Goal: Task Accomplishment & Management: Manage account settings

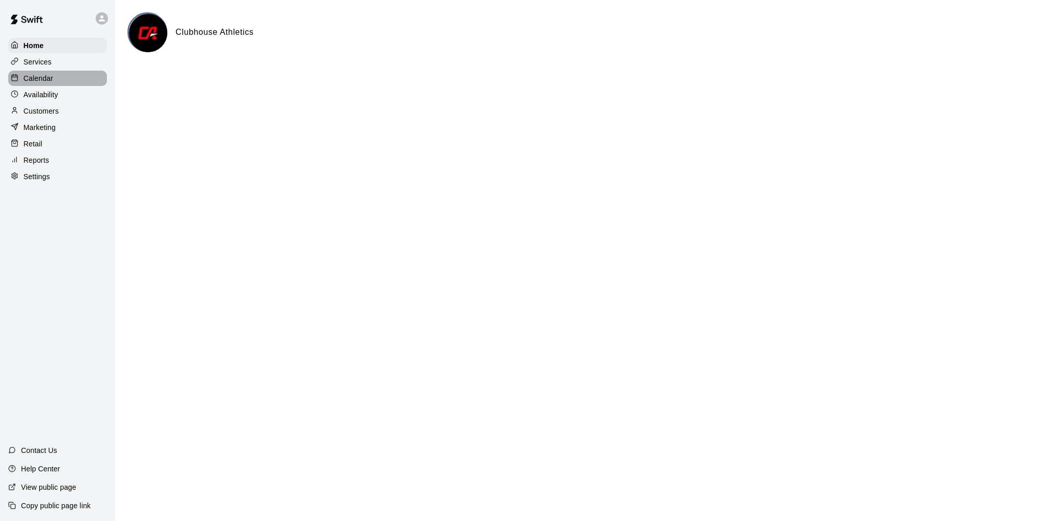
click at [45, 77] on p "Calendar" at bounding box center [39, 78] width 30 height 10
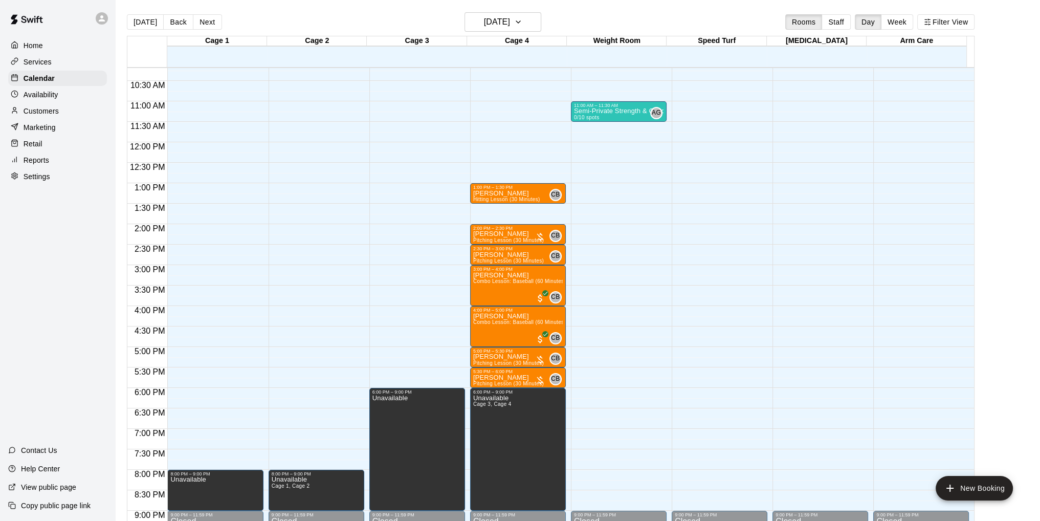
scroll to position [468, 0]
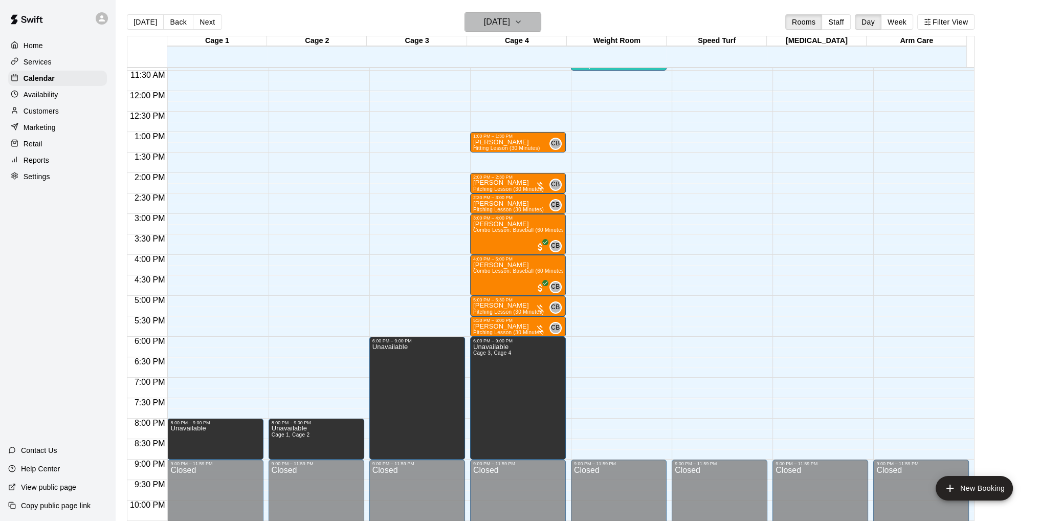
click at [522, 25] on icon "button" at bounding box center [518, 22] width 8 height 12
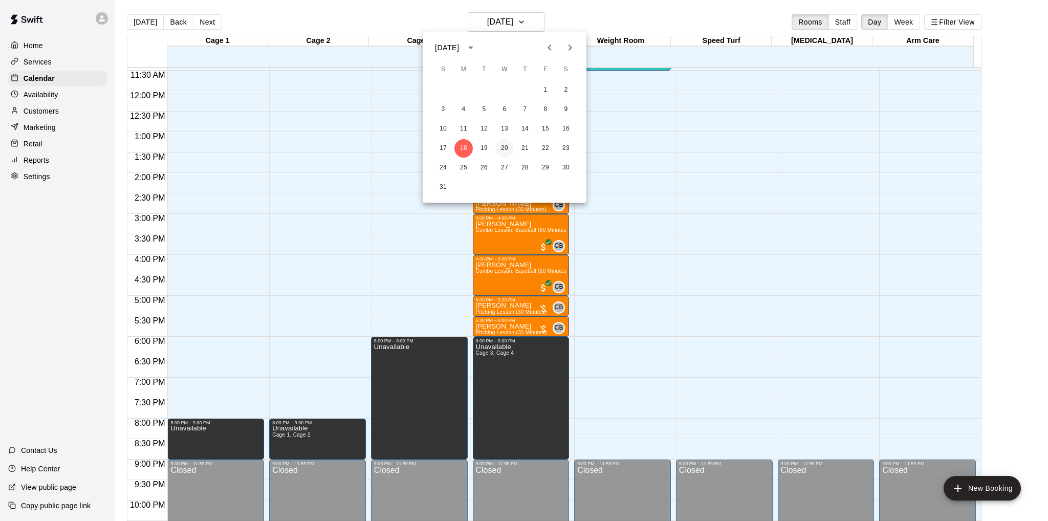
click at [508, 150] on button "20" at bounding box center [504, 148] width 18 height 18
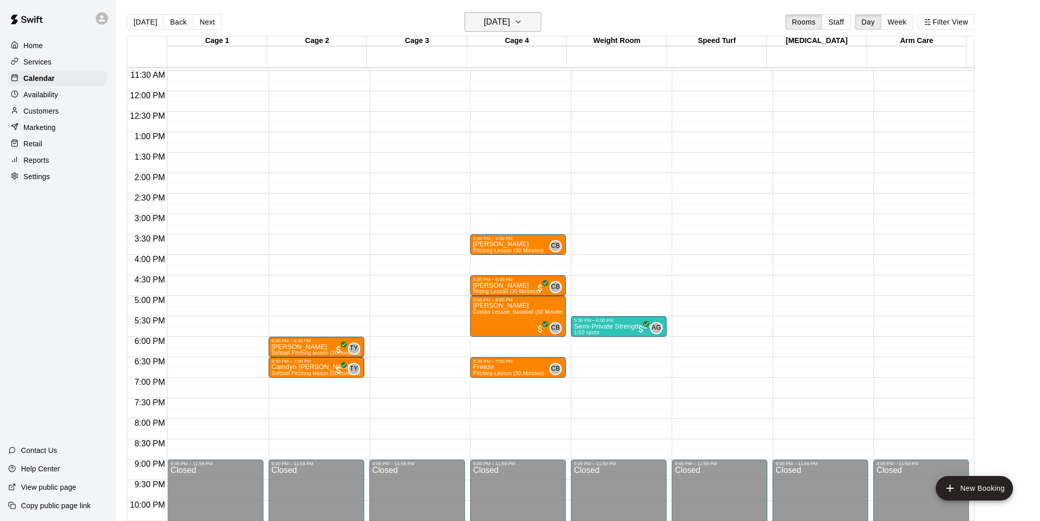
click at [522, 23] on icon "button" at bounding box center [518, 22] width 8 height 12
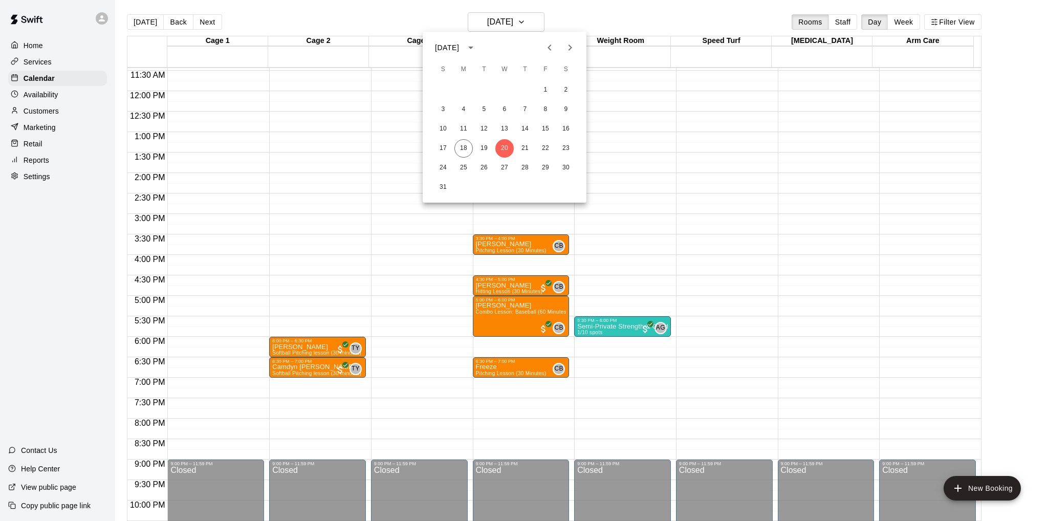
click at [37, 99] on div at bounding box center [524, 260] width 1048 height 521
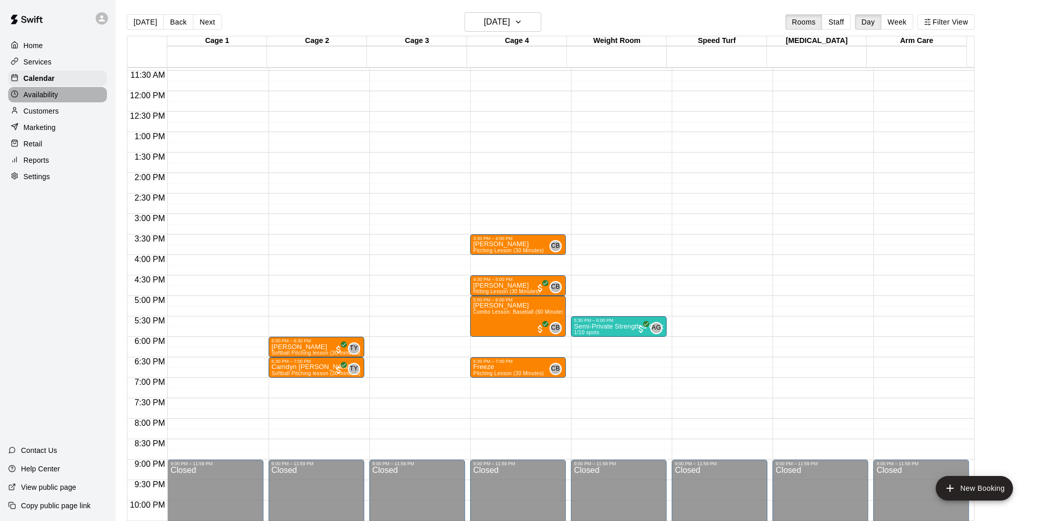
click at [36, 97] on p "Availability" at bounding box center [41, 95] width 35 height 10
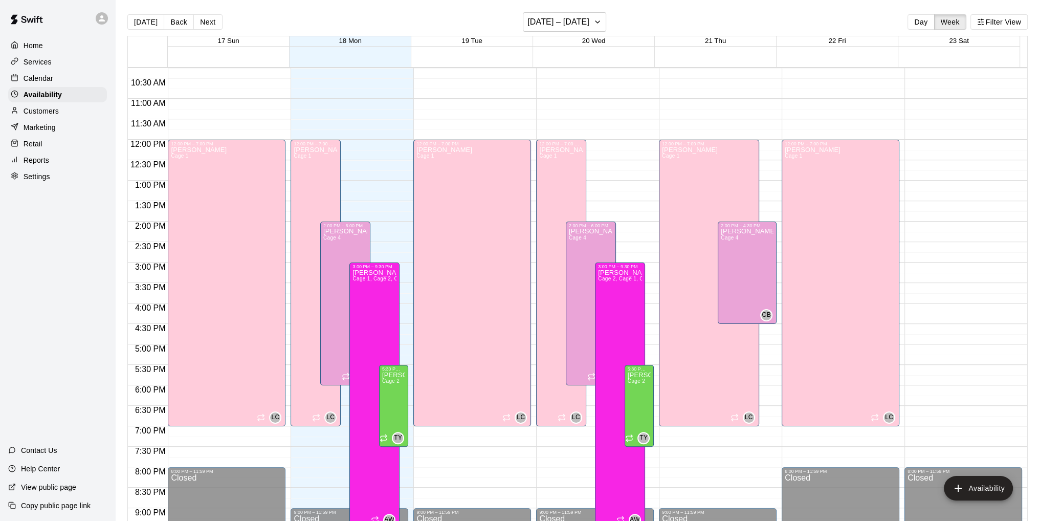
scroll to position [420, 0]
click at [207, 20] on button "Next" at bounding box center [207, 21] width 29 height 15
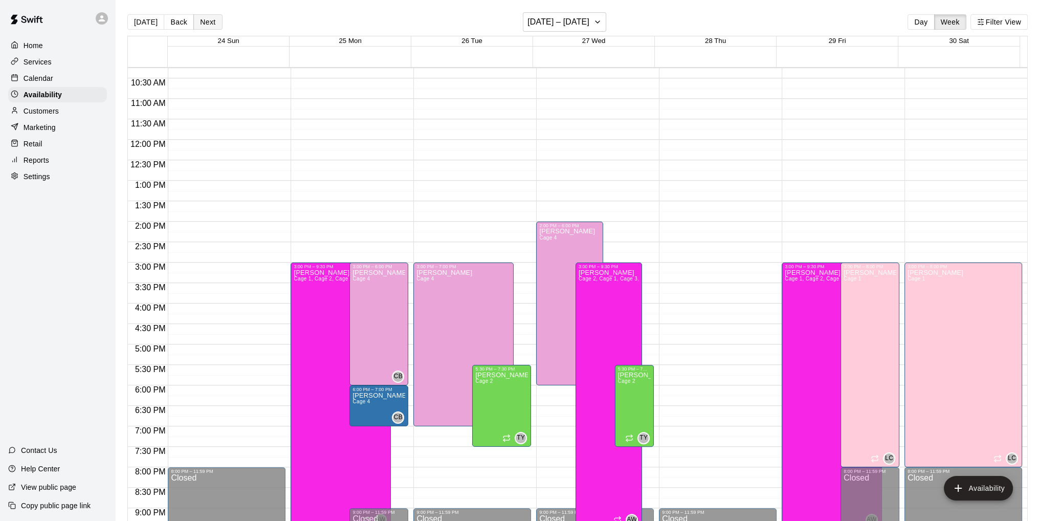
click at [202, 23] on button "Next" at bounding box center [207, 21] width 29 height 15
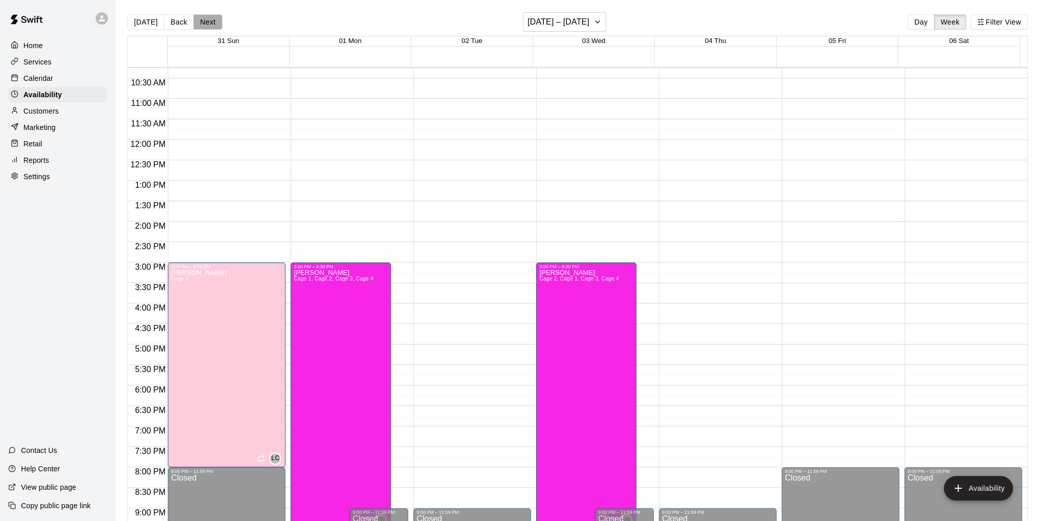
click at [202, 23] on button "Next" at bounding box center [207, 21] width 29 height 15
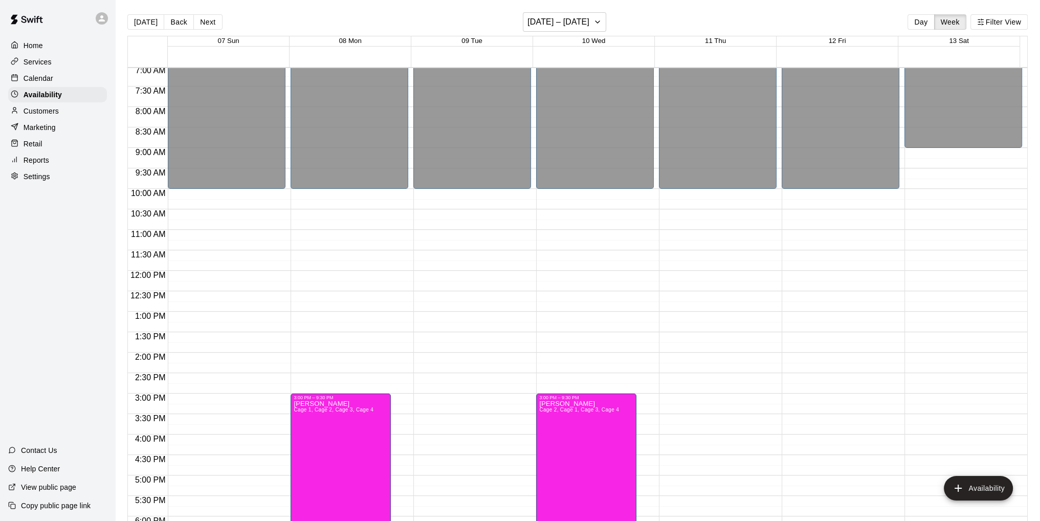
scroll to position [313, 0]
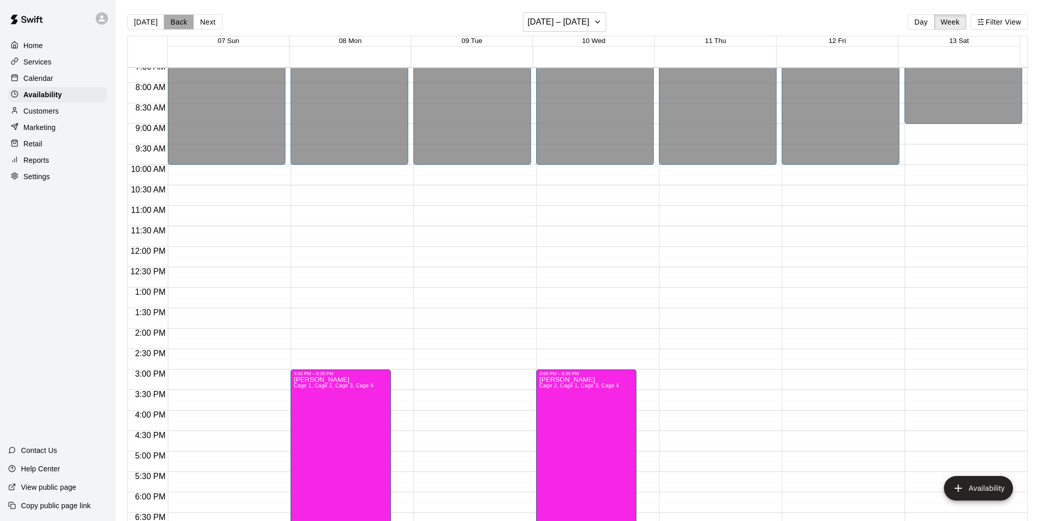
click at [174, 22] on button "Back" at bounding box center [179, 21] width 30 height 15
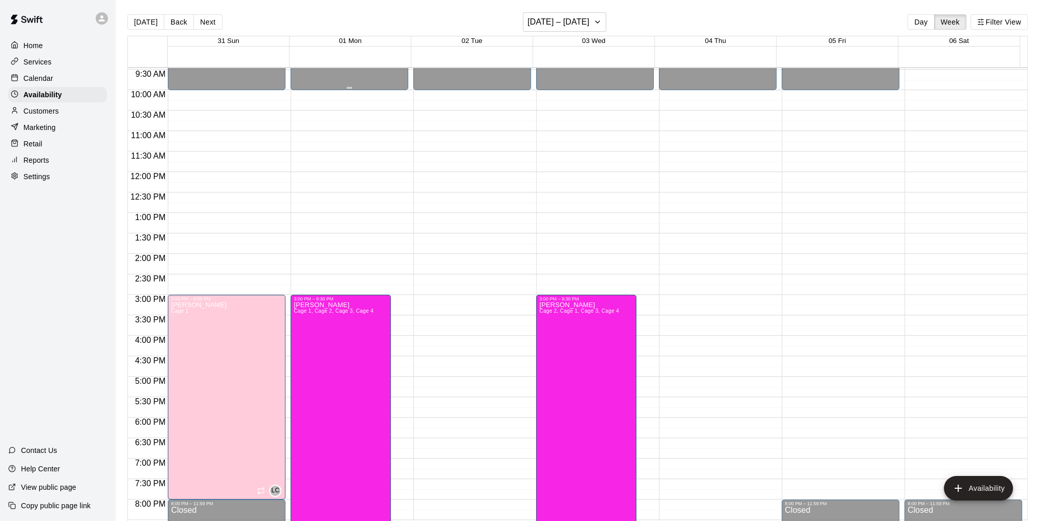
scroll to position [364, 0]
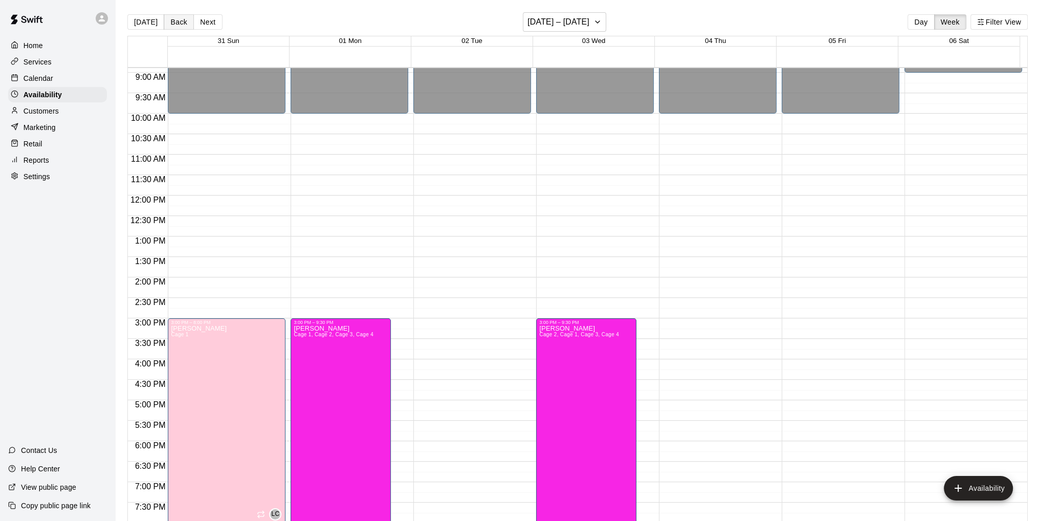
click at [176, 24] on button "Back" at bounding box center [179, 21] width 30 height 15
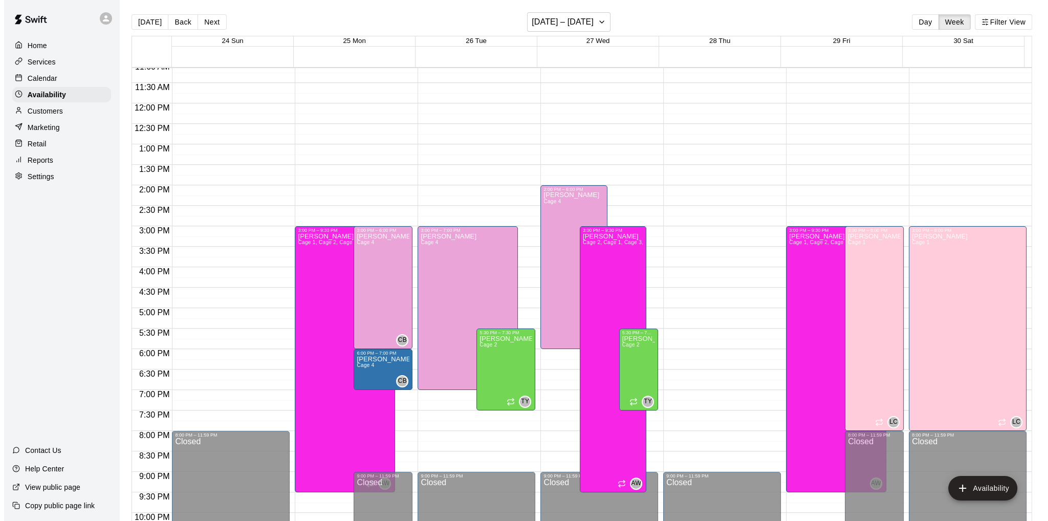
scroll to position [466, 0]
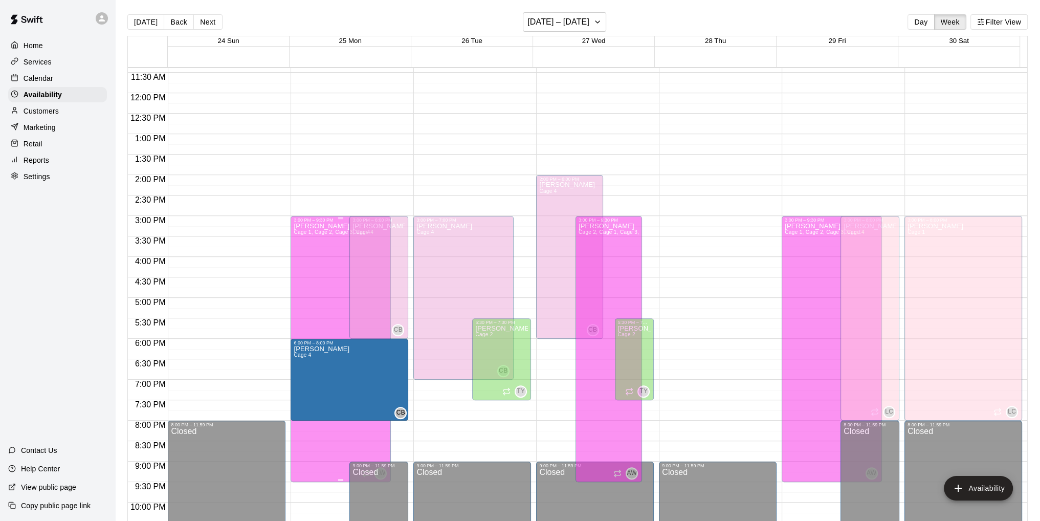
drag, startPoint x: 376, startPoint y: 376, endPoint x: 370, endPoint y: 420, distance: 44.4
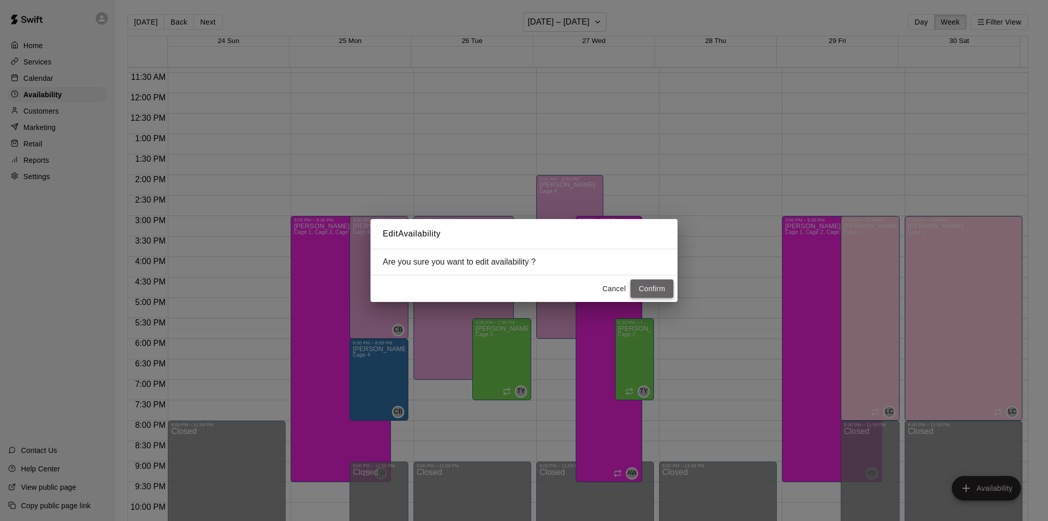
click at [649, 289] on button "Confirm" at bounding box center [651, 288] width 43 height 19
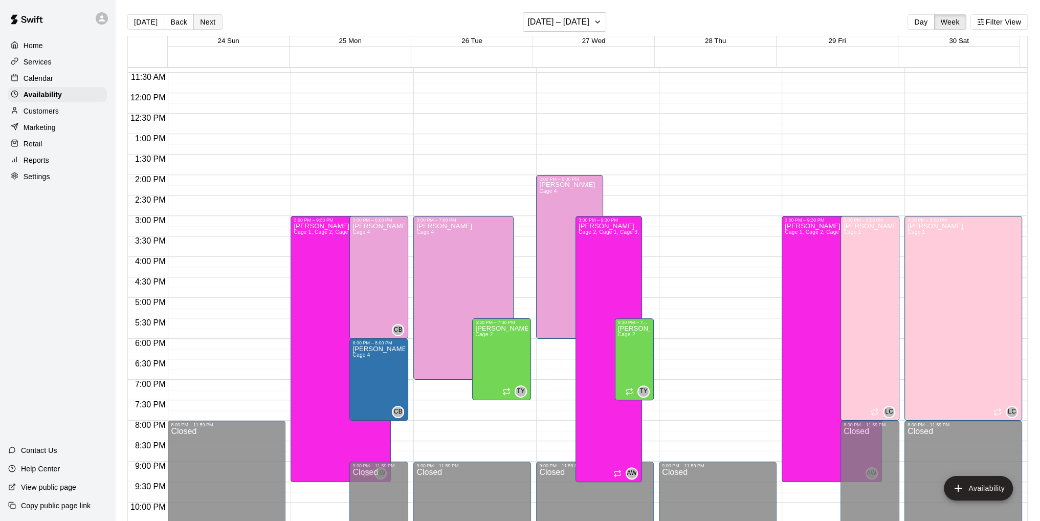
click at [205, 21] on button "Next" at bounding box center [207, 21] width 29 height 15
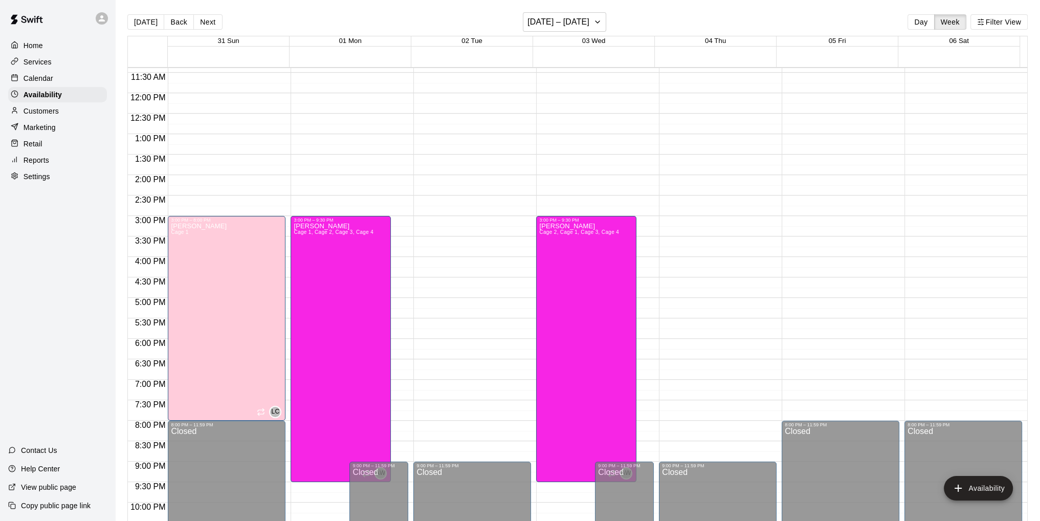
click at [437, 344] on div "12:00 AM – 10:00 AM Closed 9:00 PM – 11:59 PM Closed" at bounding box center [472, 93] width 118 height 982
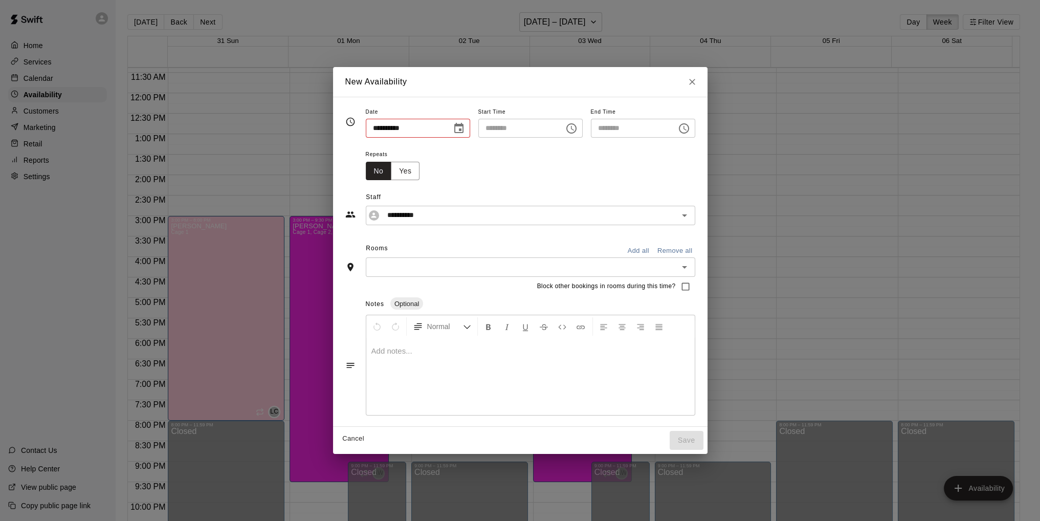
type input "**********"
type input "********"
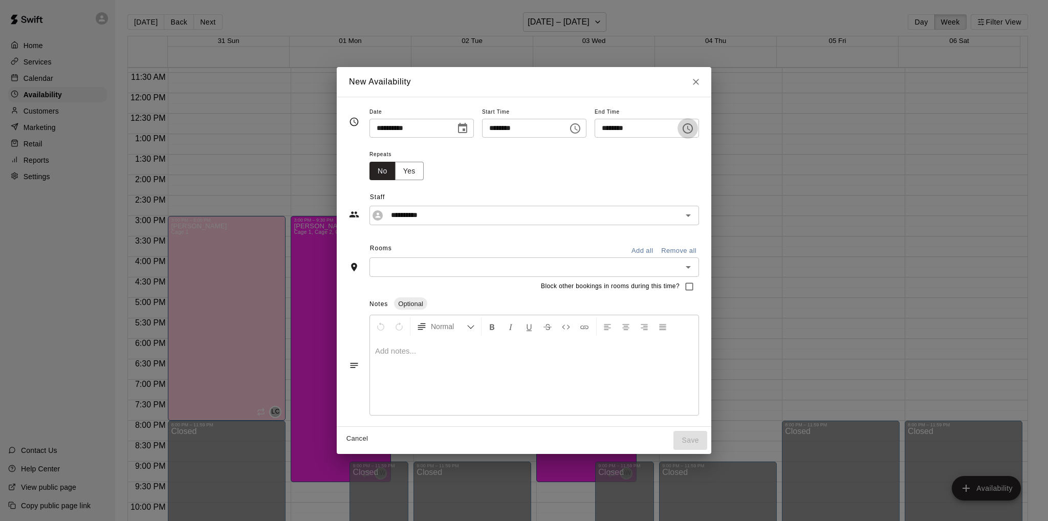
click at [694, 128] on icon "Choose time, selected time is 6:30 PM" at bounding box center [687, 128] width 12 height 12
click at [614, 189] on li "08" at bounding box center [617, 189] width 25 height 19
click at [649, 148] on li "00" at bounding box center [646, 149] width 25 height 19
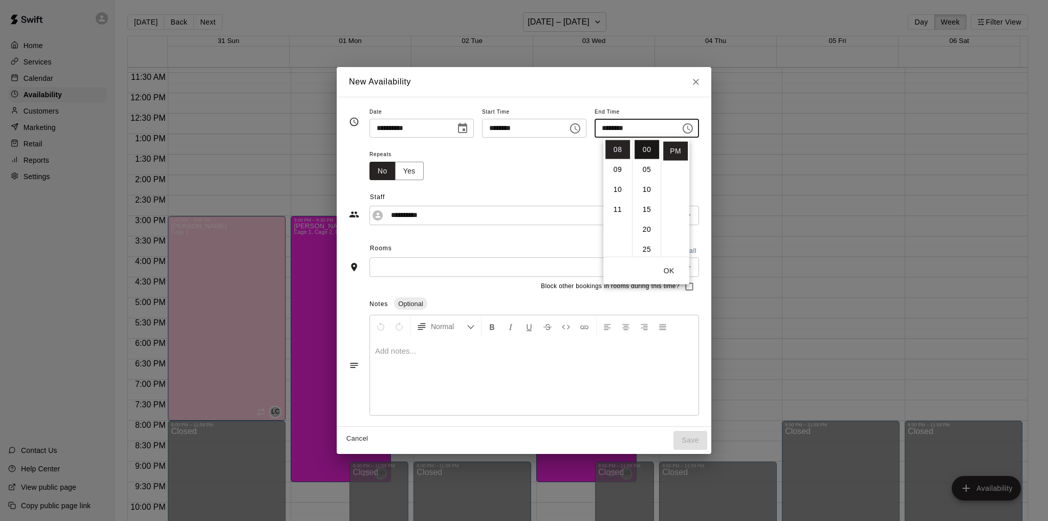
type input "********"
click at [559, 155] on div "Repeats No Yes" at bounding box center [533, 164] width 329 height 32
click at [471, 261] on input "text" at bounding box center [525, 266] width 306 height 13
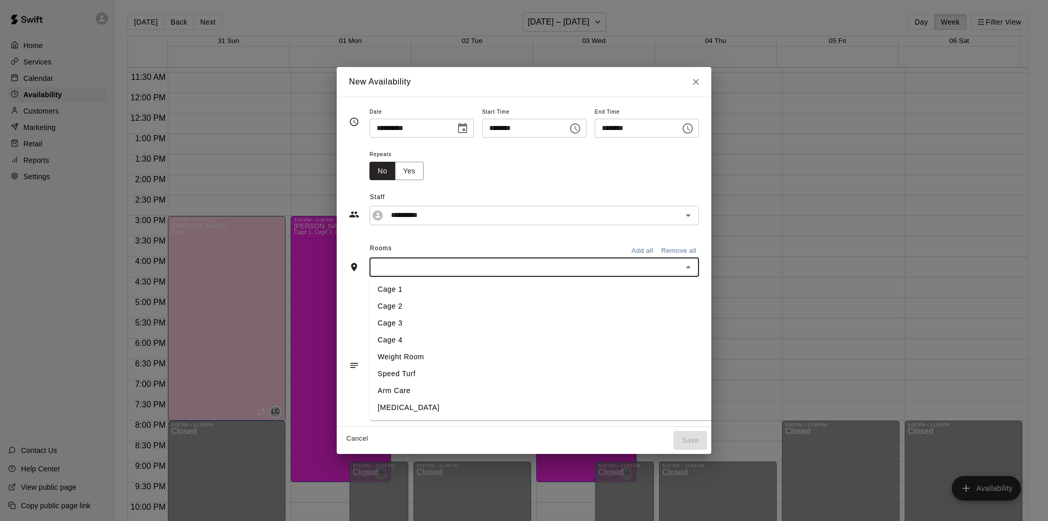
click at [380, 324] on li "Cage 3" at bounding box center [560, 323] width 382 height 17
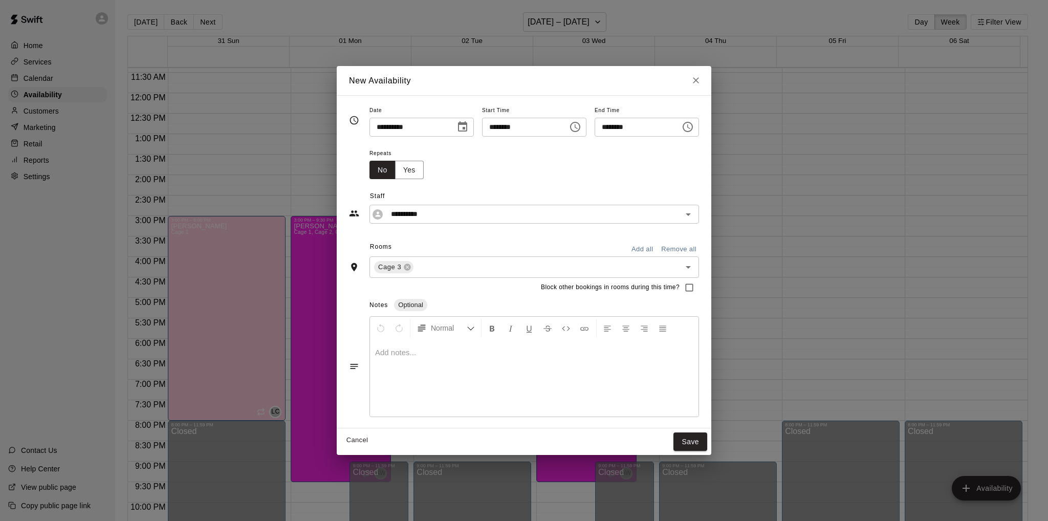
click at [435, 233] on div "**********" at bounding box center [524, 262] width 350 height 316
click at [707, 438] on button "Save" at bounding box center [690, 441] width 34 height 19
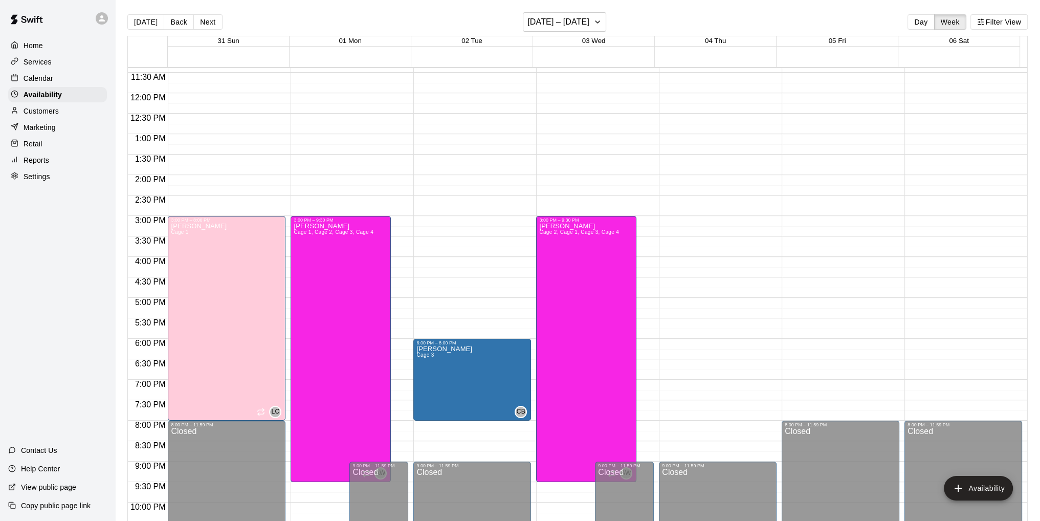
click at [683, 341] on div "12:00 AM – 10:00 AM Closed 9:00 PM – 11:59 PM Closed" at bounding box center [718, 93] width 118 height 982
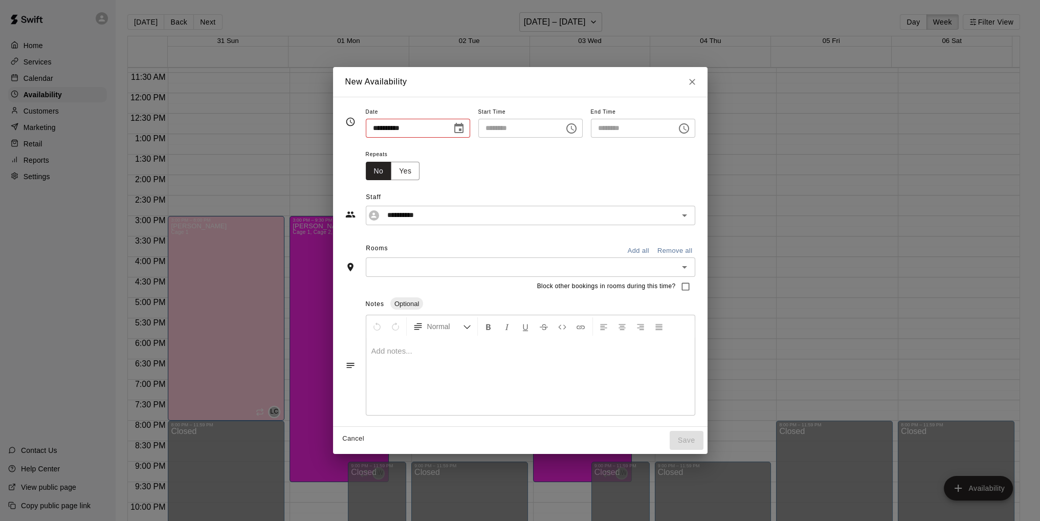
type input "**********"
type input "********"
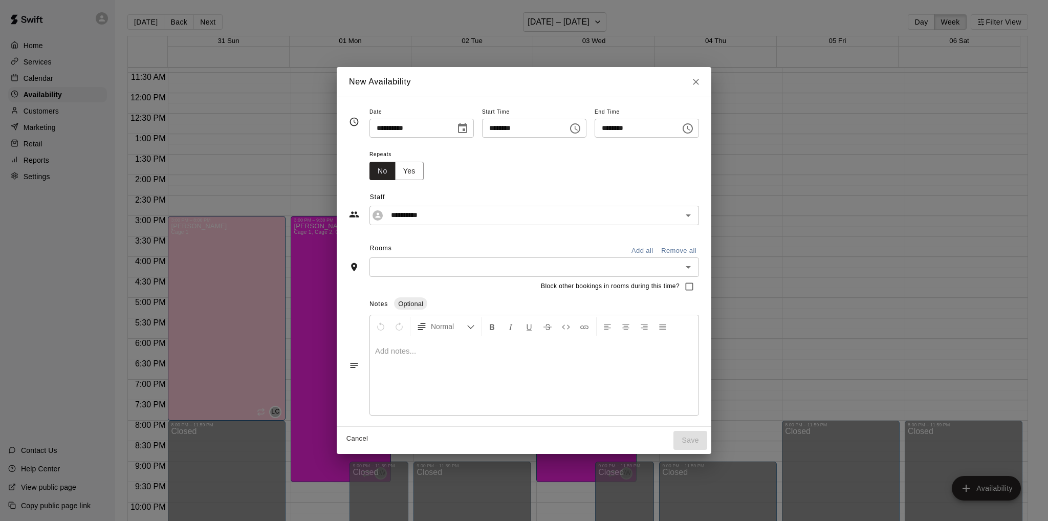
click at [693, 127] on icon "Choose time, selected time is 6:30 PM" at bounding box center [687, 128] width 10 height 10
click at [616, 189] on li "08" at bounding box center [617, 189] width 25 height 19
click at [645, 147] on li "00" at bounding box center [646, 149] width 25 height 19
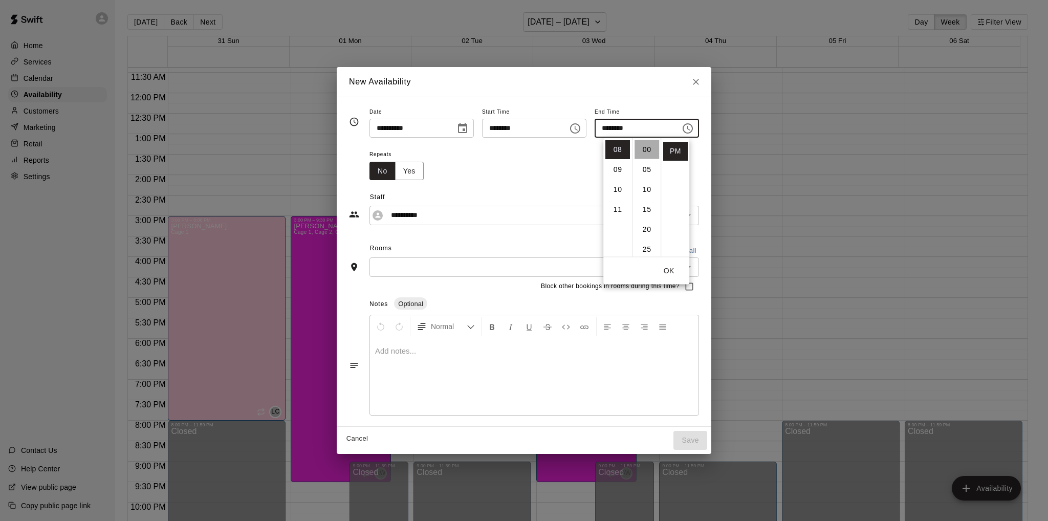
type input "********"
click at [699, 158] on div "Repeats No Yes" at bounding box center [533, 164] width 329 height 32
click at [556, 266] on input "text" at bounding box center [525, 266] width 306 height 13
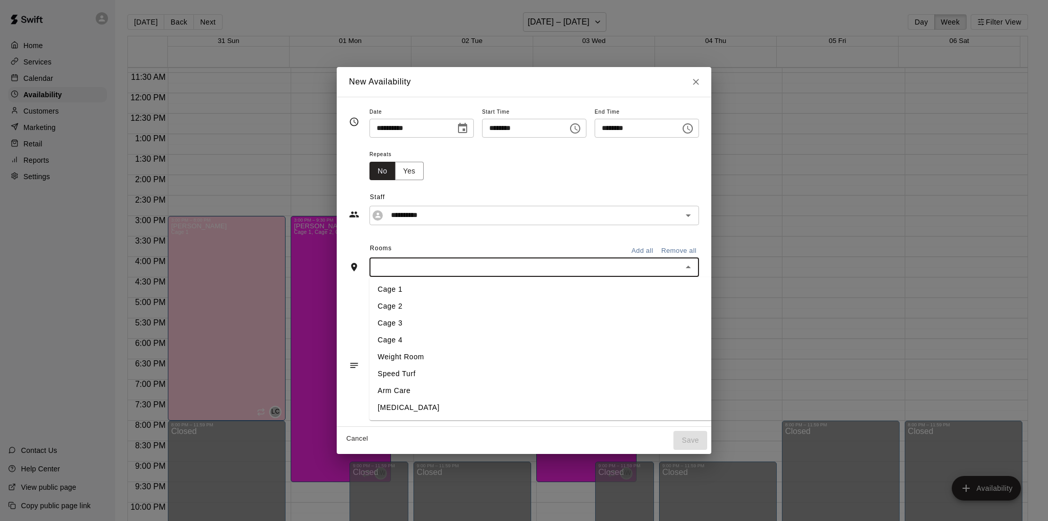
click at [385, 321] on li "Cage 3" at bounding box center [560, 323] width 382 height 17
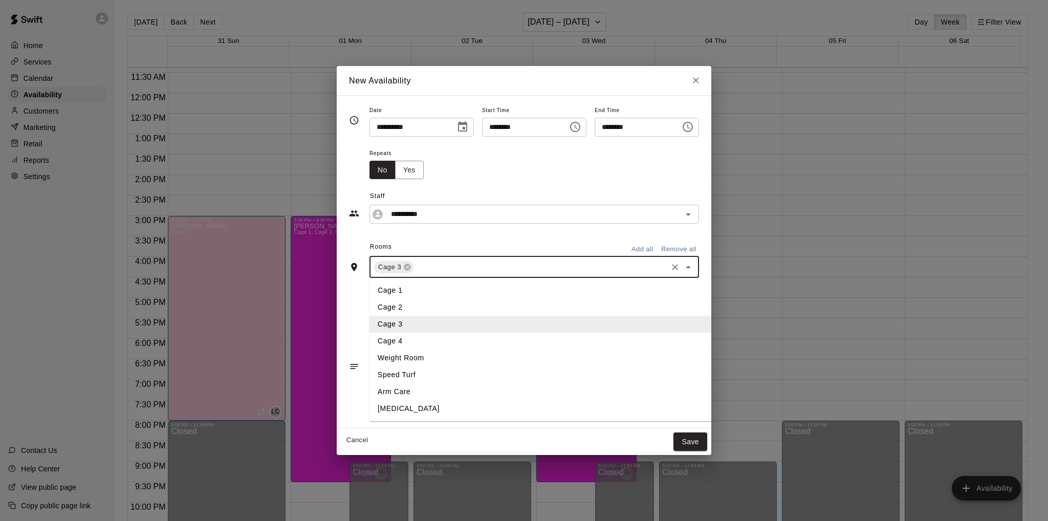
click at [425, 267] on input "text" at bounding box center [540, 266] width 251 height 13
click at [381, 337] on li "Cage 4" at bounding box center [560, 341] width 382 height 17
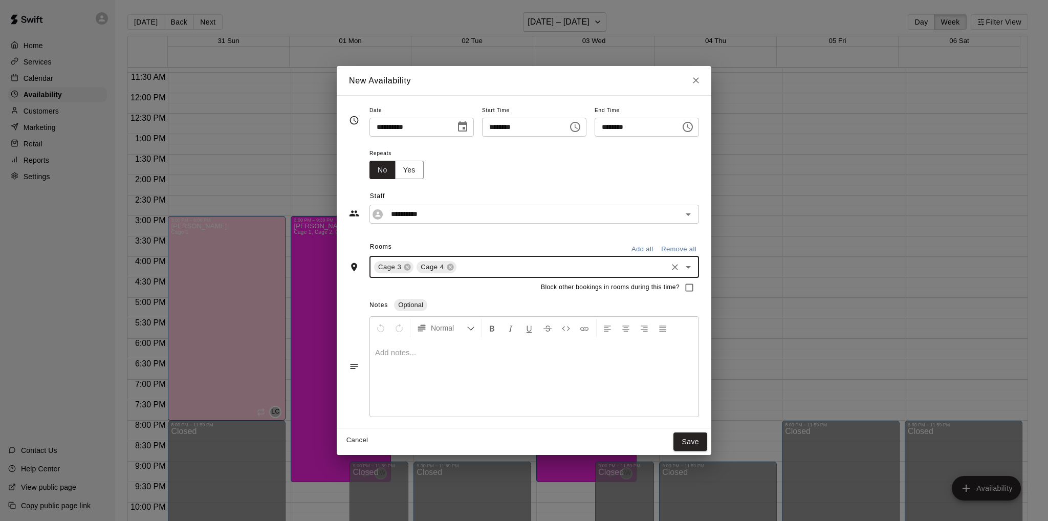
click at [497, 237] on div "**********" at bounding box center [524, 262] width 350 height 316
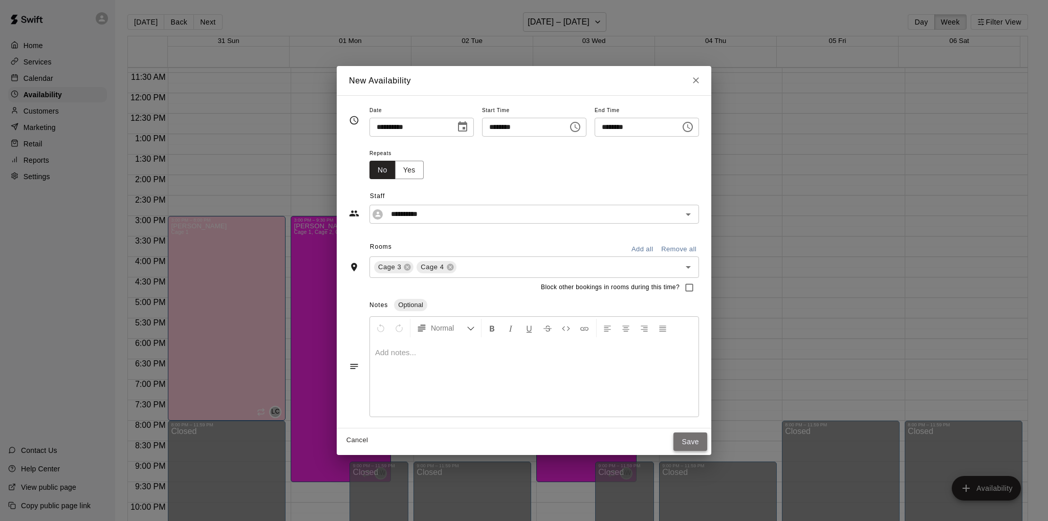
click at [707, 439] on button "Save" at bounding box center [690, 441] width 34 height 19
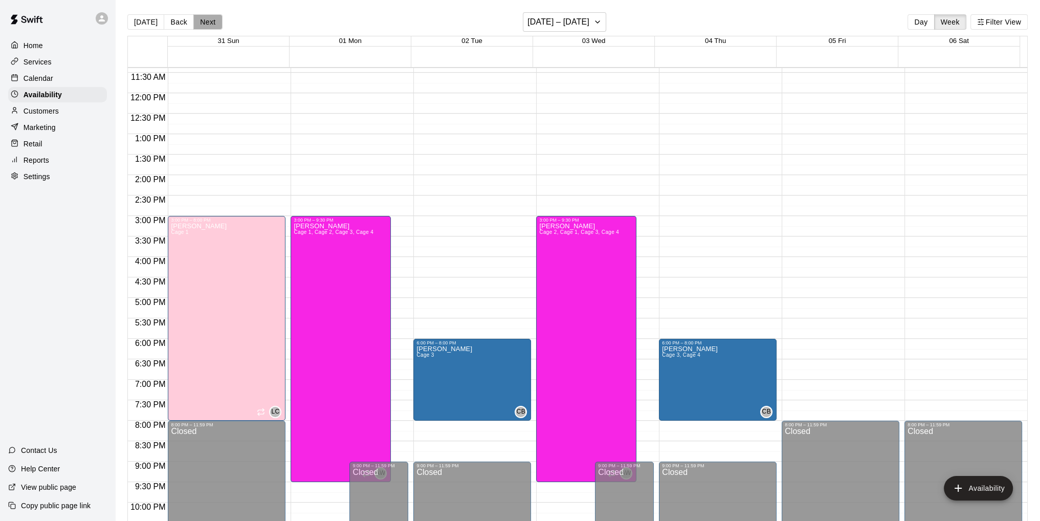
click at [207, 20] on button "Next" at bounding box center [207, 21] width 29 height 15
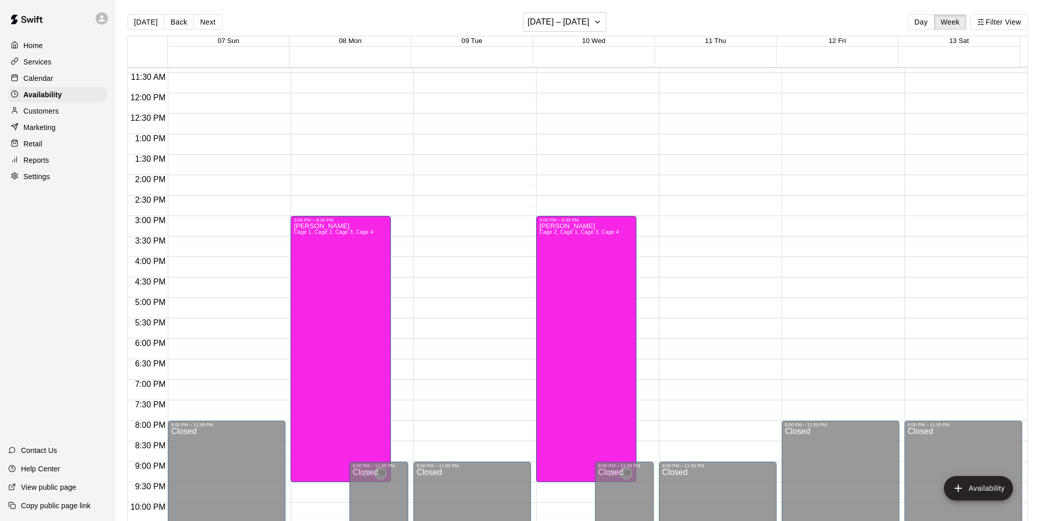
click at [399, 343] on div "12:00 AM – 10:00 AM Closed 3:00 PM – 9:30 PM [PERSON_NAME] Cage 1, Cage 2, Cage…" at bounding box center [350, 93] width 118 height 982
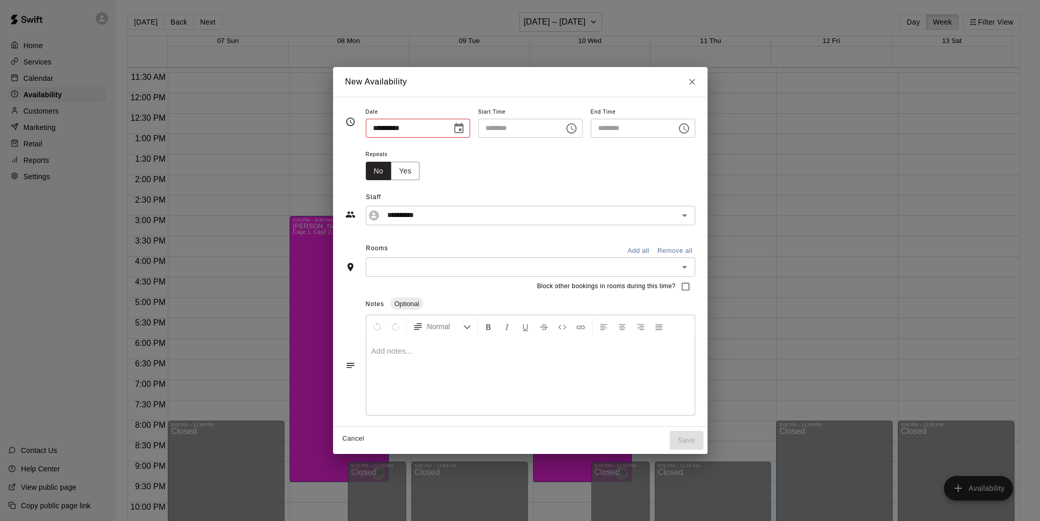
type input "**********"
type input "********"
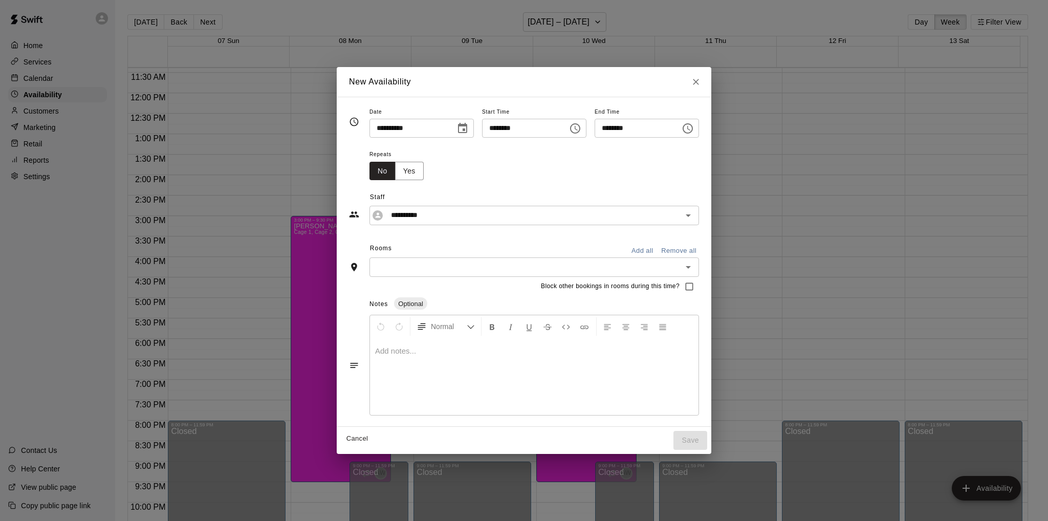
click at [694, 129] on icon "Choose time, selected time is 6:30 PM" at bounding box center [687, 128] width 12 height 12
click at [614, 190] on li "08" at bounding box center [617, 189] width 25 height 19
click at [647, 150] on li "00" at bounding box center [646, 149] width 25 height 19
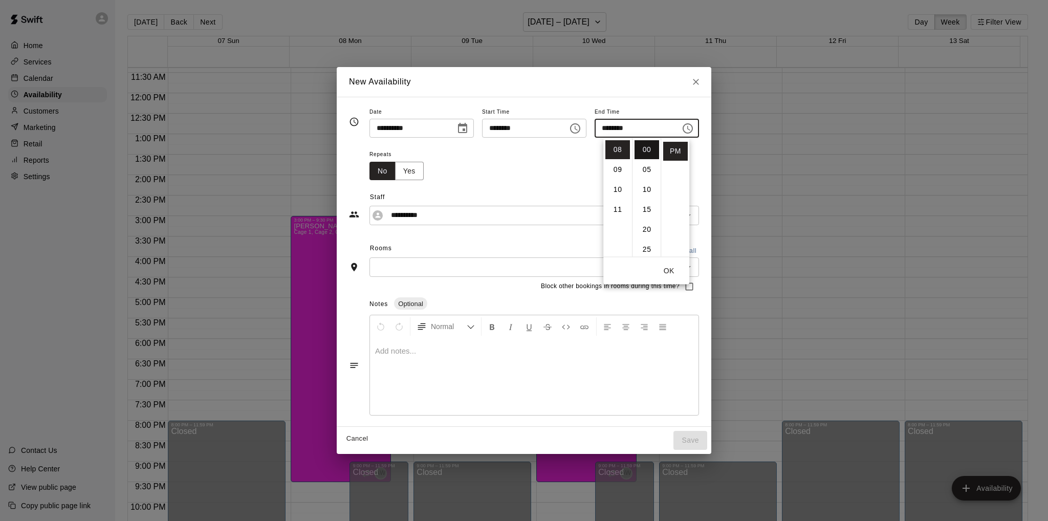
type input "********"
click at [555, 166] on div "Repeats No Yes" at bounding box center [533, 164] width 329 height 32
click at [464, 264] on input "text" at bounding box center [525, 266] width 306 height 13
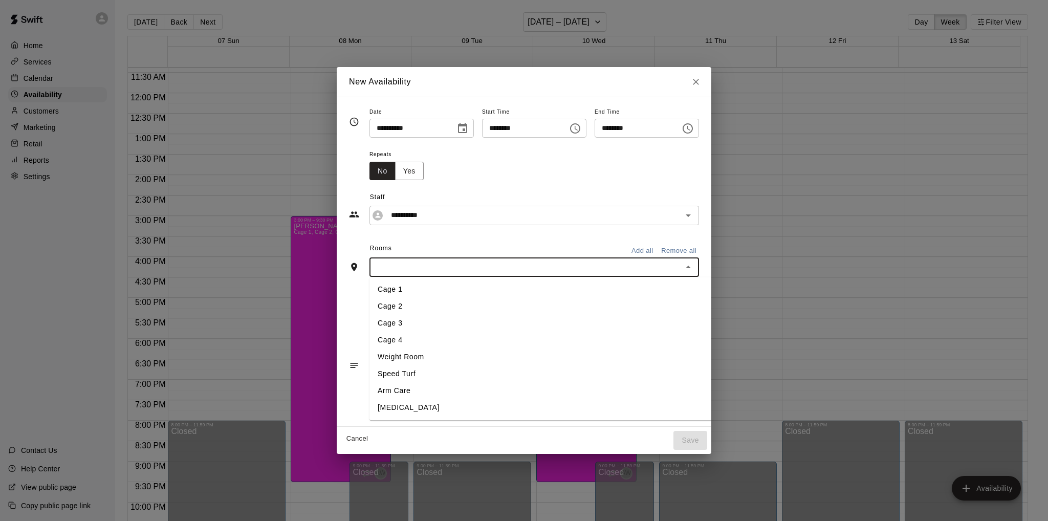
click at [377, 338] on li "Cage 4" at bounding box center [560, 340] width 382 height 17
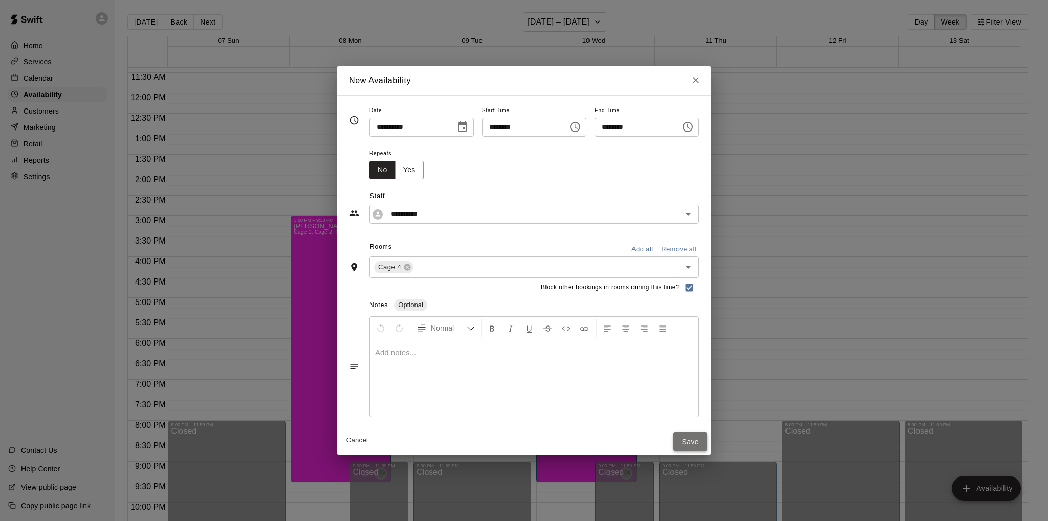
click at [707, 438] on button "Save" at bounding box center [690, 441] width 34 height 19
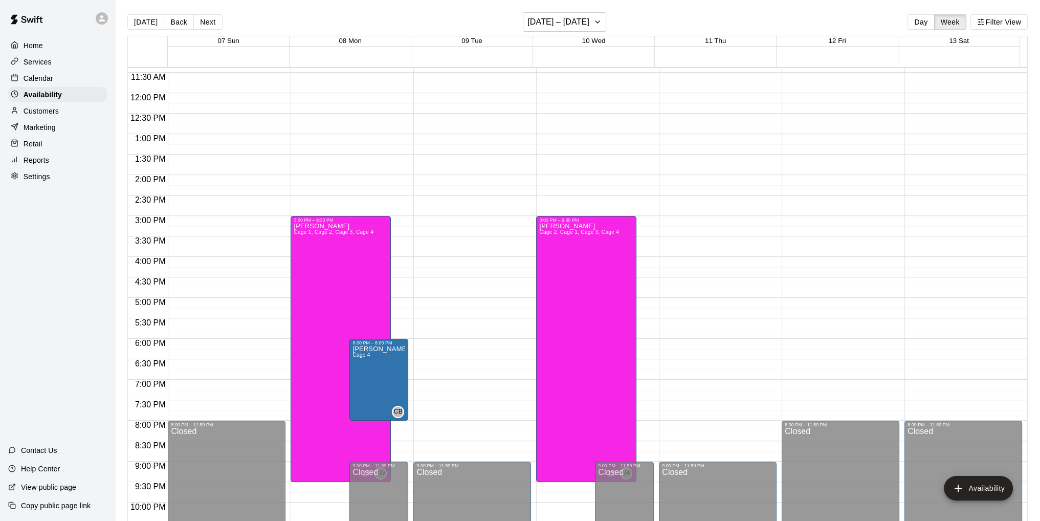
click at [449, 347] on div "12:00 AM – 10:00 AM Closed 9:00 PM – 11:59 PM Closed" at bounding box center [472, 93] width 118 height 982
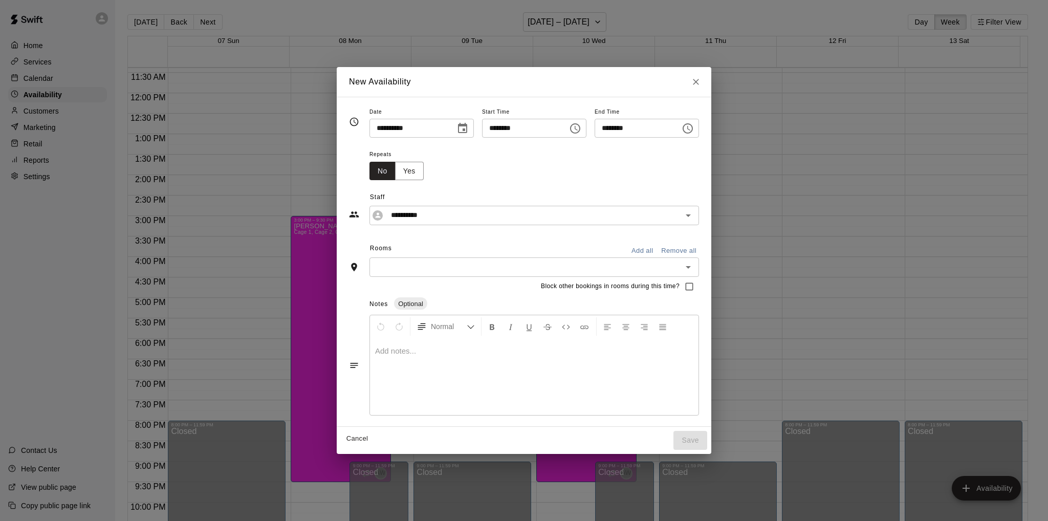
click at [693, 127] on icon "Choose time, selected time is 6:30 PM" at bounding box center [687, 128] width 10 height 10
click at [619, 189] on li "08" at bounding box center [617, 189] width 25 height 19
click at [646, 149] on li "00" at bounding box center [646, 149] width 25 height 19
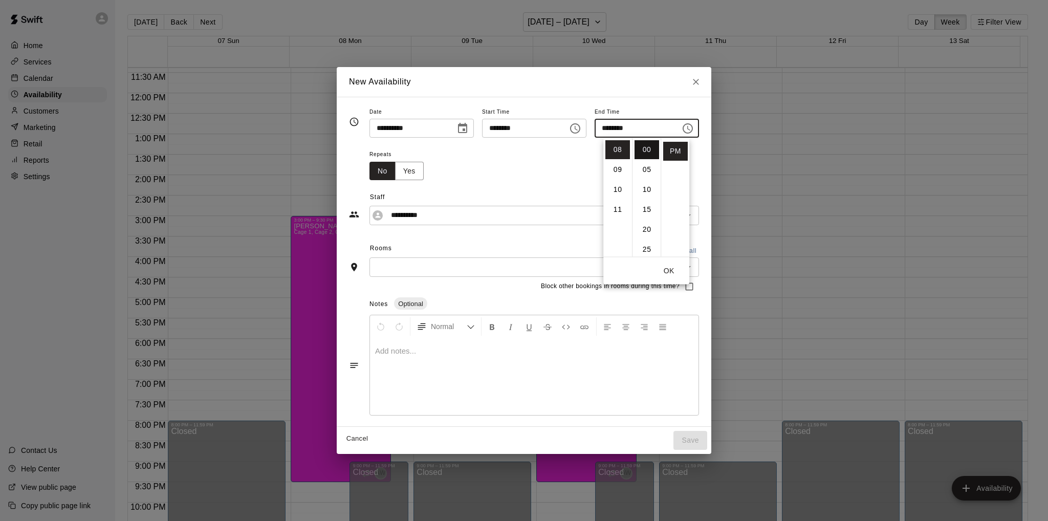
type input "********"
click at [699, 158] on div "Repeats No Yes" at bounding box center [533, 164] width 329 height 32
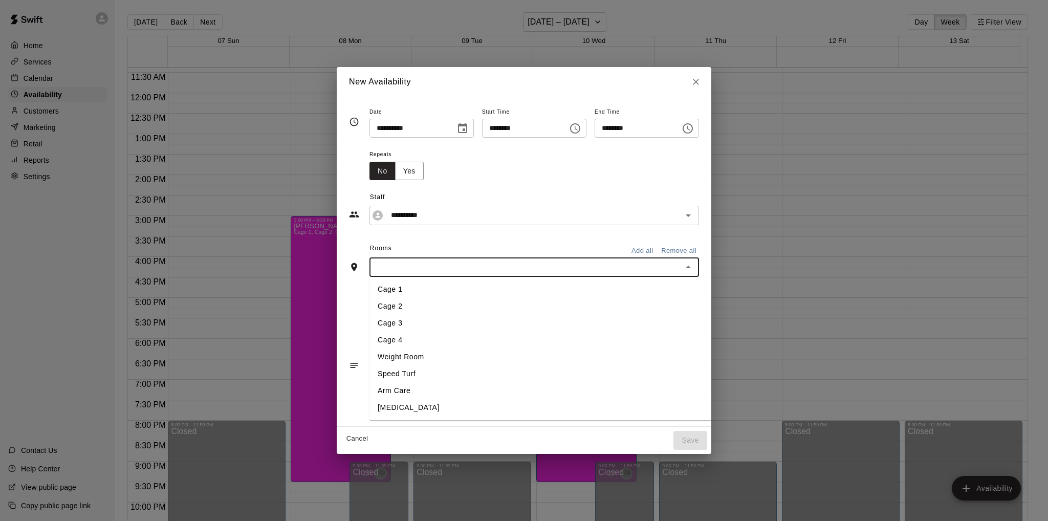
click at [481, 264] on input "text" at bounding box center [525, 266] width 306 height 13
click at [388, 323] on li "Cage 3" at bounding box center [560, 323] width 382 height 17
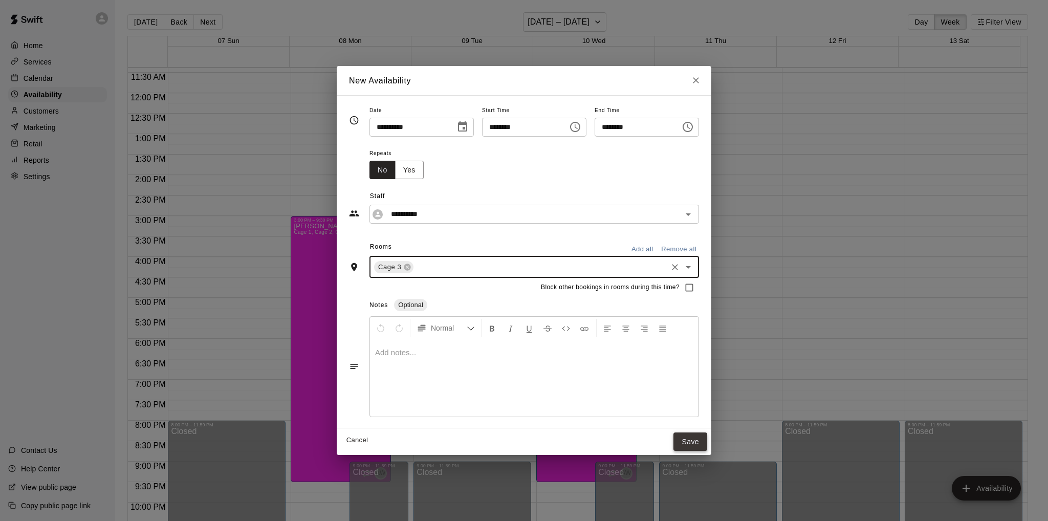
click at [707, 435] on button "Save" at bounding box center [690, 441] width 34 height 19
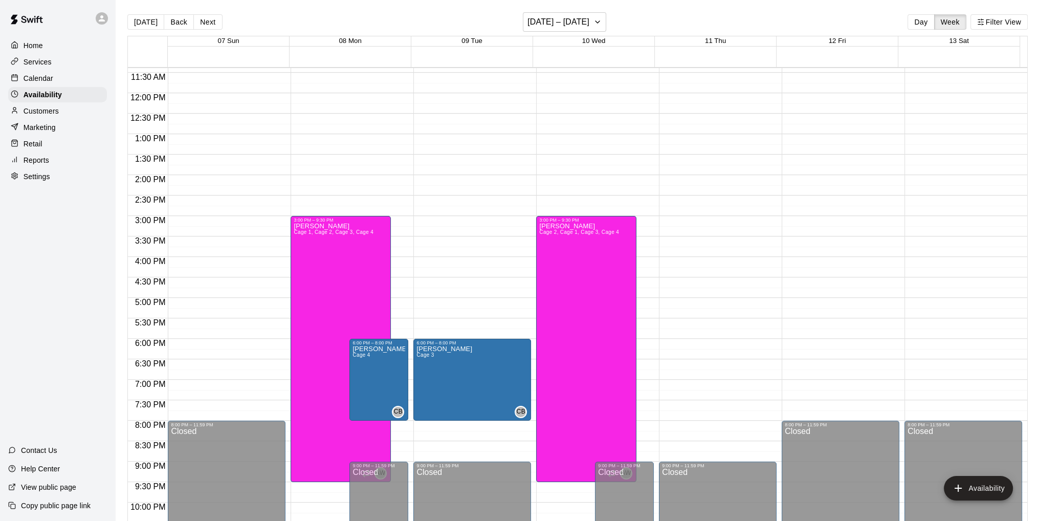
click at [695, 344] on div "12:00 AM – 10:00 AM Closed 9:00 PM – 11:59 PM Closed" at bounding box center [718, 93] width 118 height 982
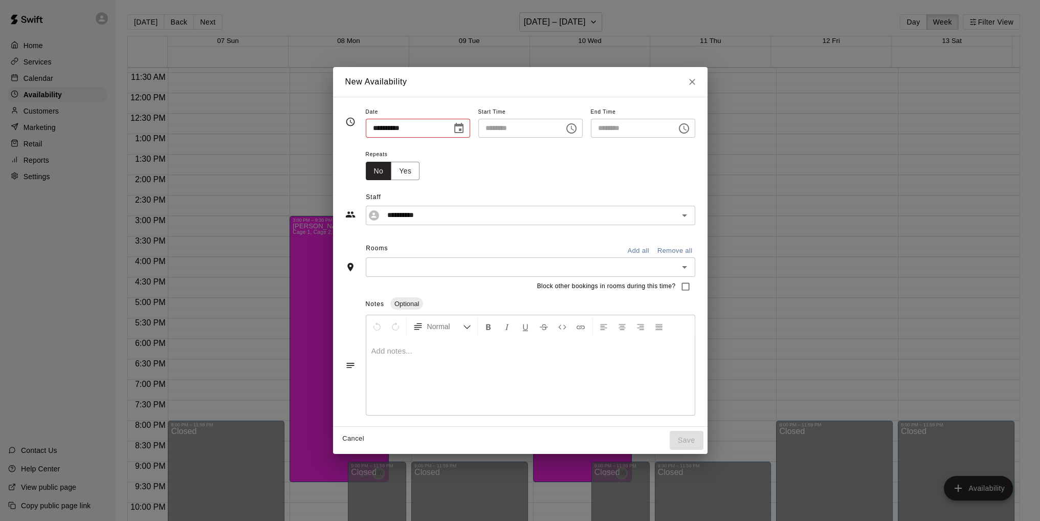
type input "**********"
type input "********"
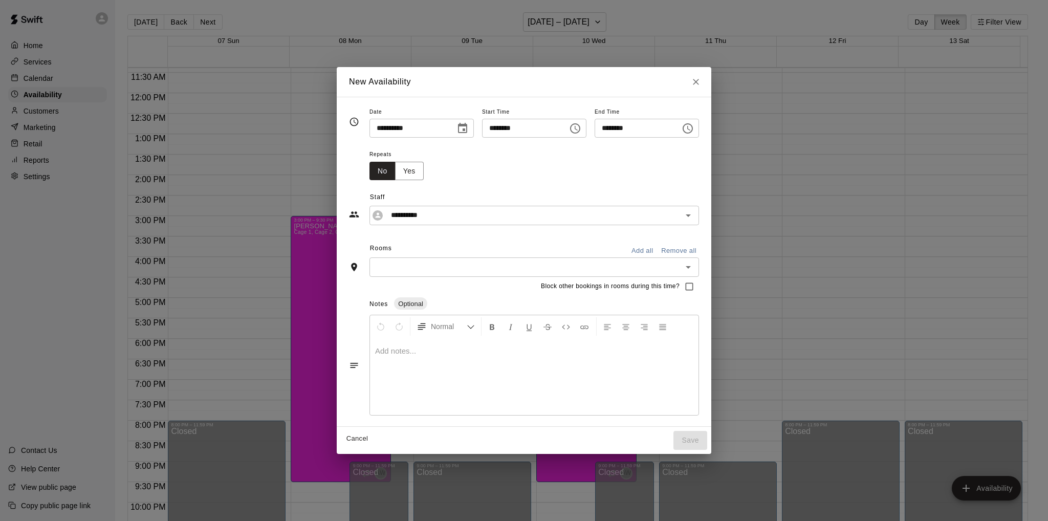
click at [694, 130] on icon "Choose time, selected time is 6:30 PM" at bounding box center [687, 128] width 12 height 12
click at [615, 191] on li "08" at bounding box center [617, 189] width 25 height 19
click at [646, 148] on li "00" at bounding box center [646, 149] width 25 height 19
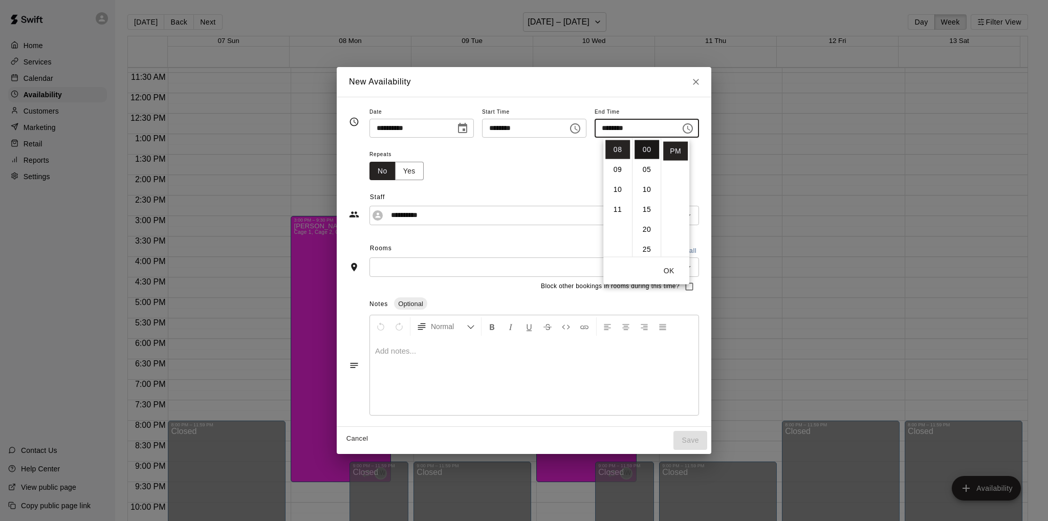
type input "********"
click at [506, 270] on input "text" at bounding box center [525, 266] width 306 height 13
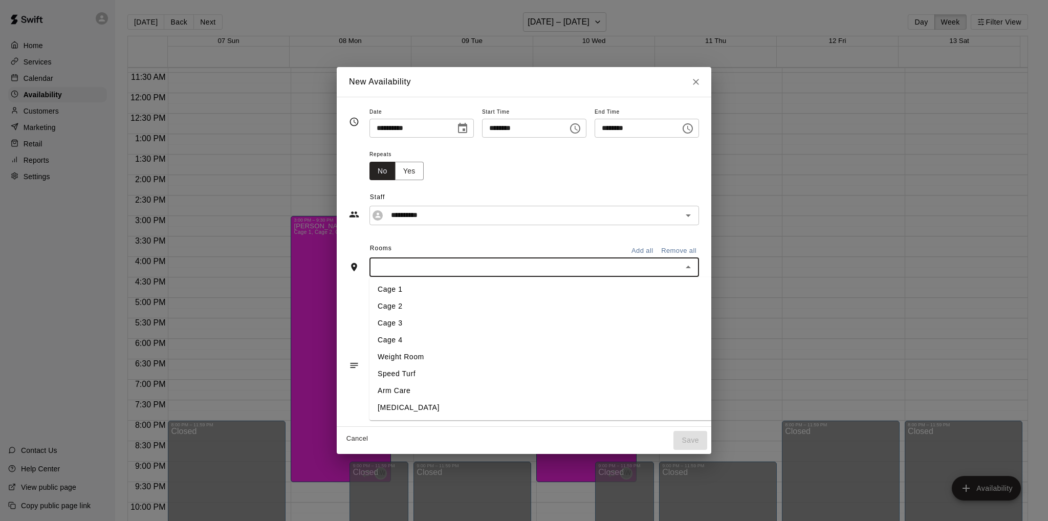
click at [497, 268] on input "text" at bounding box center [525, 266] width 306 height 13
click at [378, 323] on li "Cage 3" at bounding box center [560, 323] width 382 height 17
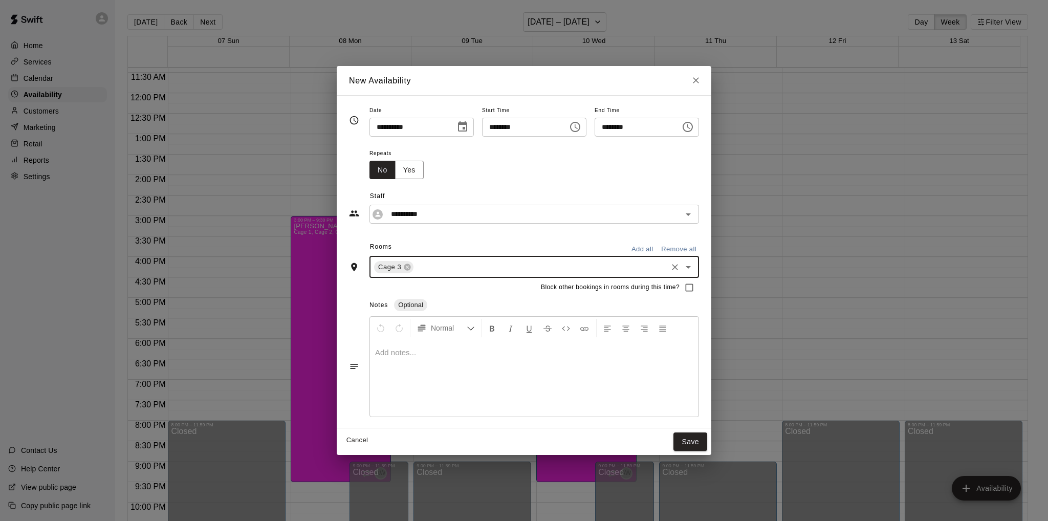
click at [415, 270] on input "text" at bounding box center [540, 266] width 251 height 13
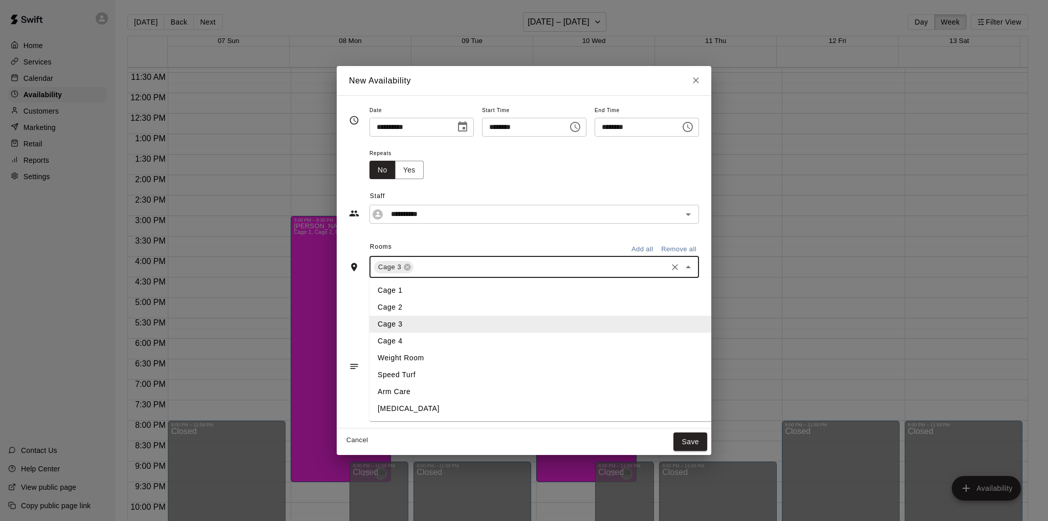
click at [381, 338] on li "Cage 4" at bounding box center [560, 341] width 382 height 17
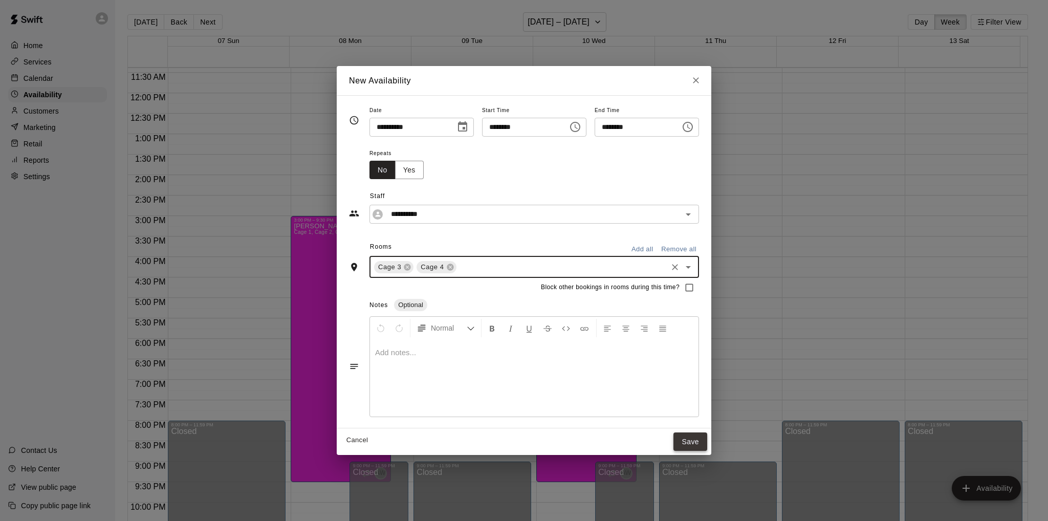
click at [707, 439] on button "Save" at bounding box center [690, 441] width 34 height 19
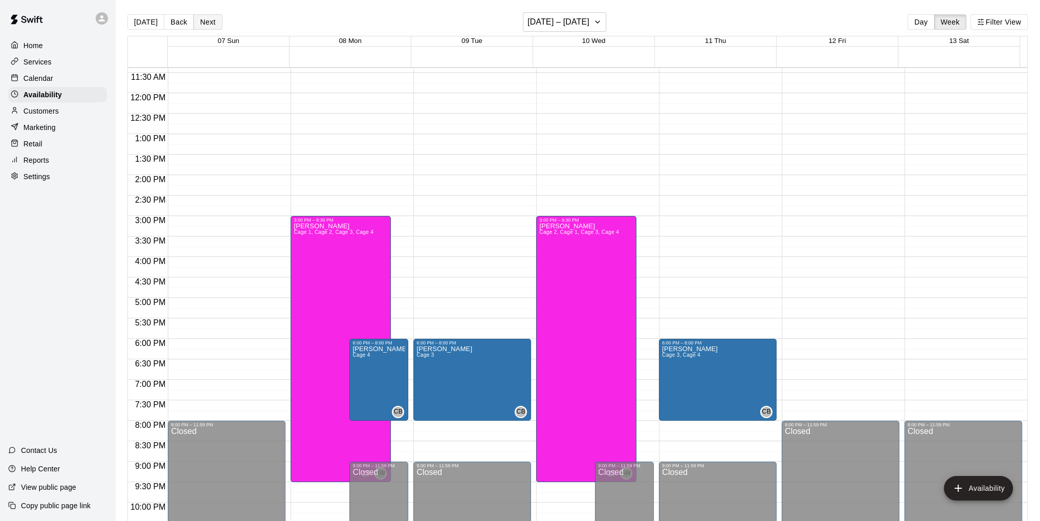
click at [207, 21] on button "Next" at bounding box center [207, 21] width 29 height 15
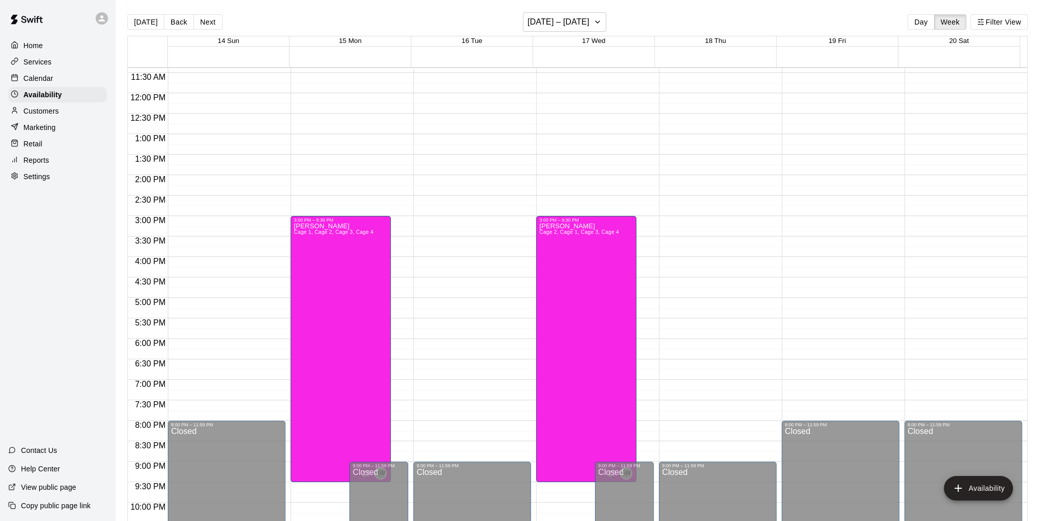
click at [402, 340] on div "12:00 AM – 10:00 AM Closed 3:00 PM – 9:30 PM [PERSON_NAME] Cage 1, Cage 2, Cage…" at bounding box center [350, 93] width 118 height 982
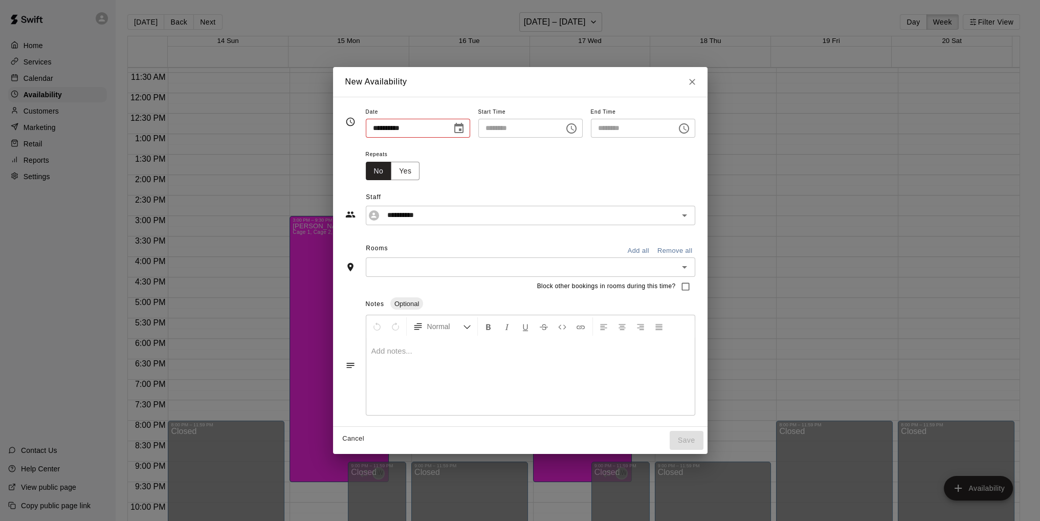
type input "**********"
type input "********"
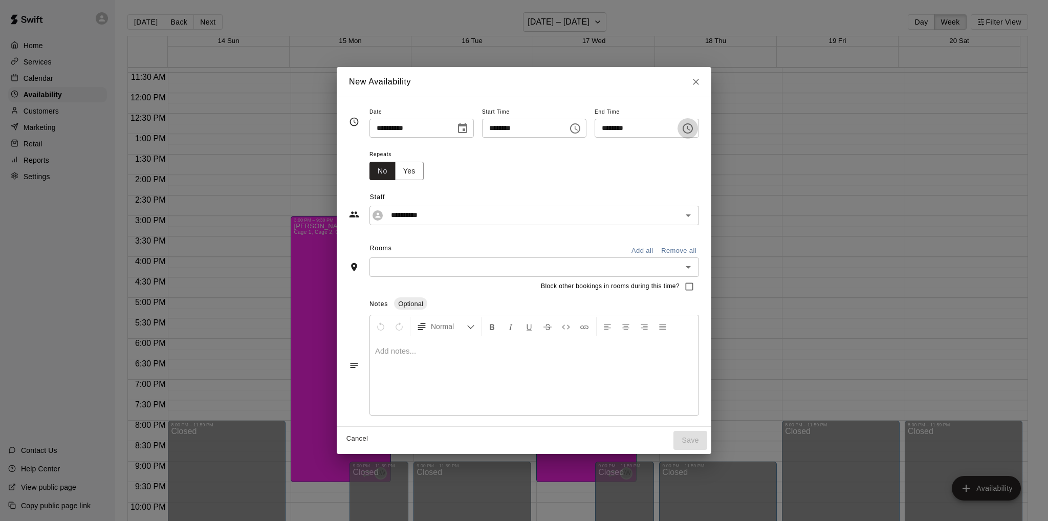
click at [694, 131] on icon "Choose time, selected time is 6:30 PM" at bounding box center [687, 128] width 12 height 12
click at [614, 187] on li "08" at bounding box center [617, 189] width 25 height 19
click at [643, 147] on li "00" at bounding box center [646, 149] width 25 height 19
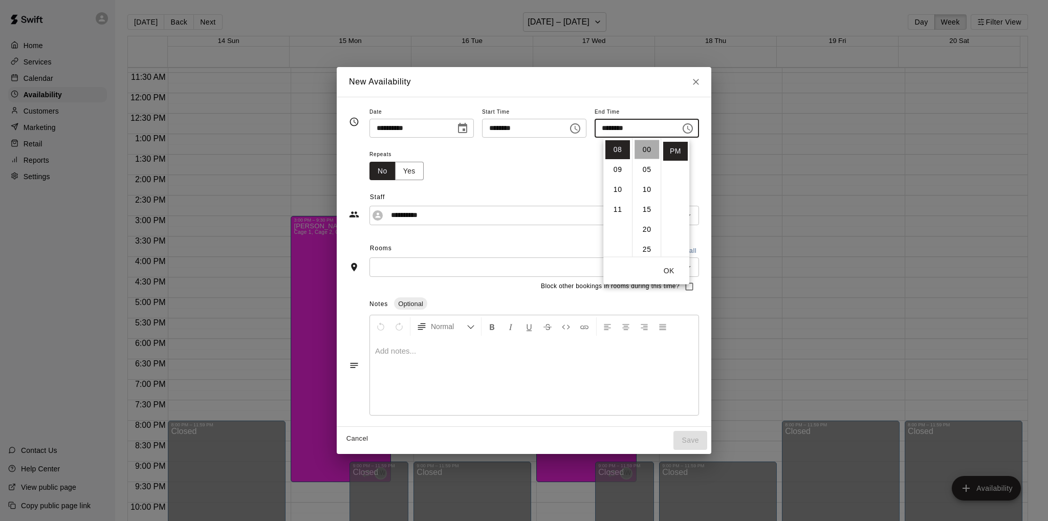
type input "********"
click at [523, 238] on div "**********" at bounding box center [524, 261] width 350 height 313
click at [502, 264] on input "text" at bounding box center [525, 266] width 306 height 13
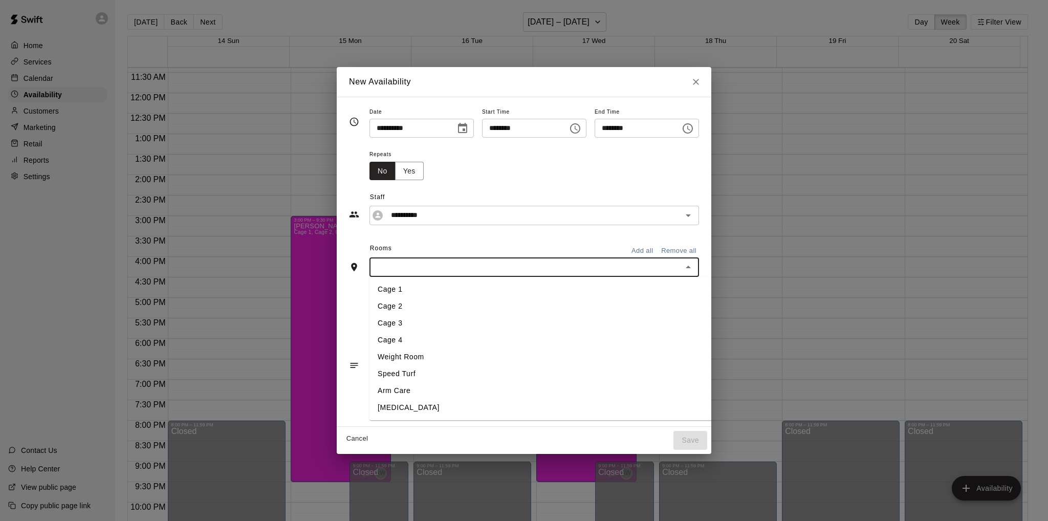
click at [378, 337] on li "Cage 4" at bounding box center [560, 340] width 382 height 17
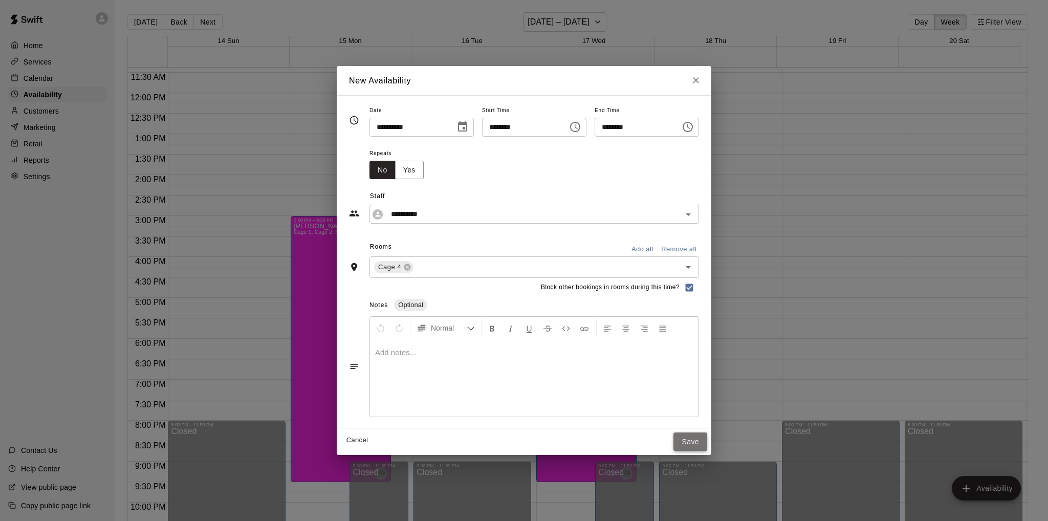
click at [707, 437] on button "Save" at bounding box center [690, 441] width 34 height 19
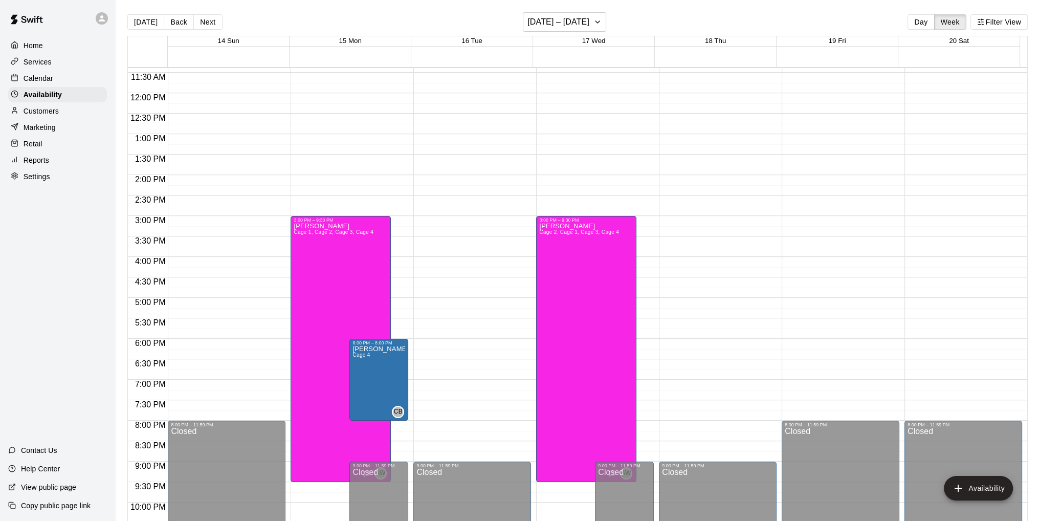
click at [465, 346] on div "12:00 AM – 10:00 AM Closed 9:00 PM – 11:59 PM Closed" at bounding box center [472, 93] width 118 height 982
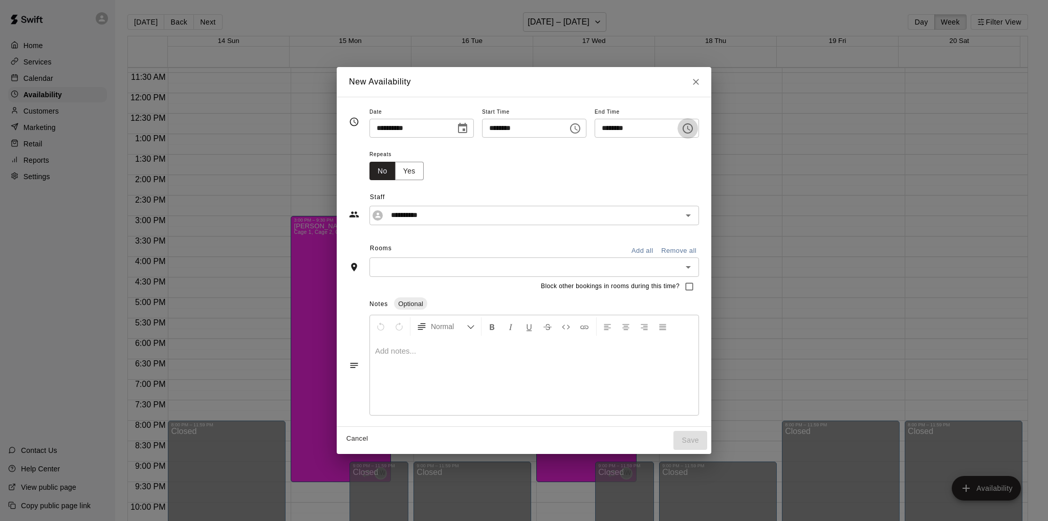
click at [693, 128] on icon "Choose time, selected time is 6:30 PM" at bounding box center [687, 128] width 10 height 10
click at [619, 188] on li "08" at bounding box center [617, 189] width 25 height 19
click at [647, 147] on li "00" at bounding box center [646, 149] width 25 height 19
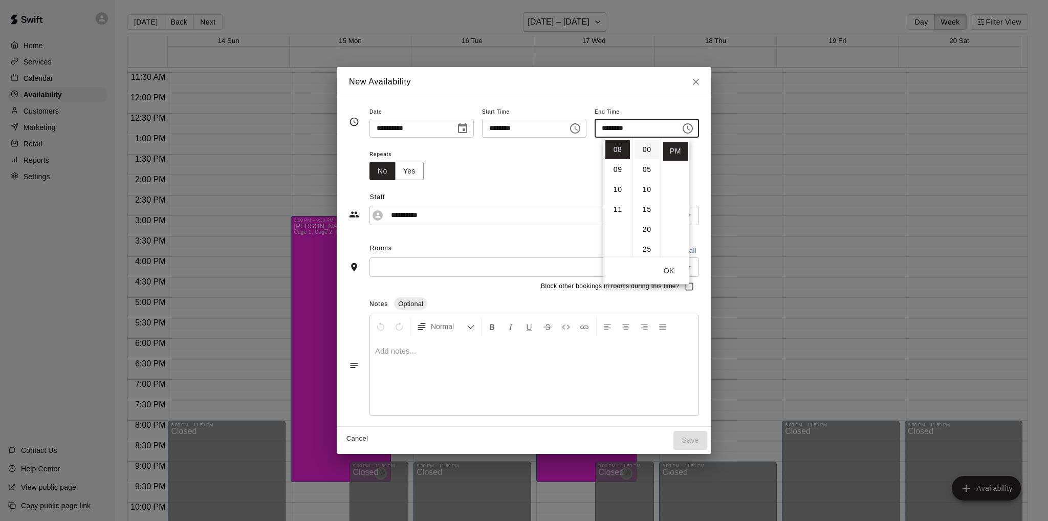
type input "********"
click at [539, 168] on div "Repeats No Yes" at bounding box center [533, 164] width 329 height 32
click at [474, 263] on input "text" at bounding box center [525, 266] width 306 height 13
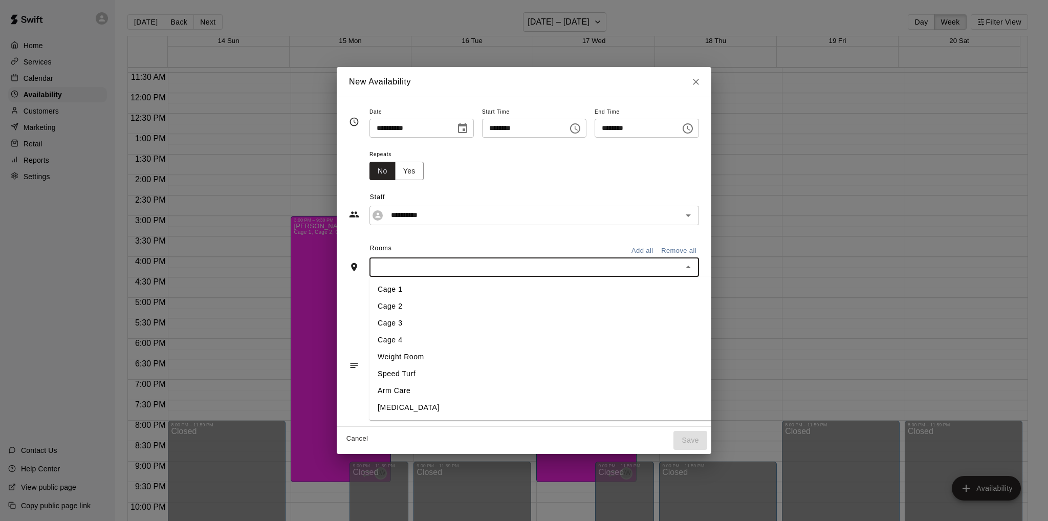
click at [381, 321] on li "Cage 3" at bounding box center [560, 323] width 382 height 17
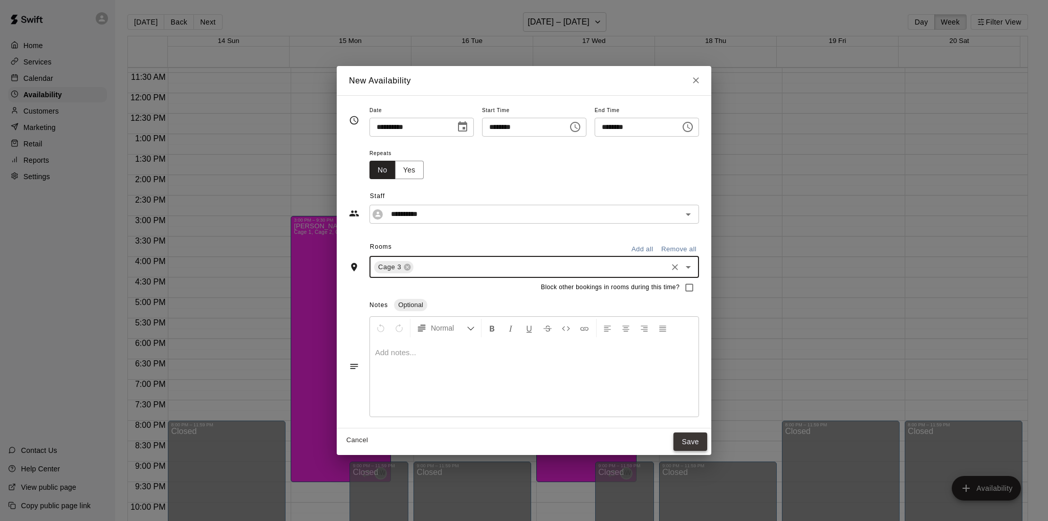
click at [707, 438] on button "Save" at bounding box center [690, 441] width 34 height 19
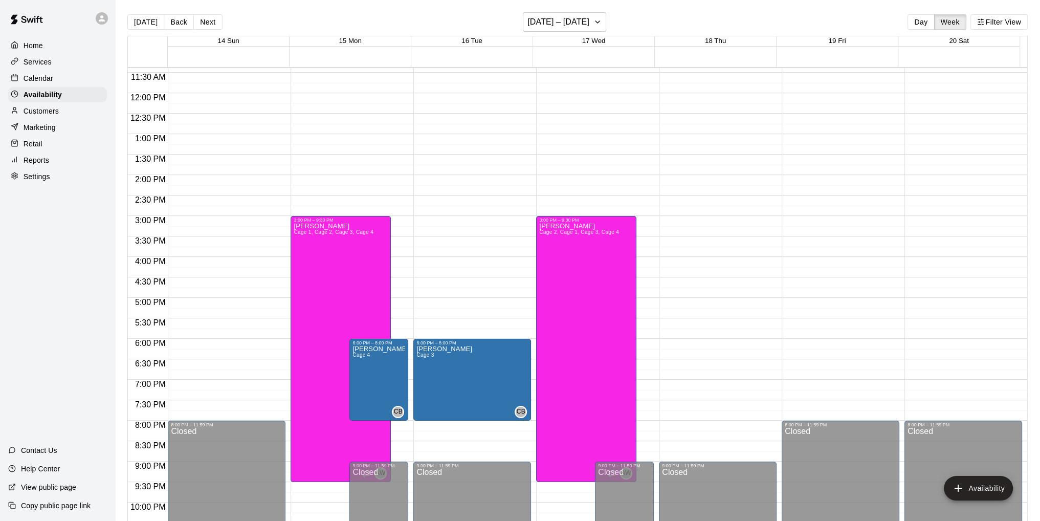
click at [677, 345] on div "12:00 AM – 10:00 AM Closed 9:00 PM – 11:59 PM Closed" at bounding box center [718, 93] width 118 height 982
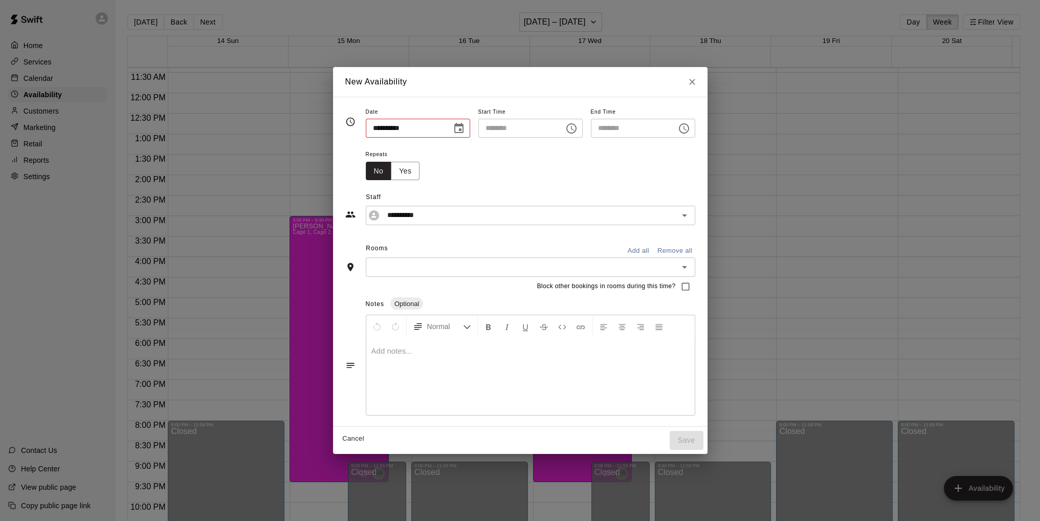
type input "**********"
type input "********"
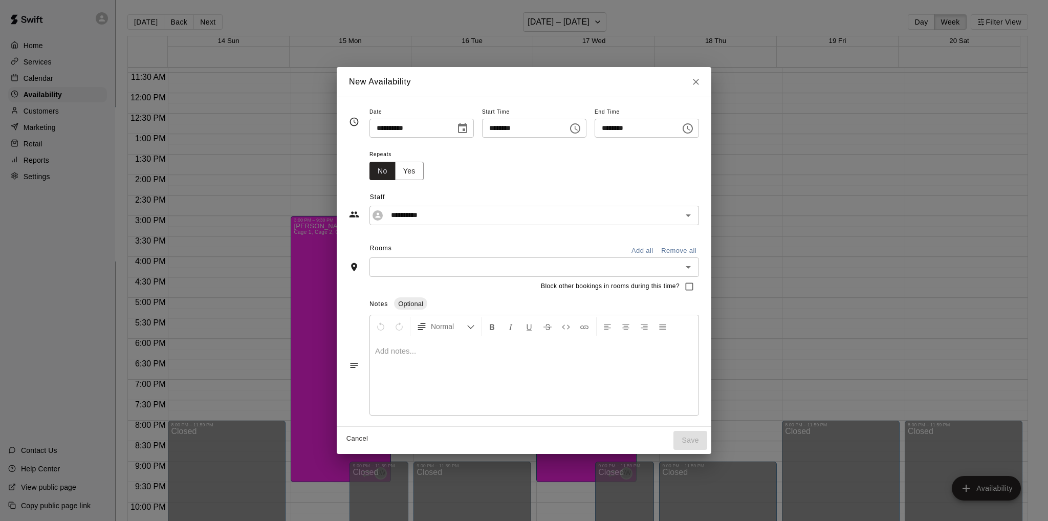
click at [694, 128] on icon "Choose time, selected time is 6:30 PM" at bounding box center [687, 128] width 12 height 12
click at [617, 187] on li "08" at bounding box center [617, 189] width 25 height 19
click at [643, 151] on li "00" at bounding box center [646, 149] width 25 height 19
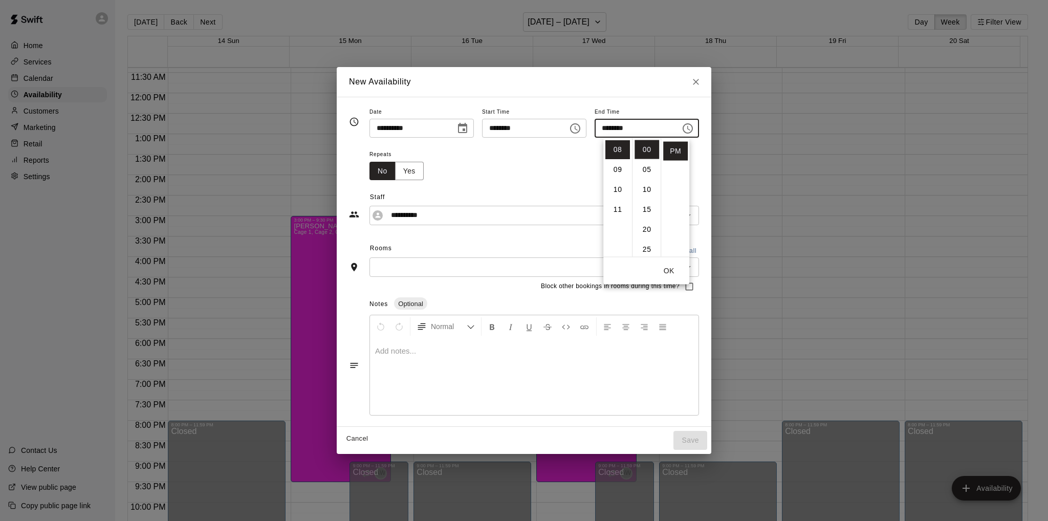
click at [531, 161] on div "Repeats No Yes" at bounding box center [533, 164] width 329 height 32
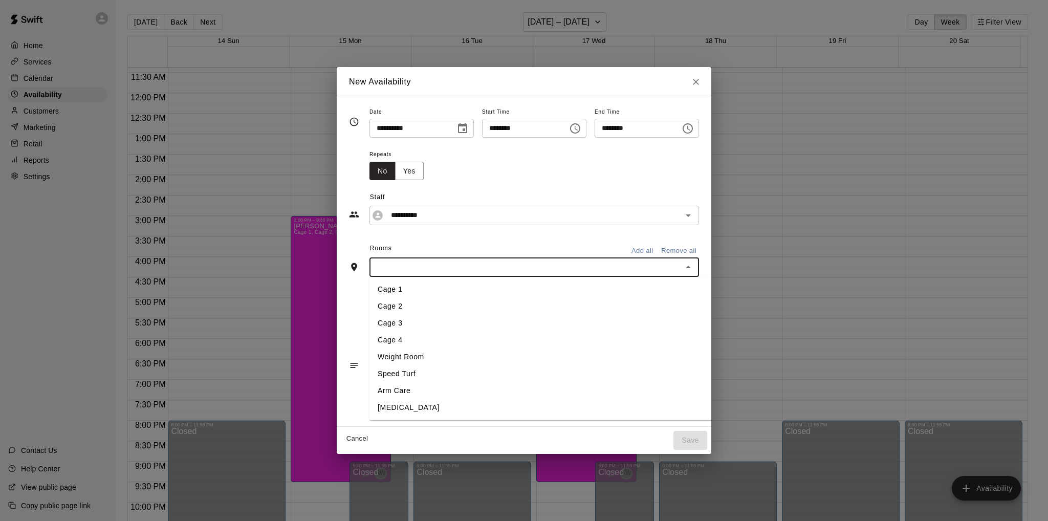
click at [473, 264] on input "text" at bounding box center [525, 266] width 306 height 13
click at [387, 326] on li "Cage 3" at bounding box center [560, 323] width 382 height 17
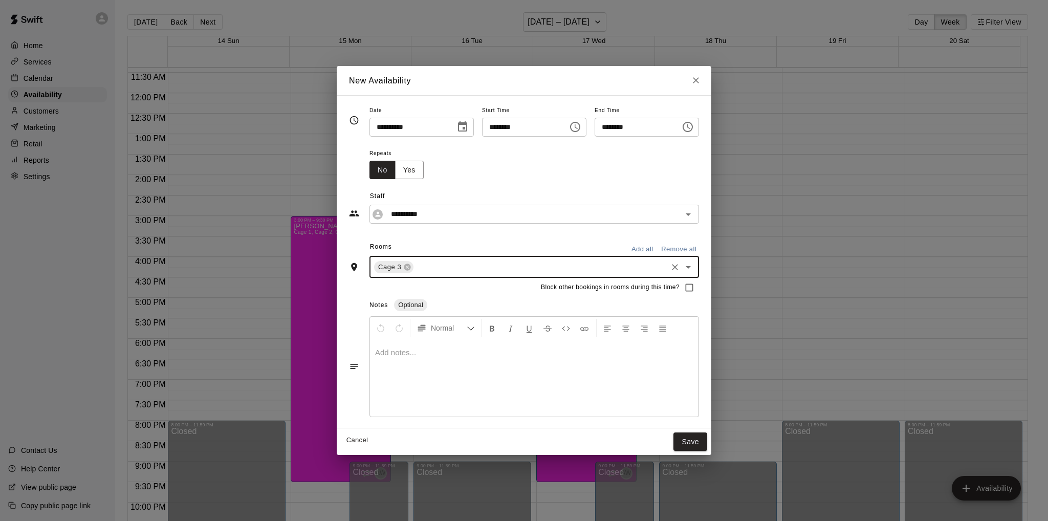
click at [439, 271] on input "text" at bounding box center [540, 266] width 251 height 13
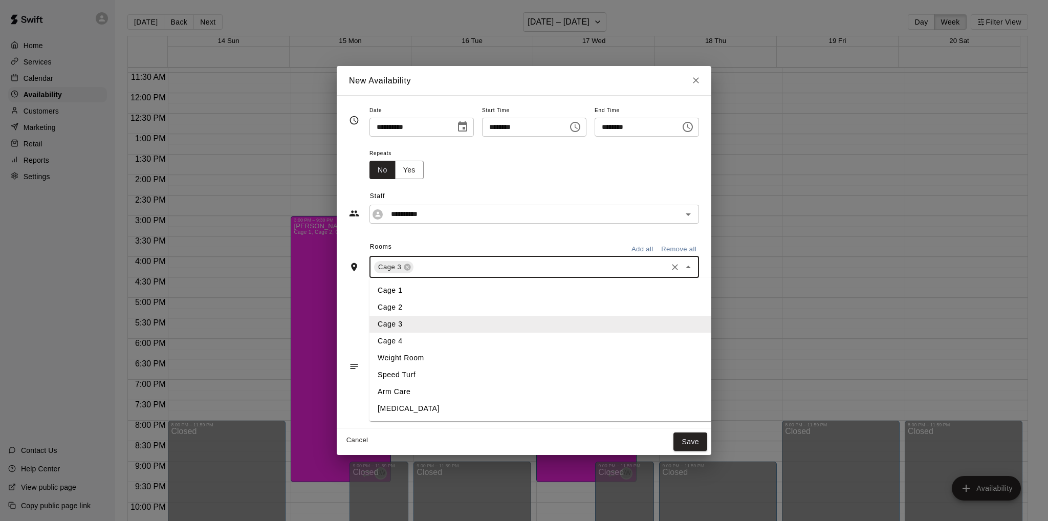
click at [391, 337] on li "Cage 4" at bounding box center [560, 341] width 382 height 17
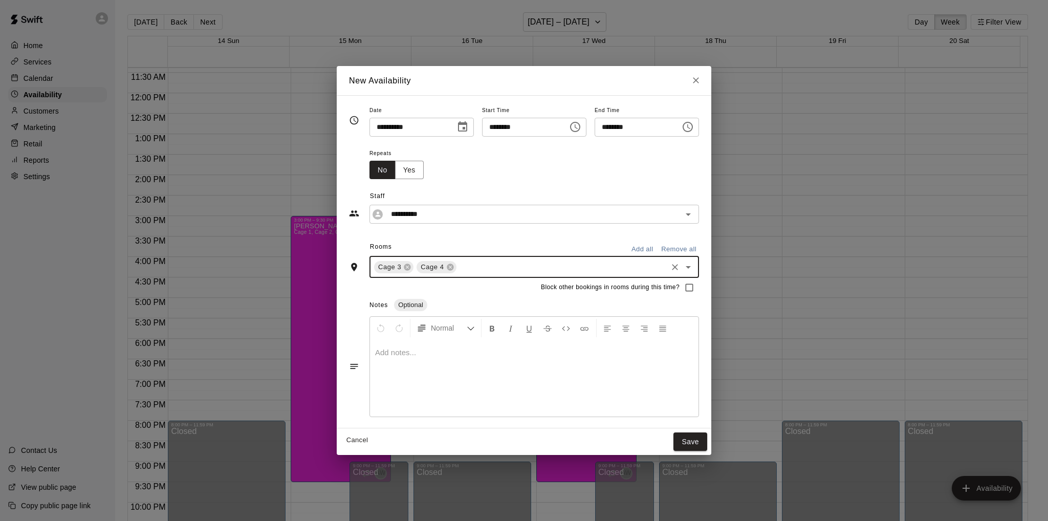
click at [694, 127] on icon "Choose time, selected time is 8:00 PM" at bounding box center [687, 127] width 12 height 12
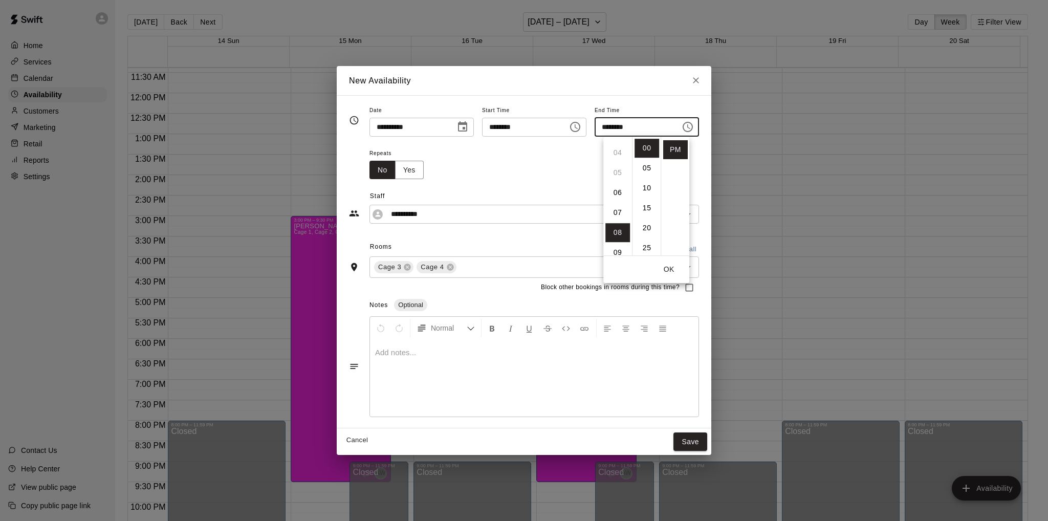
scroll to position [57, 0]
click at [615, 231] on li "07" at bounding box center [617, 230] width 25 height 19
type input "********"
click at [557, 154] on div "Repeats No Yes" at bounding box center [533, 163] width 329 height 32
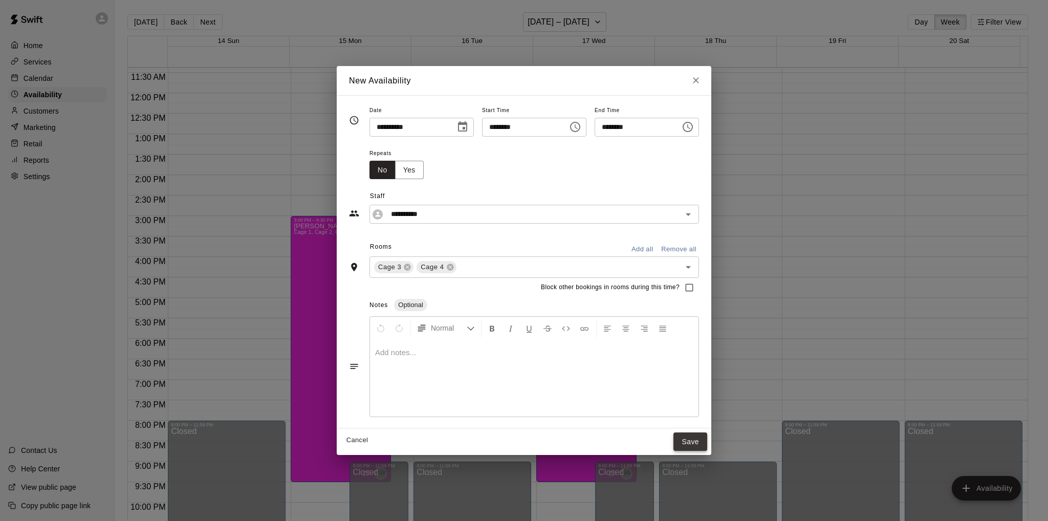
click at [707, 439] on button "Save" at bounding box center [690, 441] width 34 height 19
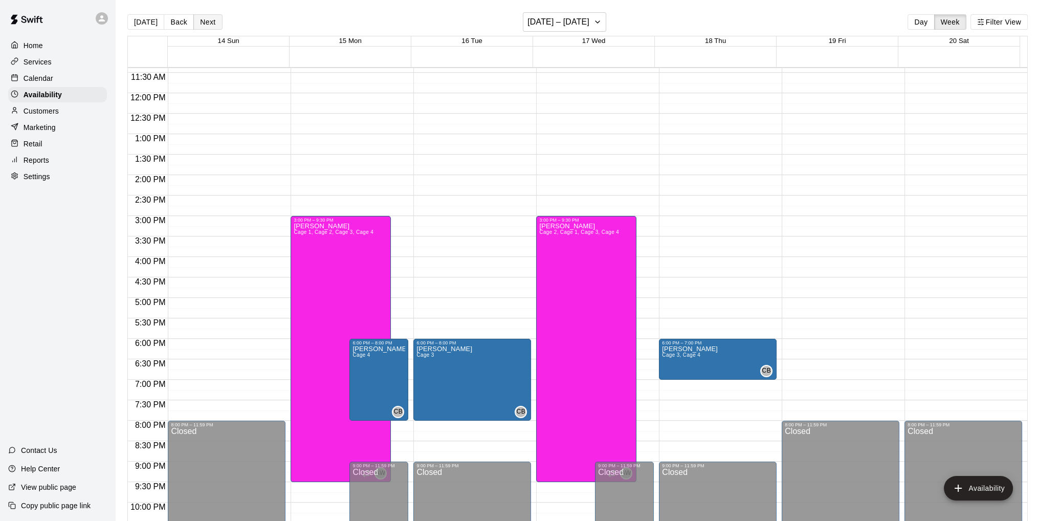
click at [205, 22] on button "Next" at bounding box center [207, 21] width 29 height 15
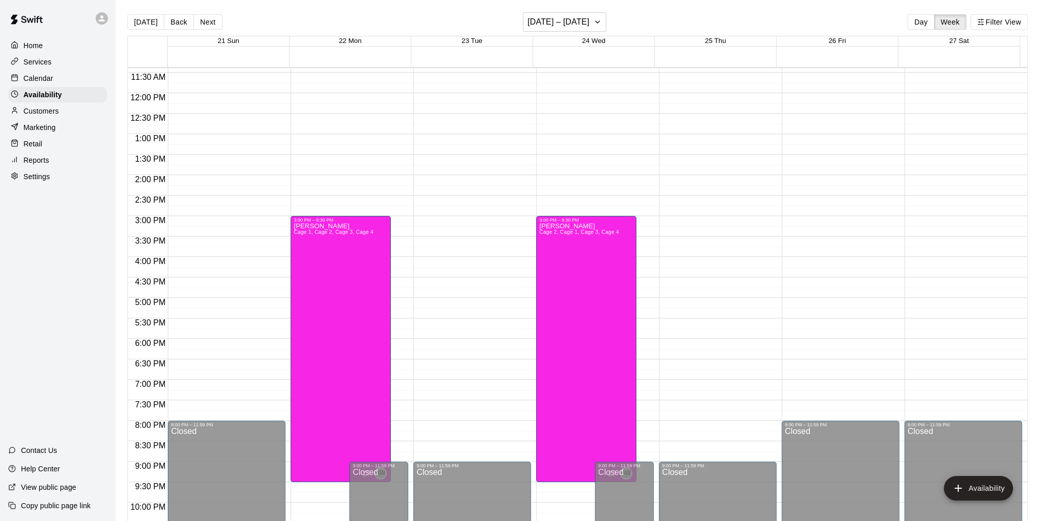
click at [400, 344] on div "12:00 AM – 10:00 AM Closed 3:00 PM – 9:30 PM [PERSON_NAME] Cage 1, Cage 2, Cage…" at bounding box center [350, 93] width 118 height 982
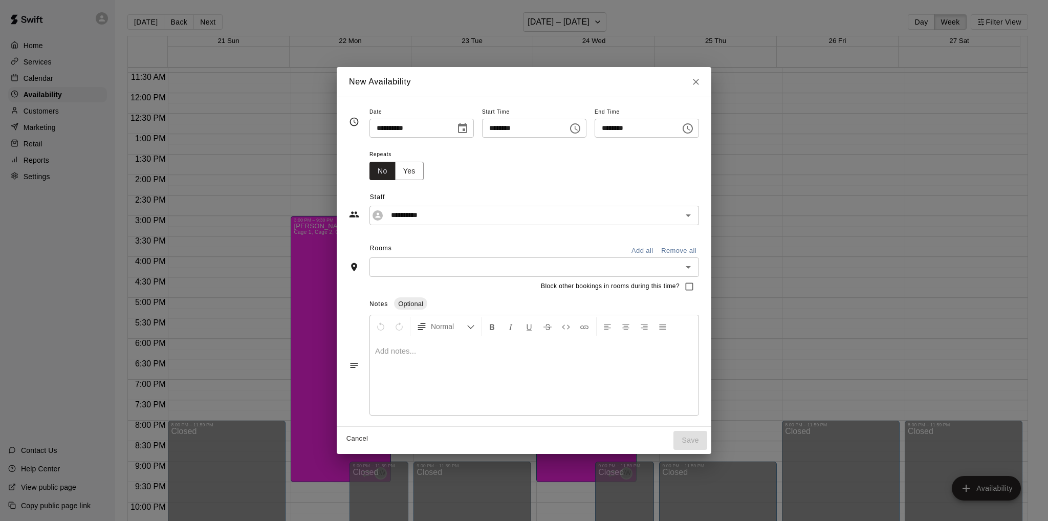
click at [694, 125] on icon "Choose time, selected time is 6:30 PM" at bounding box center [687, 128] width 12 height 12
click at [615, 186] on li "08" at bounding box center [617, 189] width 25 height 19
click at [645, 152] on li "00" at bounding box center [646, 149] width 25 height 19
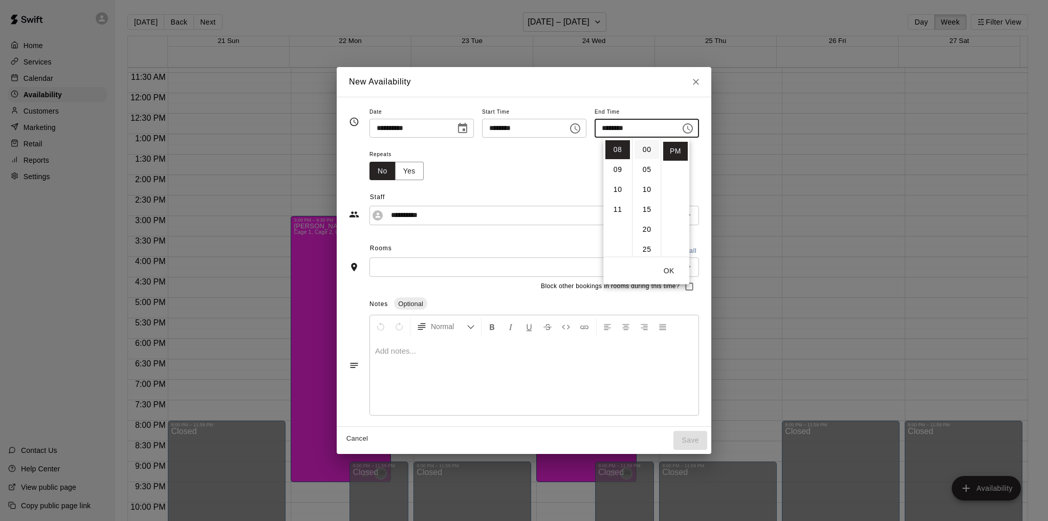
type input "********"
click at [518, 264] on input "text" at bounding box center [525, 266] width 306 height 13
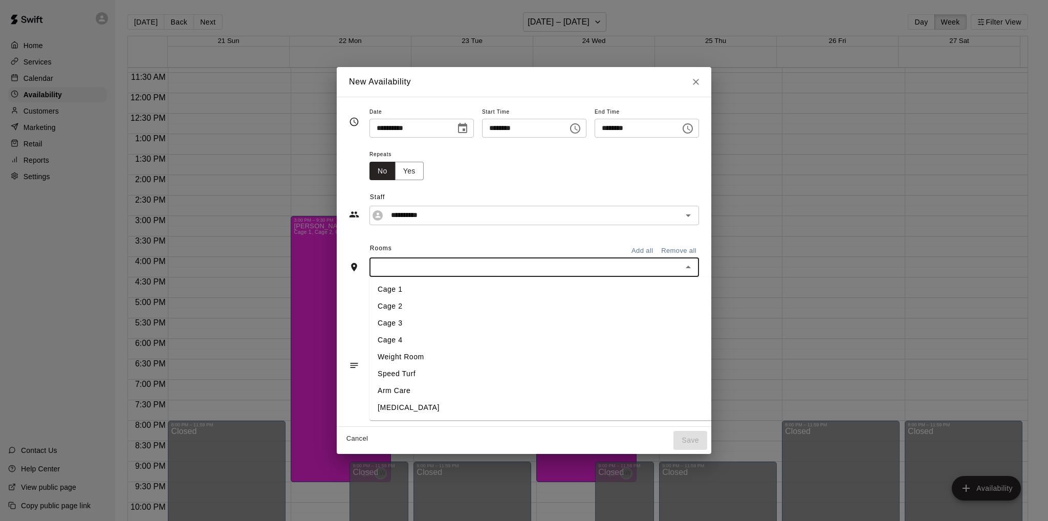
click at [392, 336] on li "Cage 4" at bounding box center [560, 340] width 382 height 17
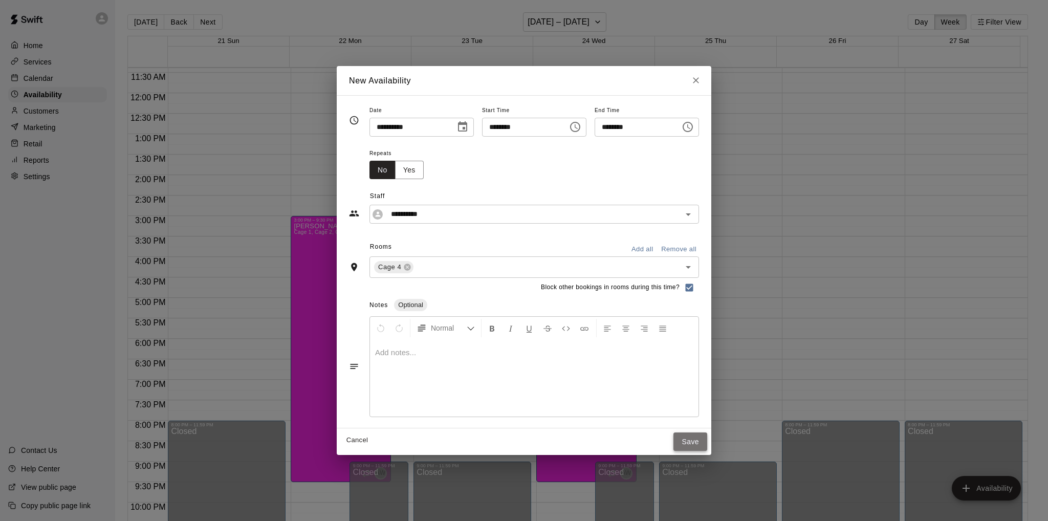
click at [706, 440] on button "Save" at bounding box center [690, 441] width 34 height 19
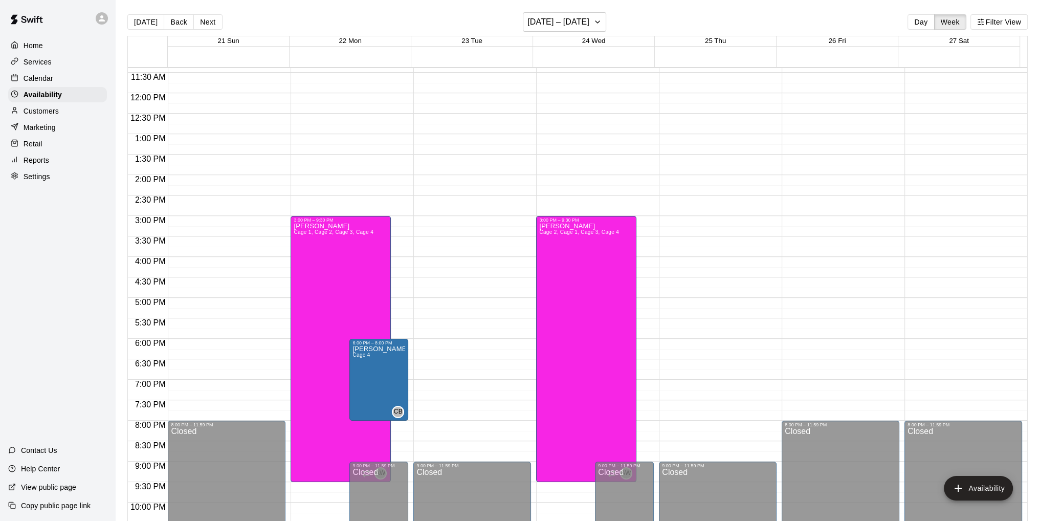
click at [434, 343] on div "12:00 AM – 10:00 AM Closed 9:00 PM – 11:59 PM Closed" at bounding box center [472, 93] width 118 height 982
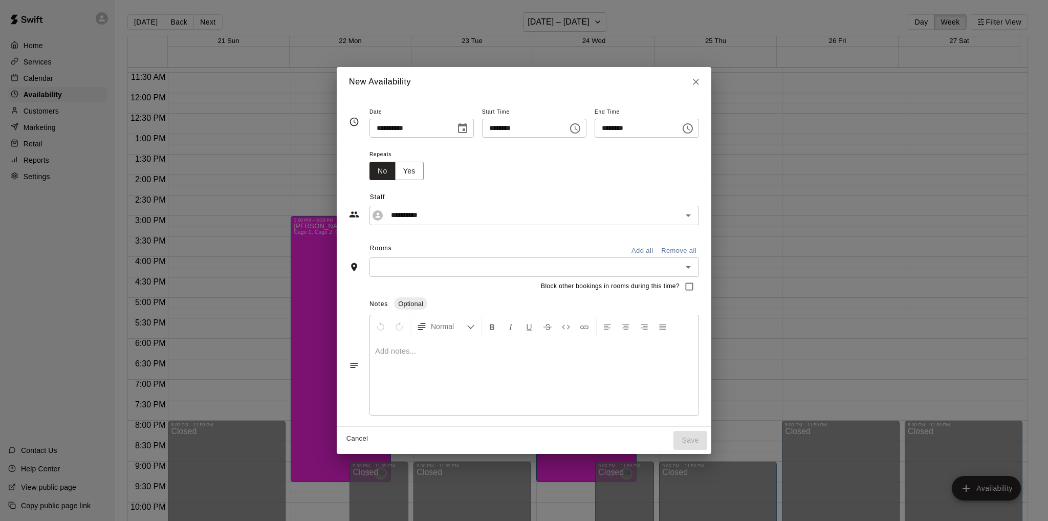
click at [694, 126] on icon "Choose time, selected time is 6:30 PM" at bounding box center [687, 128] width 12 height 12
click at [610, 185] on li "08" at bounding box center [617, 189] width 25 height 19
click at [645, 148] on li "00" at bounding box center [646, 149] width 25 height 19
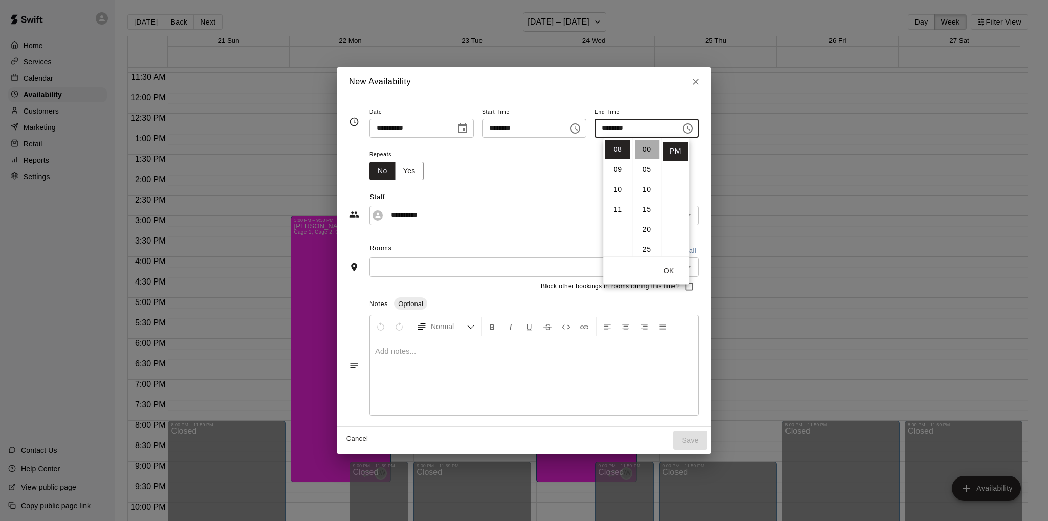
type input "********"
click at [544, 163] on div "Repeats No Yes" at bounding box center [533, 164] width 329 height 32
click at [469, 267] on input "text" at bounding box center [525, 266] width 306 height 13
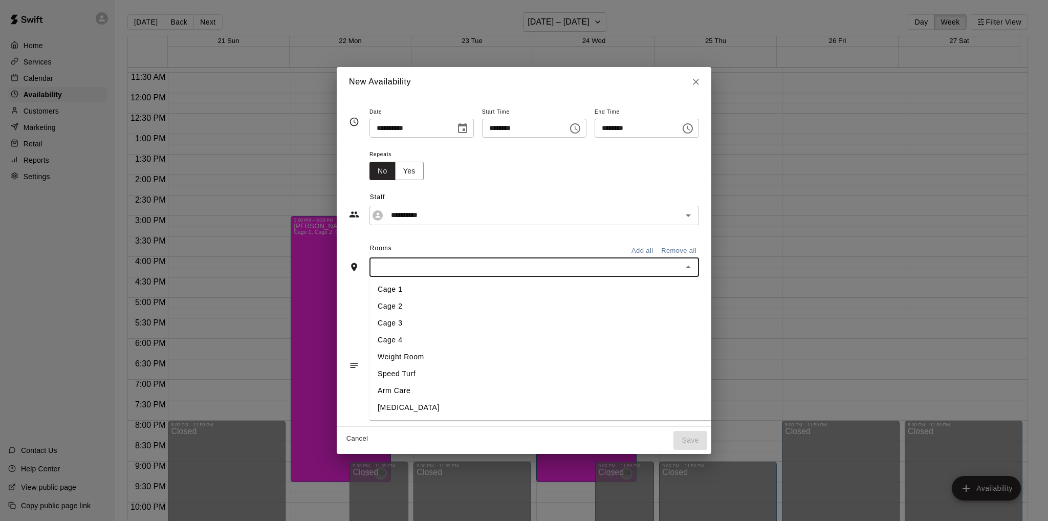
click at [392, 321] on li "Cage 3" at bounding box center [560, 323] width 382 height 17
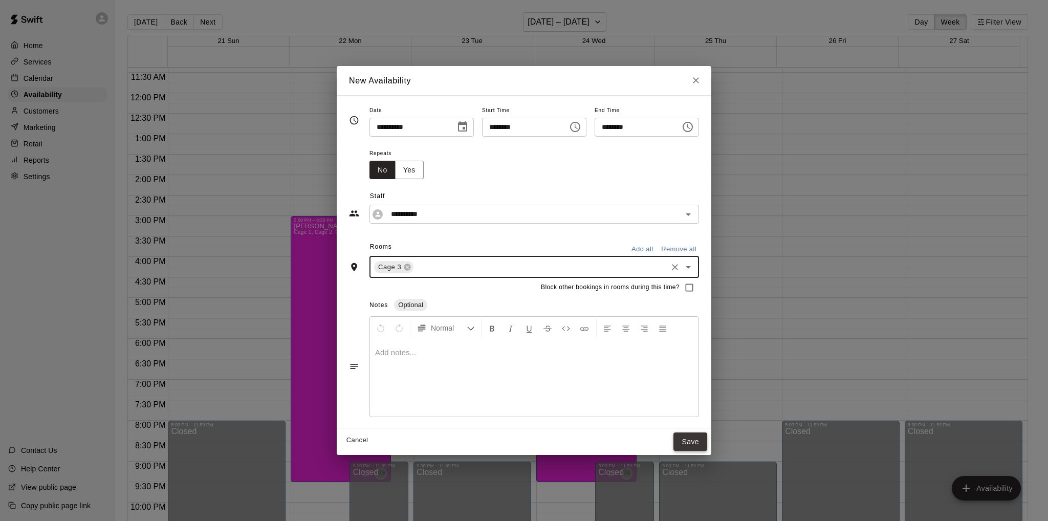
click at [707, 440] on button "Save" at bounding box center [690, 441] width 34 height 19
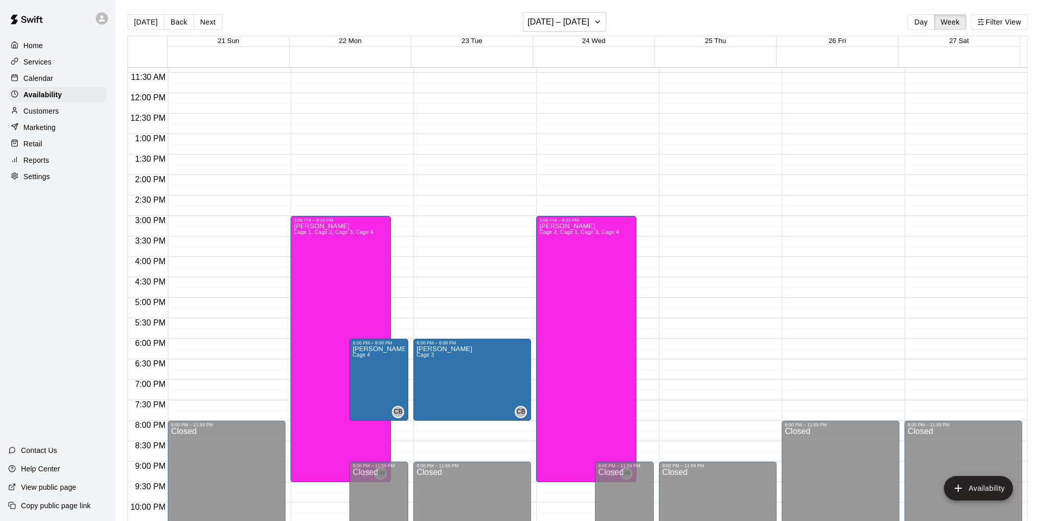
click at [679, 344] on div "12:00 AM – 10:00 AM Closed 9:00 PM – 11:59 PM Closed" at bounding box center [718, 93] width 118 height 982
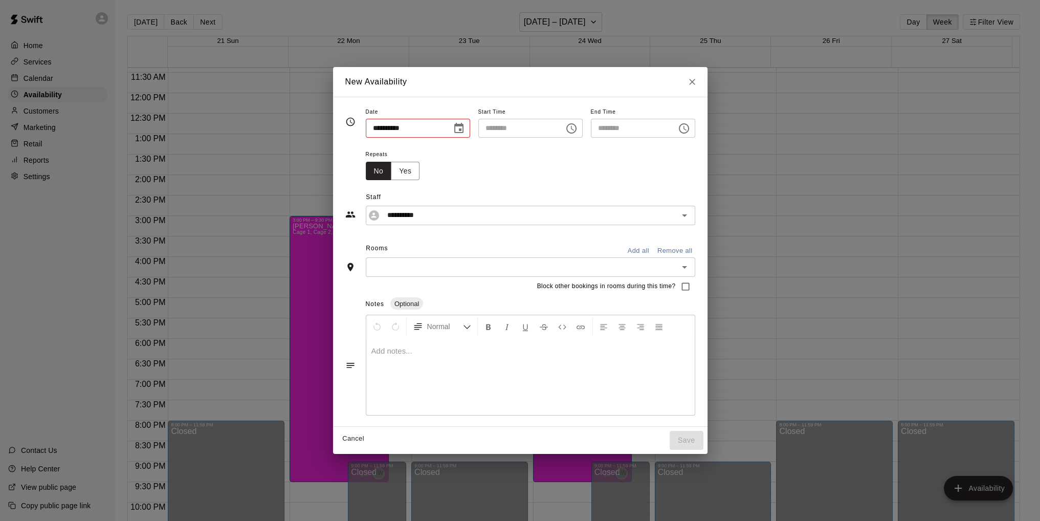
type input "**********"
type input "********"
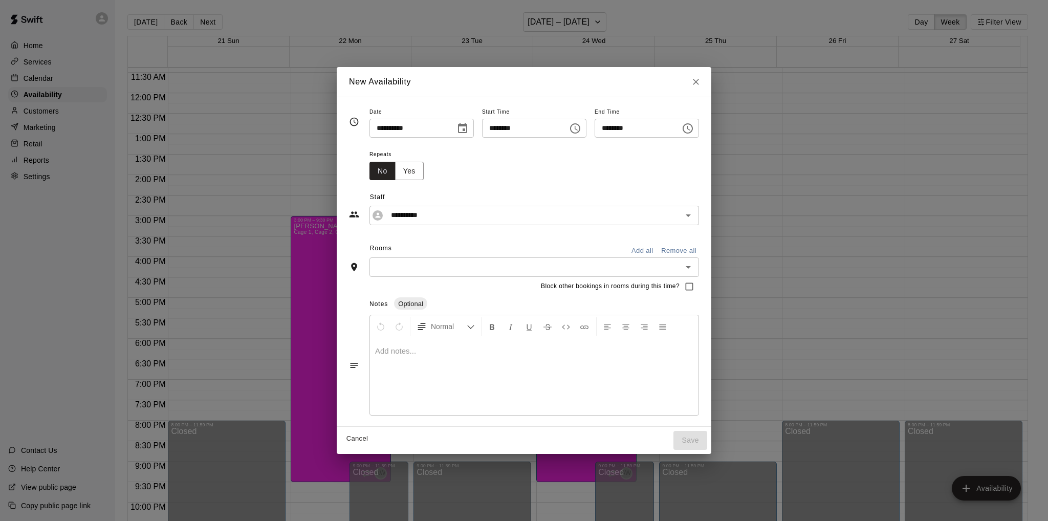
click at [694, 125] on icon "Choose time, selected time is 6:30 PM" at bounding box center [687, 128] width 12 height 12
click at [612, 167] on li "07" at bounding box center [617, 169] width 25 height 19
click at [646, 149] on li "00" at bounding box center [646, 149] width 25 height 19
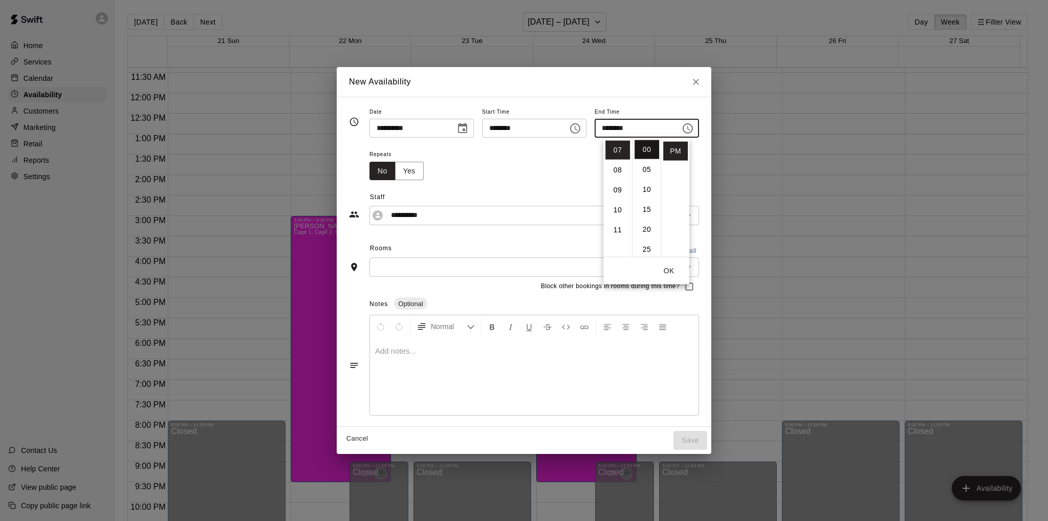
type input "********"
click at [545, 174] on div "Repeats No Yes" at bounding box center [533, 164] width 329 height 32
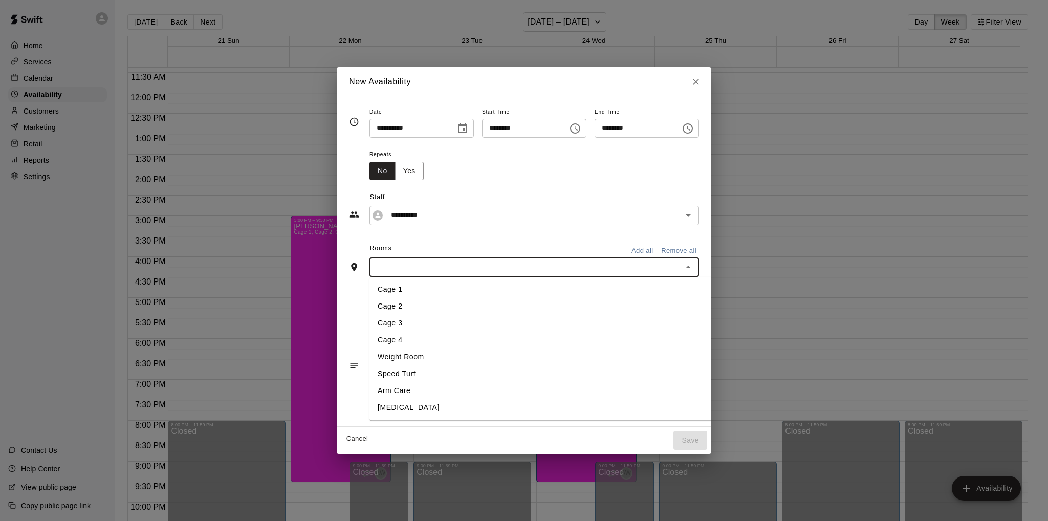
click at [473, 262] on input "text" at bounding box center [525, 266] width 306 height 13
click at [388, 320] on li "Cage 3" at bounding box center [560, 323] width 382 height 17
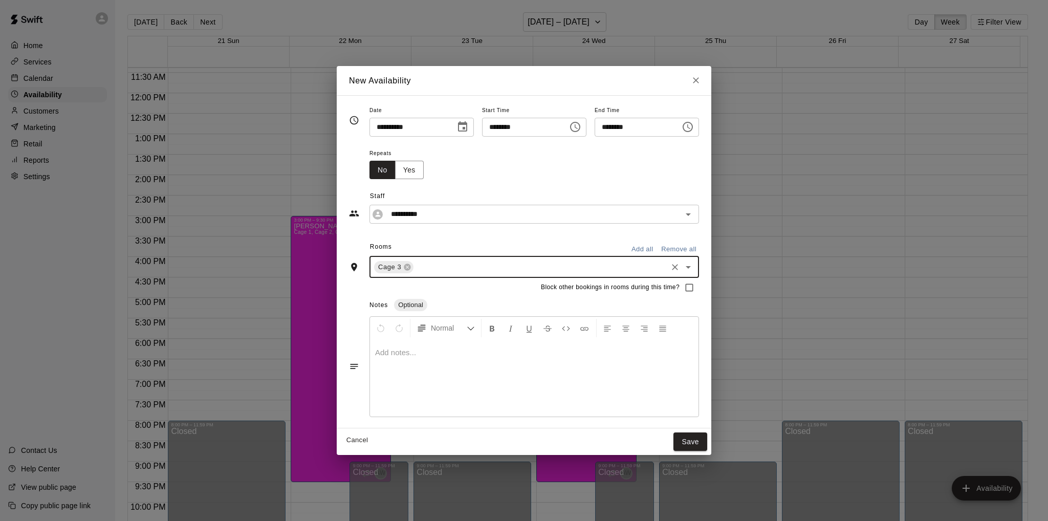
click at [449, 264] on input "text" at bounding box center [540, 266] width 251 height 13
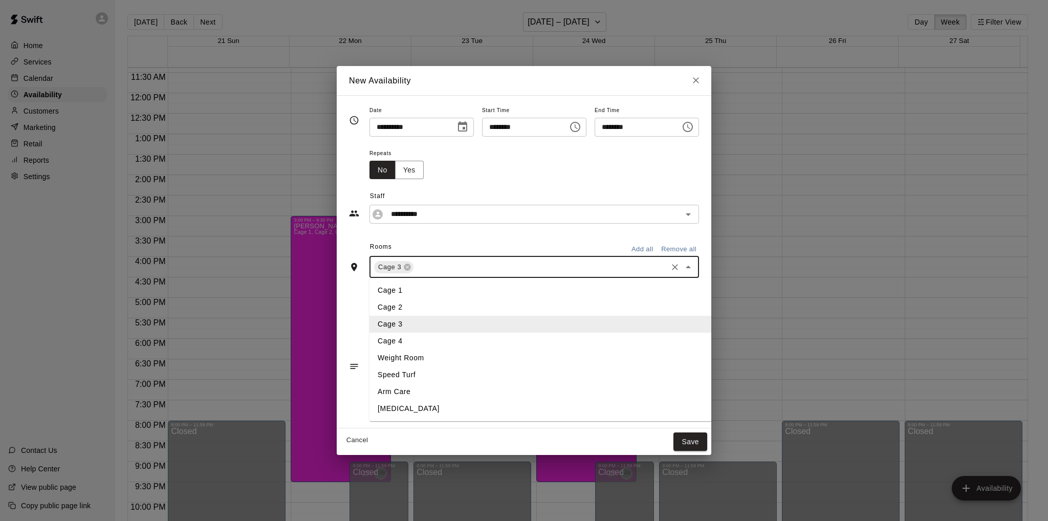
click at [389, 339] on li "Cage 4" at bounding box center [560, 341] width 382 height 17
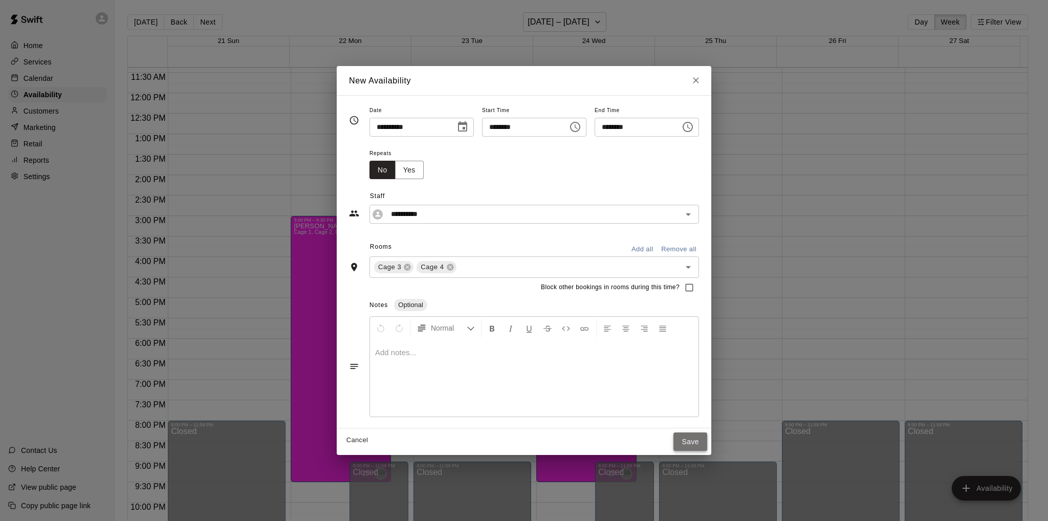
click at [707, 441] on button "Save" at bounding box center [690, 441] width 34 height 19
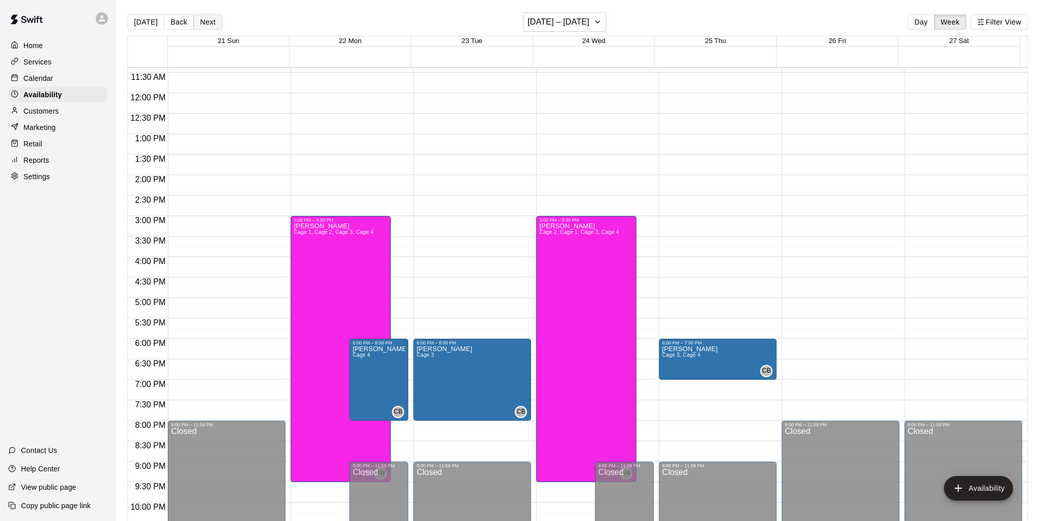
click at [206, 23] on button "Next" at bounding box center [207, 21] width 29 height 15
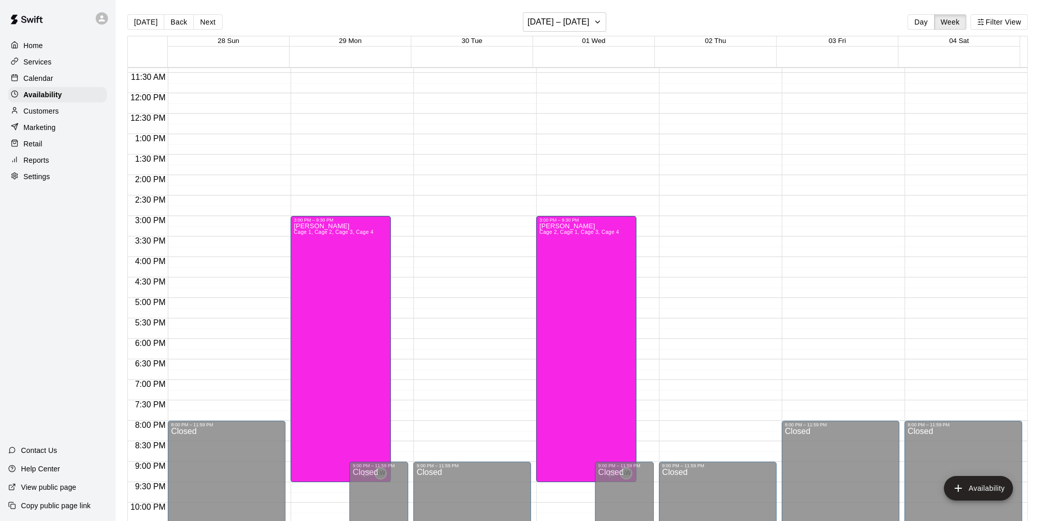
click at [403, 344] on div "12:00 AM – 10:00 AM Closed 3:00 PM – 9:30 PM [PERSON_NAME] Cage 1, Cage 2, Cage…" at bounding box center [350, 93] width 118 height 982
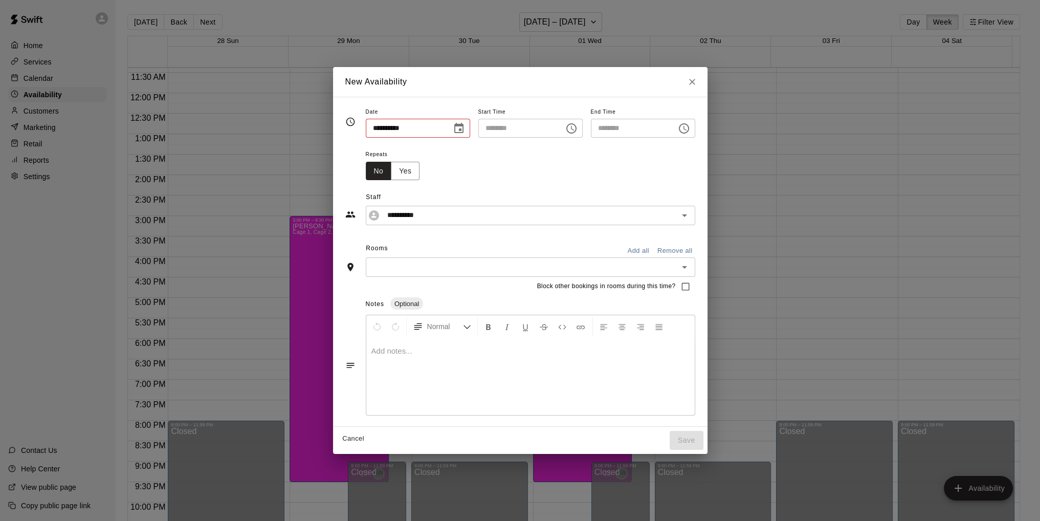
type input "**********"
type input "********"
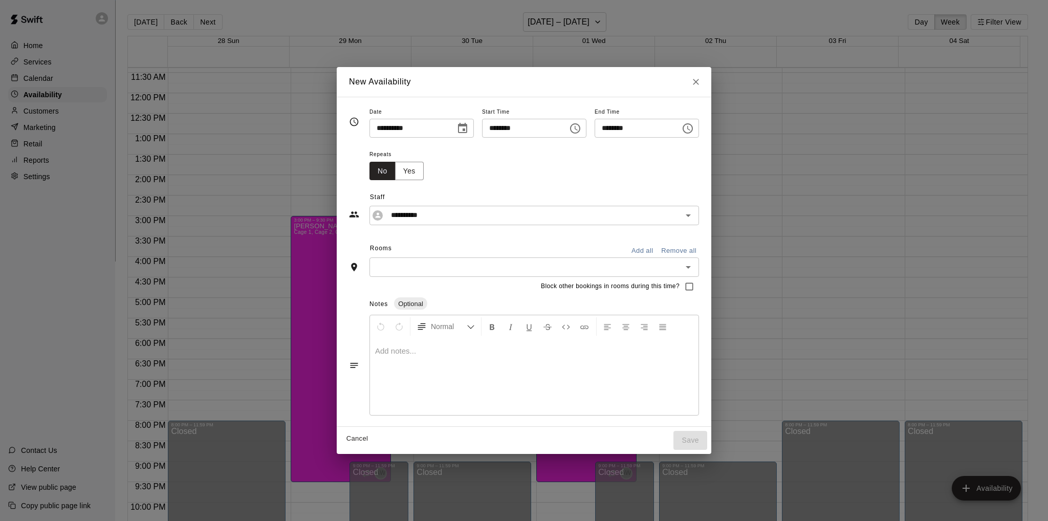
click at [694, 131] on icon "Choose time, selected time is 6:30 PM" at bounding box center [687, 128] width 12 height 12
click at [614, 188] on li "08" at bounding box center [617, 189] width 25 height 19
click at [646, 152] on li "00" at bounding box center [646, 149] width 25 height 19
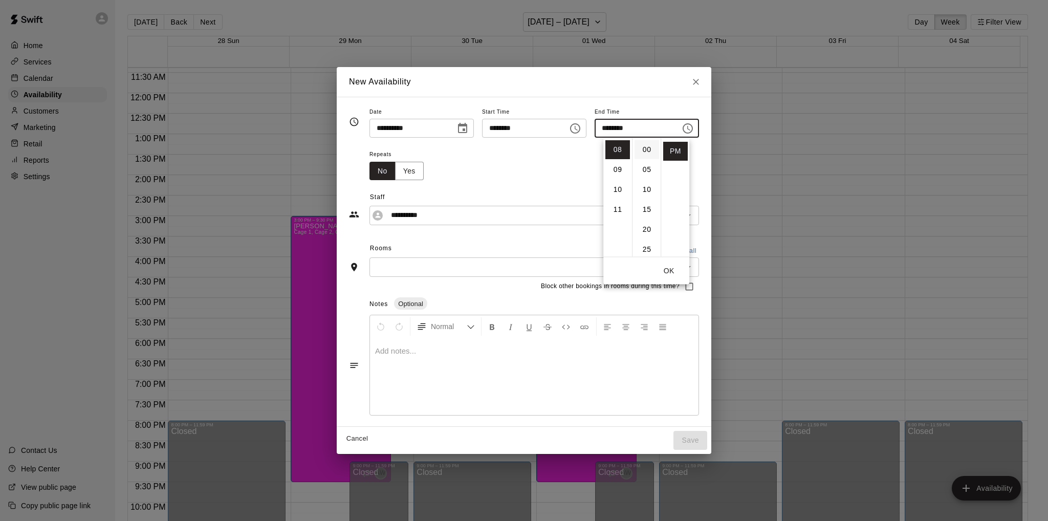
type input "********"
click at [557, 159] on div "Repeats No Yes" at bounding box center [533, 164] width 329 height 32
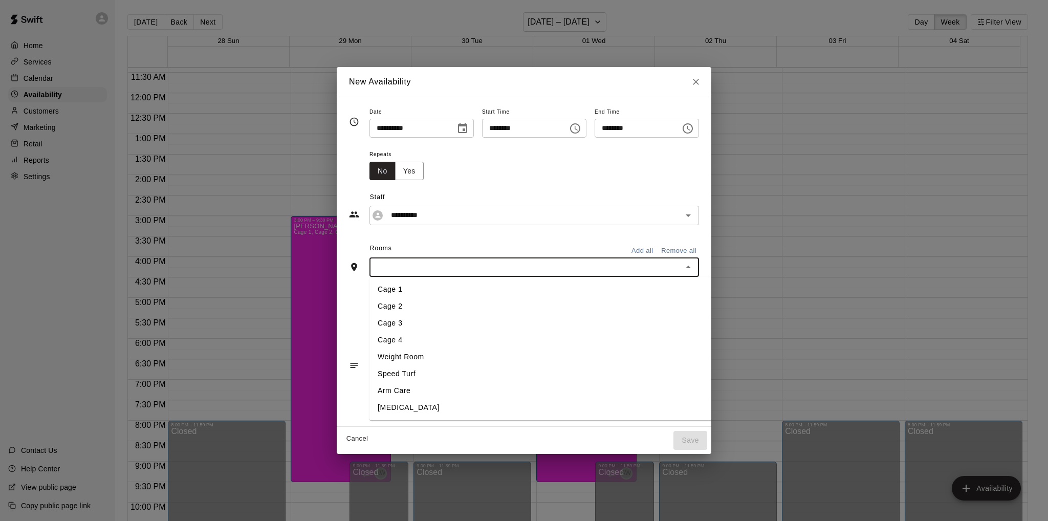
click at [520, 271] on input "text" at bounding box center [525, 266] width 306 height 13
click at [433, 336] on li "Cage 4" at bounding box center [560, 340] width 382 height 17
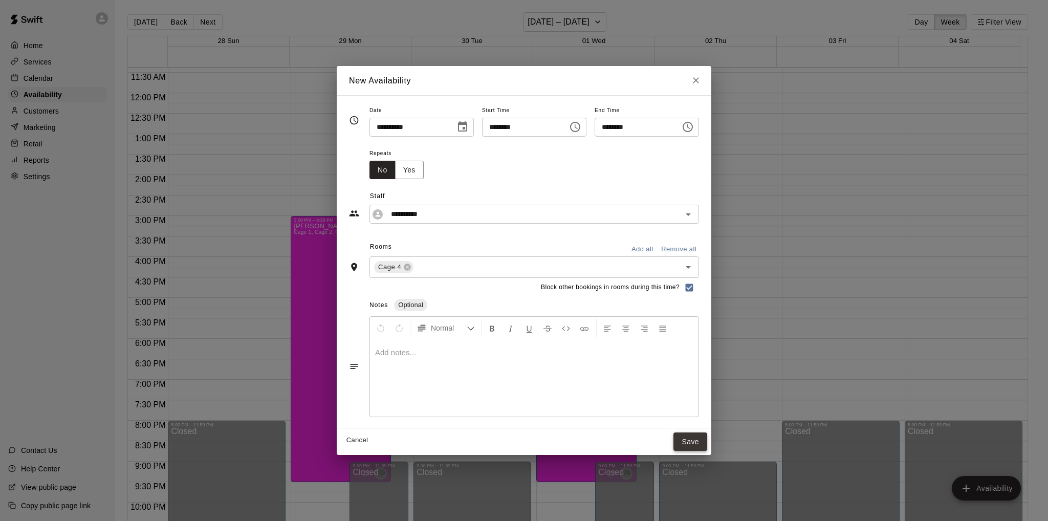
click at [707, 442] on button "Save" at bounding box center [690, 441] width 34 height 19
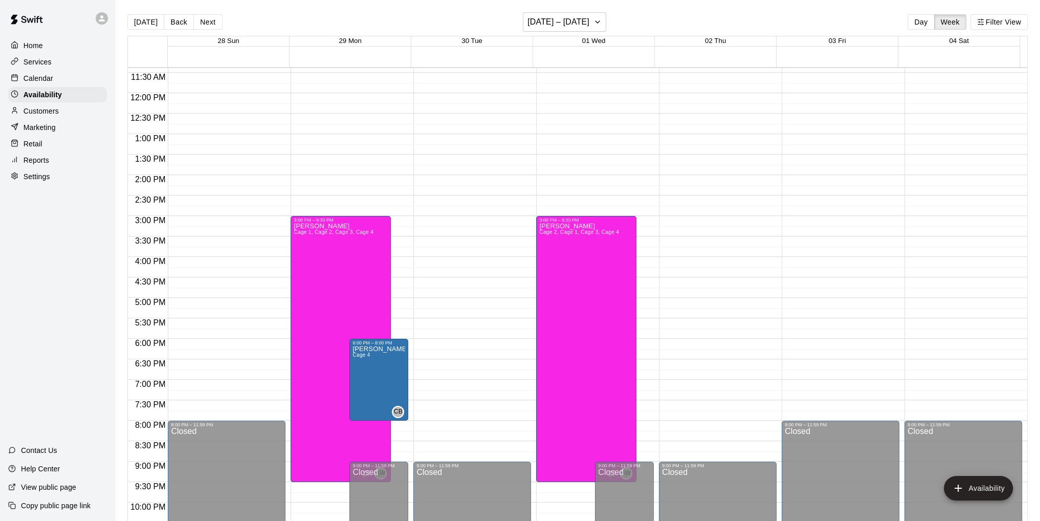
click at [458, 344] on div "12:00 AM – 10:00 AM Closed 9:00 PM – 11:59 PM Closed" at bounding box center [472, 93] width 118 height 982
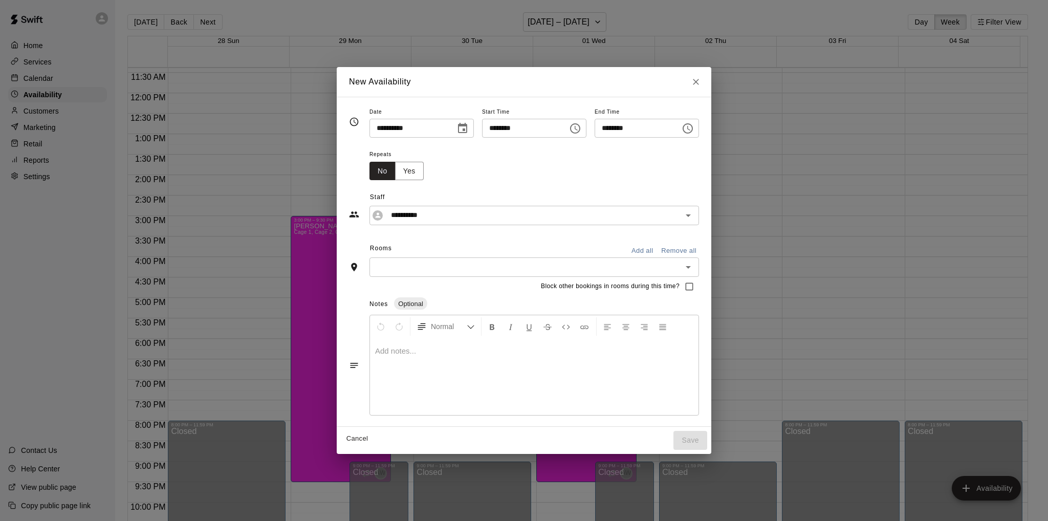
click at [694, 129] on icon "Choose time, selected time is 6:30 PM" at bounding box center [687, 128] width 12 height 12
click at [612, 185] on li "08" at bounding box center [617, 189] width 25 height 19
click at [646, 148] on li "00" at bounding box center [646, 149] width 25 height 19
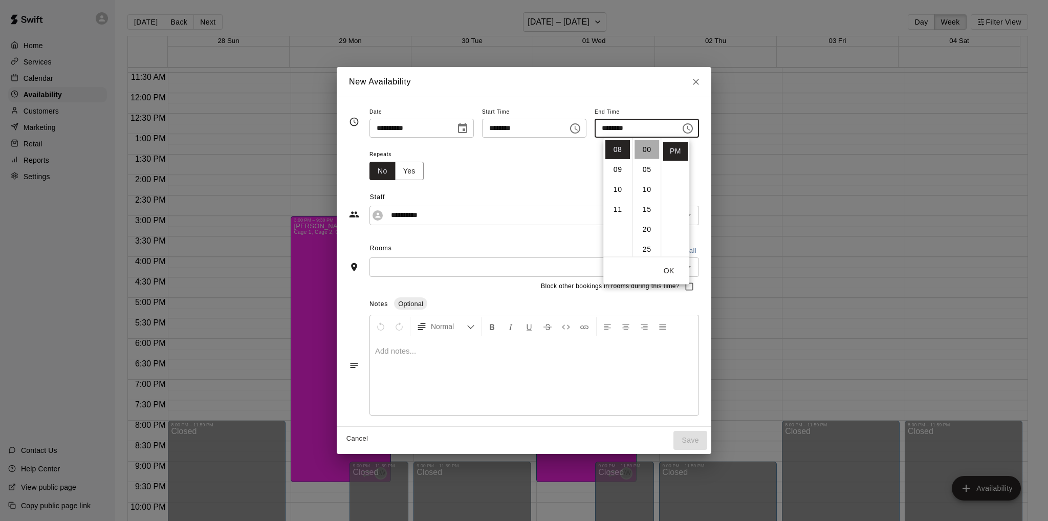
type input "********"
click at [699, 158] on div "Repeats No Yes" at bounding box center [533, 164] width 329 height 32
click at [623, 269] on input "text" at bounding box center [525, 266] width 306 height 13
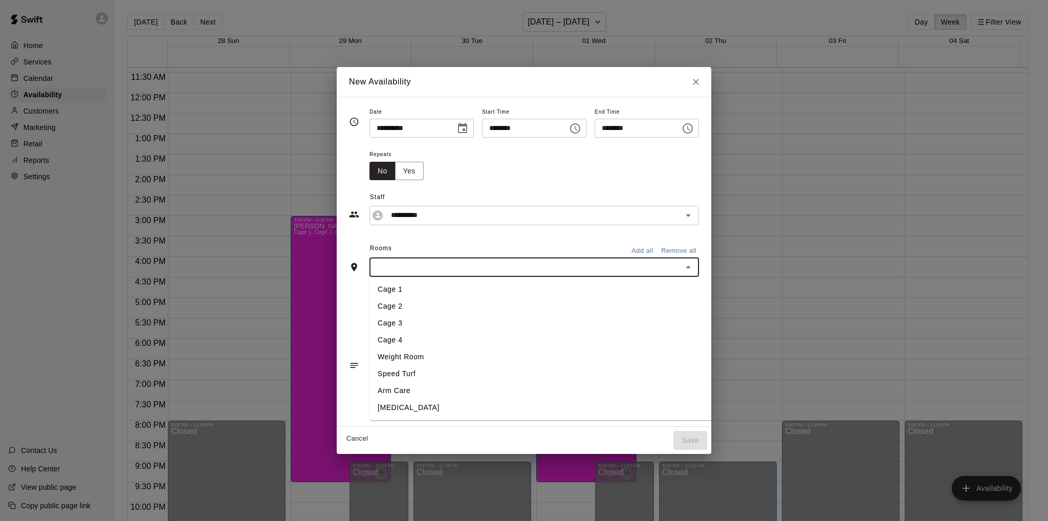
click at [569, 318] on li "Cage 3" at bounding box center [560, 323] width 382 height 17
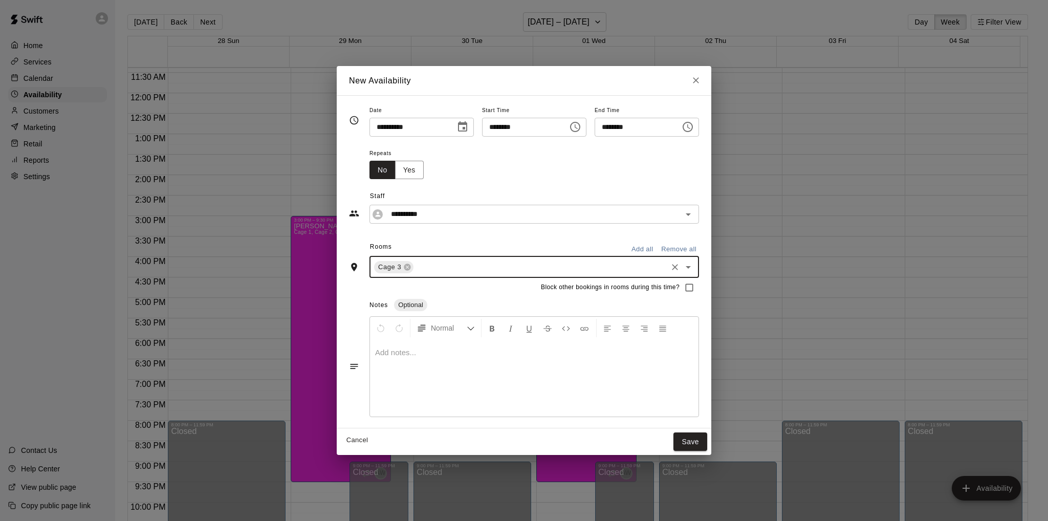
click at [554, 175] on div "Repeats No Yes" at bounding box center [533, 163] width 329 height 32
click at [703, 442] on button "Save" at bounding box center [690, 441] width 34 height 19
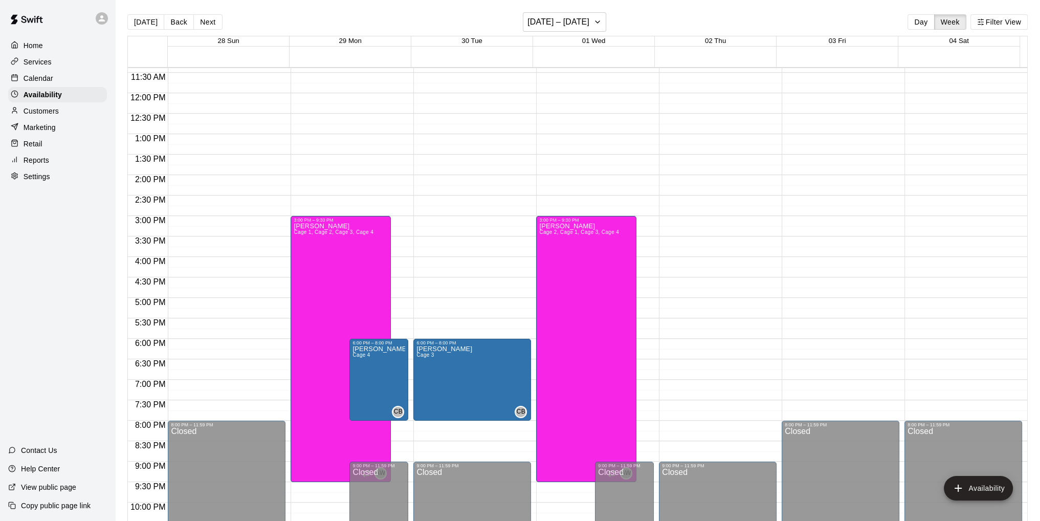
click at [677, 344] on div "12:00 AM – 10:00 AM Closed 9:00 PM – 11:59 PM Closed" at bounding box center [718, 93] width 118 height 982
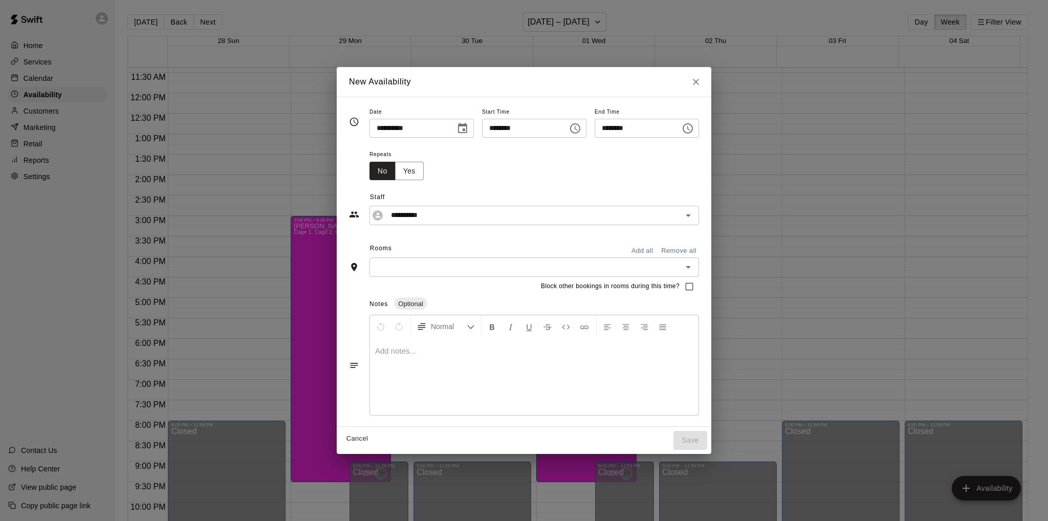
click at [694, 128] on icon "Choose time, selected time is 6:30 PM" at bounding box center [687, 128] width 12 height 12
click at [618, 169] on li "07" at bounding box center [617, 169] width 25 height 19
click at [649, 146] on li "00" at bounding box center [646, 149] width 25 height 19
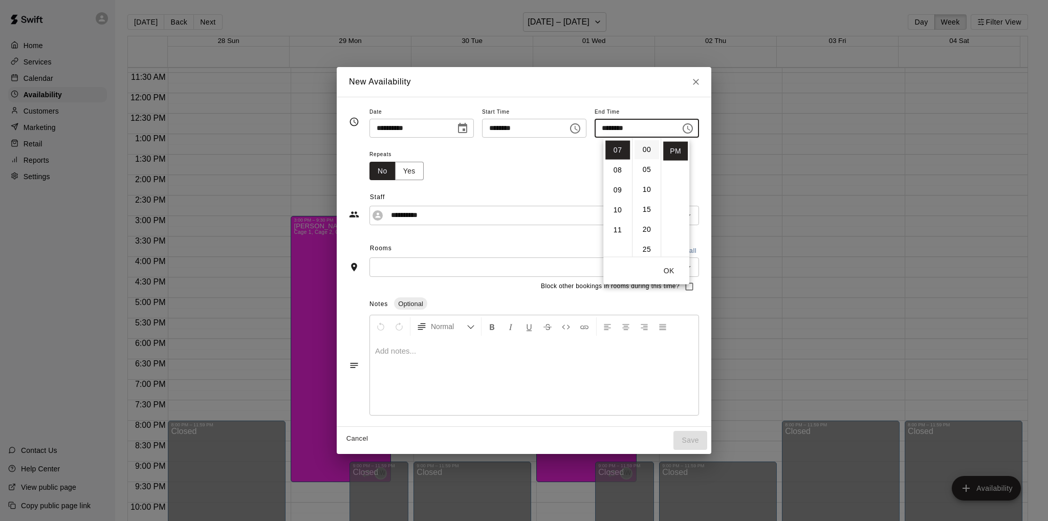
type input "********"
click at [501, 164] on div "Repeats No Yes" at bounding box center [533, 164] width 329 height 32
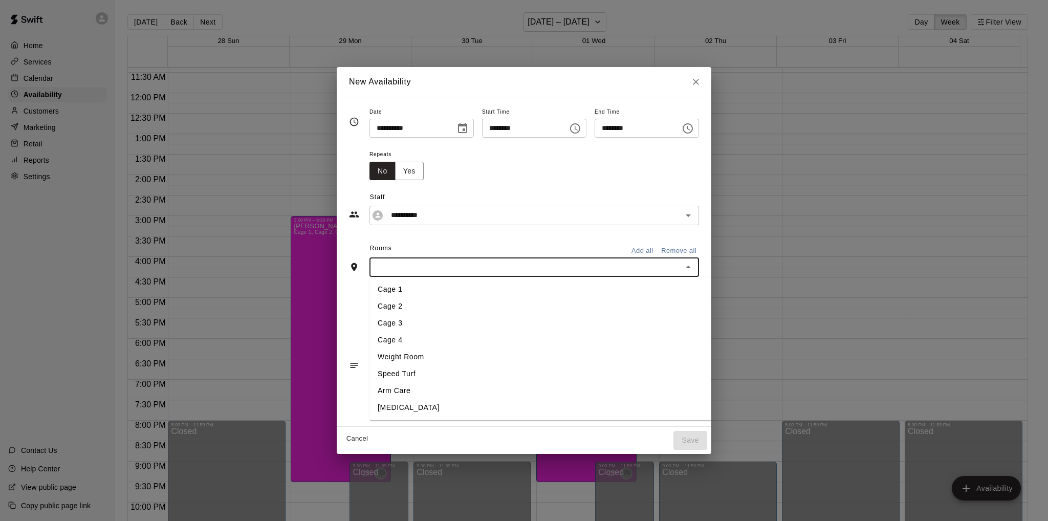
click at [479, 272] on input "text" at bounding box center [525, 266] width 306 height 13
click at [401, 326] on li "Cage 3" at bounding box center [560, 323] width 382 height 17
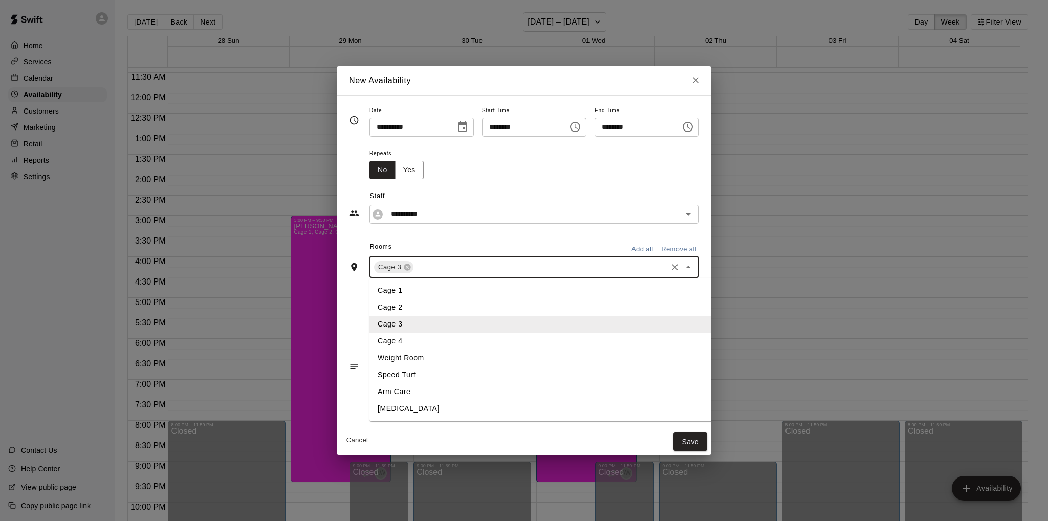
click at [436, 264] on input "text" at bounding box center [540, 266] width 251 height 13
click at [390, 338] on li "Cage 4" at bounding box center [560, 341] width 382 height 17
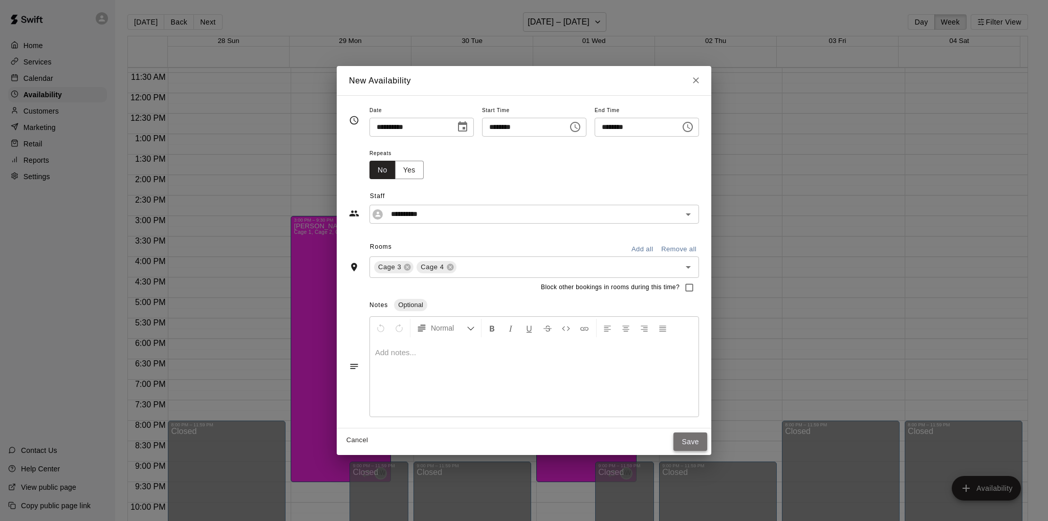
click at [707, 439] on button "Save" at bounding box center [690, 441] width 34 height 19
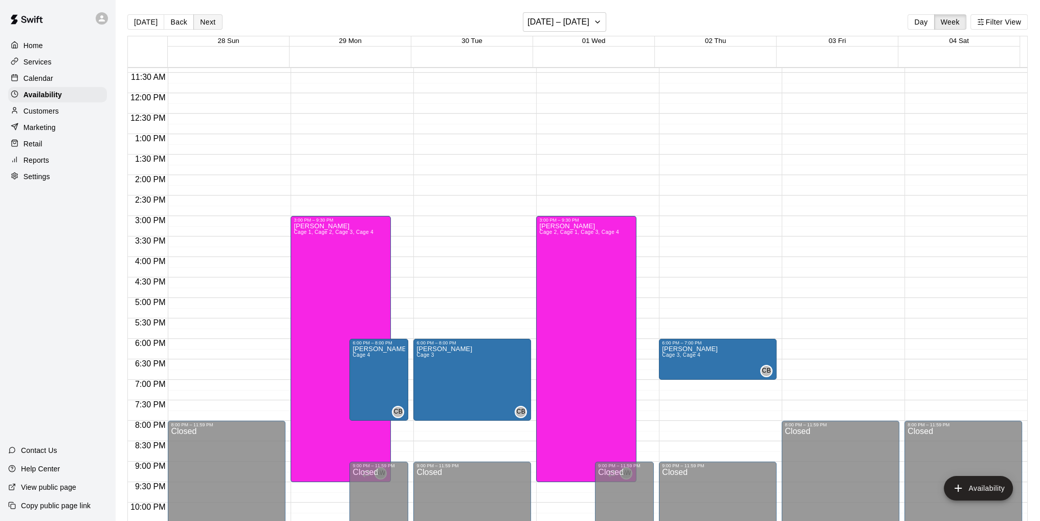
click at [211, 25] on button "Next" at bounding box center [207, 21] width 29 height 15
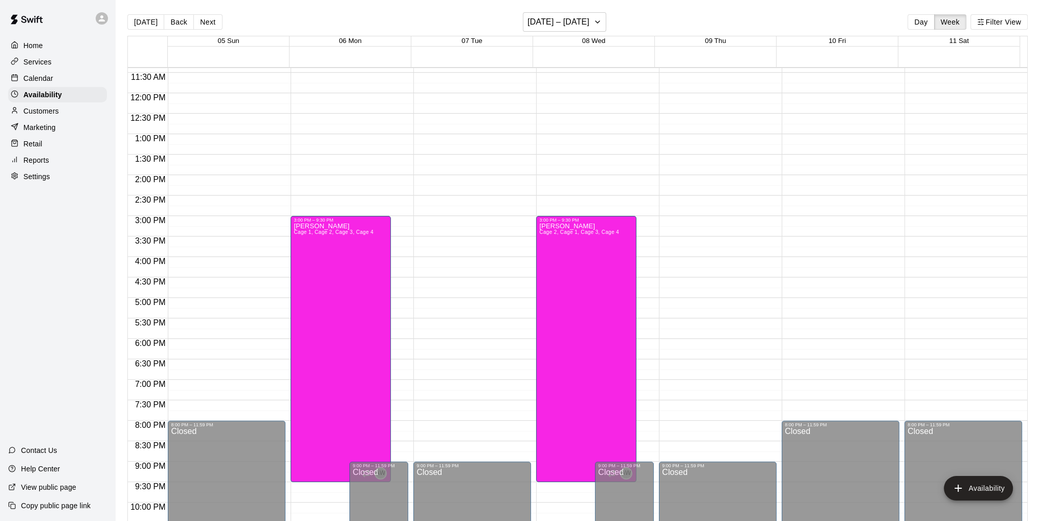
click at [403, 343] on div "12:00 AM – 10:00 AM Closed 3:00 PM – 9:30 PM [PERSON_NAME] Cage 1, Cage 2, Cage…" at bounding box center [350, 93] width 118 height 982
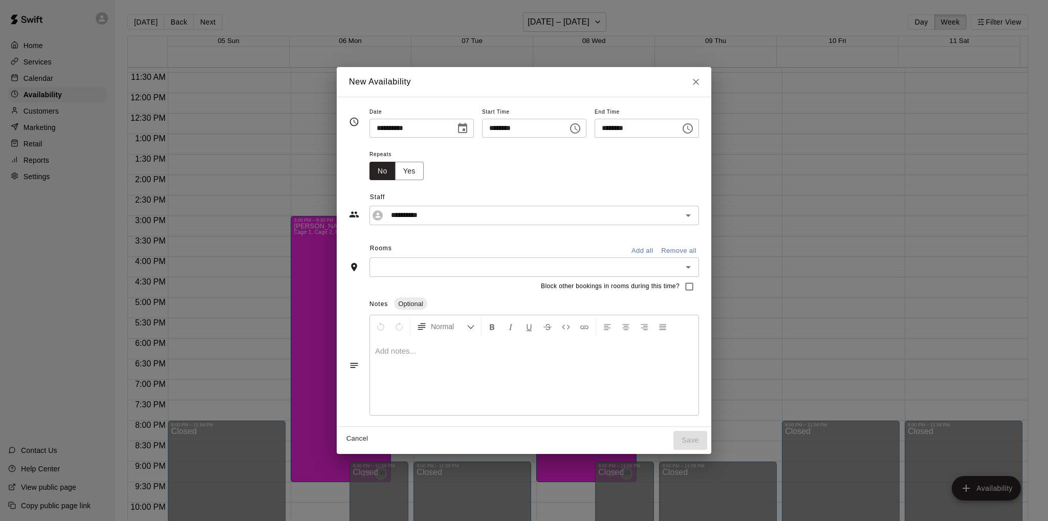
click at [694, 131] on icon "Choose time, selected time is 6:30 PM" at bounding box center [687, 128] width 12 height 12
click at [614, 191] on li "08" at bounding box center [617, 189] width 25 height 19
click at [648, 148] on li "00" at bounding box center [646, 149] width 25 height 19
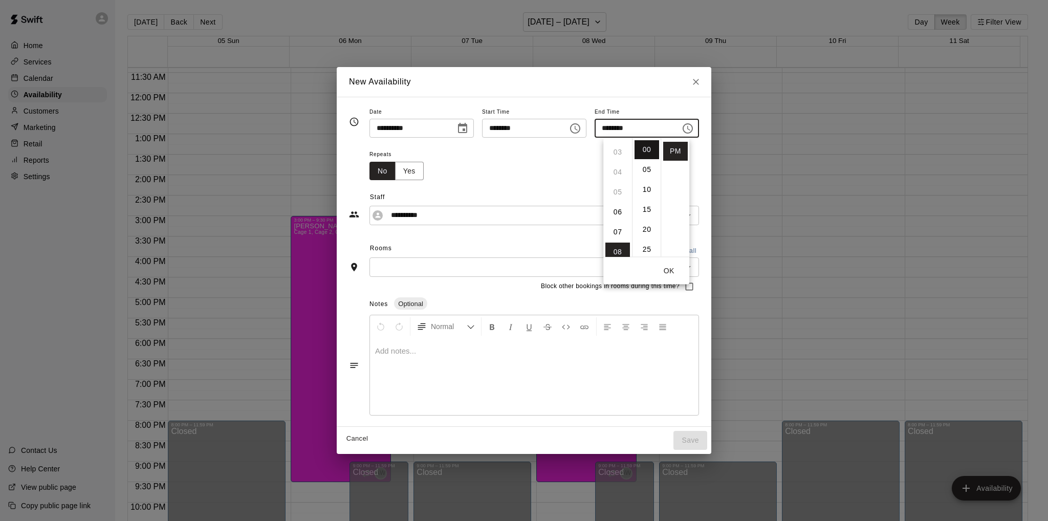
type input "********"
click at [563, 179] on div "Repeats No Yes" at bounding box center [533, 164] width 329 height 32
click at [479, 264] on input "text" at bounding box center [525, 266] width 306 height 13
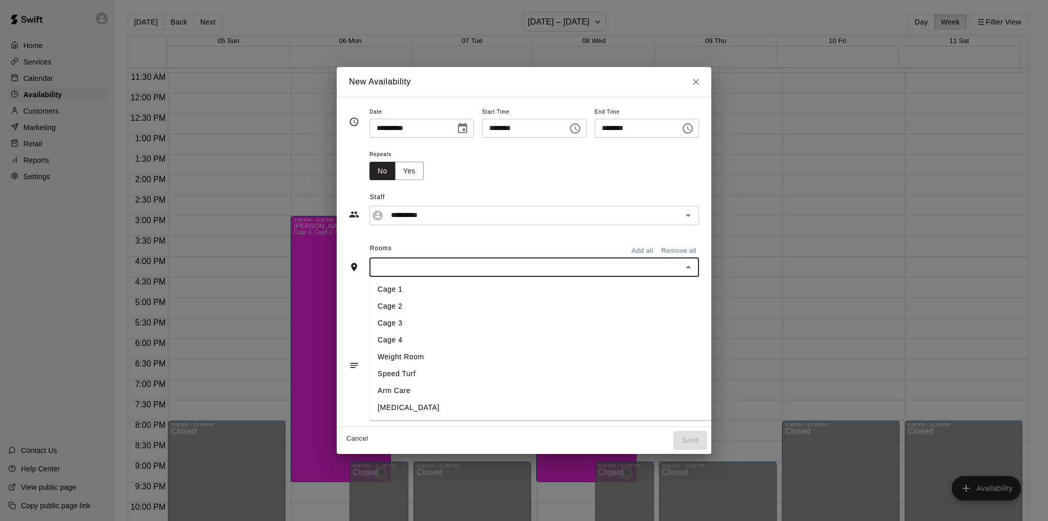
click at [370, 338] on li "Cage 4" at bounding box center [560, 340] width 382 height 17
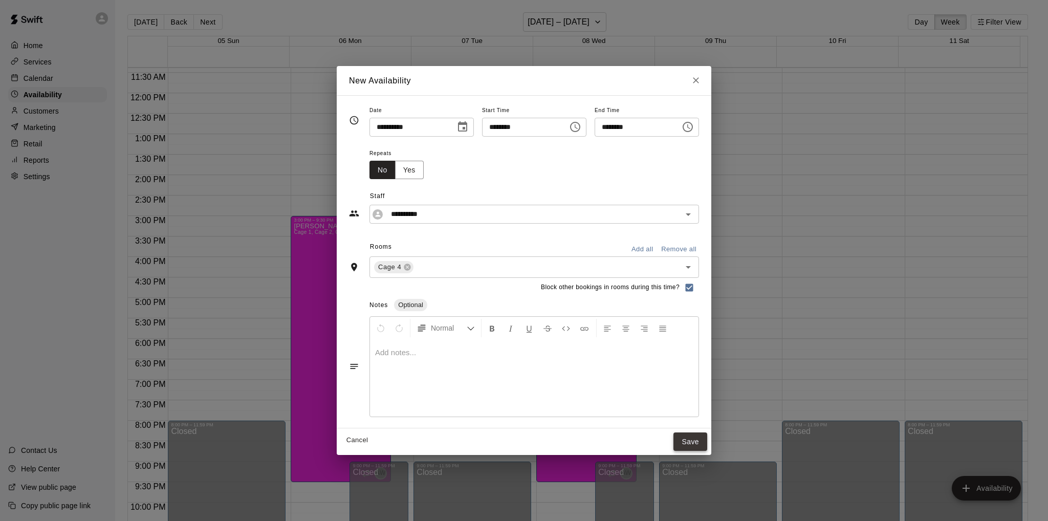
click at [707, 438] on button "Save" at bounding box center [690, 441] width 34 height 19
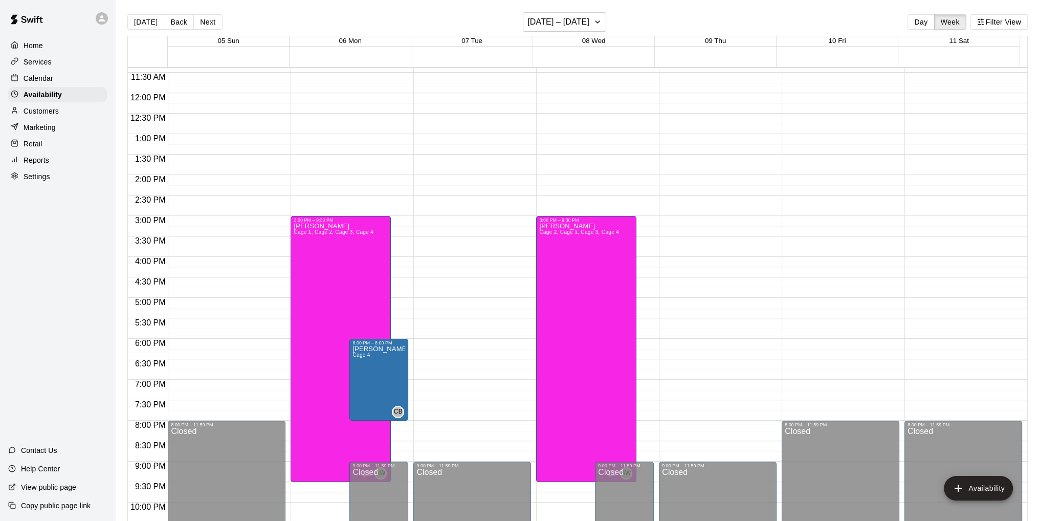
click at [449, 346] on div "12:00 AM – 10:00 AM Closed 9:00 PM – 11:59 PM Closed" at bounding box center [472, 93] width 118 height 982
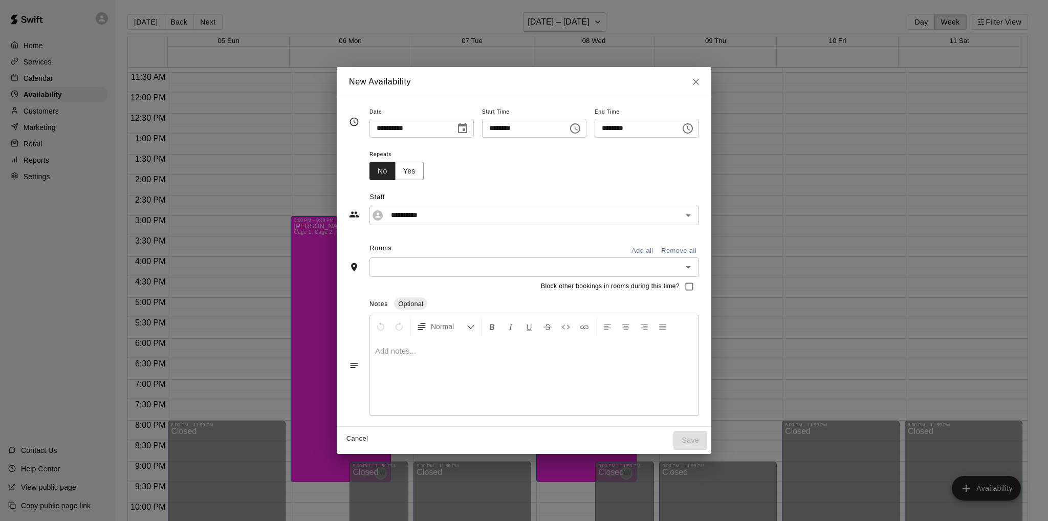
click at [694, 127] on icon "Choose time, selected time is 6:30 PM" at bounding box center [687, 128] width 12 height 12
click at [616, 189] on li "08" at bounding box center [617, 189] width 25 height 19
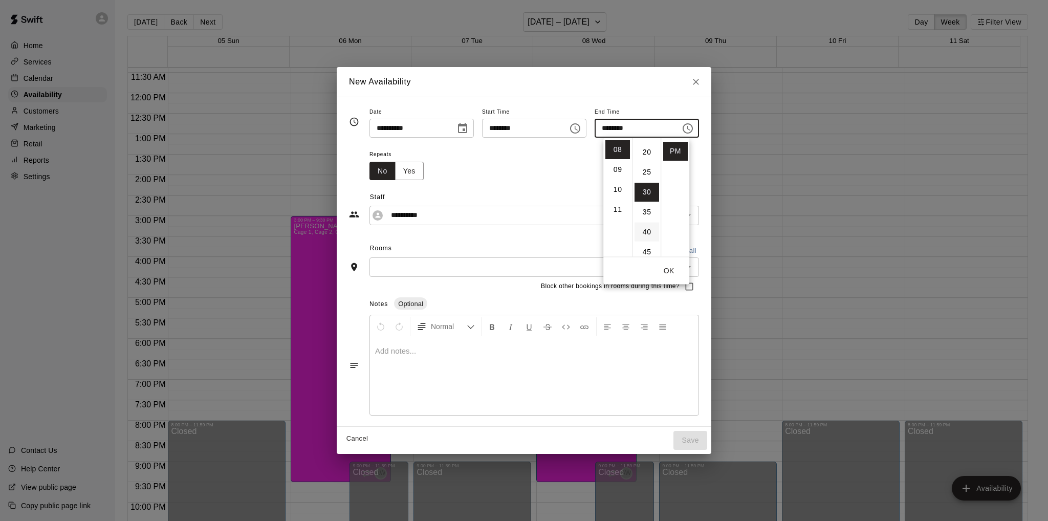
scroll to position [0, 0]
click at [644, 151] on li "00" at bounding box center [646, 149] width 25 height 19
type input "********"
click at [552, 162] on div "Repeats No Yes" at bounding box center [533, 164] width 329 height 32
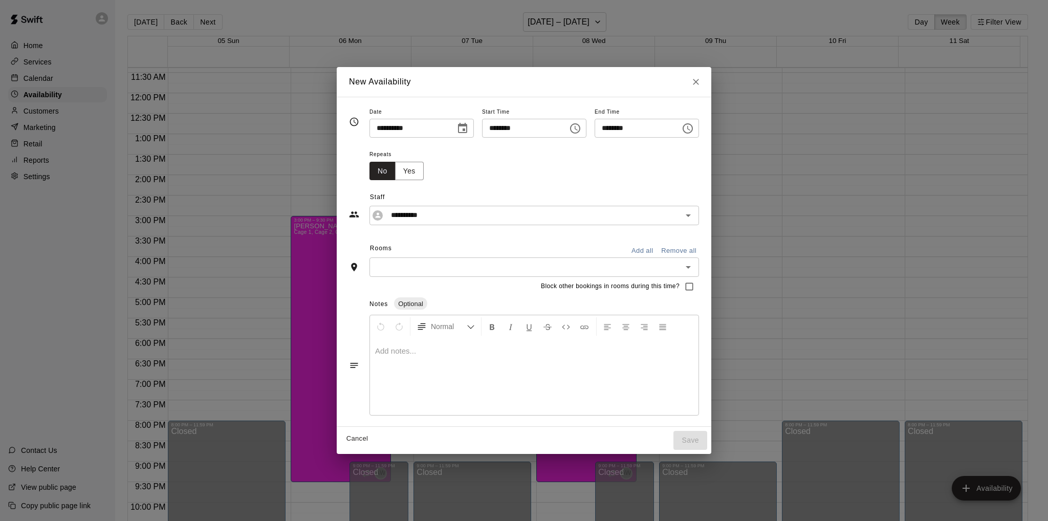
click at [497, 264] on input "text" at bounding box center [525, 266] width 306 height 13
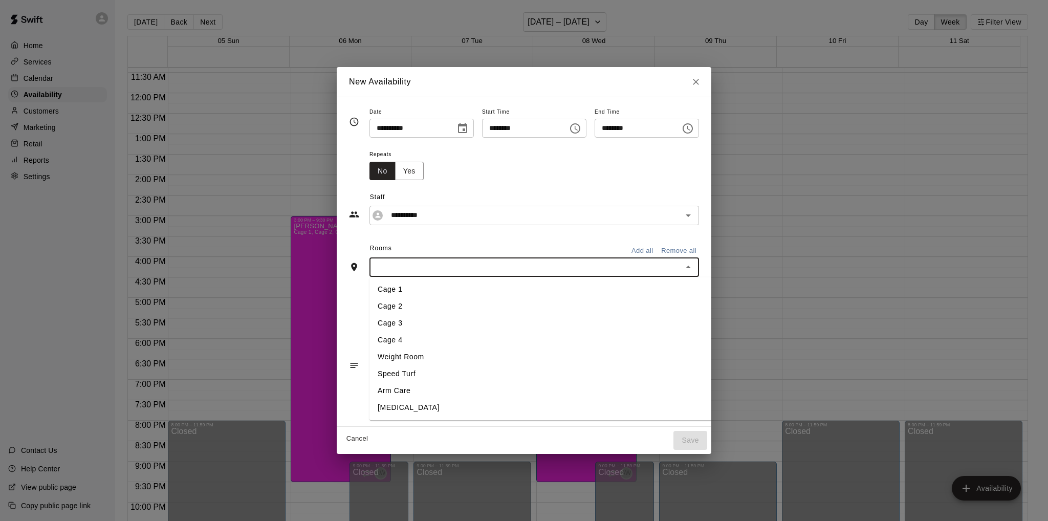
click at [410, 328] on li "Cage 3" at bounding box center [560, 323] width 382 height 17
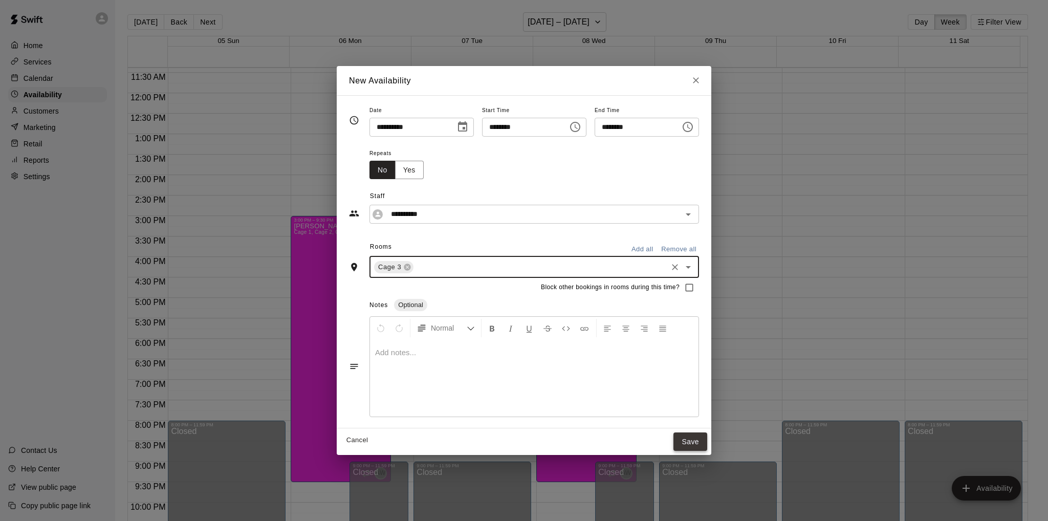
click at [707, 442] on button "Save" at bounding box center [690, 441] width 34 height 19
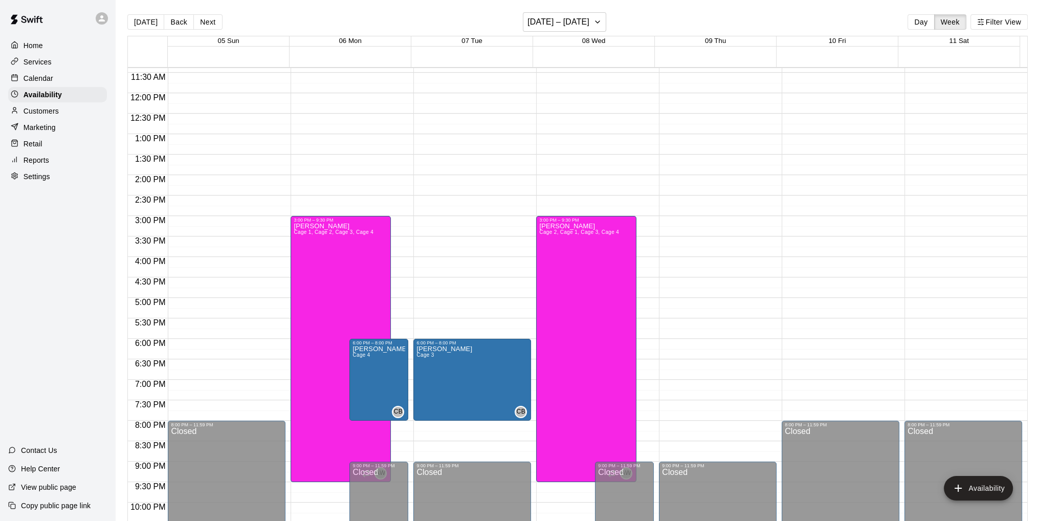
click at [667, 341] on div "12:00 AM – 10:00 AM Closed 9:00 PM – 11:59 PM Closed" at bounding box center [718, 93] width 118 height 982
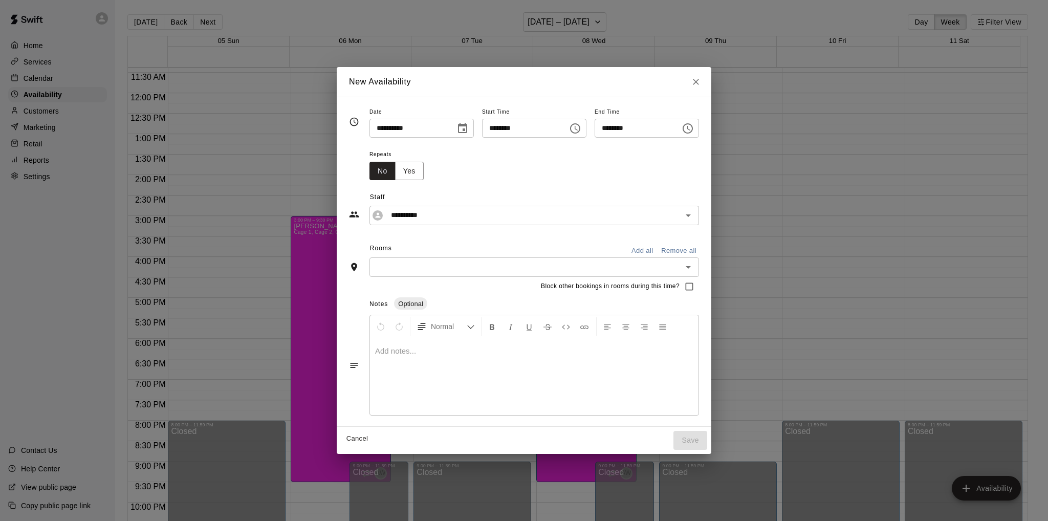
click at [694, 127] on icon "Choose time, selected time is 6:30 PM" at bounding box center [687, 128] width 12 height 12
click at [618, 167] on li "07" at bounding box center [617, 169] width 25 height 19
click at [643, 152] on li "00" at bounding box center [646, 149] width 25 height 19
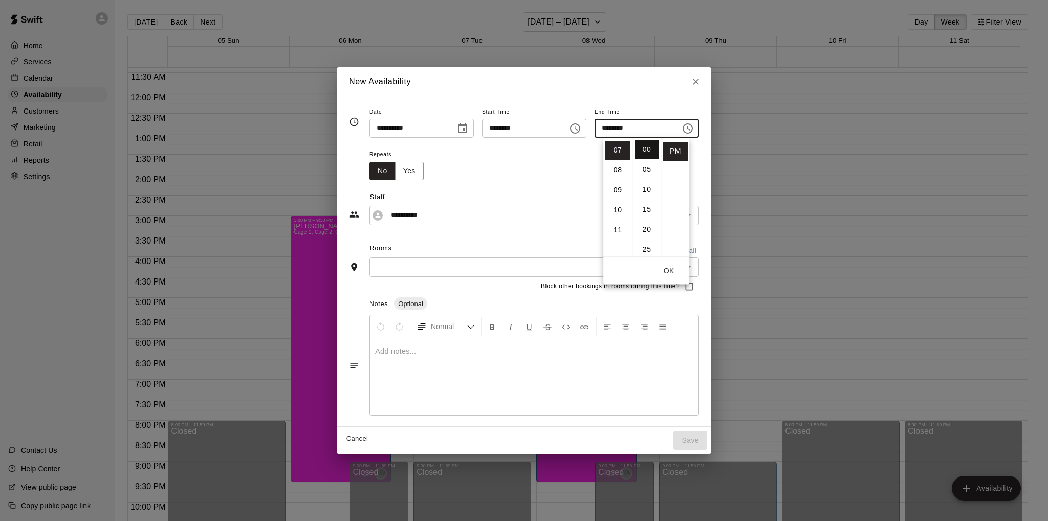
type input "********"
click at [540, 156] on div "Repeats No Yes" at bounding box center [533, 164] width 329 height 32
click at [493, 259] on div "​" at bounding box center [533, 266] width 329 height 19
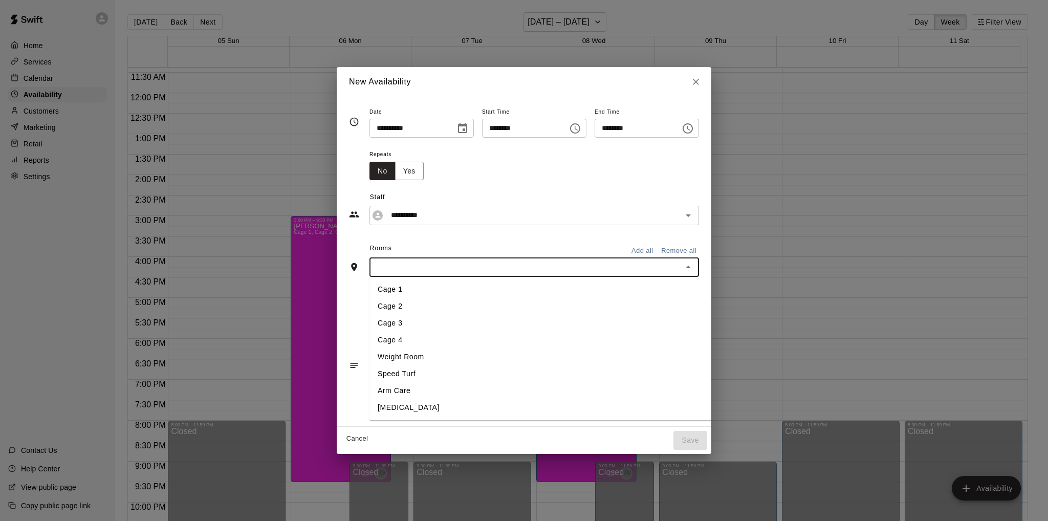
click at [387, 322] on li "Cage 3" at bounding box center [560, 323] width 382 height 17
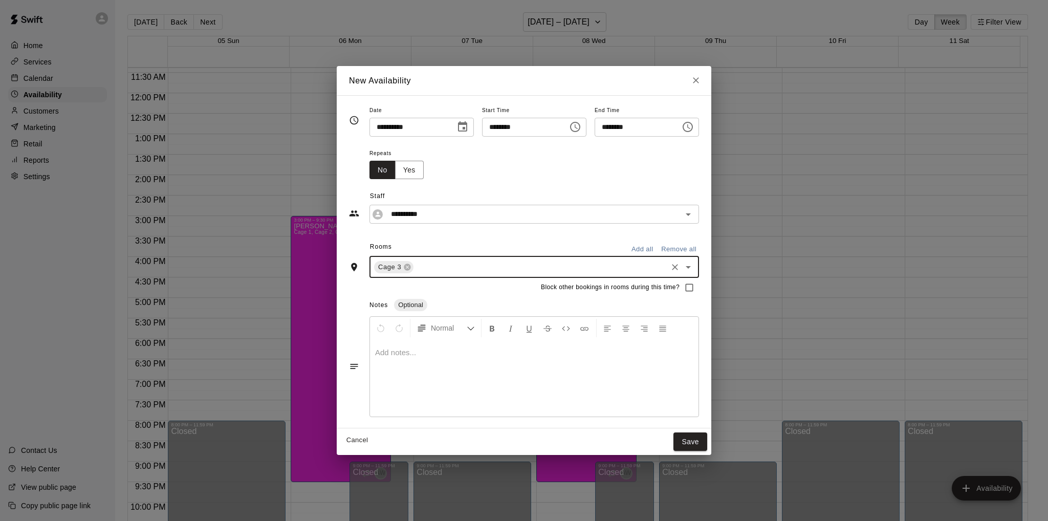
click at [426, 269] on input "text" at bounding box center [540, 266] width 251 height 13
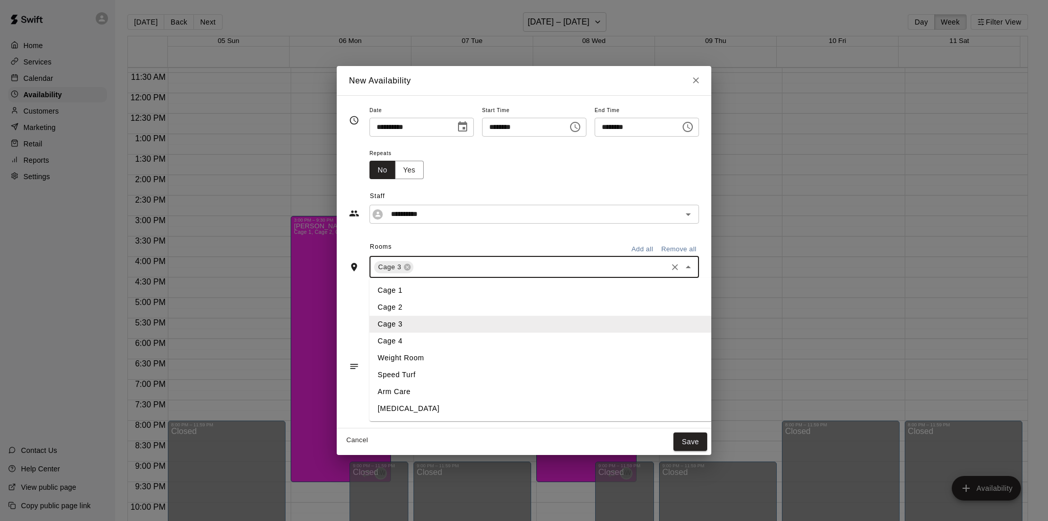
click at [393, 338] on li "Cage 4" at bounding box center [560, 341] width 382 height 17
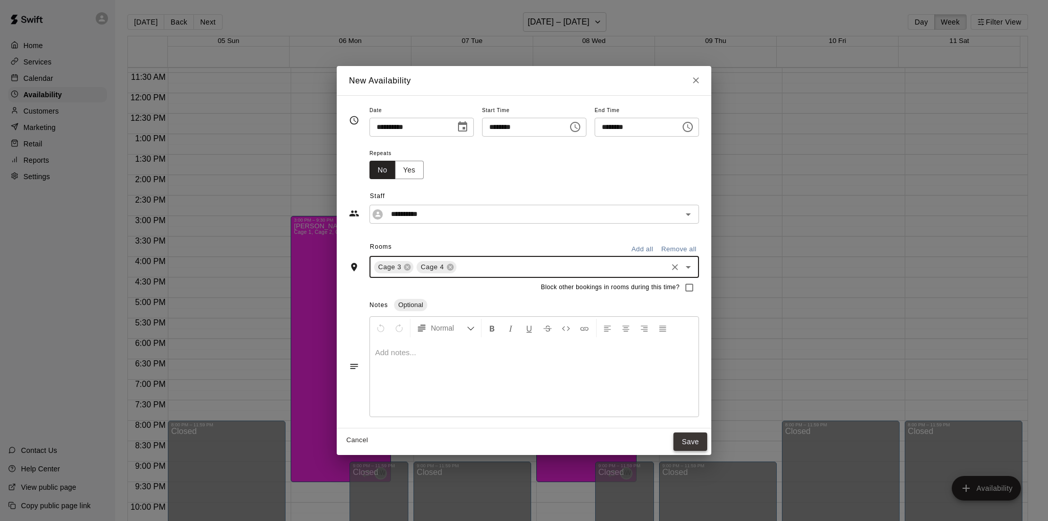
click at [707, 440] on button "Save" at bounding box center [690, 441] width 34 height 19
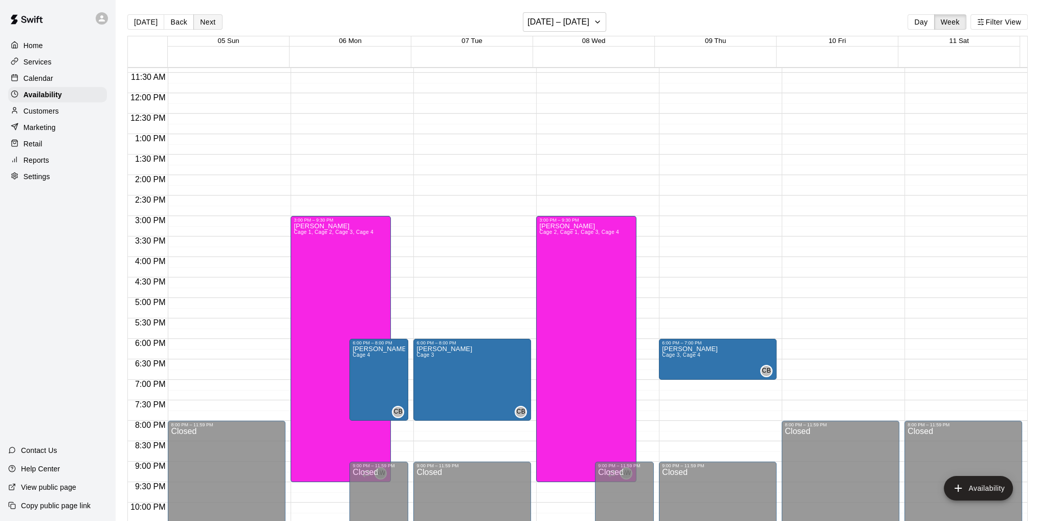
click at [205, 23] on button "Next" at bounding box center [207, 21] width 29 height 15
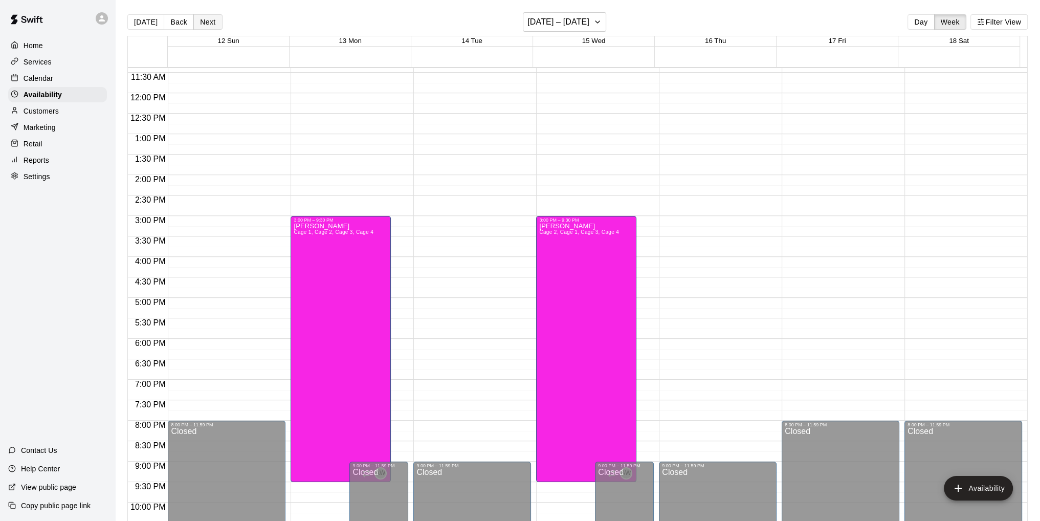
click at [201, 20] on button "Next" at bounding box center [207, 21] width 29 height 15
click at [404, 343] on div "12:00 AM – 10:00 AM Closed 3:00 PM – 9:30 PM [PERSON_NAME] Cage 1, Cage 2, Cage…" at bounding box center [350, 93] width 118 height 982
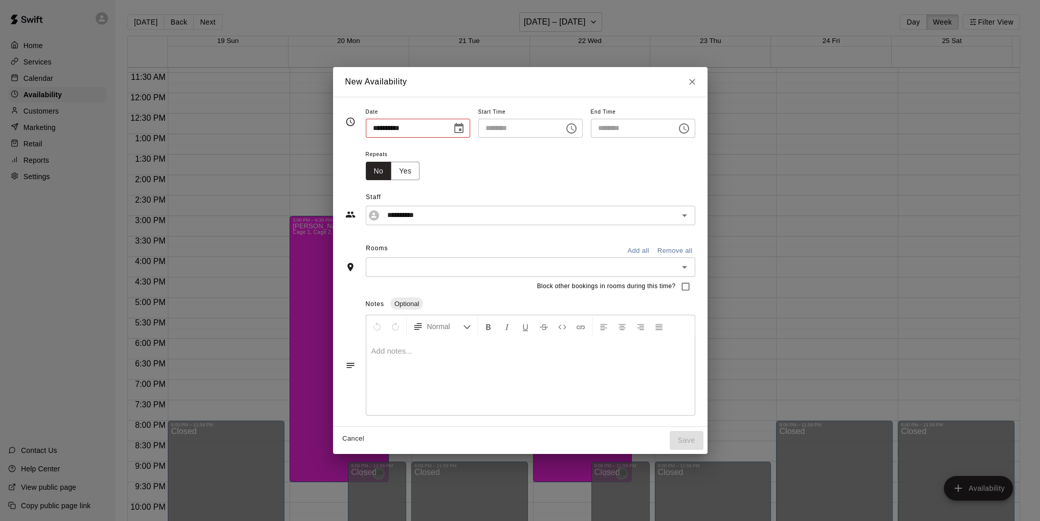
type input "**********"
type input "********"
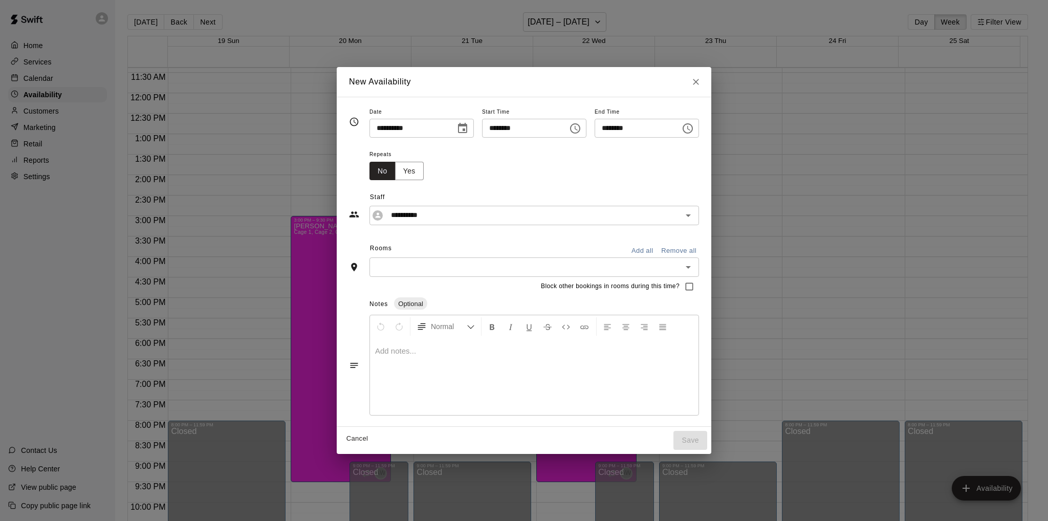
click at [694, 127] on icon "Choose time, selected time is 6:30 PM" at bounding box center [687, 128] width 12 height 12
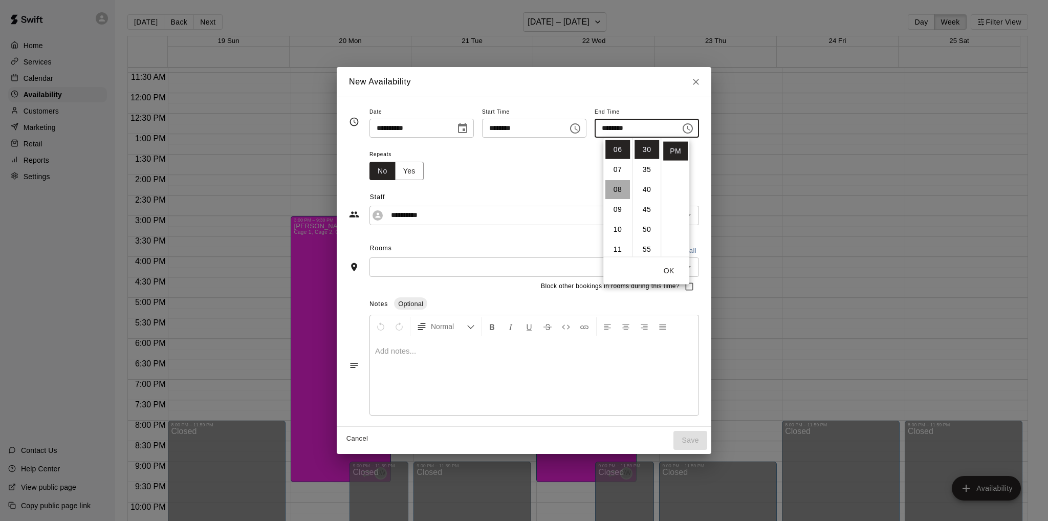
click at [617, 187] on li "08" at bounding box center [617, 189] width 25 height 19
click at [647, 149] on li "00" at bounding box center [646, 149] width 25 height 19
type input "********"
click at [556, 167] on div "Repeats No Yes" at bounding box center [533, 164] width 329 height 32
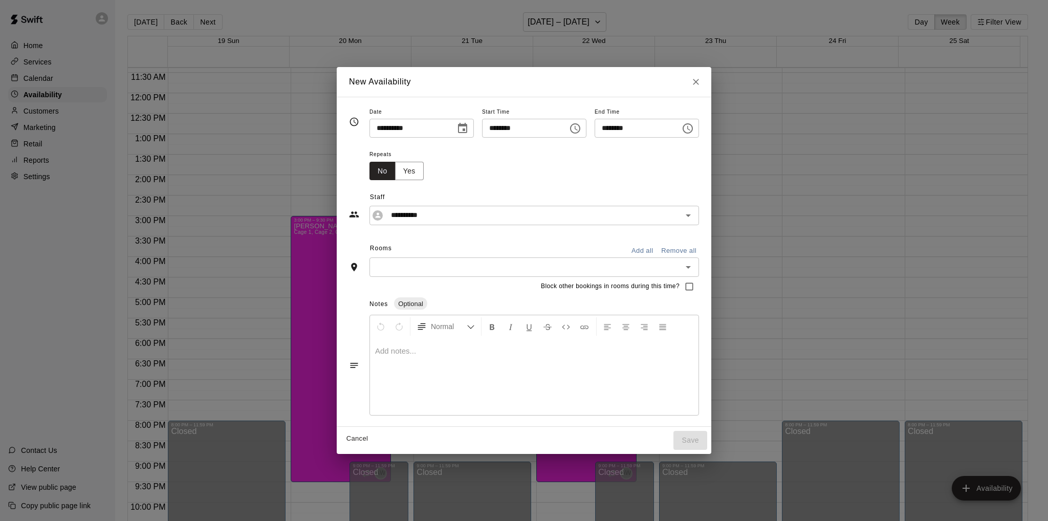
click at [471, 264] on input "text" at bounding box center [525, 266] width 306 height 13
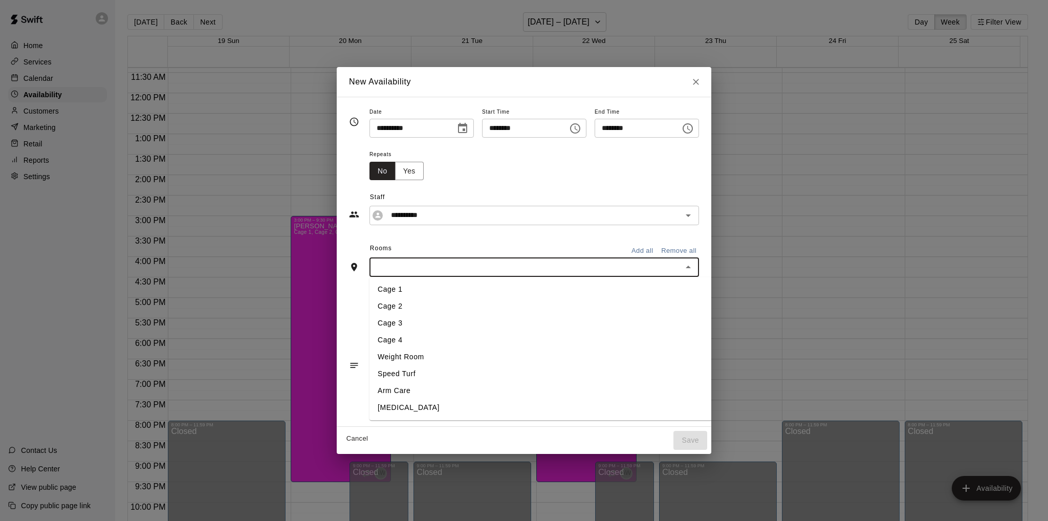
click at [411, 335] on li "Cage 4" at bounding box center [560, 340] width 382 height 17
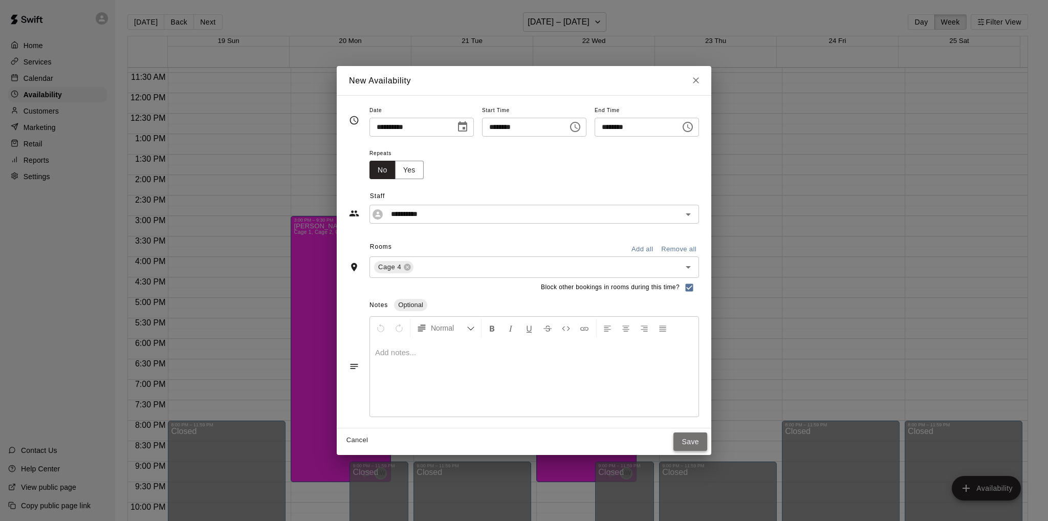
click at [707, 440] on button "Save" at bounding box center [690, 441] width 34 height 19
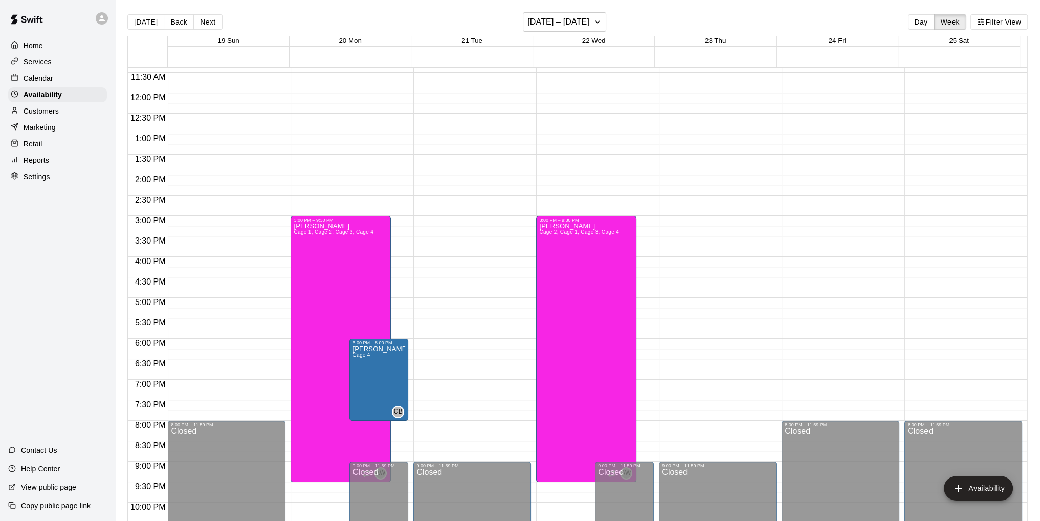
click at [444, 345] on div "12:00 AM – 10:00 AM Closed 9:00 PM – 11:59 PM Closed" at bounding box center [472, 93] width 118 height 982
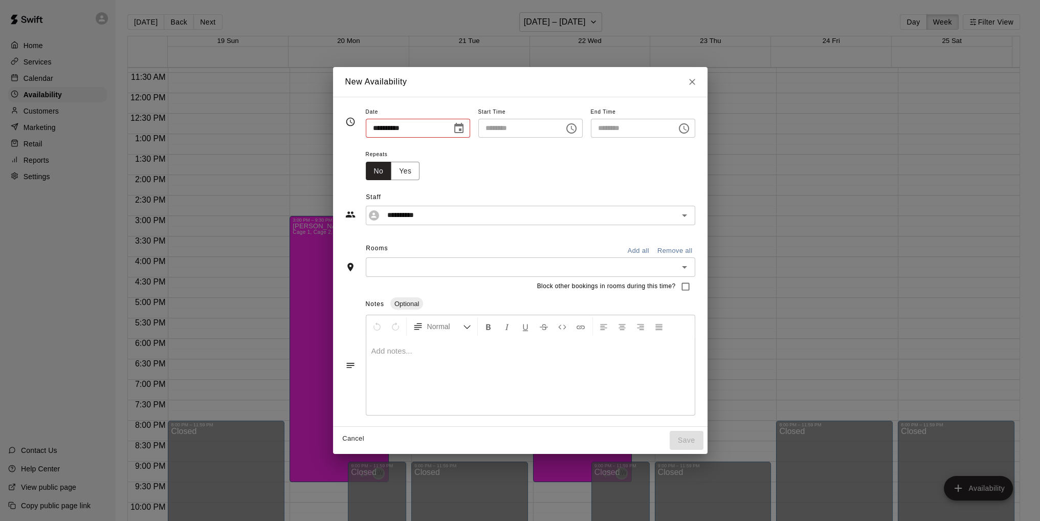
type input "**********"
type input "********"
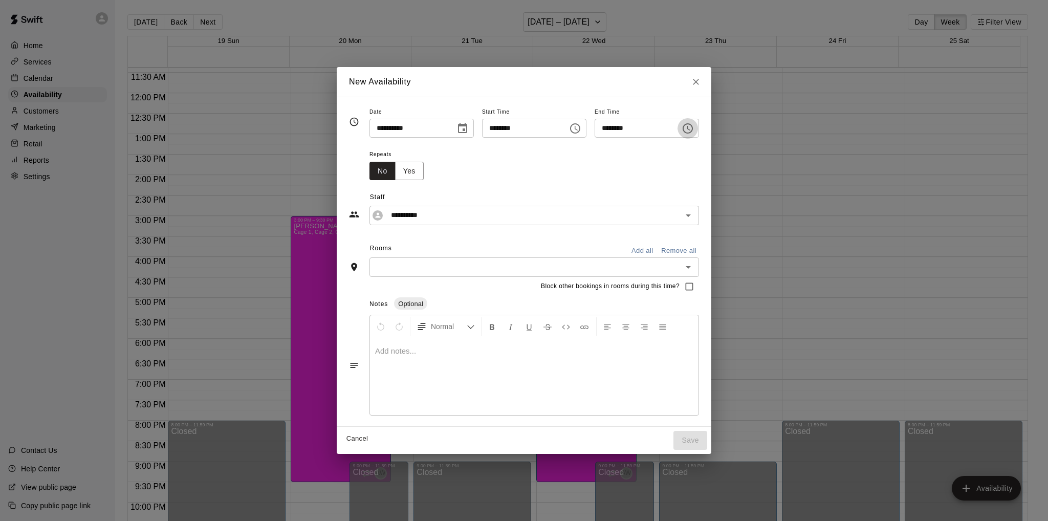
click at [694, 127] on icon "Choose time, selected time is 6:30 PM" at bounding box center [687, 128] width 12 height 12
click at [612, 187] on li "08" at bounding box center [617, 189] width 25 height 19
click at [645, 150] on li "00" at bounding box center [646, 149] width 25 height 19
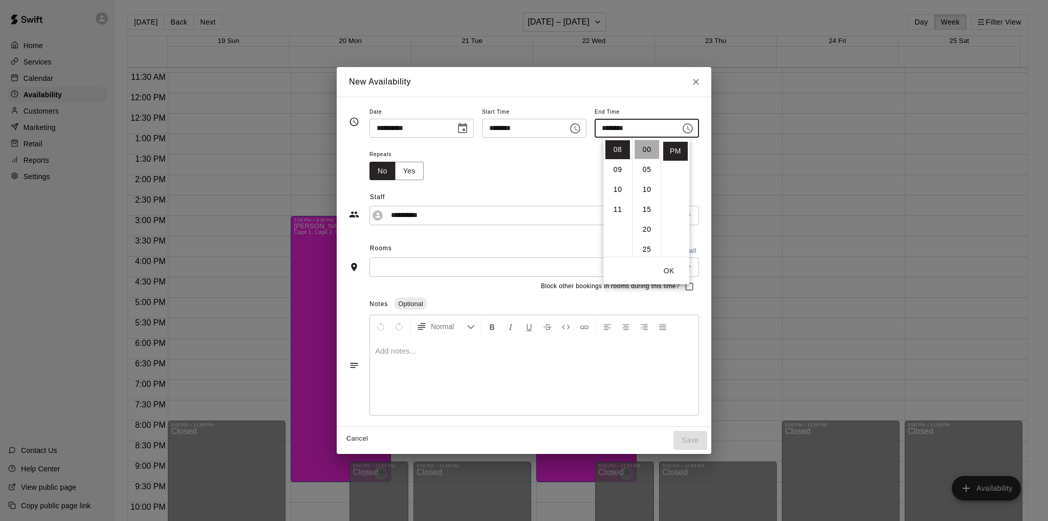
type input "********"
click at [527, 163] on div "Repeats No Yes" at bounding box center [533, 164] width 329 height 32
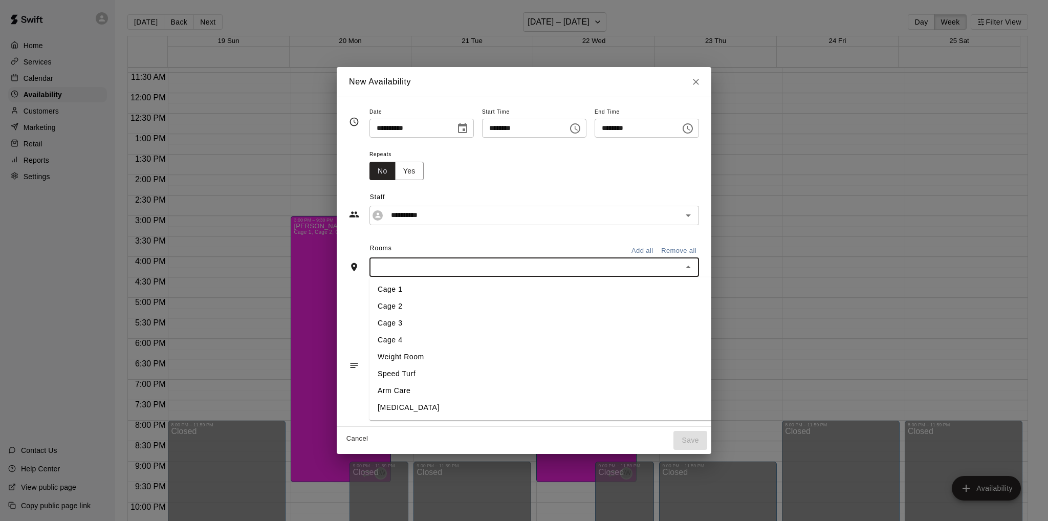
click at [482, 269] on input "text" at bounding box center [525, 266] width 306 height 13
click at [386, 324] on li "Cage 3" at bounding box center [560, 323] width 382 height 17
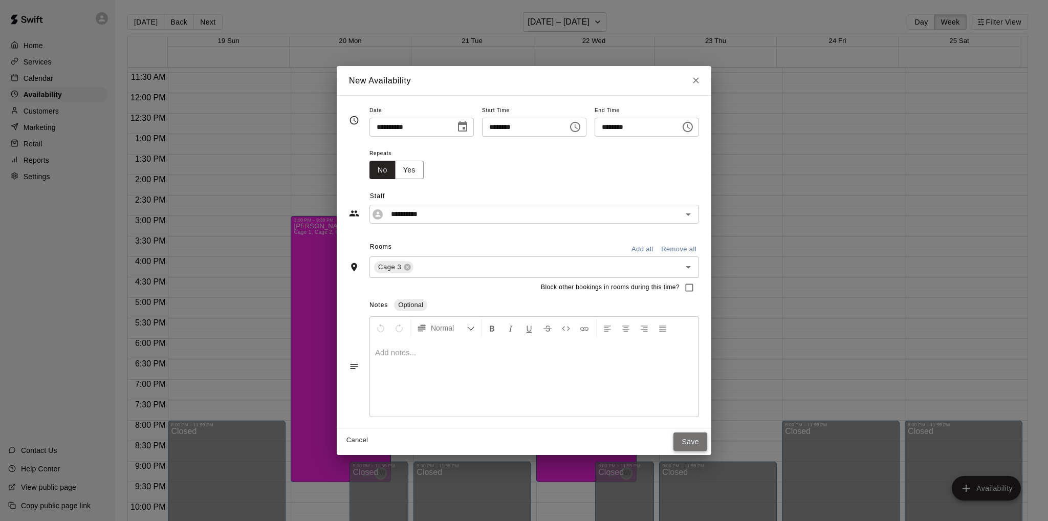
click at [707, 440] on button "Save" at bounding box center [690, 441] width 34 height 19
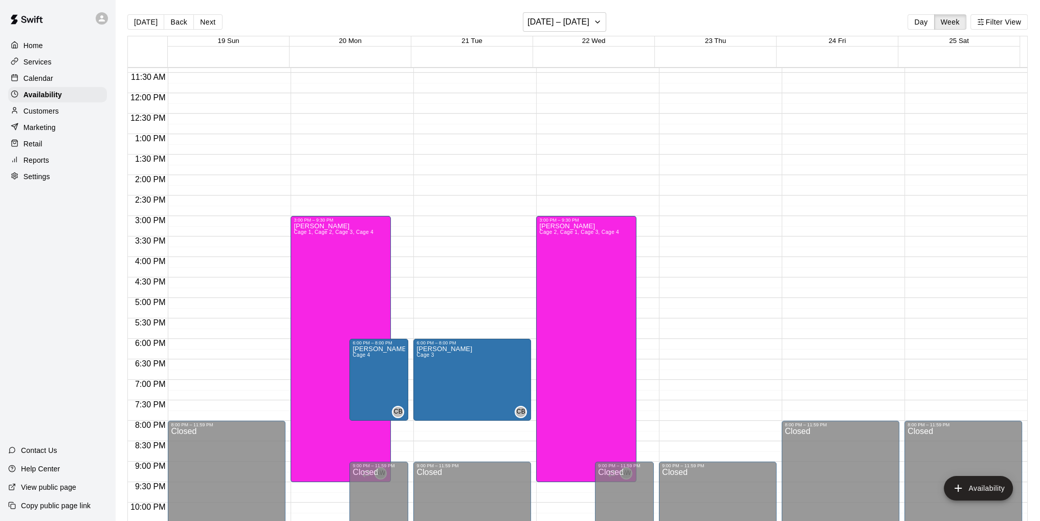
click at [683, 344] on div "12:00 AM – 10:00 AM Closed 9:00 PM – 11:59 PM Closed" at bounding box center [718, 93] width 118 height 982
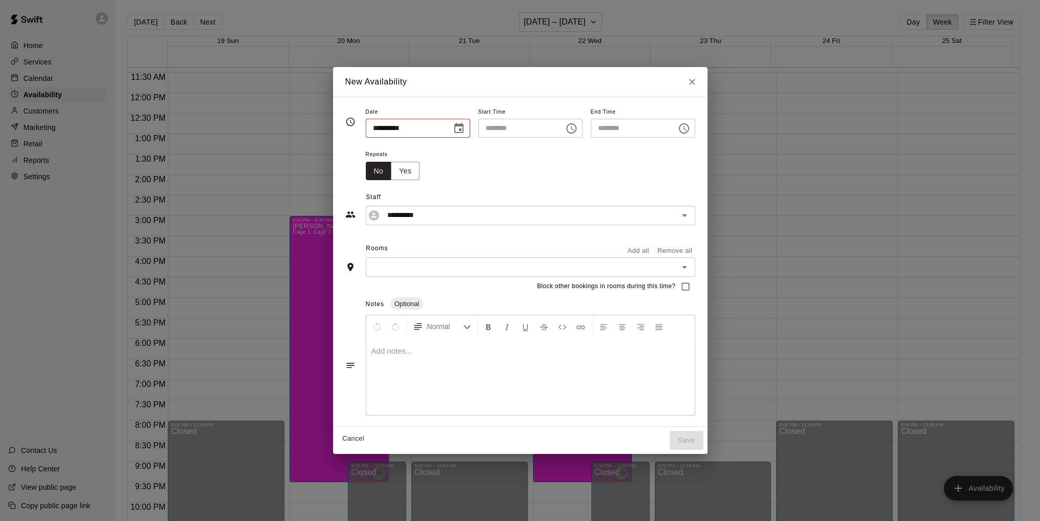
type input "**********"
type input "********"
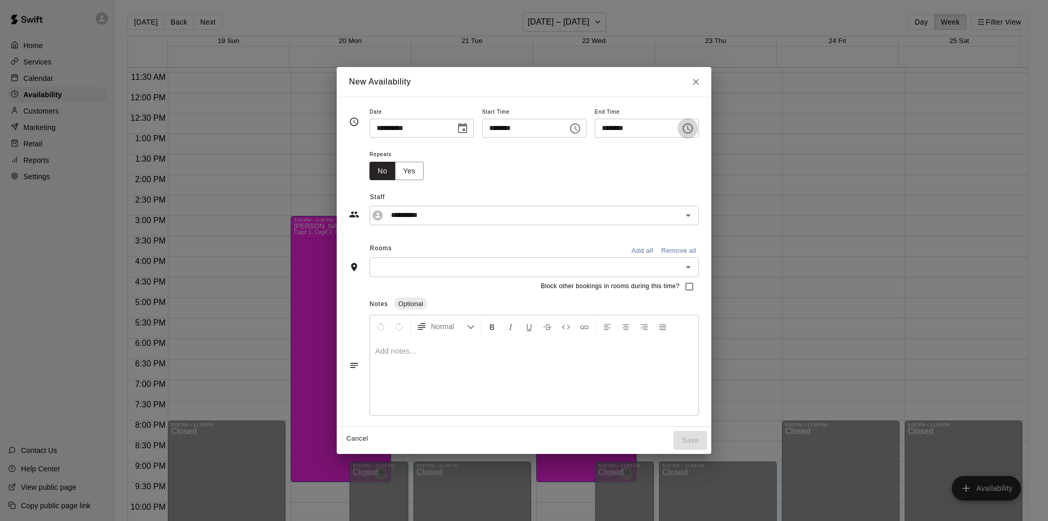
click at [693, 127] on icon "Choose time, selected time is 6:30 PM" at bounding box center [687, 128] width 10 height 10
click at [618, 169] on li "07" at bounding box center [617, 169] width 25 height 19
click at [645, 146] on li "00" at bounding box center [646, 149] width 25 height 19
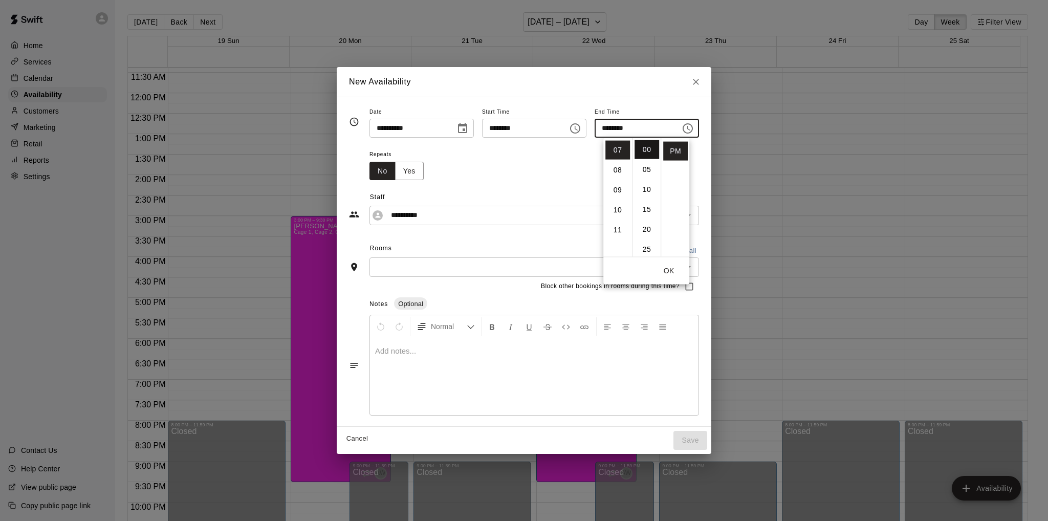
type input "********"
click at [566, 166] on div "Repeats No Yes" at bounding box center [533, 164] width 329 height 32
click at [521, 266] on input "text" at bounding box center [525, 266] width 306 height 13
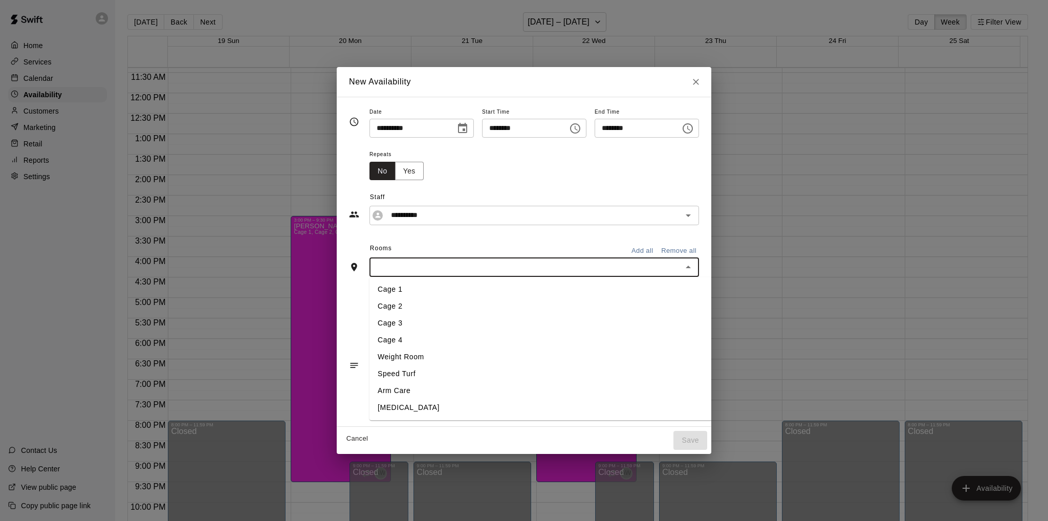
click at [388, 324] on li "Cage 3" at bounding box center [560, 323] width 382 height 17
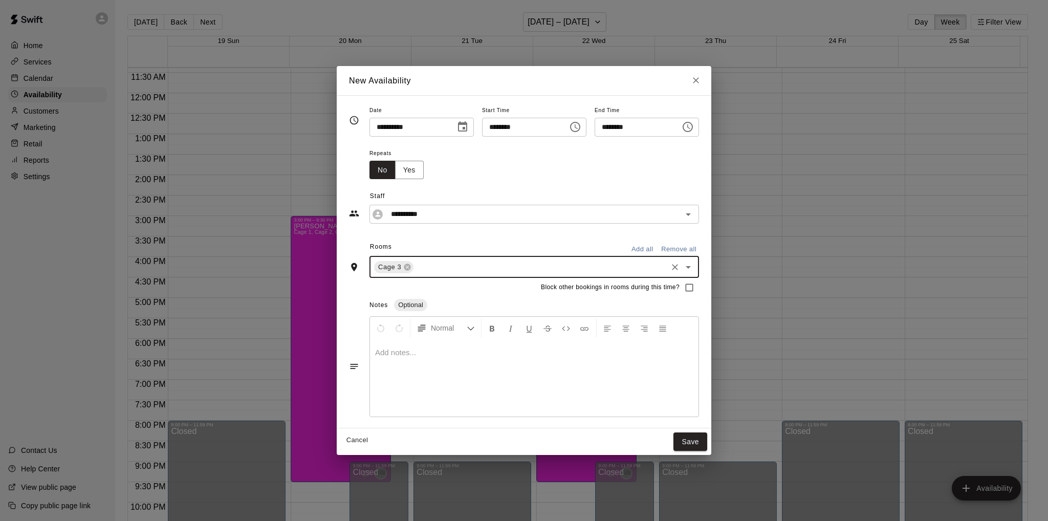
click at [432, 263] on input "text" at bounding box center [540, 266] width 251 height 13
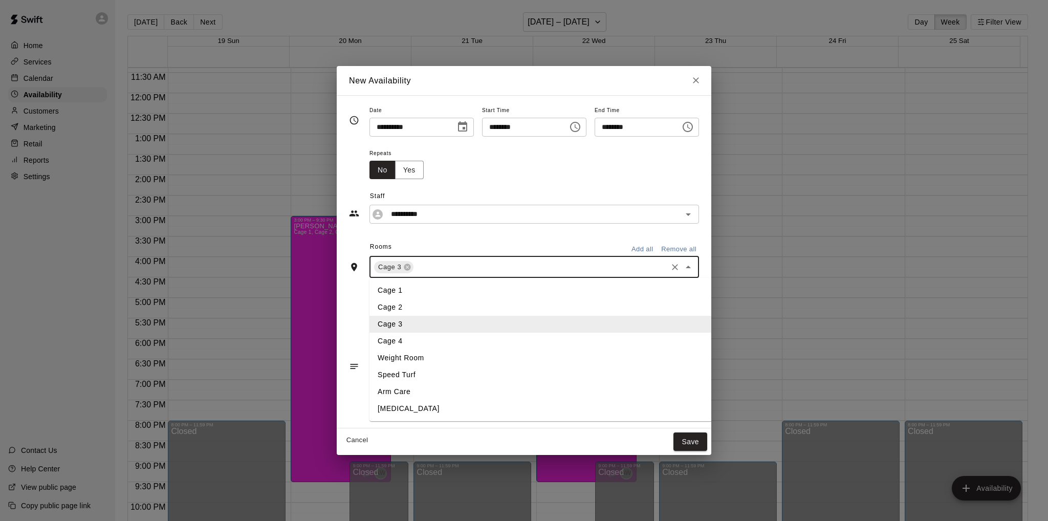
click at [385, 338] on li "Cage 4" at bounding box center [560, 341] width 382 height 17
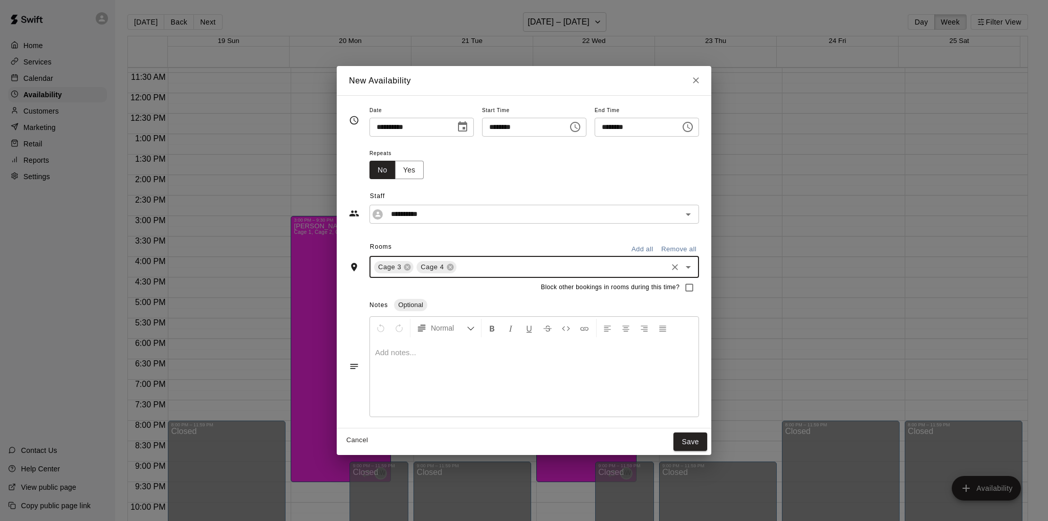
click at [489, 240] on div "Rooms Add all Remove all" at bounding box center [524, 247] width 350 height 17
click at [707, 437] on button "Save" at bounding box center [690, 441] width 34 height 19
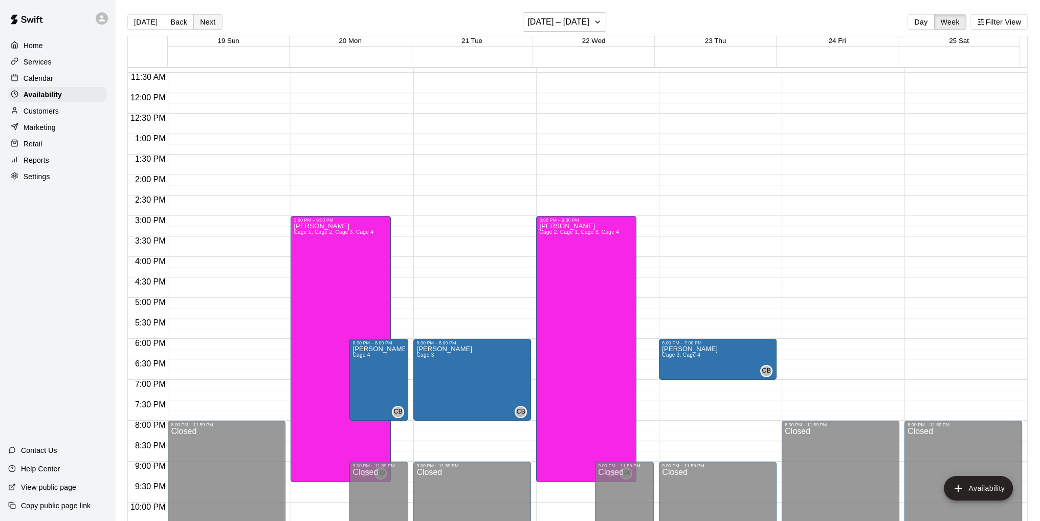
click at [194, 19] on button "Next" at bounding box center [207, 21] width 29 height 15
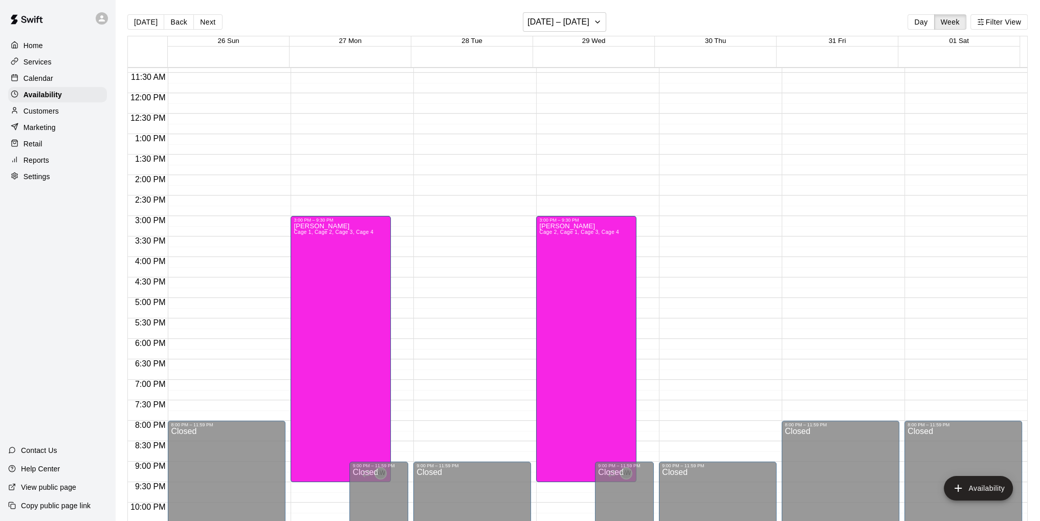
click at [401, 344] on div "12:00 AM – 10:00 AM Closed 3:00 PM – 9:30 PM [PERSON_NAME] Cage 1, Cage 2, Cage…" at bounding box center [350, 93] width 118 height 982
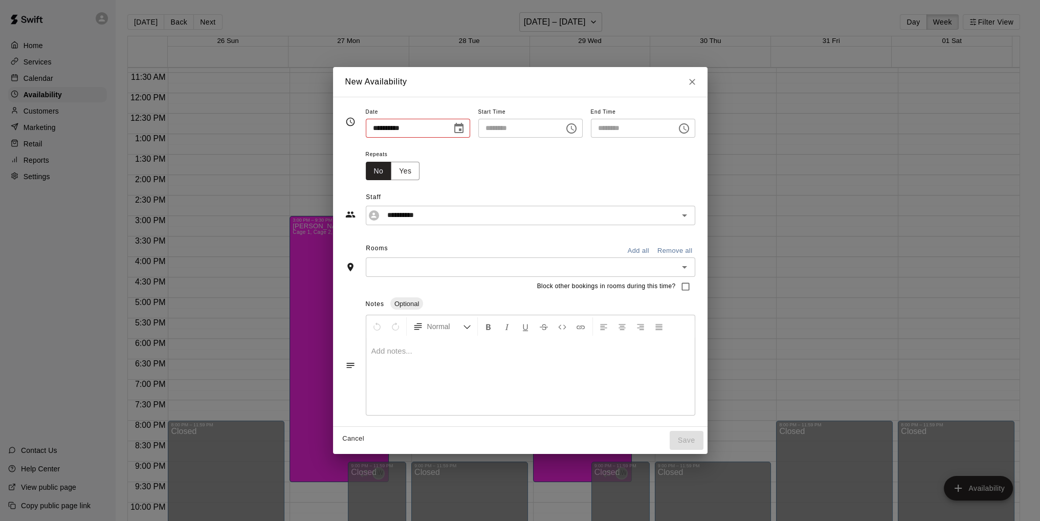
type input "**********"
type input "********"
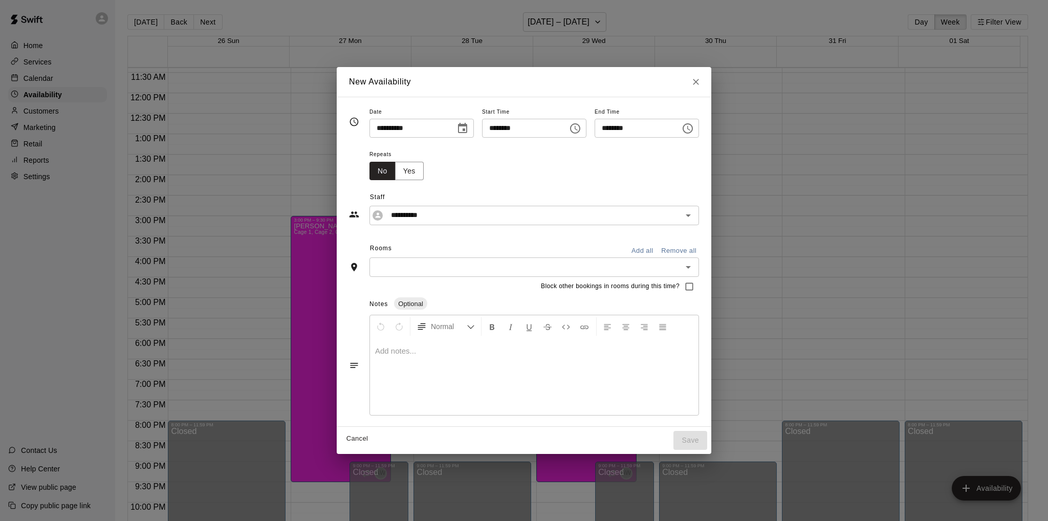
click at [694, 129] on icon "Choose time, selected time is 6:30 PM" at bounding box center [687, 128] width 12 height 12
click at [617, 189] on li "08" at bounding box center [617, 189] width 25 height 19
click at [646, 150] on li "00" at bounding box center [646, 149] width 25 height 19
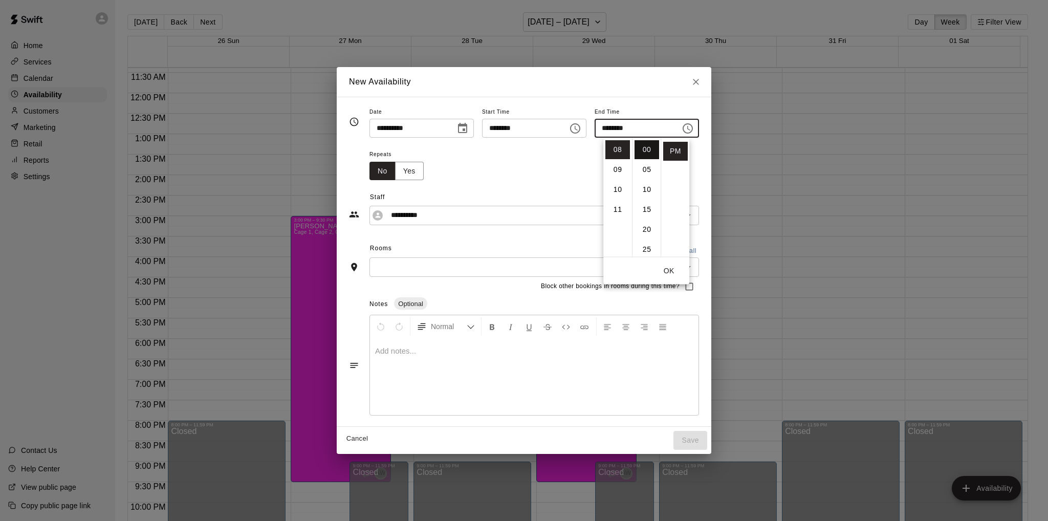
type input "********"
click at [561, 157] on div "Repeats No Yes" at bounding box center [533, 164] width 329 height 32
click at [451, 267] on input "text" at bounding box center [525, 266] width 306 height 13
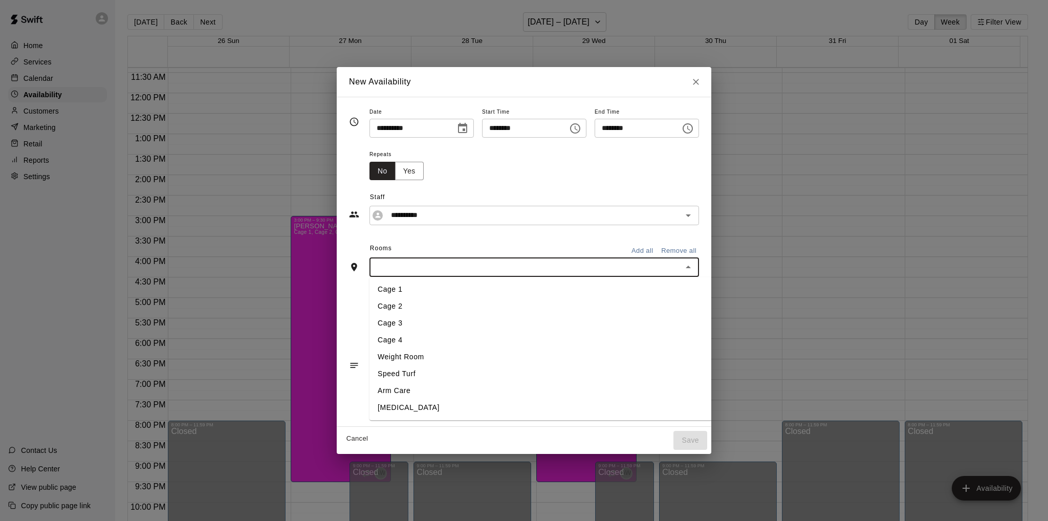
click at [413, 336] on li "Cage 4" at bounding box center [560, 340] width 382 height 17
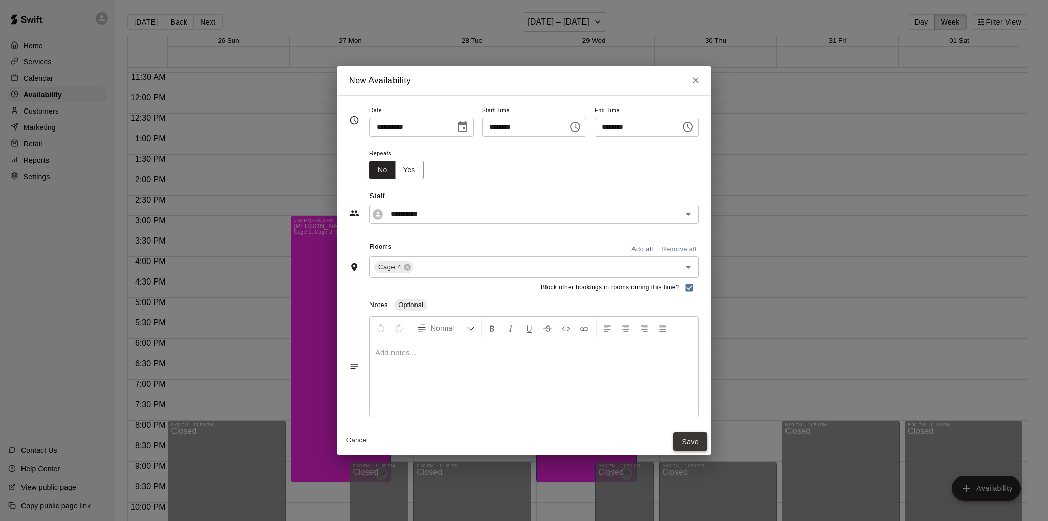
click at [707, 445] on button "Save" at bounding box center [690, 441] width 34 height 19
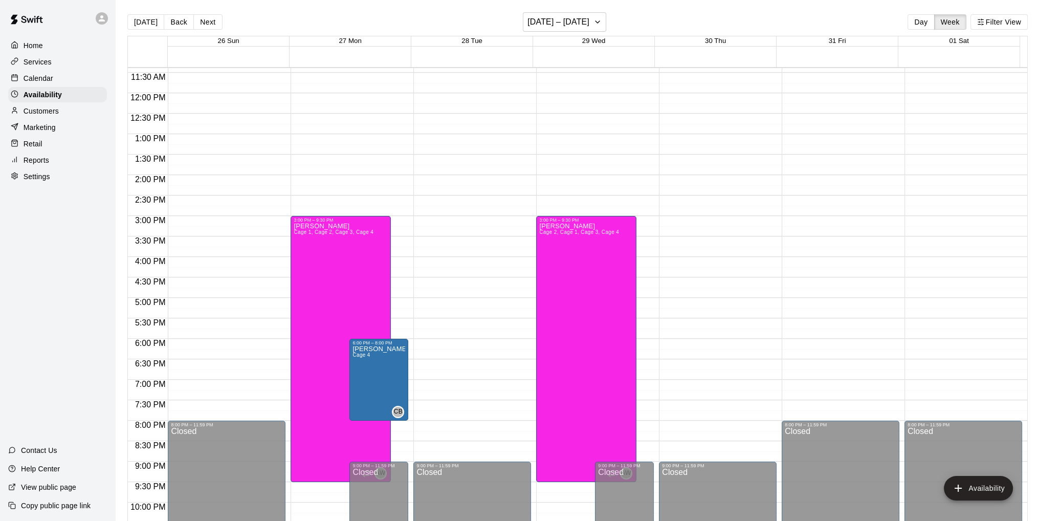
click at [436, 344] on div "12:00 AM – 10:00 AM Closed 9:00 PM – 11:59 PM Closed" at bounding box center [472, 93] width 118 height 982
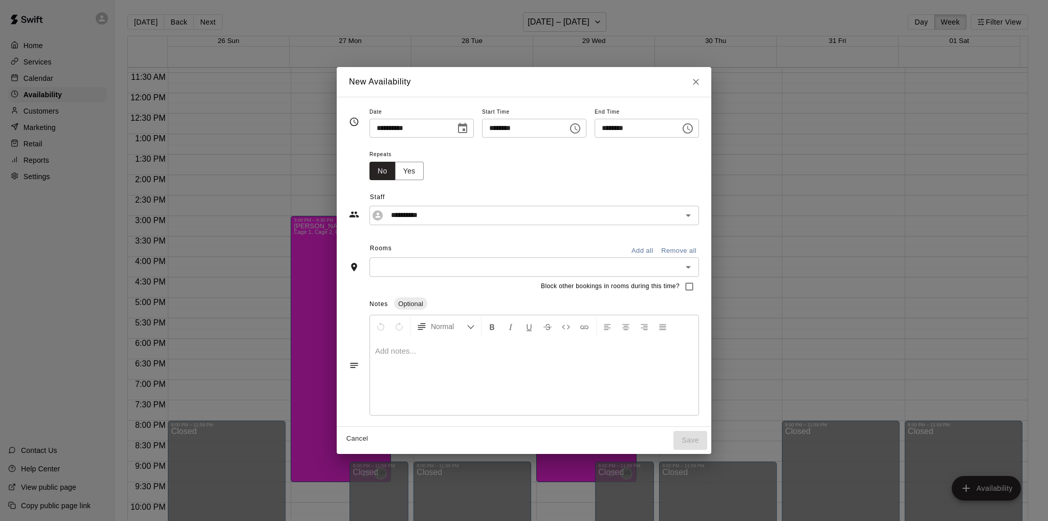
click at [694, 128] on icon "Choose time, selected time is 6:30 PM" at bounding box center [687, 128] width 12 height 12
click at [618, 190] on li "08" at bounding box center [617, 189] width 25 height 19
click at [647, 149] on li "00" at bounding box center [646, 149] width 25 height 19
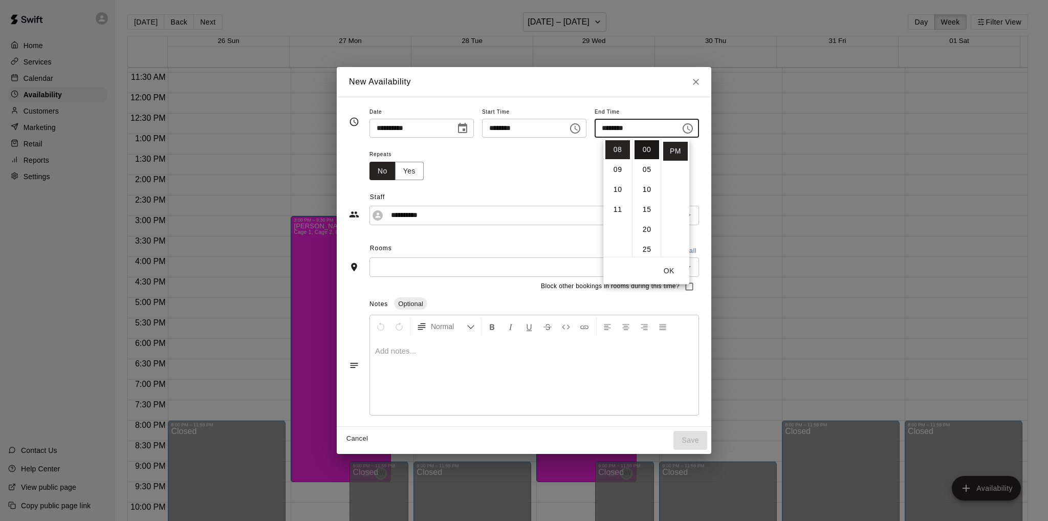
type input "********"
click at [560, 168] on div "Repeats No Yes" at bounding box center [533, 164] width 329 height 32
click at [450, 269] on input "text" at bounding box center [525, 266] width 306 height 13
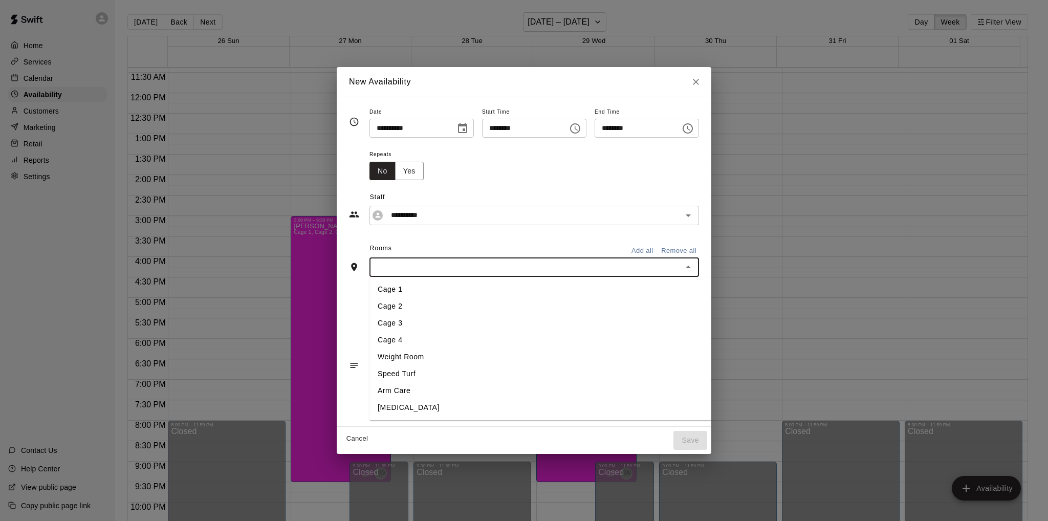
click at [413, 326] on li "Cage 3" at bounding box center [560, 323] width 382 height 17
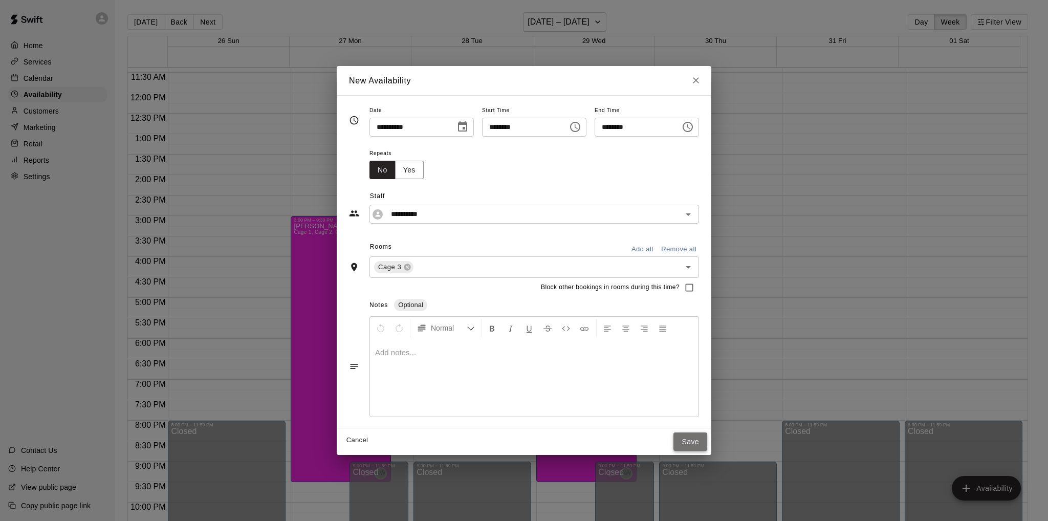
click at [707, 442] on button "Save" at bounding box center [690, 441] width 34 height 19
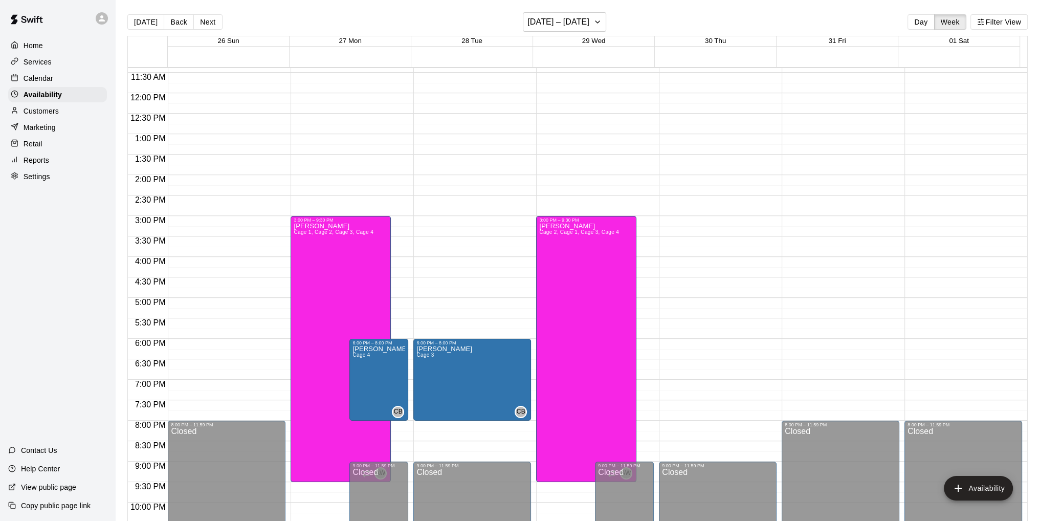
click at [671, 344] on div "12:00 AM – 10:00 AM Closed 9:00 PM – 11:59 PM Closed" at bounding box center [718, 93] width 118 height 982
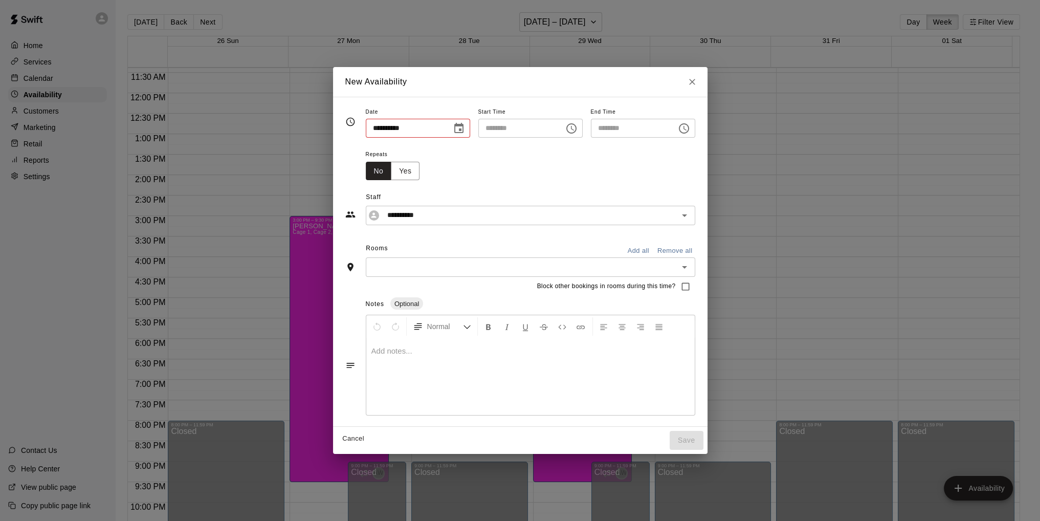
type input "**********"
type input "********"
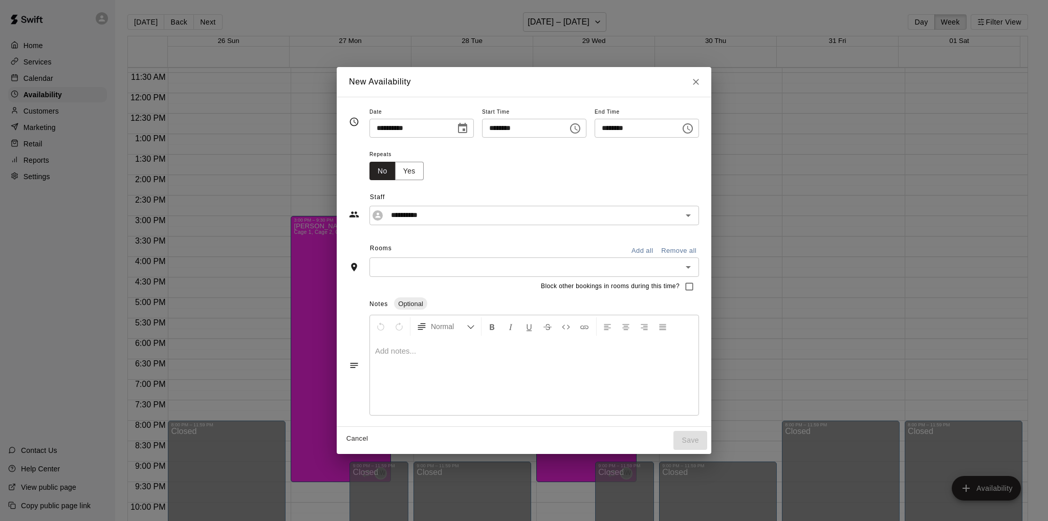
click at [690, 129] on icon "Choose time, selected time is 6:30 PM" at bounding box center [688, 128] width 3 height 5
click at [616, 169] on li "07" at bounding box center [617, 169] width 25 height 19
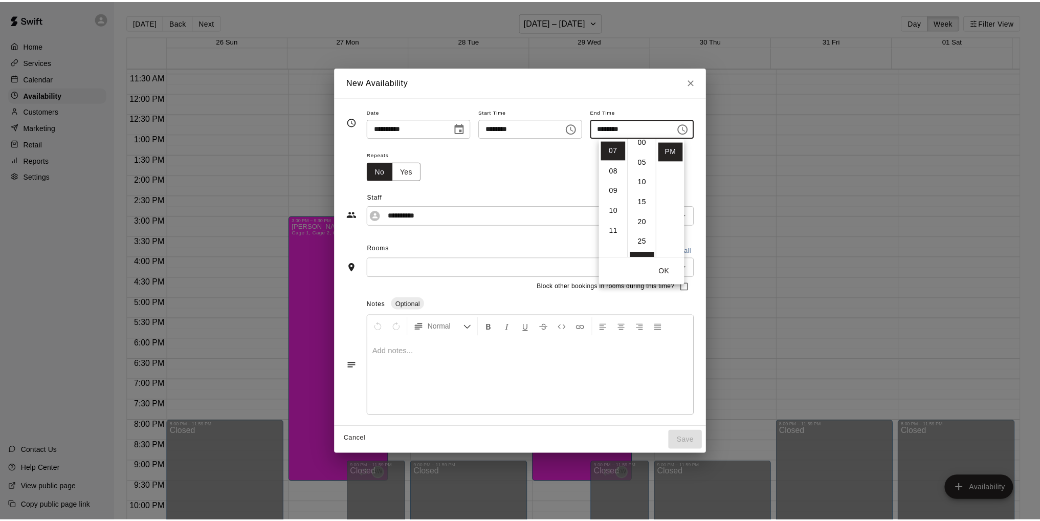
scroll to position [0, 0]
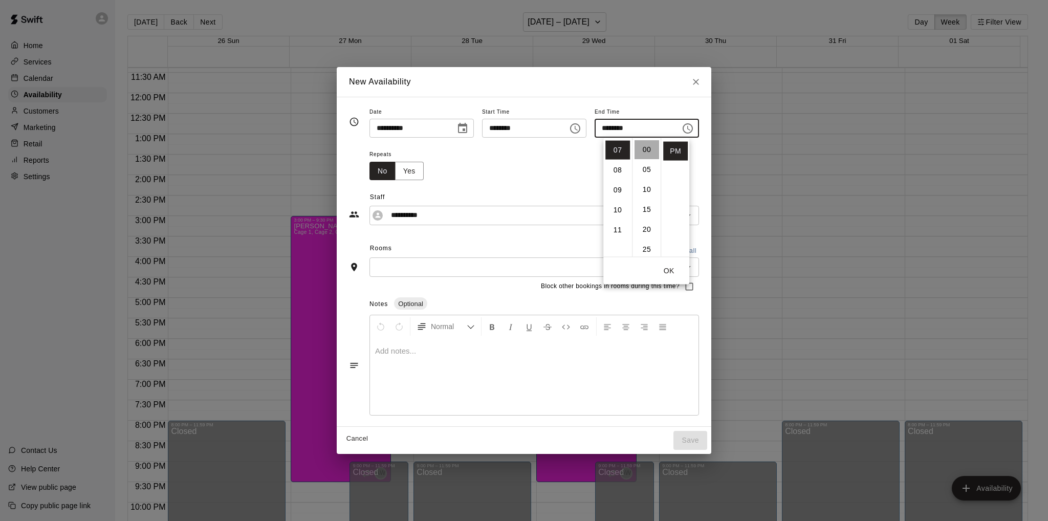
click at [646, 150] on li "00" at bounding box center [646, 149] width 25 height 19
type input "********"
click at [554, 150] on div "Repeats No Yes" at bounding box center [533, 164] width 329 height 32
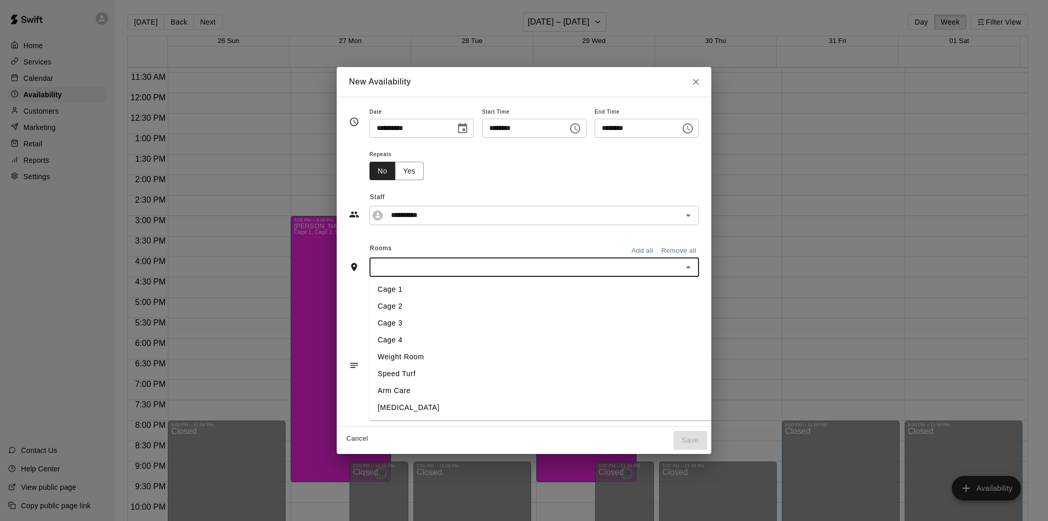
click at [509, 266] on input "text" at bounding box center [525, 266] width 306 height 13
click at [387, 322] on li "Cage 3" at bounding box center [560, 323] width 382 height 17
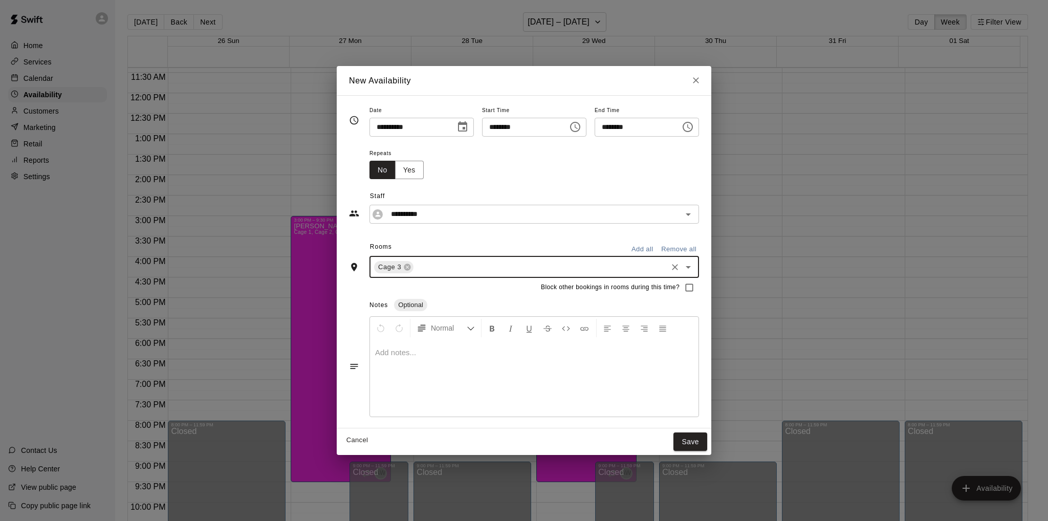
click at [422, 267] on input "text" at bounding box center [540, 266] width 251 height 13
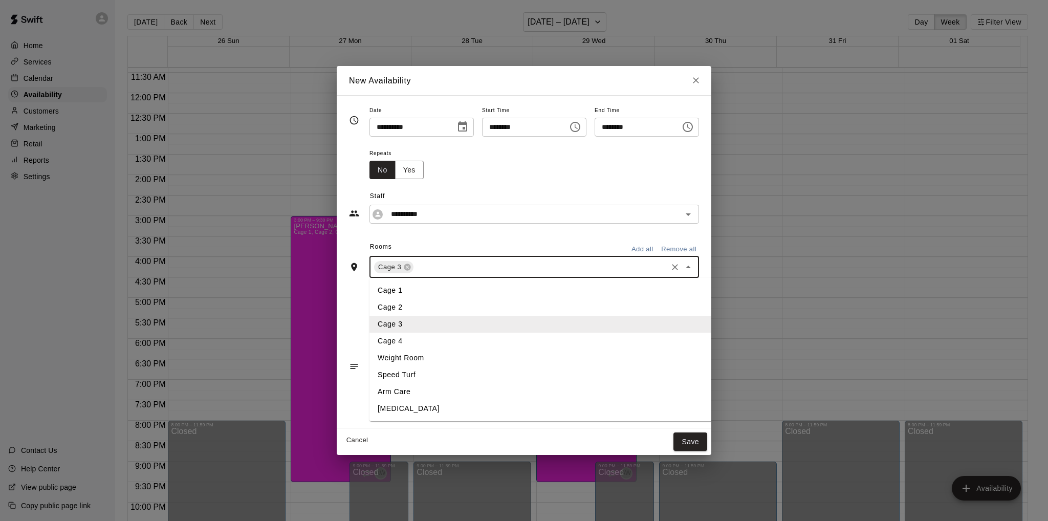
click at [384, 338] on li "Cage 4" at bounding box center [560, 341] width 382 height 17
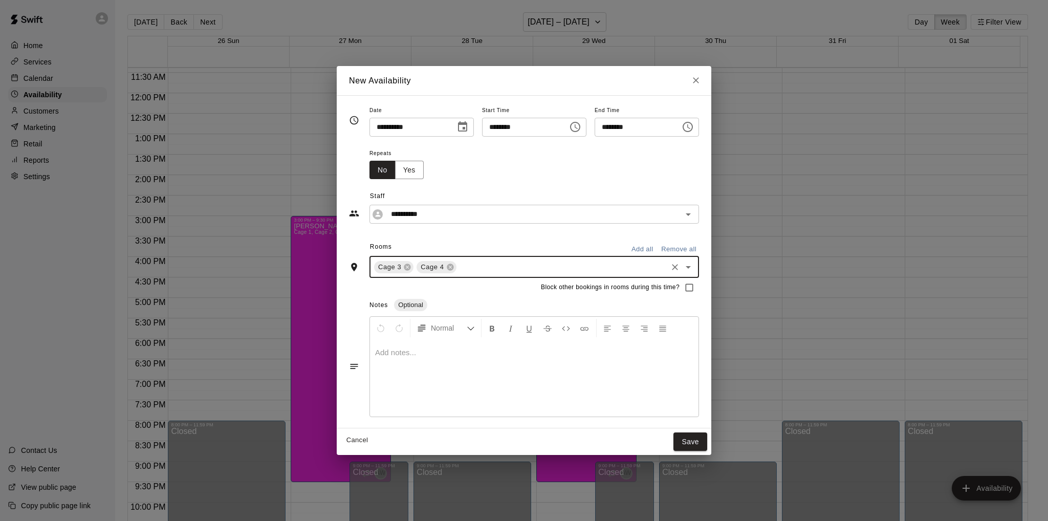
click at [349, 294] on div "Block other bookings in rooms during this time?" at bounding box center [524, 287] width 350 height 19
click at [704, 443] on button "Save" at bounding box center [690, 441] width 34 height 19
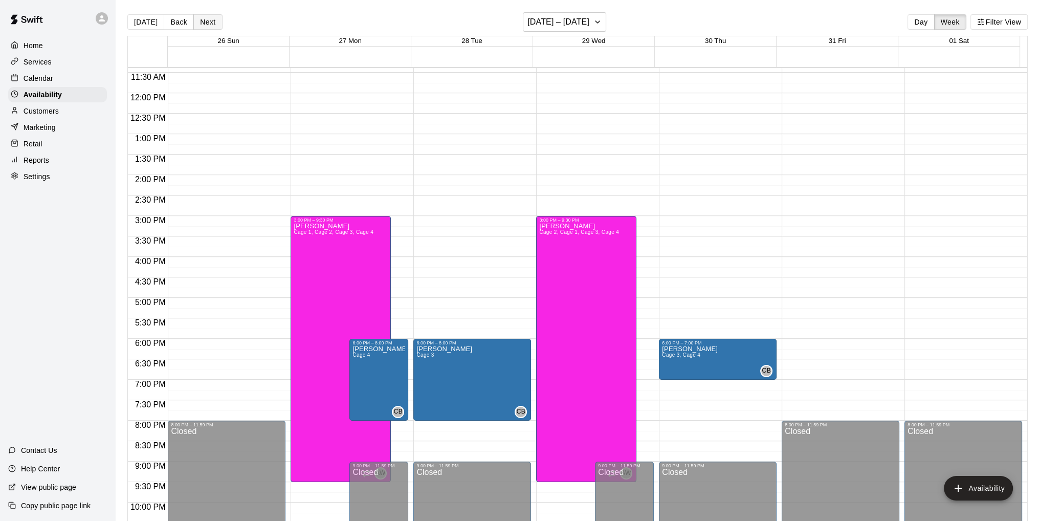
click at [209, 24] on button "Next" at bounding box center [207, 21] width 29 height 15
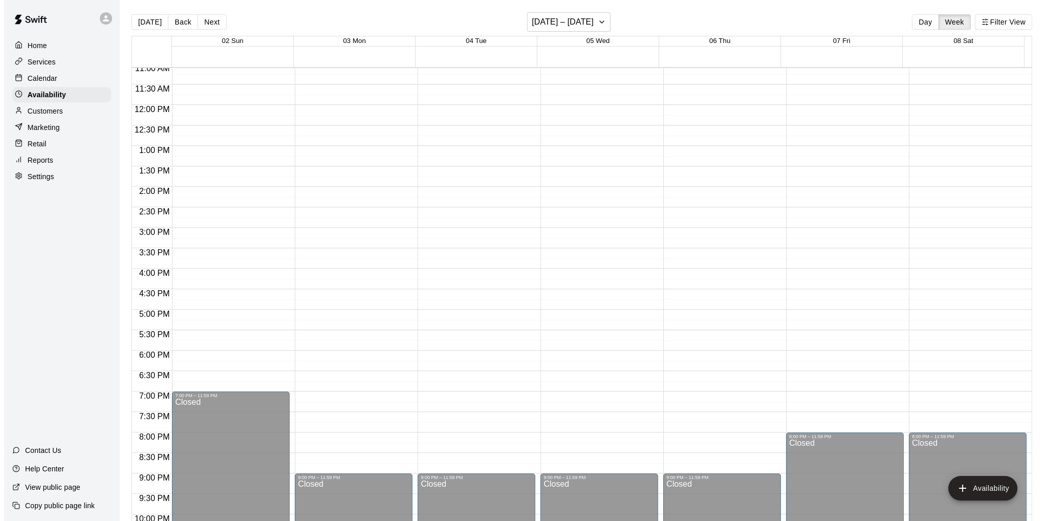
scroll to position [460, 0]
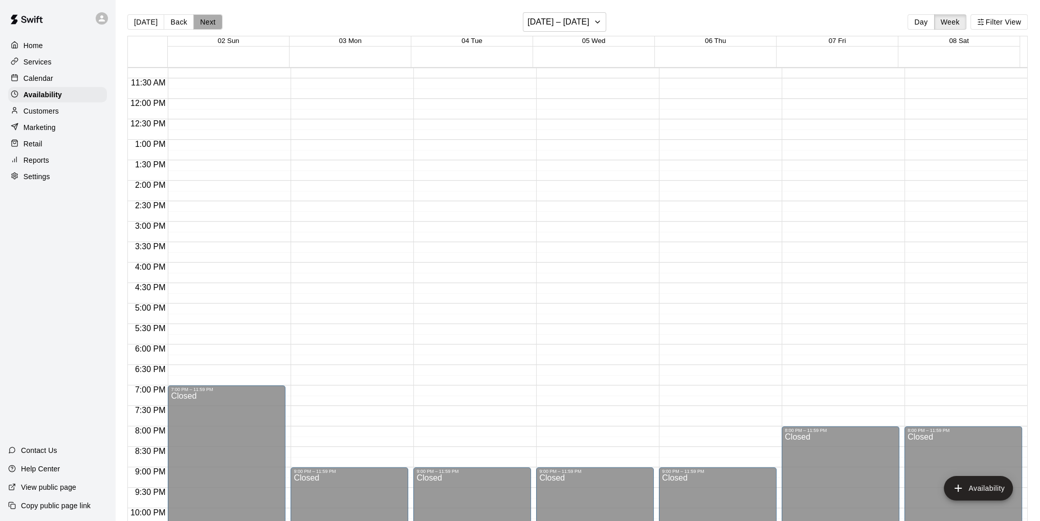
click at [206, 23] on button "Next" at bounding box center [207, 21] width 29 height 15
click at [172, 25] on button "Back" at bounding box center [179, 21] width 30 height 15
click at [369, 349] on div "12:00 AM – 10:00 AM Closed 9:00 PM – 11:59 PM Closed" at bounding box center [350, 99] width 118 height 982
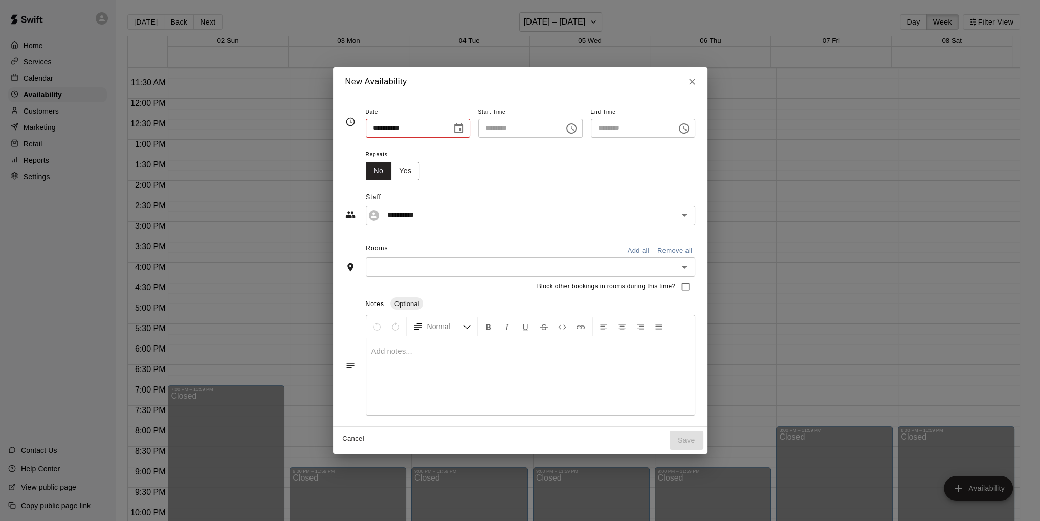
type input "**********"
type input "********"
click at [372, 266] on input "text" at bounding box center [525, 266] width 306 height 13
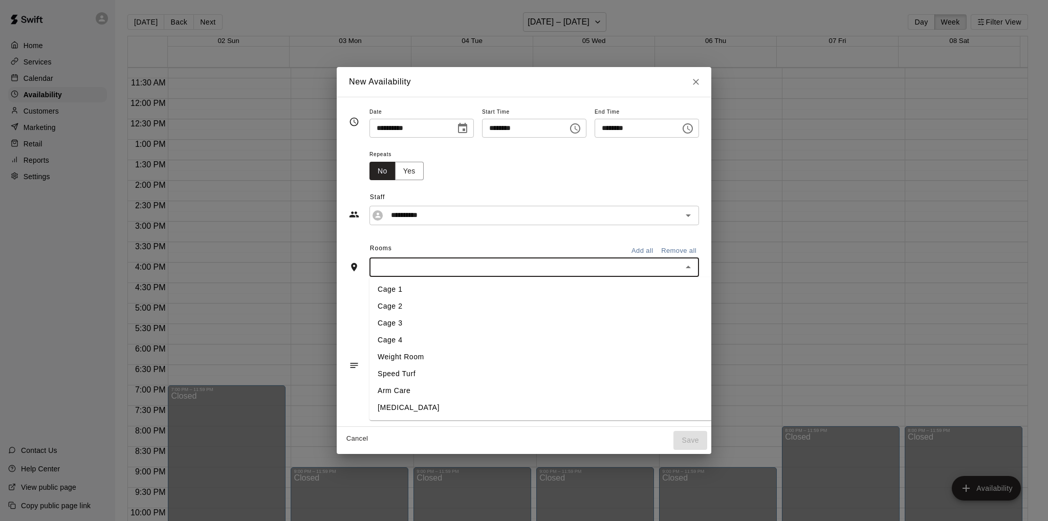
click at [375, 338] on li "Cage 4" at bounding box center [560, 340] width 382 height 17
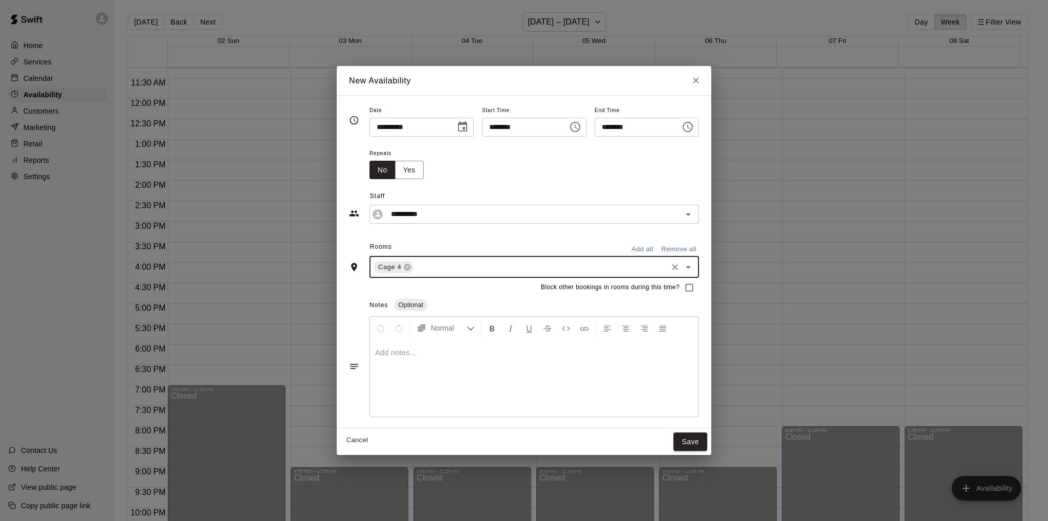
click at [694, 124] on icon "Choose time, selected time is 6:30 PM" at bounding box center [687, 127] width 12 height 12
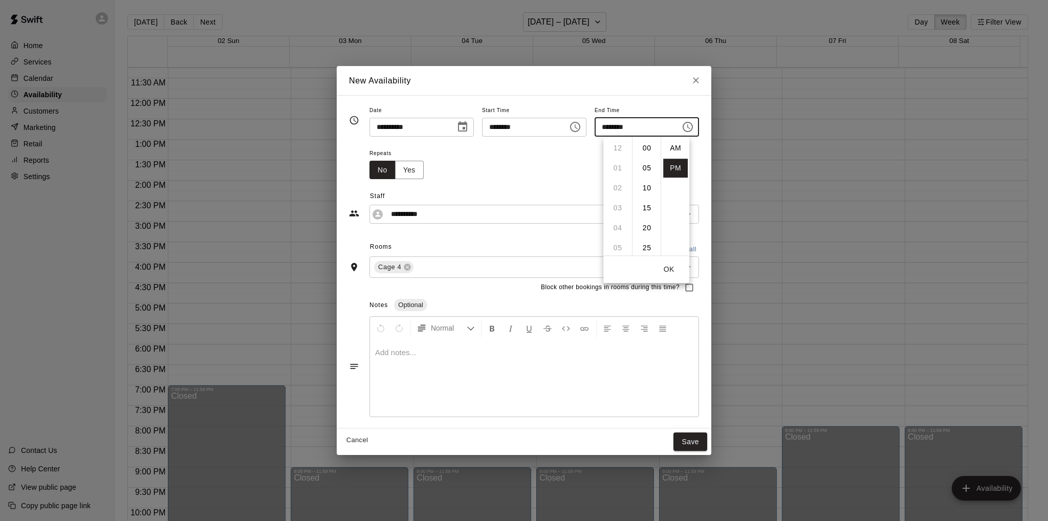
scroll to position [18, 0]
click at [613, 185] on li "08" at bounding box center [617, 188] width 25 height 19
click at [644, 147] on li "00" at bounding box center [646, 148] width 25 height 19
type input "********"
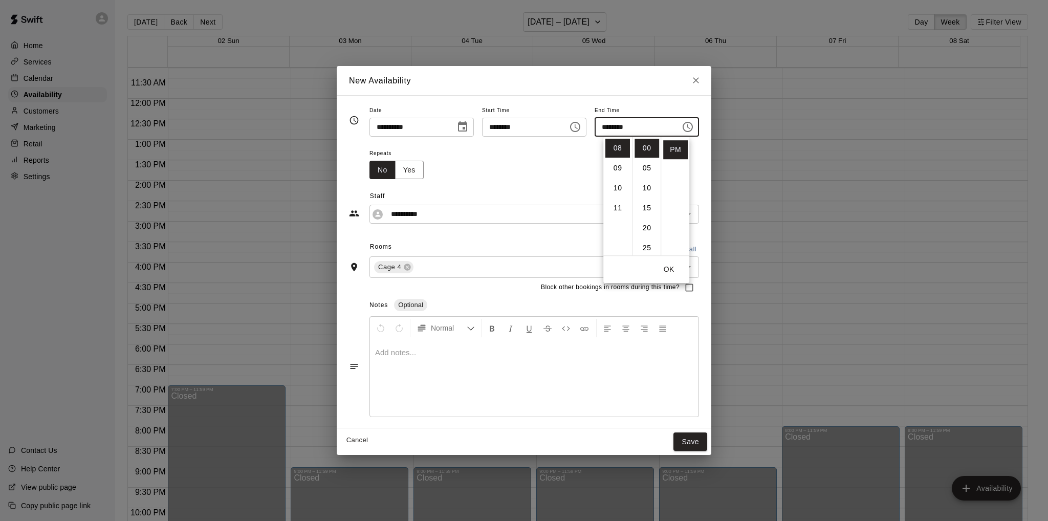
click at [555, 158] on div "Repeats No Yes" at bounding box center [533, 163] width 329 height 32
click at [707, 437] on button "Save" at bounding box center [690, 441] width 34 height 19
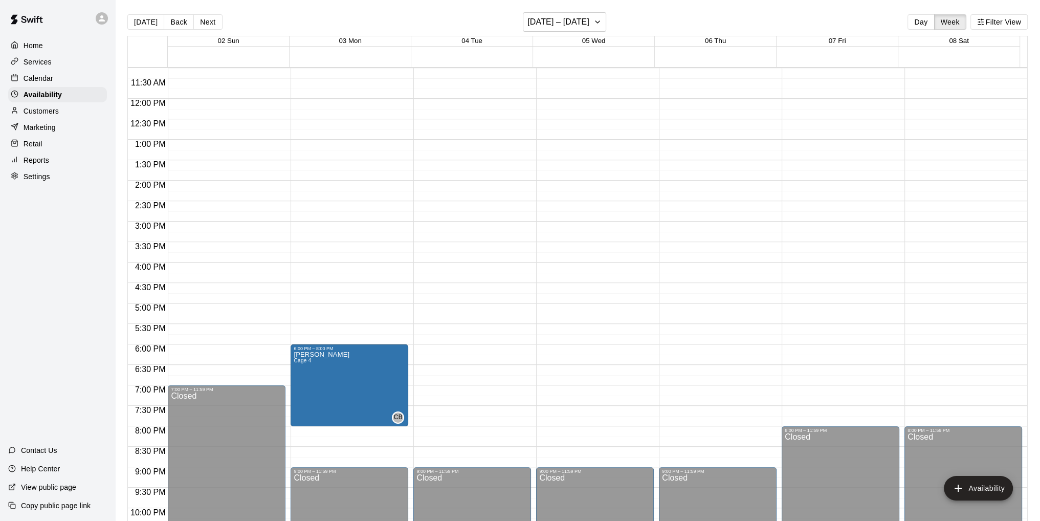
click at [447, 351] on div "12:00 AM – 10:00 AM Closed 9:00 PM – 11:59 PM Closed" at bounding box center [472, 99] width 118 height 982
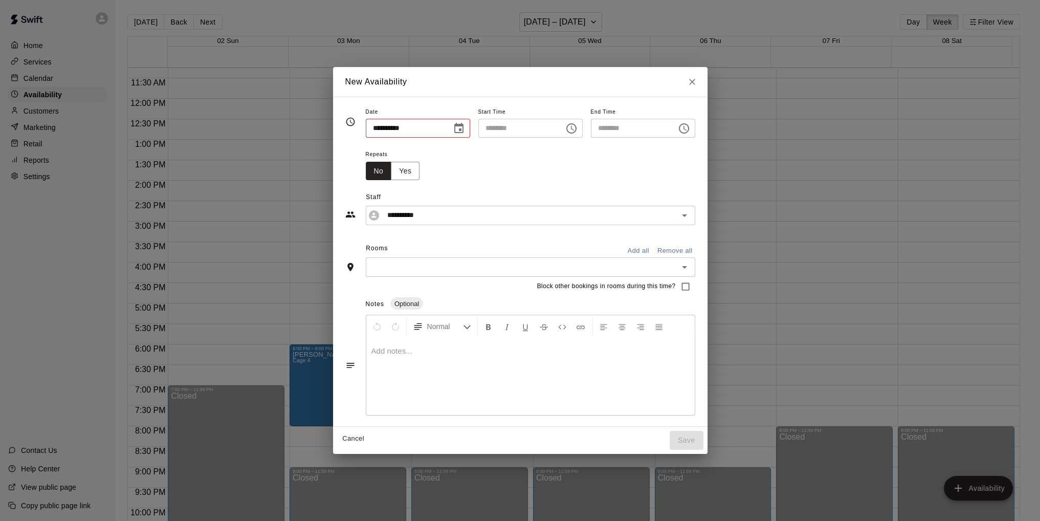
type input "**********"
type input "********"
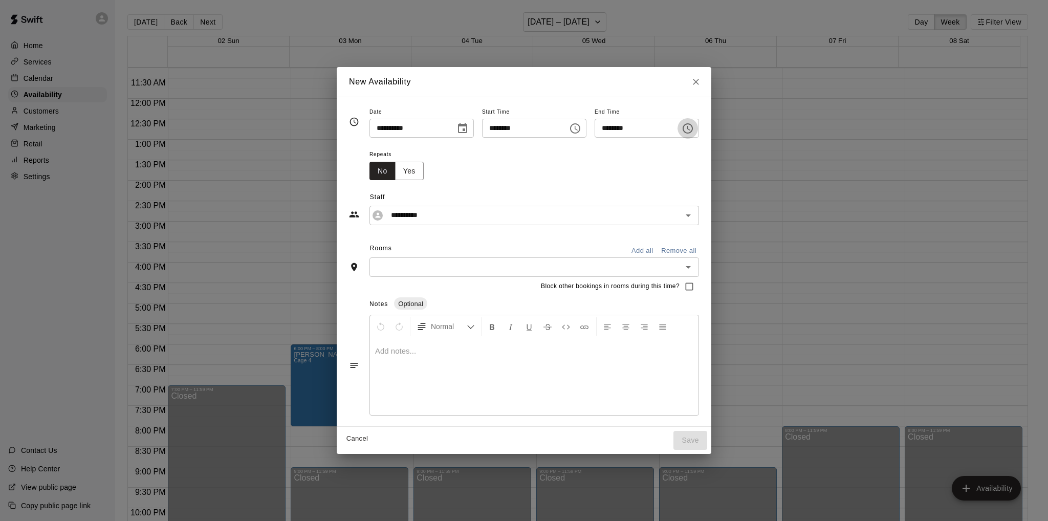
click at [694, 125] on icon "Choose time, selected time is 6:30 PM" at bounding box center [687, 128] width 12 height 12
click at [614, 188] on li "08" at bounding box center [617, 189] width 25 height 19
click at [642, 150] on li "00" at bounding box center [646, 149] width 25 height 19
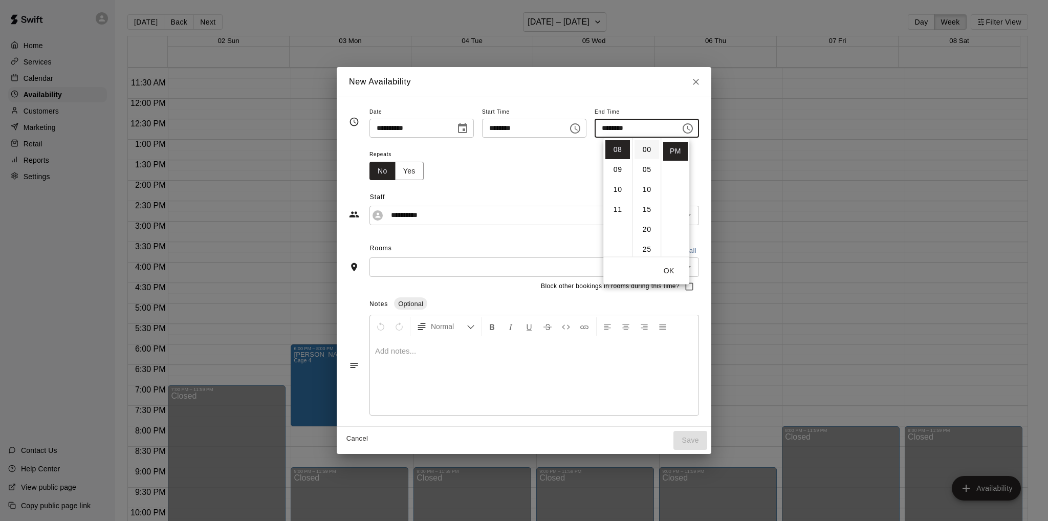
type input "********"
click at [557, 158] on div "Repeats No Yes" at bounding box center [533, 164] width 329 height 32
click at [487, 270] on input "text" at bounding box center [525, 266] width 306 height 13
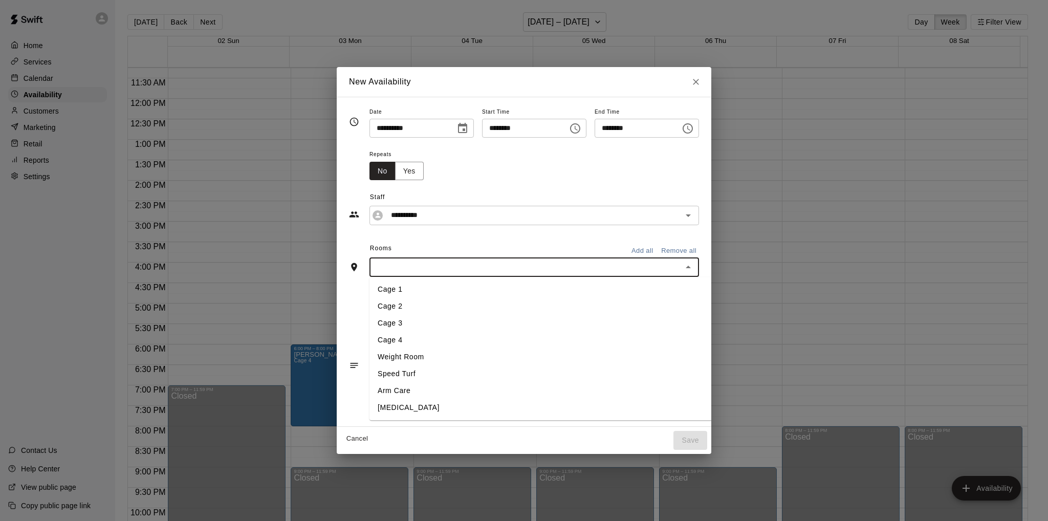
click at [407, 321] on li "Cage 3" at bounding box center [560, 323] width 382 height 17
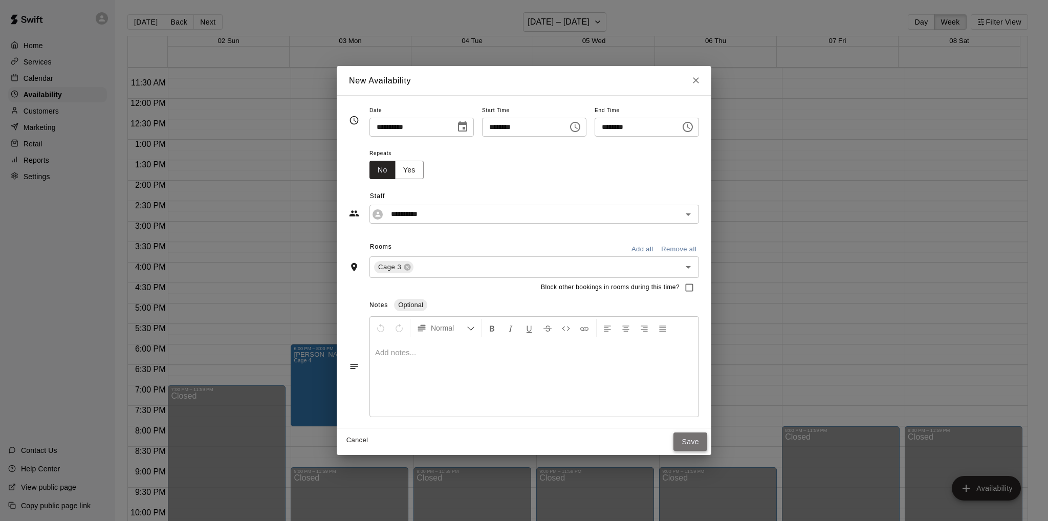
click at [707, 440] on button "Save" at bounding box center [690, 441] width 34 height 19
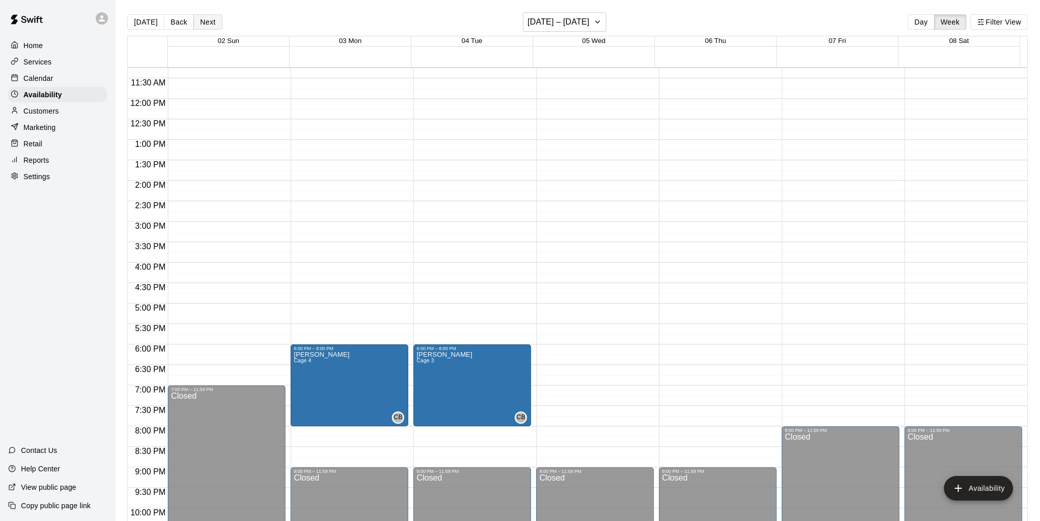
click at [199, 21] on button "Next" at bounding box center [207, 21] width 29 height 15
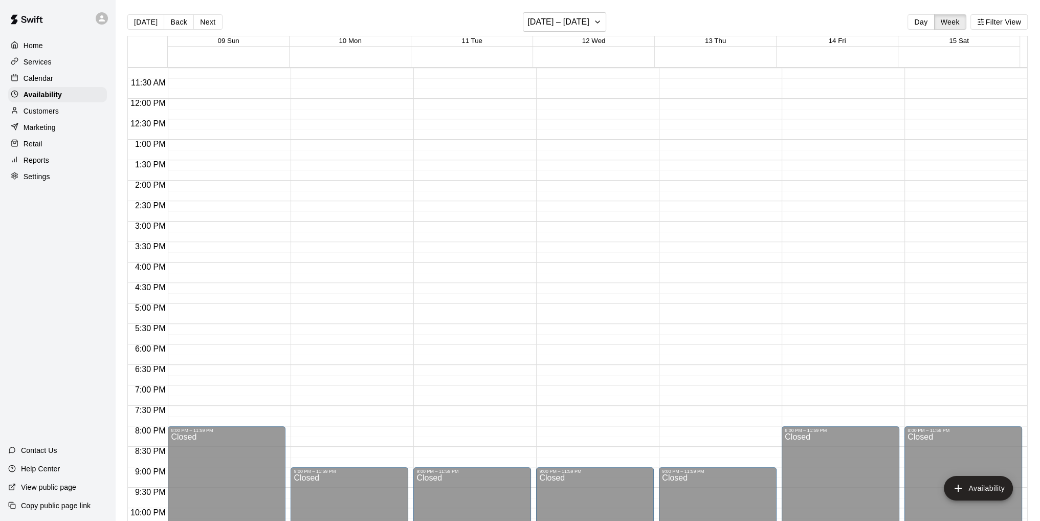
click at [671, 348] on div "12:00 AM – 10:00 AM Closed 9:00 PM – 11:59 PM Closed" at bounding box center [718, 99] width 118 height 982
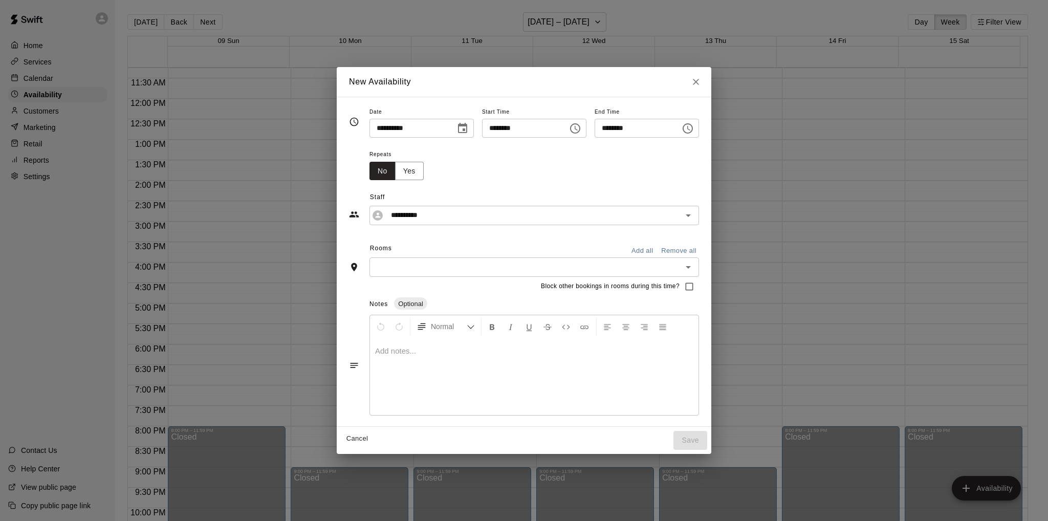
click at [690, 128] on icon "Choose time, selected time is 6:30 PM" at bounding box center [688, 128] width 3 height 5
click at [614, 169] on li "07" at bounding box center [617, 169] width 25 height 19
click at [645, 146] on li "00" at bounding box center [646, 149] width 25 height 19
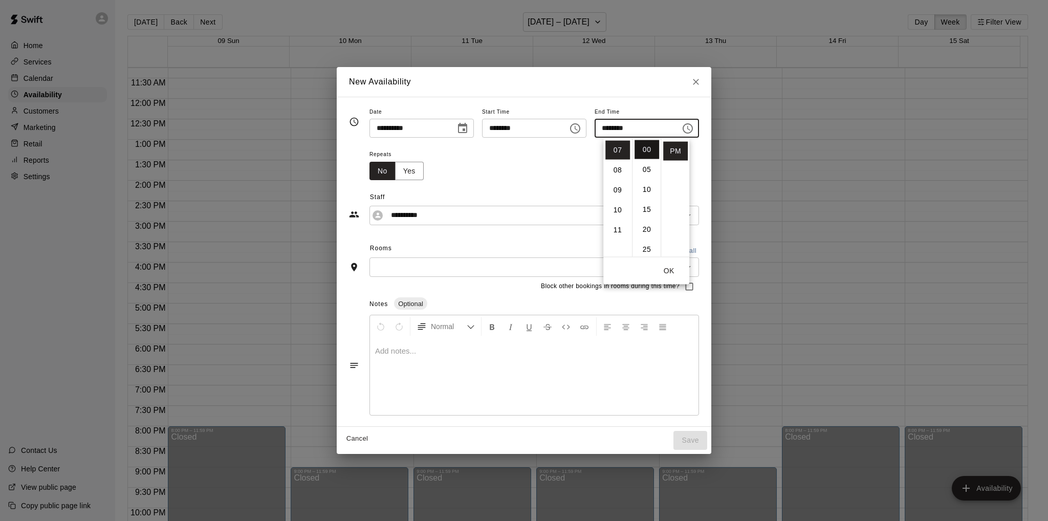
type input "********"
click at [549, 160] on div "Repeats No Yes" at bounding box center [533, 164] width 329 height 32
click at [448, 262] on input "text" at bounding box center [525, 266] width 306 height 13
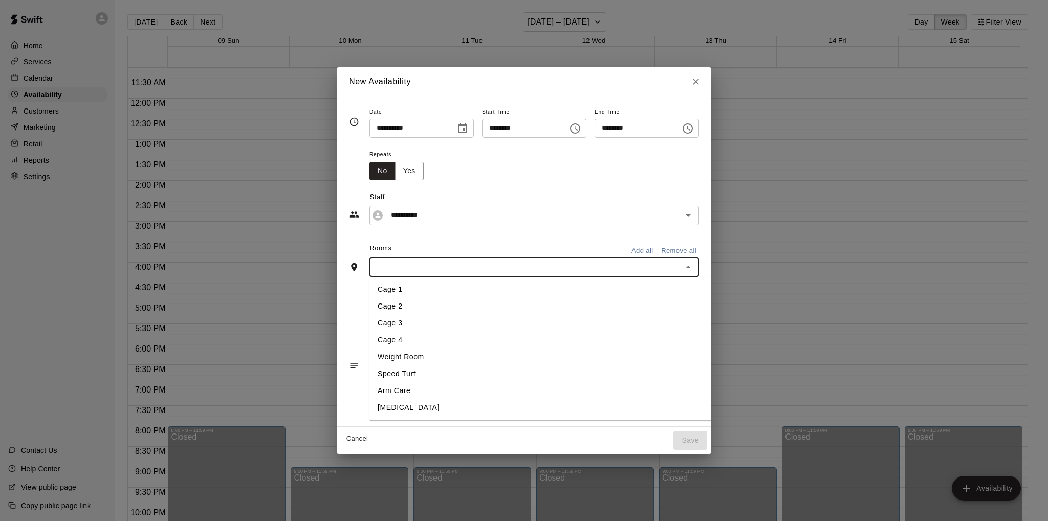
click at [394, 322] on li "Cage 3" at bounding box center [560, 323] width 382 height 17
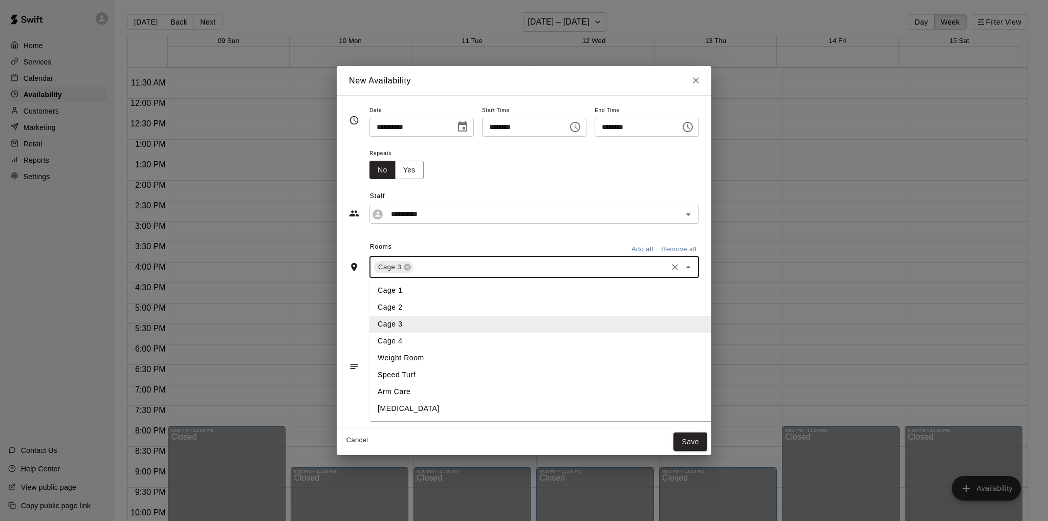
click at [415, 268] on input "text" at bounding box center [540, 266] width 251 height 13
click at [374, 342] on li "Cage 4" at bounding box center [560, 341] width 382 height 17
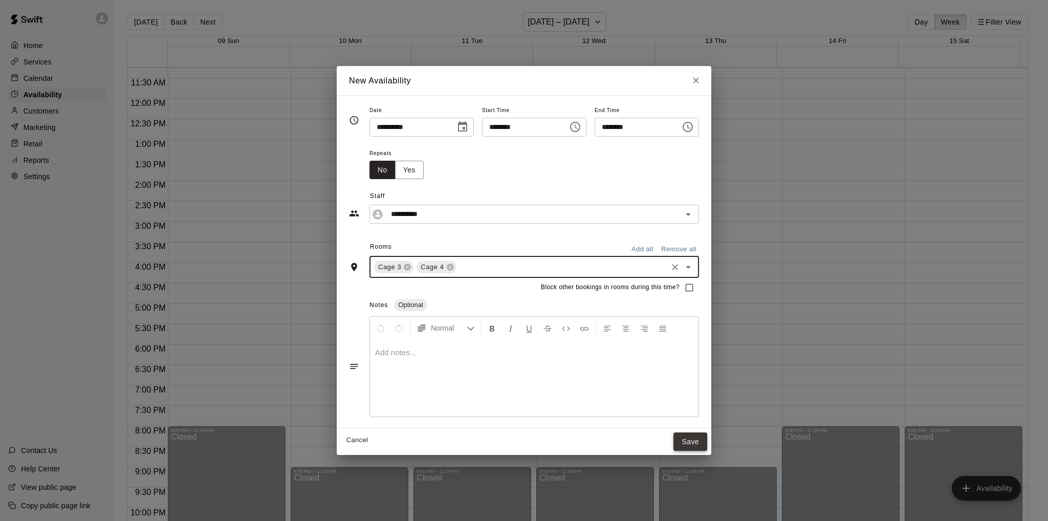
click at [706, 440] on button "Save" at bounding box center [690, 441] width 34 height 19
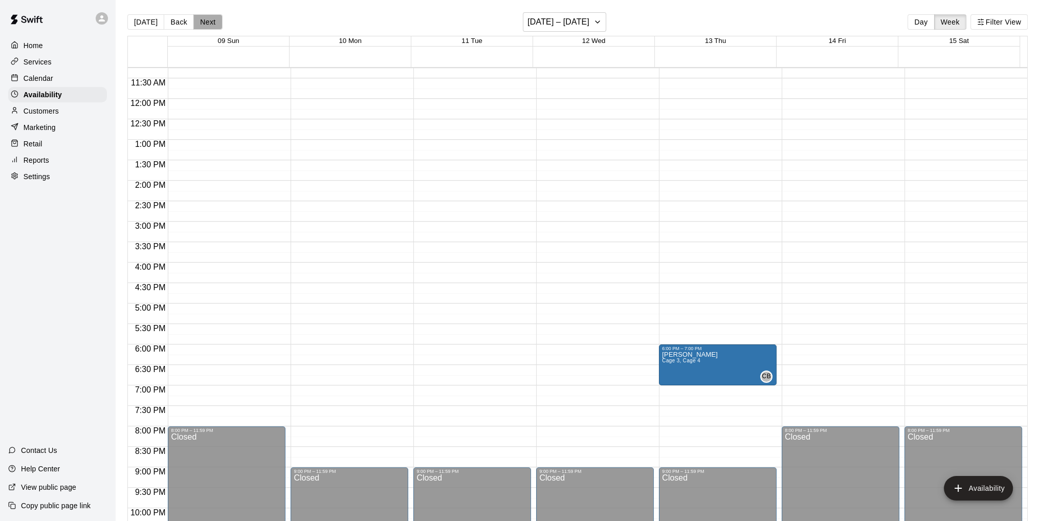
click at [208, 25] on button "Next" at bounding box center [207, 21] width 29 height 15
click at [205, 22] on button "Next" at bounding box center [207, 21] width 29 height 15
click at [174, 20] on button "Back" at bounding box center [179, 21] width 30 height 15
click at [356, 350] on div "12:00 AM – 10:00 AM Closed 9:00 PM – 11:59 PM Closed" at bounding box center [350, 99] width 118 height 982
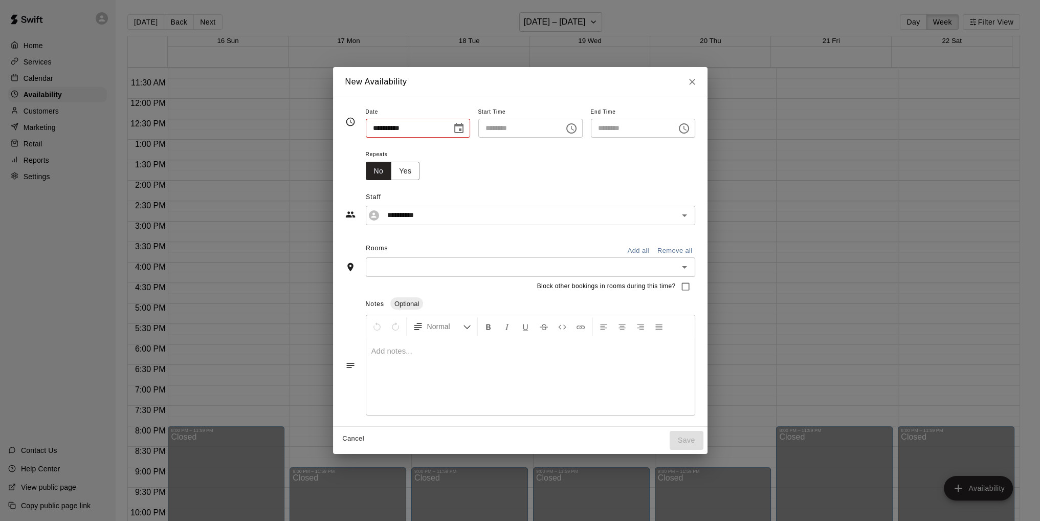
type input "**********"
type input "********"
click at [433, 268] on input "text" at bounding box center [525, 266] width 306 height 13
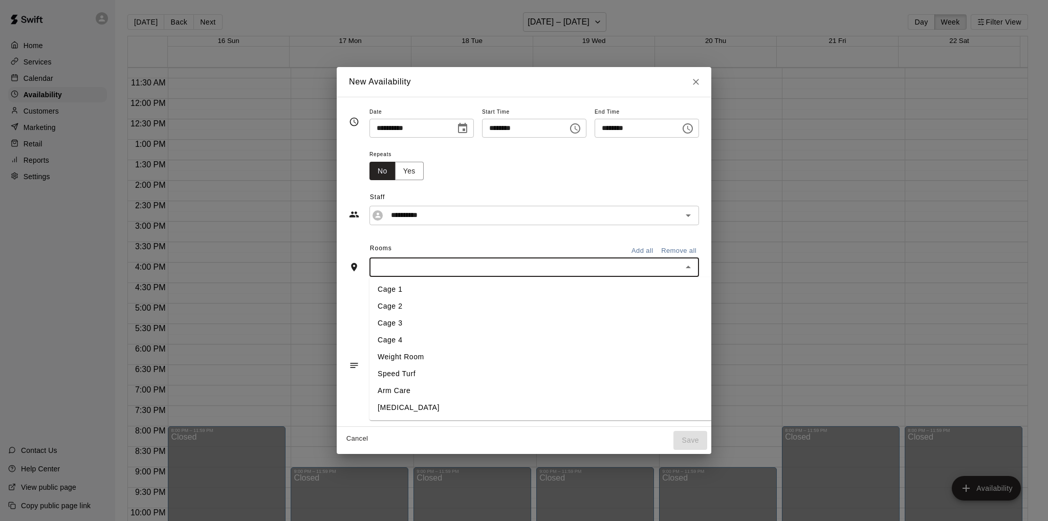
click at [370, 339] on li "Cage 4" at bounding box center [560, 340] width 382 height 17
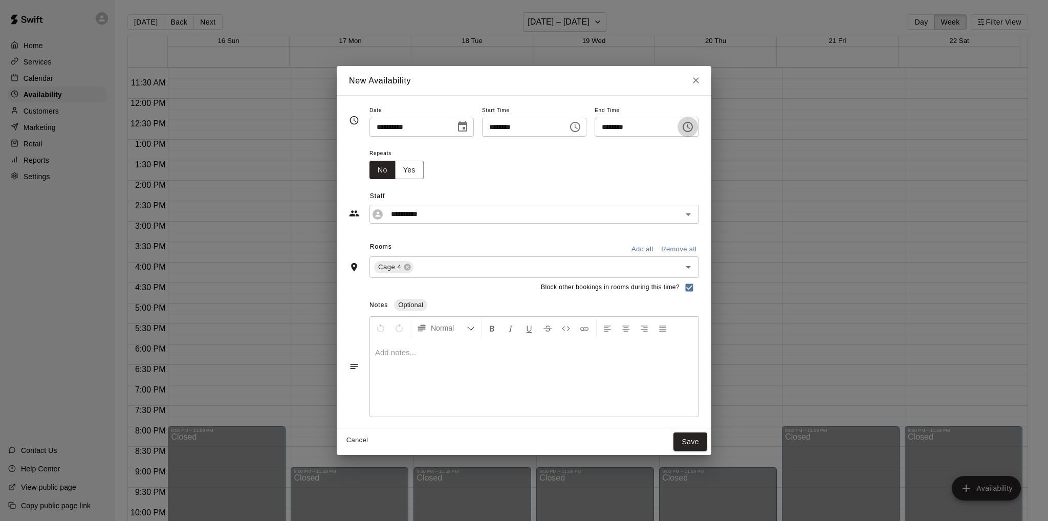
click at [693, 125] on icon "Choose time, selected time is 6:30 PM" at bounding box center [687, 127] width 10 height 10
click at [614, 185] on li "08" at bounding box center [617, 188] width 25 height 19
click at [643, 149] on li "00" at bounding box center [646, 148] width 25 height 19
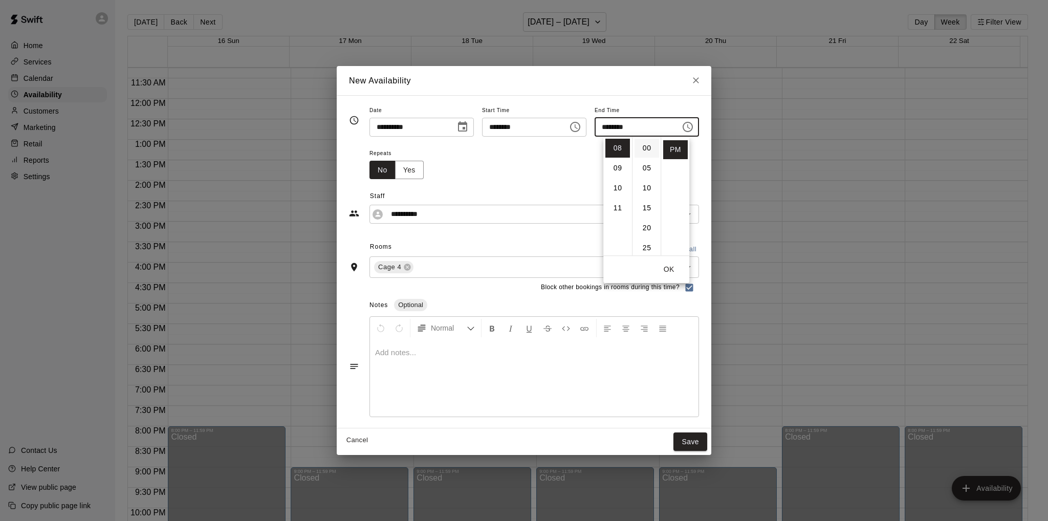
type input "********"
click at [553, 157] on div "Repeats No Yes" at bounding box center [533, 163] width 329 height 32
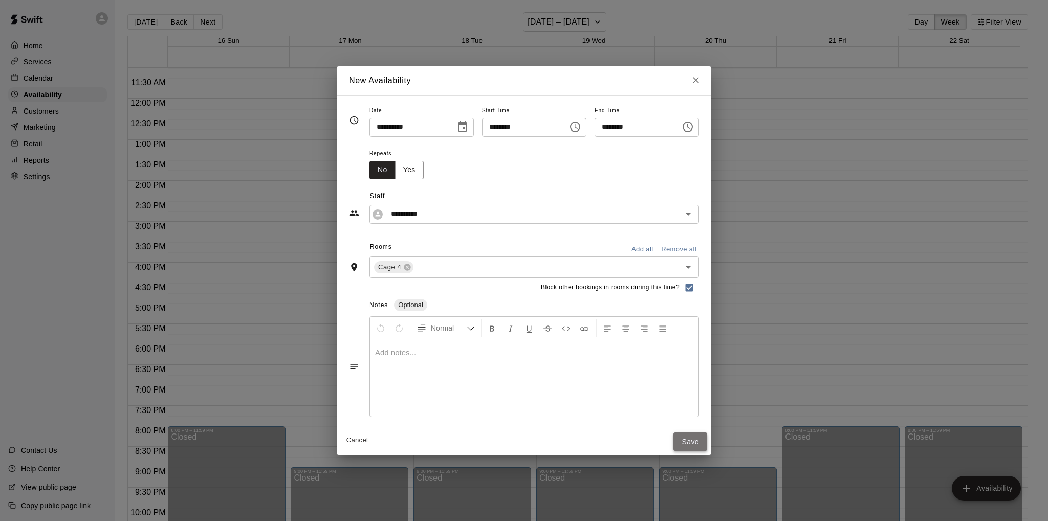
click at [707, 442] on button "Save" at bounding box center [690, 441] width 34 height 19
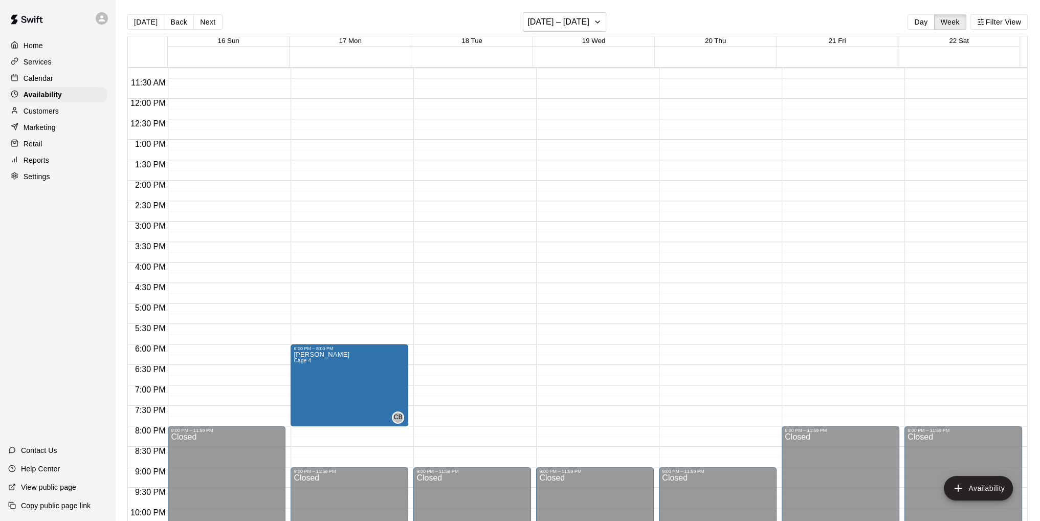
click at [440, 352] on div "12:00 AM – 10:00 AM Closed 9:00 PM – 11:59 PM Closed" at bounding box center [472, 99] width 118 height 982
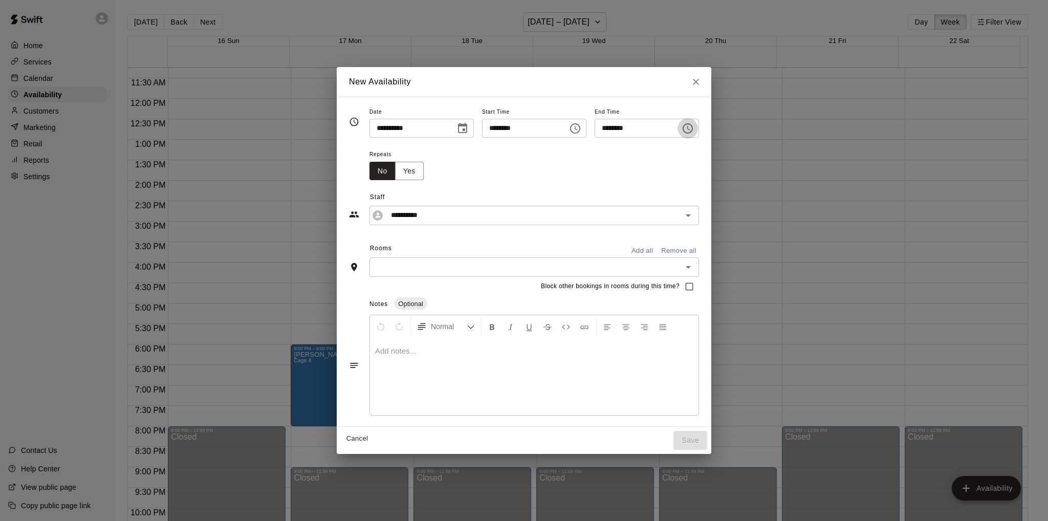
click at [694, 127] on icon "Choose time, selected time is 6:30 PM" at bounding box center [687, 128] width 12 height 12
click at [616, 188] on li "08" at bounding box center [617, 189] width 25 height 19
click at [645, 150] on li "00" at bounding box center [646, 149] width 25 height 19
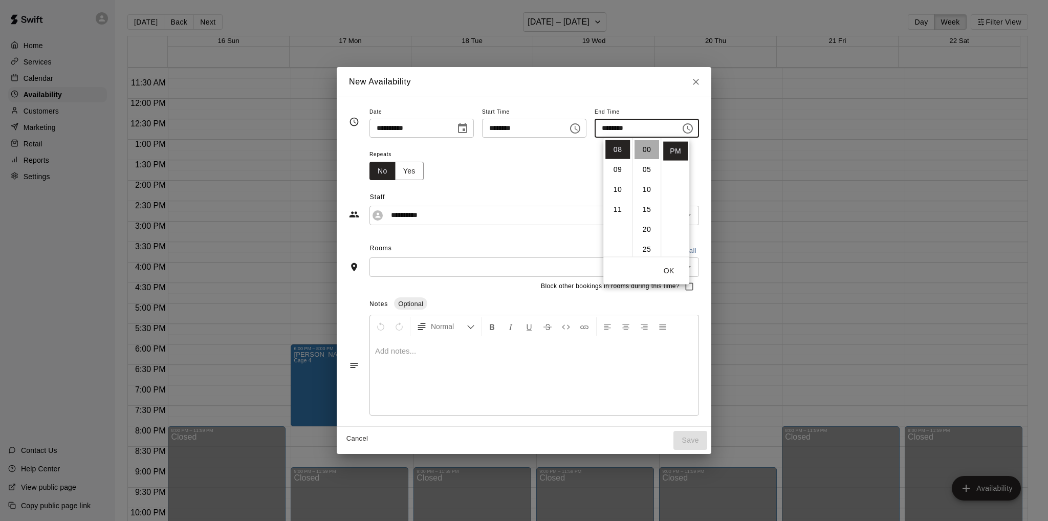
type input "********"
click at [550, 156] on div "Repeats No Yes" at bounding box center [533, 164] width 329 height 32
click at [504, 271] on input "text" at bounding box center [525, 266] width 306 height 13
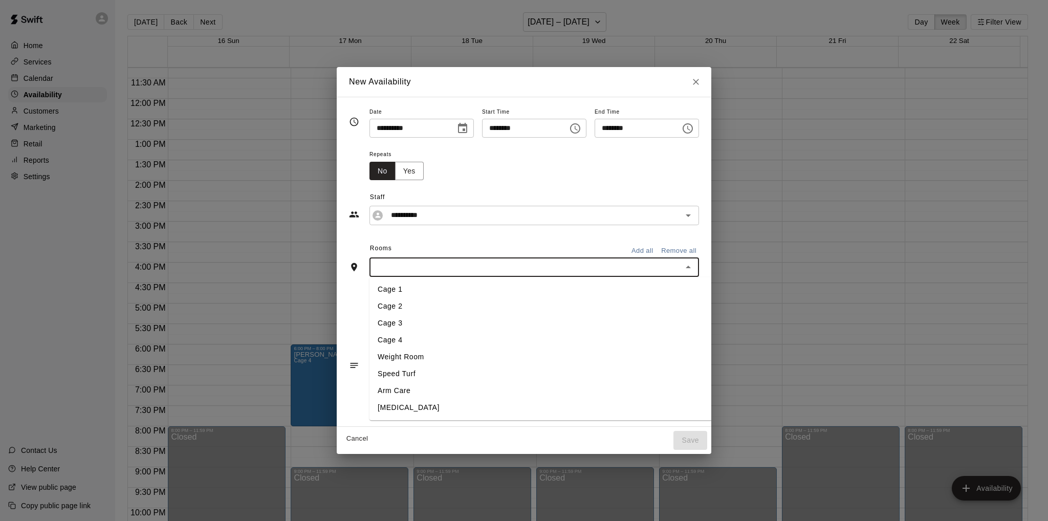
click at [432, 320] on li "Cage 3" at bounding box center [560, 323] width 382 height 17
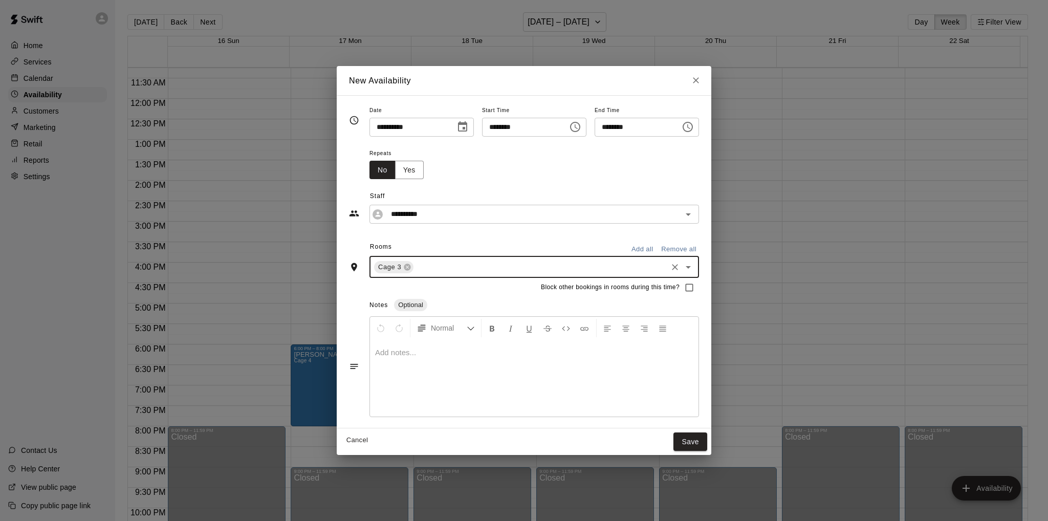
click at [349, 295] on div "Block other bookings in rooms during this time?" at bounding box center [524, 287] width 350 height 19
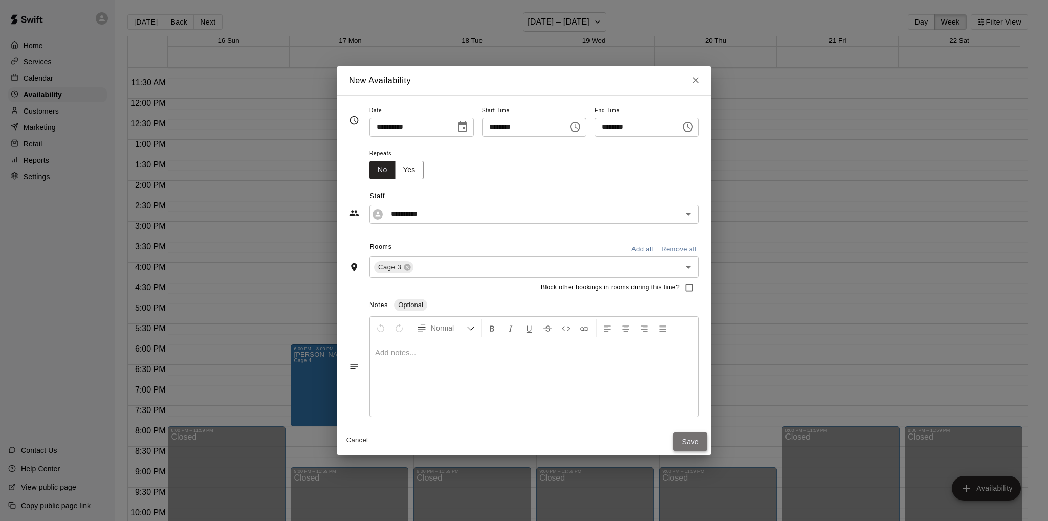
click at [707, 444] on button "Save" at bounding box center [690, 441] width 34 height 19
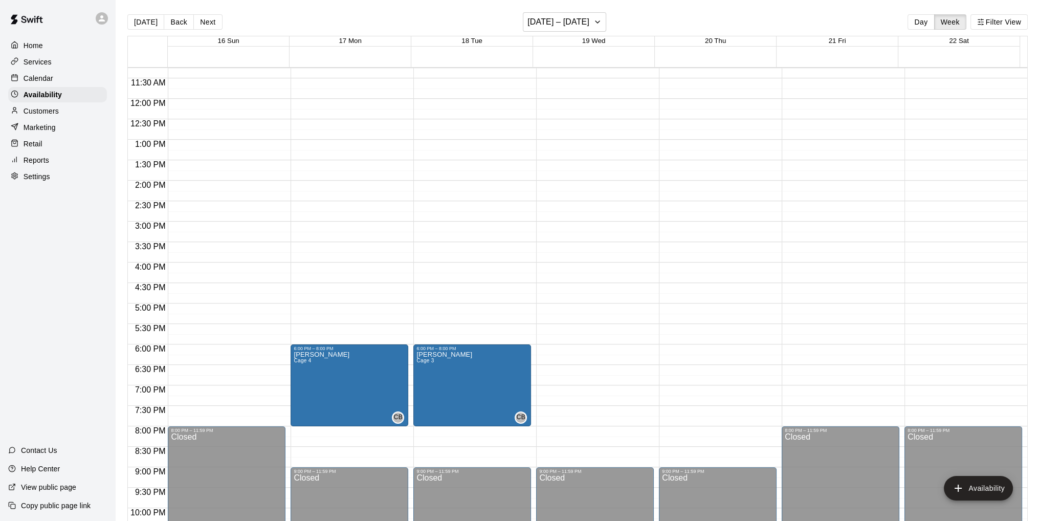
click at [672, 346] on div "12:00 AM – 10:00 AM Closed 9:00 PM – 11:59 PM Closed" at bounding box center [718, 99] width 118 height 982
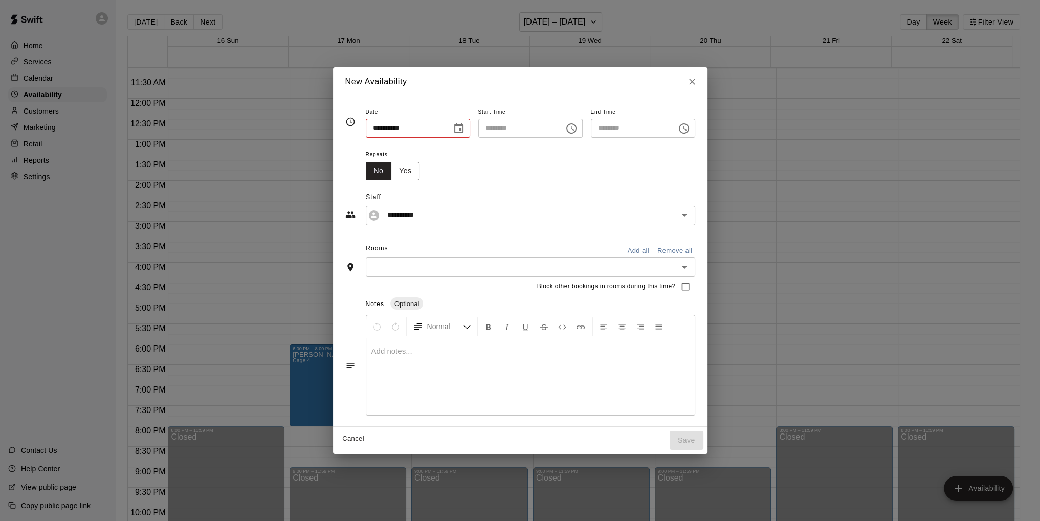
type input "**********"
type input "********"
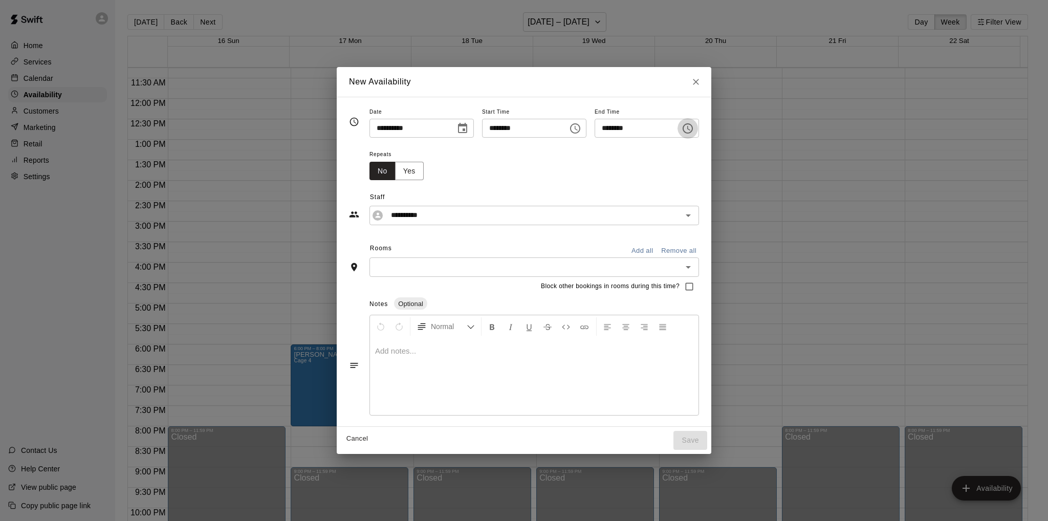
click at [694, 128] on icon "Choose time, selected time is 6:30 PM" at bounding box center [687, 128] width 12 height 12
click at [619, 191] on li "08" at bounding box center [617, 189] width 25 height 19
click at [647, 146] on li "00" at bounding box center [646, 149] width 25 height 19
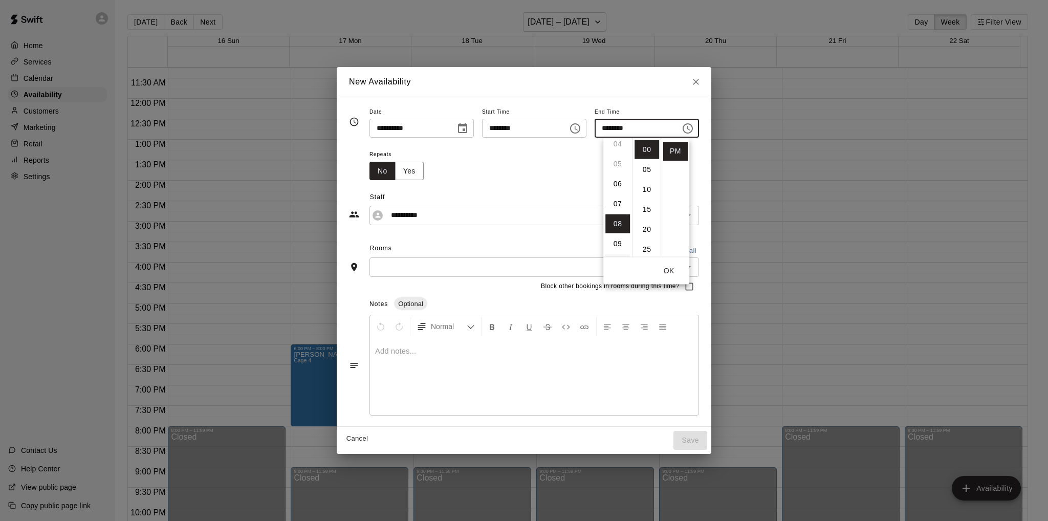
scroll to position [57, 0]
click at [615, 232] on li "07" at bounding box center [617, 232] width 25 height 19
type input "********"
click at [558, 190] on span "Staff" at bounding box center [534, 197] width 329 height 16
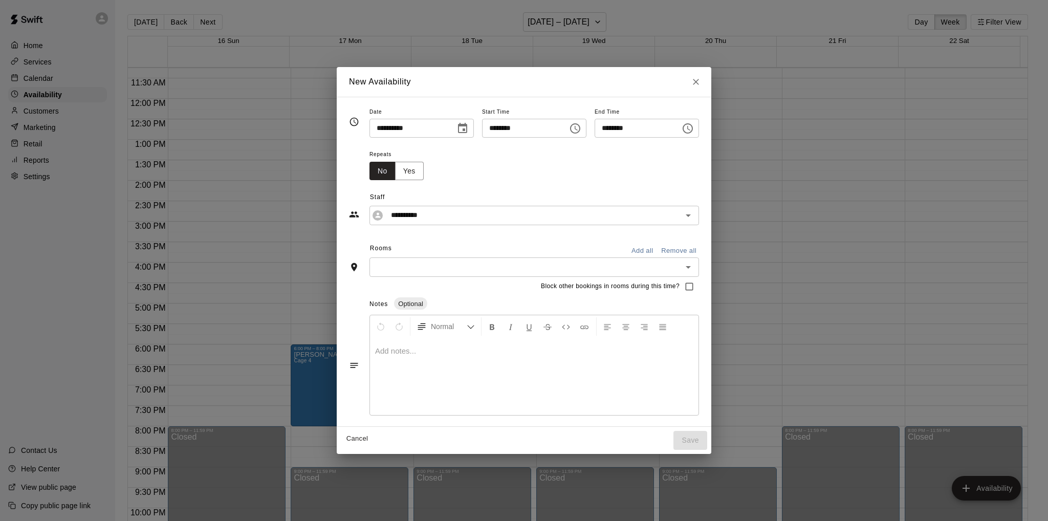
click at [476, 264] on input "text" at bounding box center [525, 266] width 306 height 13
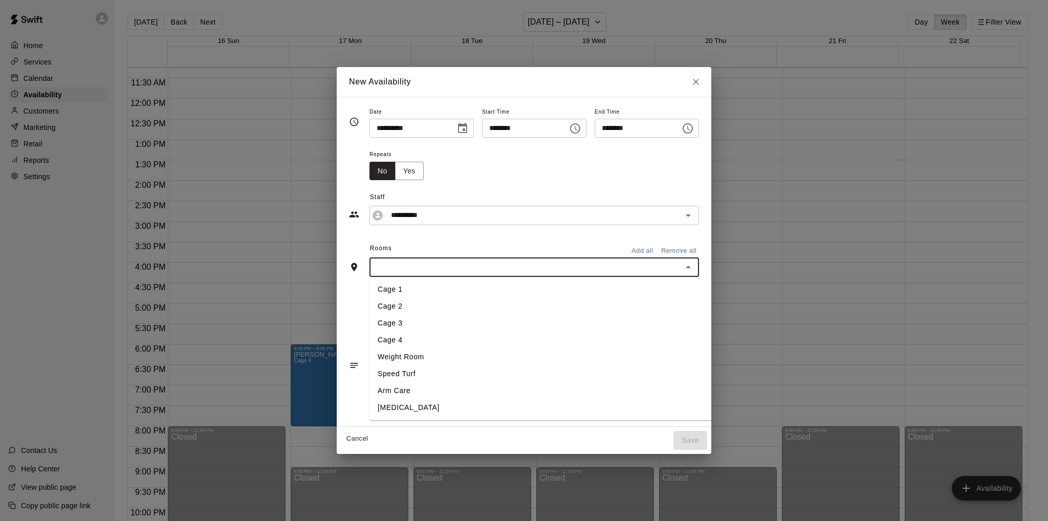
click at [401, 325] on li "Cage 3" at bounding box center [560, 323] width 382 height 17
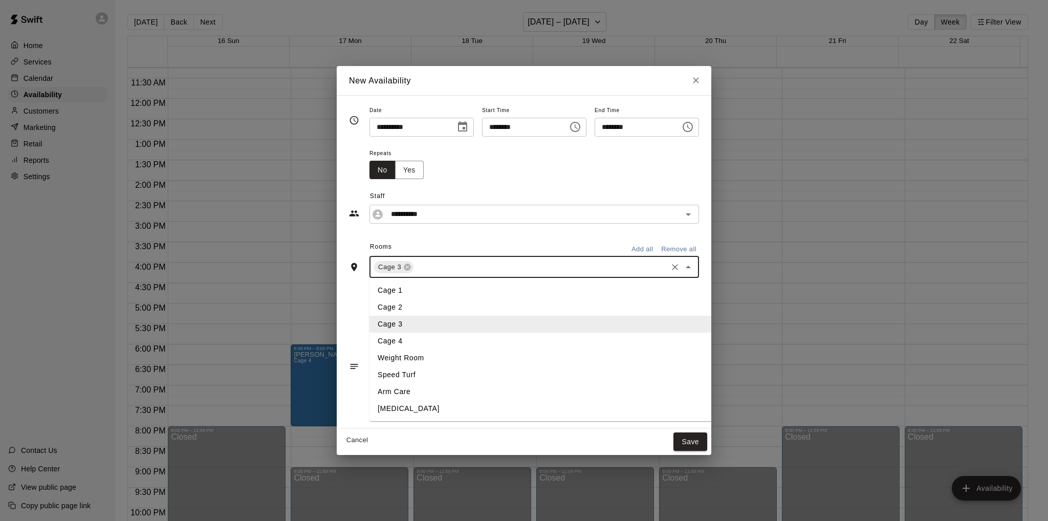
click at [424, 269] on input "text" at bounding box center [540, 266] width 251 height 13
click at [394, 340] on li "Cage 4" at bounding box center [560, 341] width 382 height 17
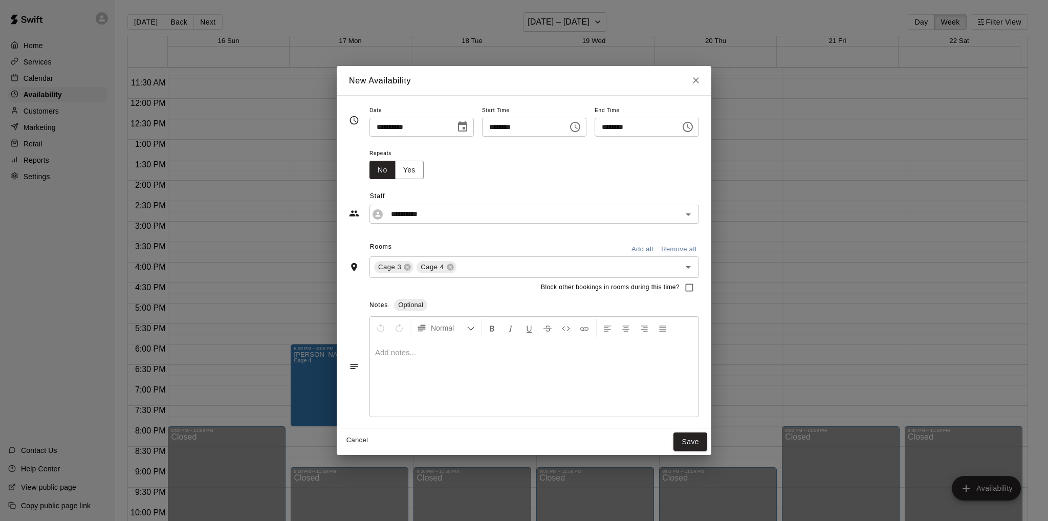
click at [349, 297] on div "Block other bookings in rooms during this time?" at bounding box center [524, 287] width 350 height 19
click at [707, 438] on button "Save" at bounding box center [690, 441] width 34 height 19
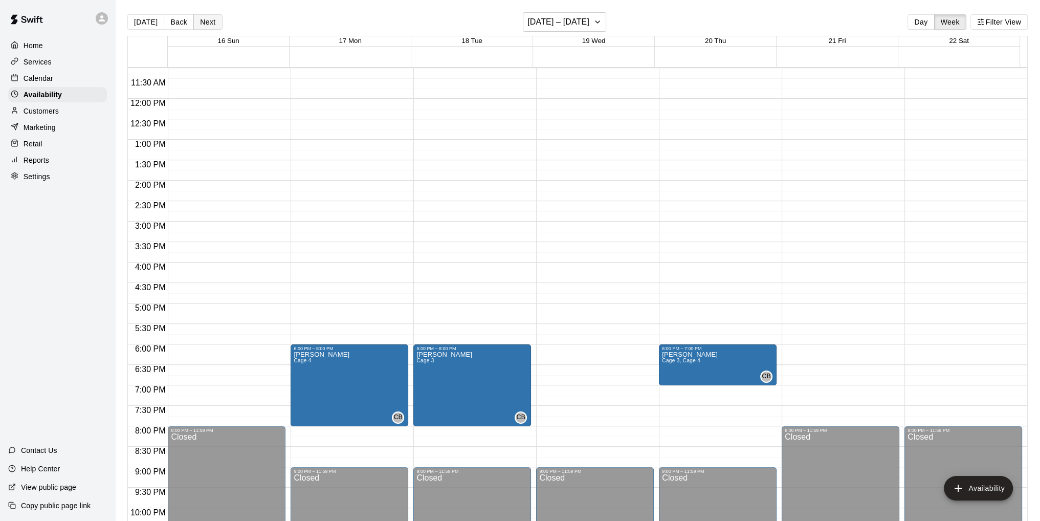
click at [207, 23] on button "Next" at bounding box center [207, 21] width 29 height 15
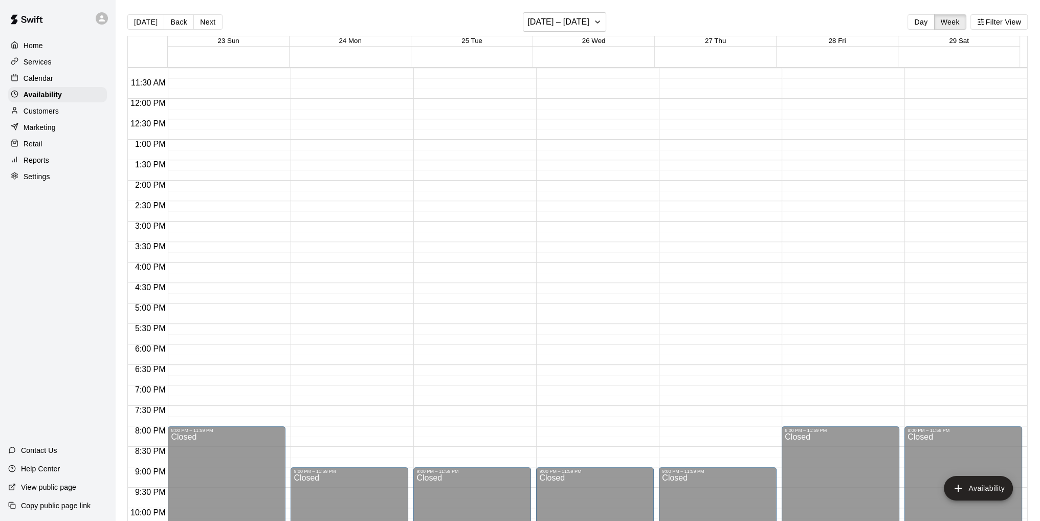
click at [373, 349] on div "12:00 AM – 10:00 AM Closed 9:00 PM – 11:59 PM Closed" at bounding box center [350, 99] width 118 height 982
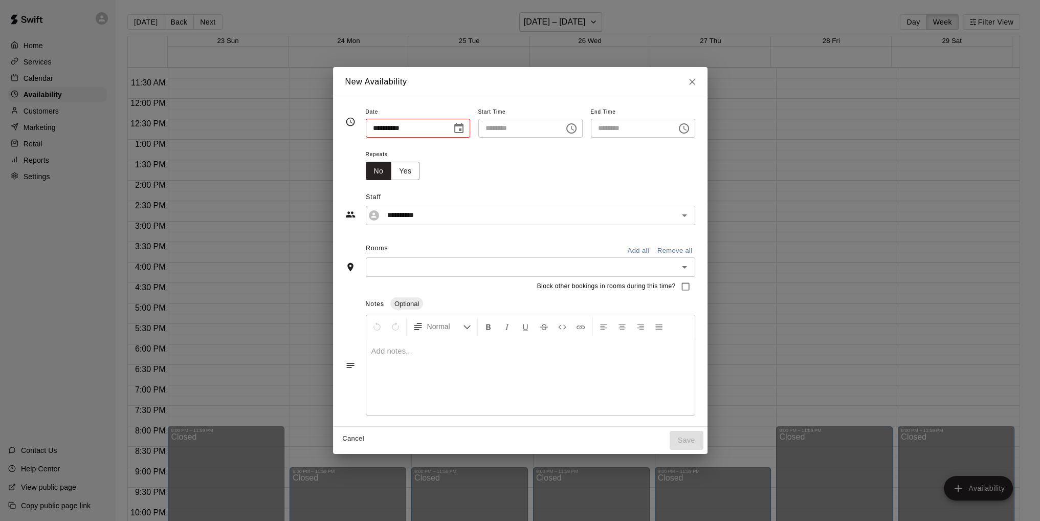
type input "**********"
type input "********"
click at [694, 127] on icon "Choose time, selected time is 6:30 PM" at bounding box center [687, 128] width 12 height 12
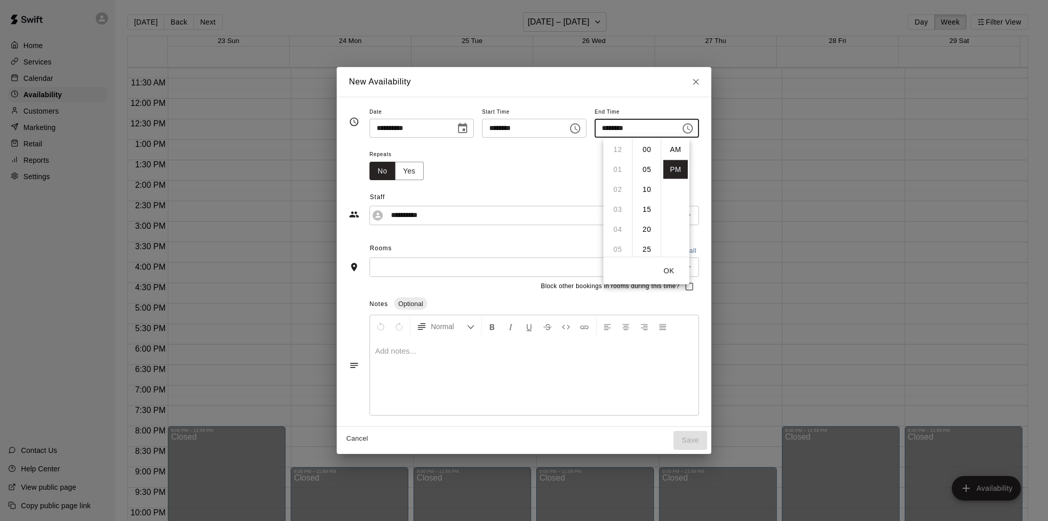
scroll to position [18, 0]
click at [615, 190] on li "08" at bounding box center [617, 189] width 25 height 19
click at [643, 146] on li "00" at bounding box center [646, 149] width 25 height 19
type input "********"
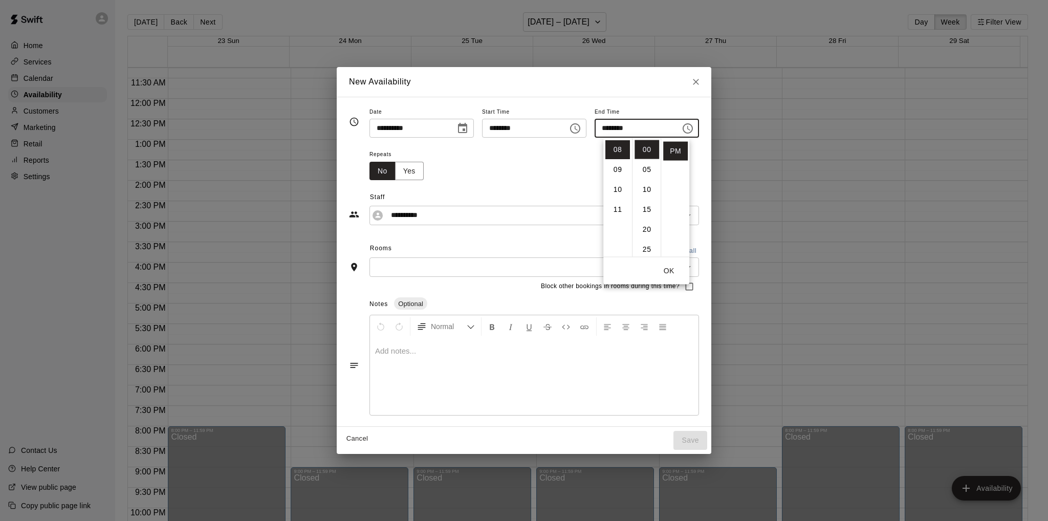
click at [555, 161] on div "Repeats No Yes" at bounding box center [533, 164] width 329 height 32
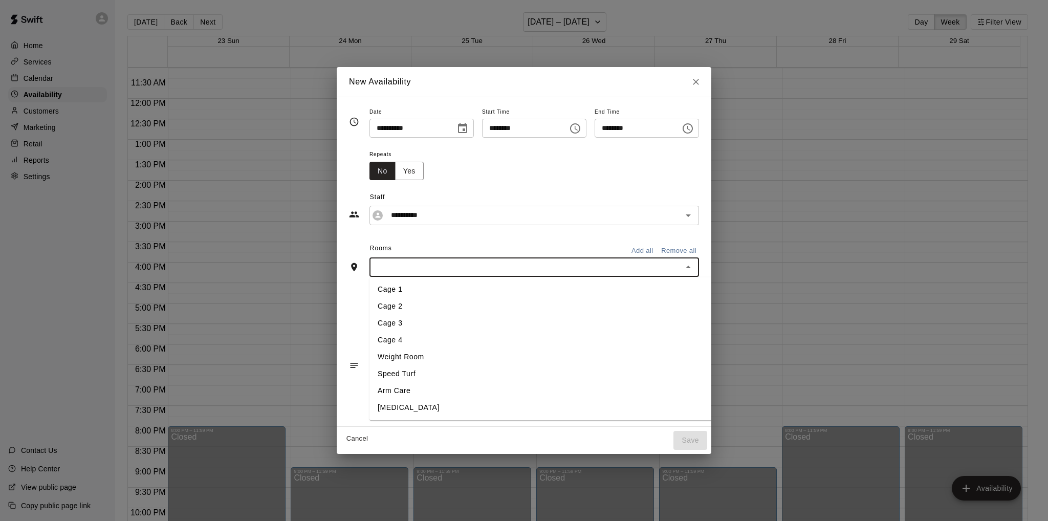
click at [455, 260] on input "text" at bounding box center [525, 266] width 306 height 13
click at [372, 338] on li "Cage 4" at bounding box center [560, 340] width 382 height 17
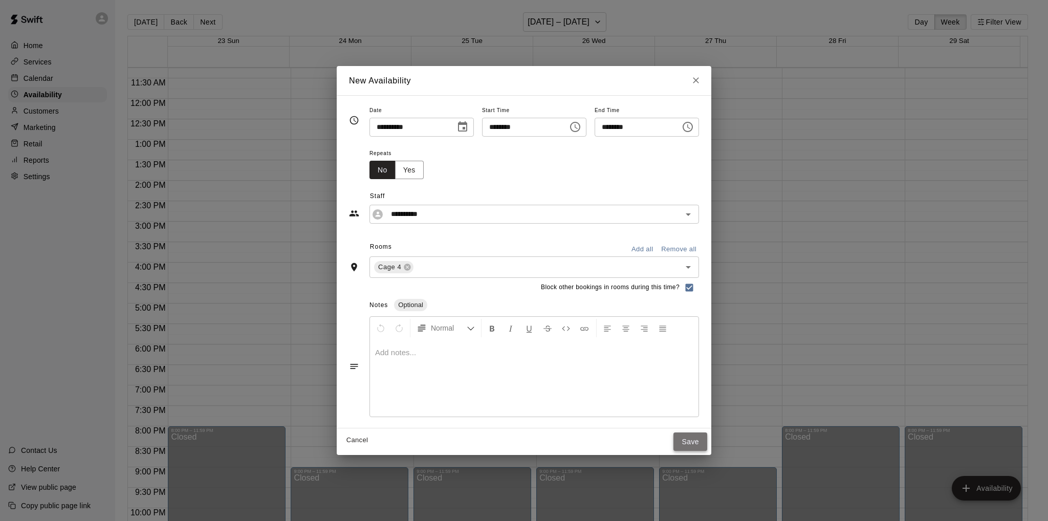
click at [707, 438] on button "Save" at bounding box center [690, 441] width 34 height 19
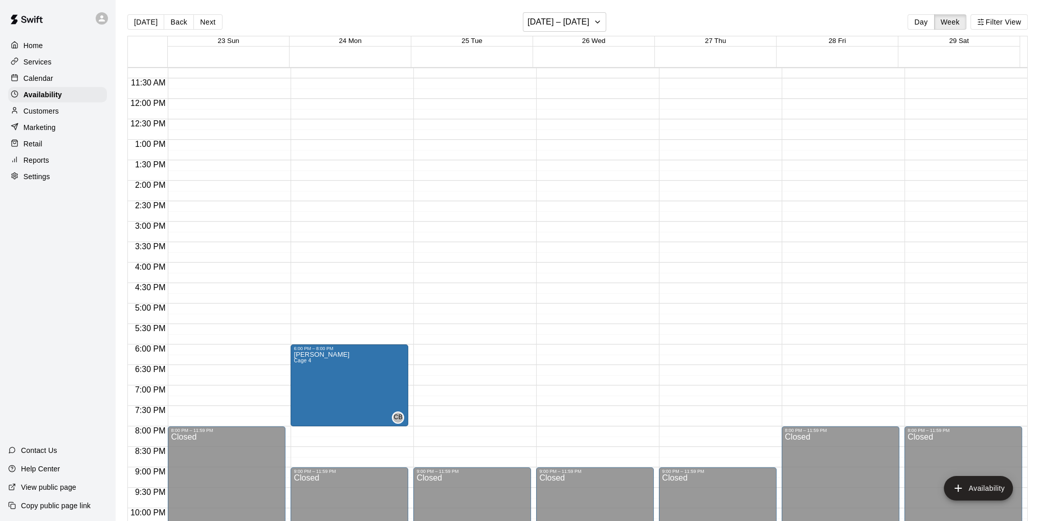
click at [433, 350] on div "12:00 AM – 10:00 AM Closed 9:00 PM – 11:59 PM Closed" at bounding box center [472, 99] width 118 height 982
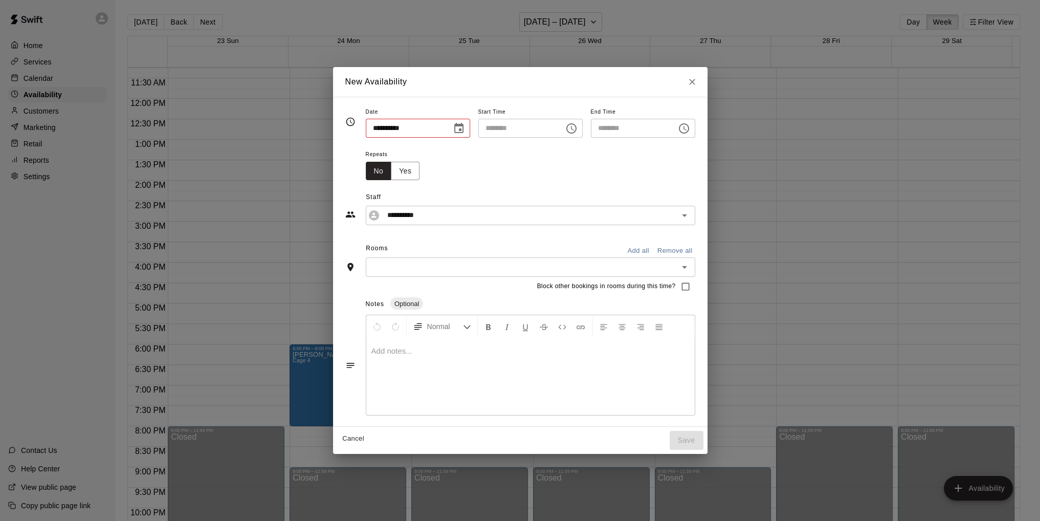
type input "**********"
type input "********"
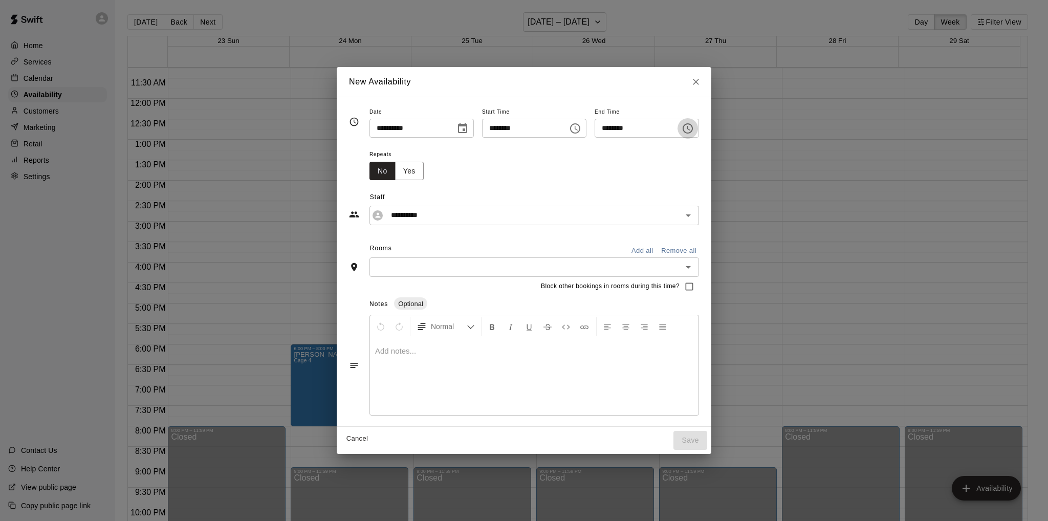
click at [694, 129] on icon "Choose time, selected time is 6:30 PM" at bounding box center [687, 128] width 12 height 12
click at [616, 189] on li "08" at bounding box center [617, 189] width 25 height 19
click at [649, 149] on li "00" at bounding box center [646, 149] width 25 height 19
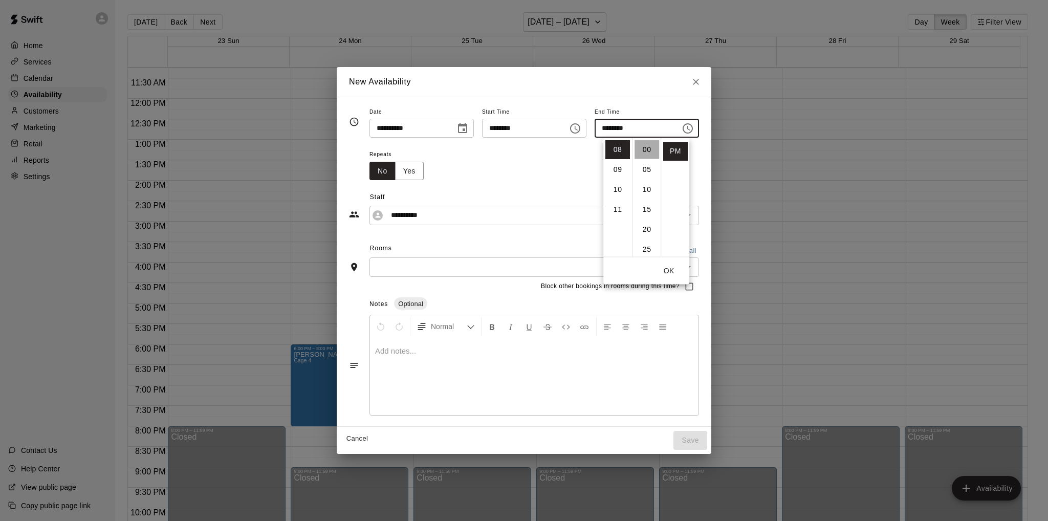
type input "********"
click at [538, 162] on div "Repeats No Yes" at bounding box center [533, 164] width 329 height 32
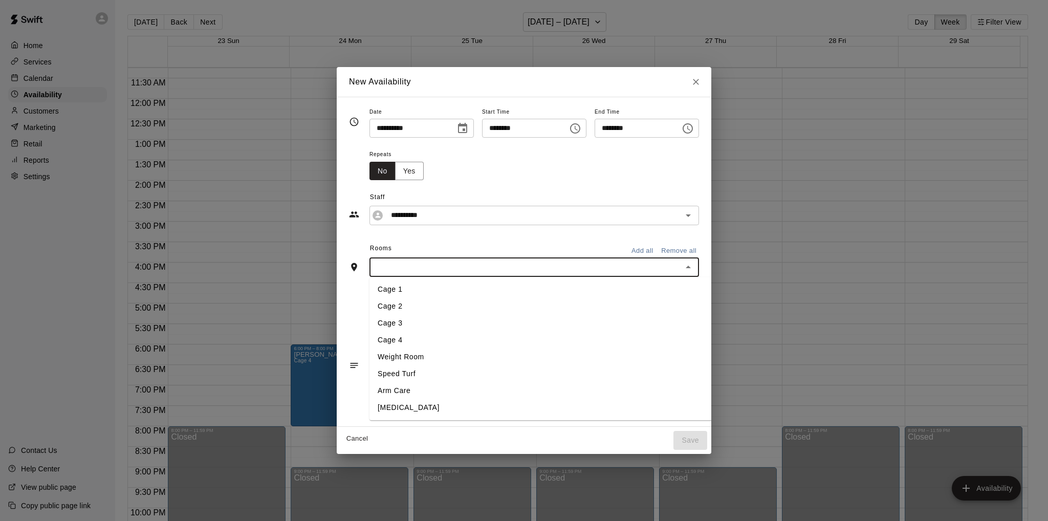
click at [452, 262] on input "text" at bounding box center [525, 266] width 306 height 13
click at [393, 318] on li "Cage 3" at bounding box center [560, 323] width 382 height 17
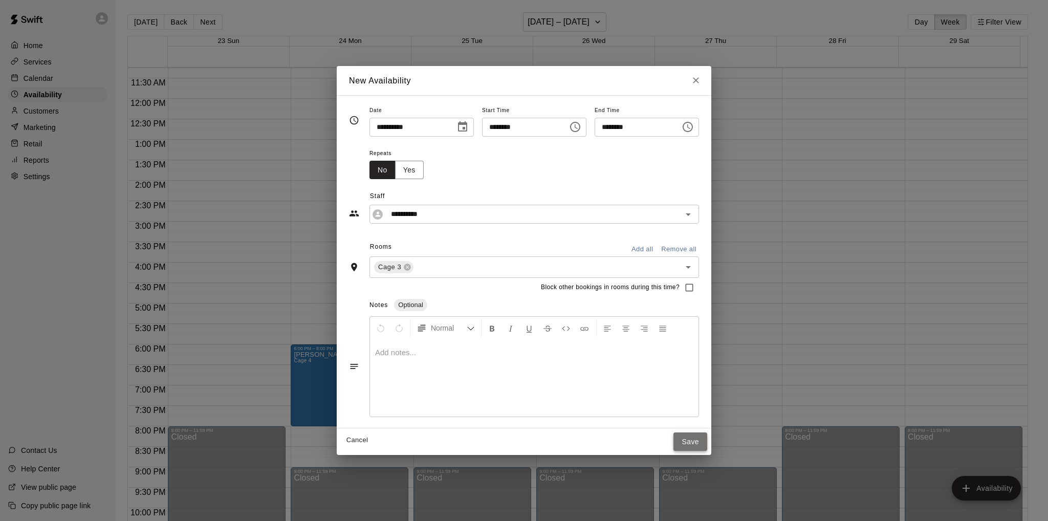
click at [707, 439] on button "Save" at bounding box center [690, 441] width 34 height 19
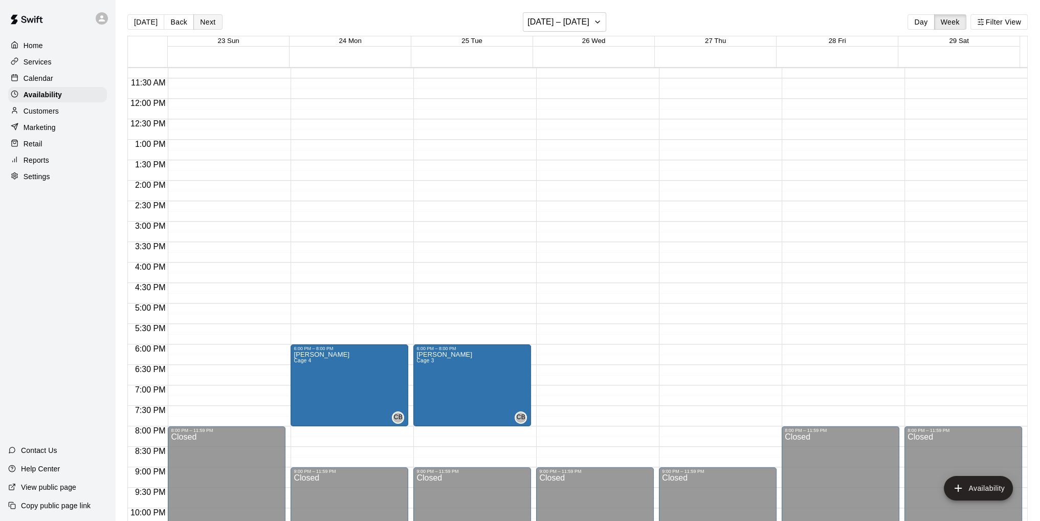
click at [201, 19] on button "Next" at bounding box center [207, 21] width 29 height 15
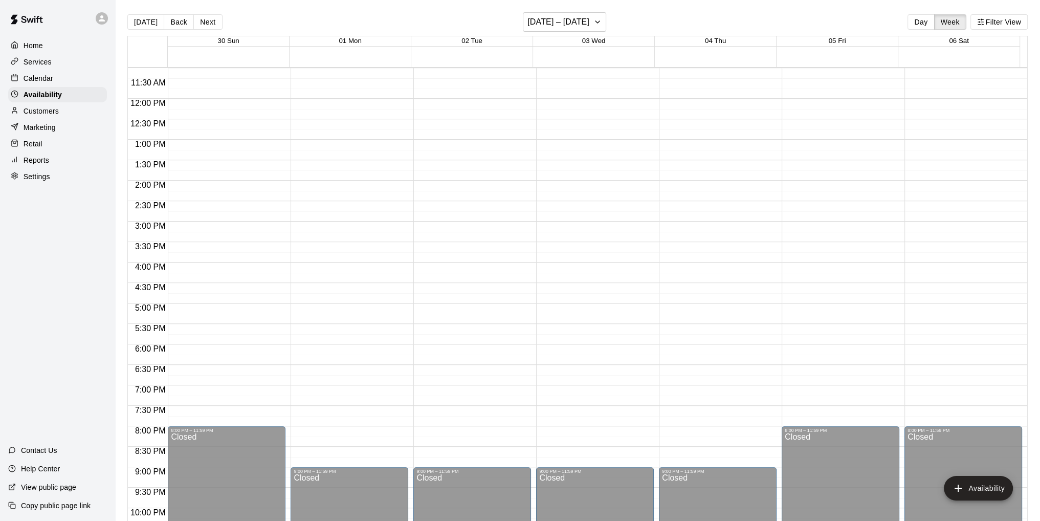
click at [681, 348] on div "12:00 AM – 10:00 AM Closed 9:00 PM – 11:59 PM Closed" at bounding box center [718, 99] width 118 height 982
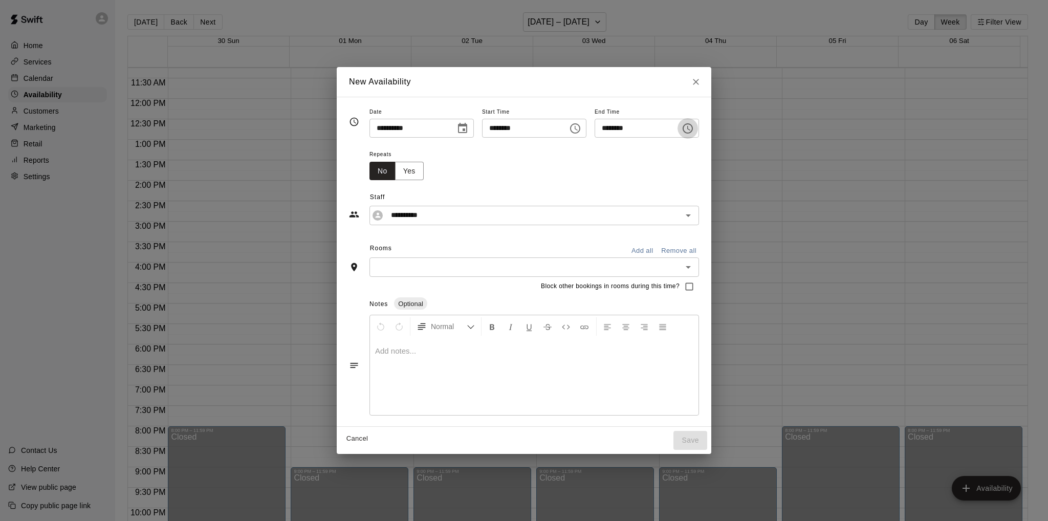
click at [690, 127] on icon "Choose time, selected time is 6:30 PM" at bounding box center [688, 128] width 3 height 5
click at [613, 168] on li "07" at bounding box center [617, 169] width 25 height 19
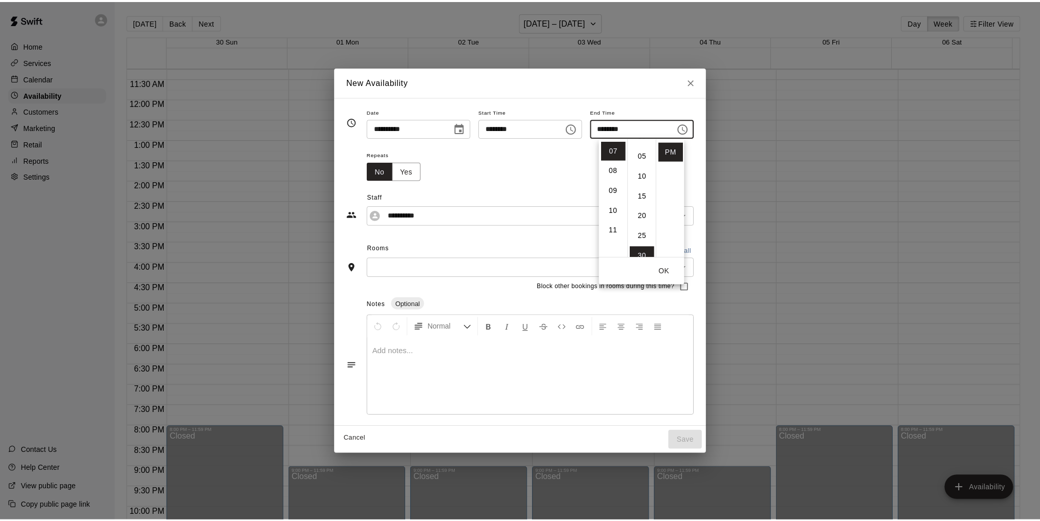
scroll to position [0, 0]
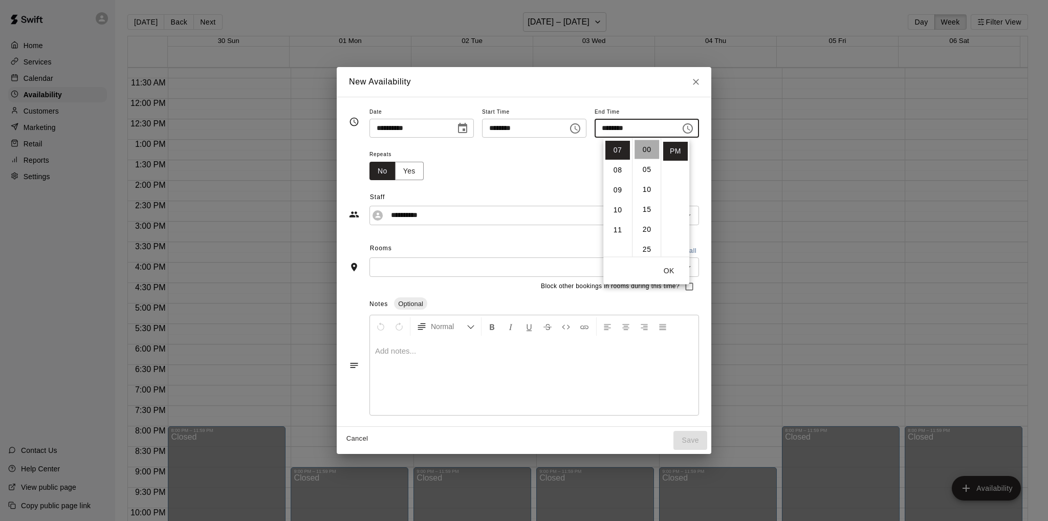
click at [645, 151] on li "00" at bounding box center [646, 149] width 25 height 19
type input "********"
click at [557, 162] on div "Repeats No Yes" at bounding box center [533, 164] width 329 height 32
click at [469, 268] on input "text" at bounding box center [525, 266] width 306 height 13
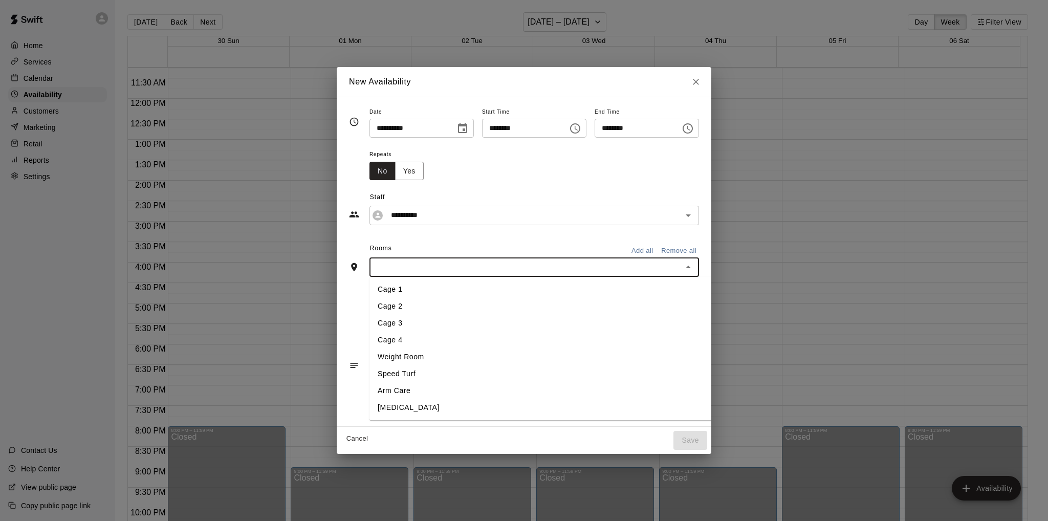
click at [409, 321] on li "Cage 3" at bounding box center [560, 323] width 382 height 17
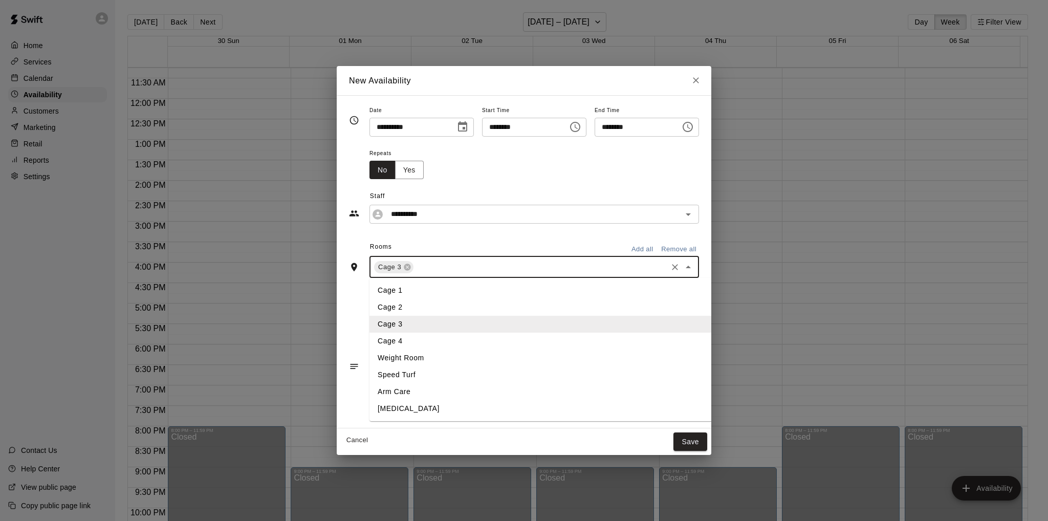
click at [420, 273] on input "text" at bounding box center [540, 266] width 251 height 13
click at [392, 337] on li "Cage 4" at bounding box center [560, 341] width 382 height 17
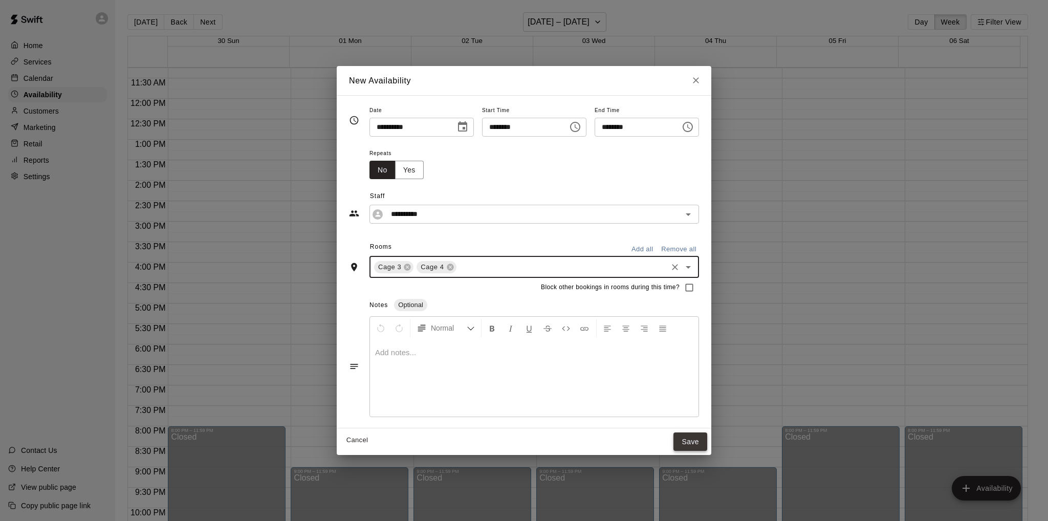
click at [707, 436] on button "Save" at bounding box center [690, 441] width 34 height 19
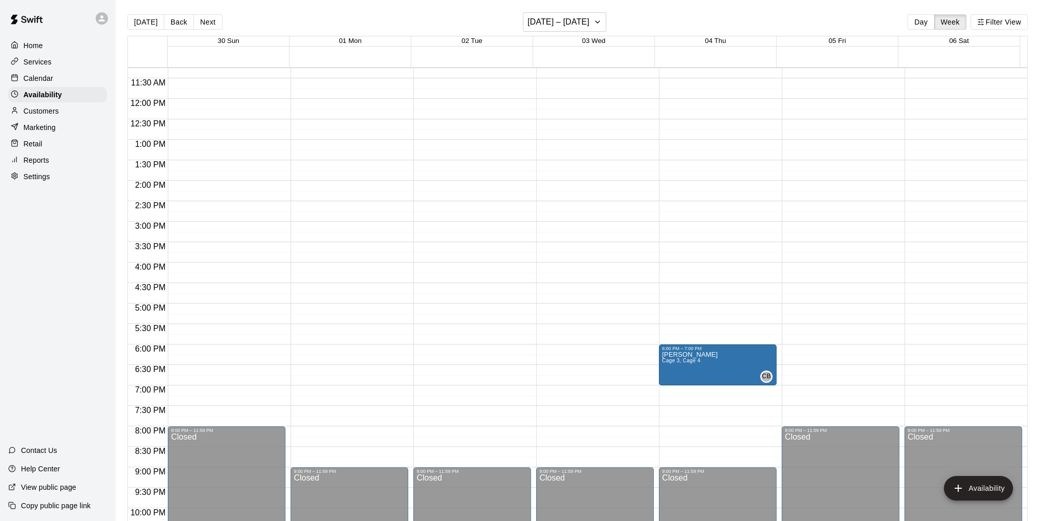
scroll to position [460, 0]
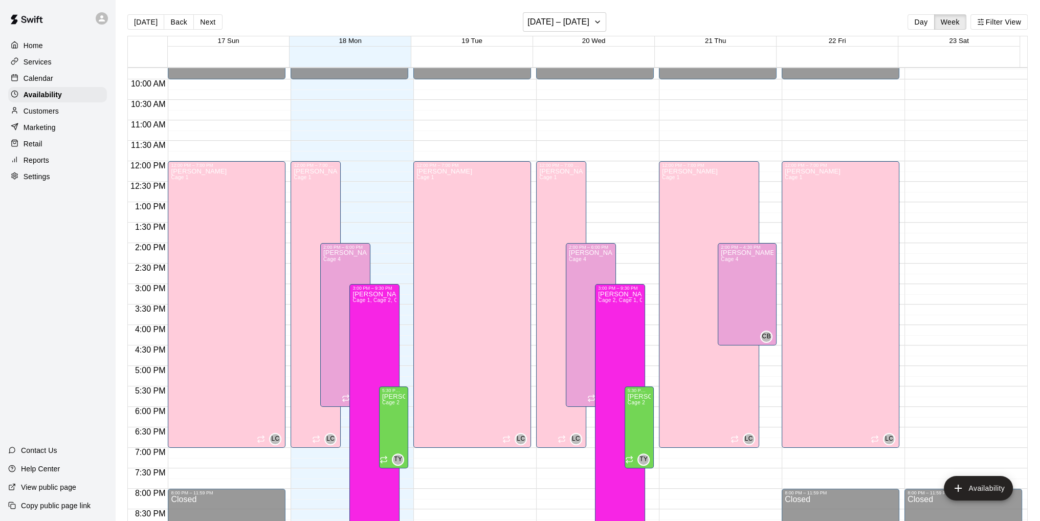
scroll to position [347, 0]
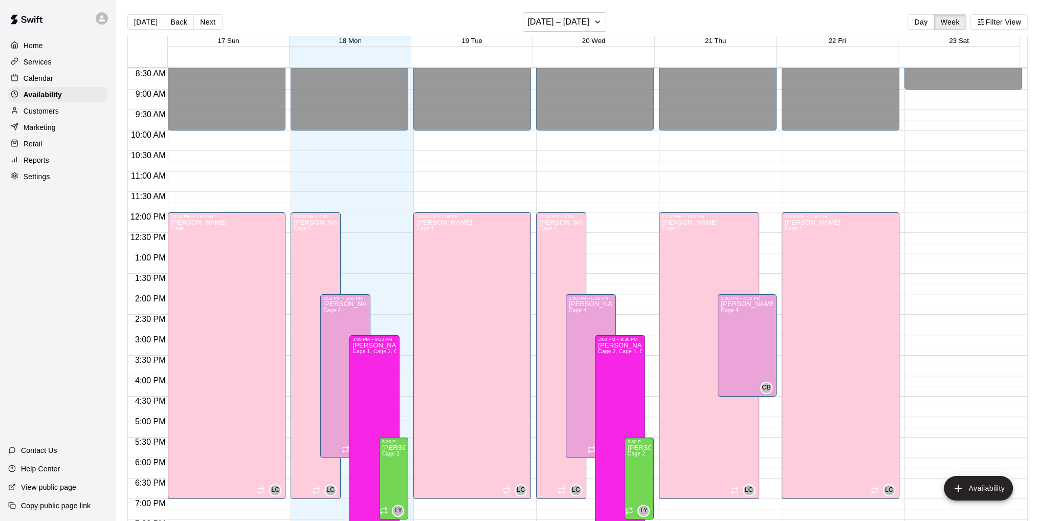
click at [39, 78] on p "Calendar" at bounding box center [39, 78] width 30 height 10
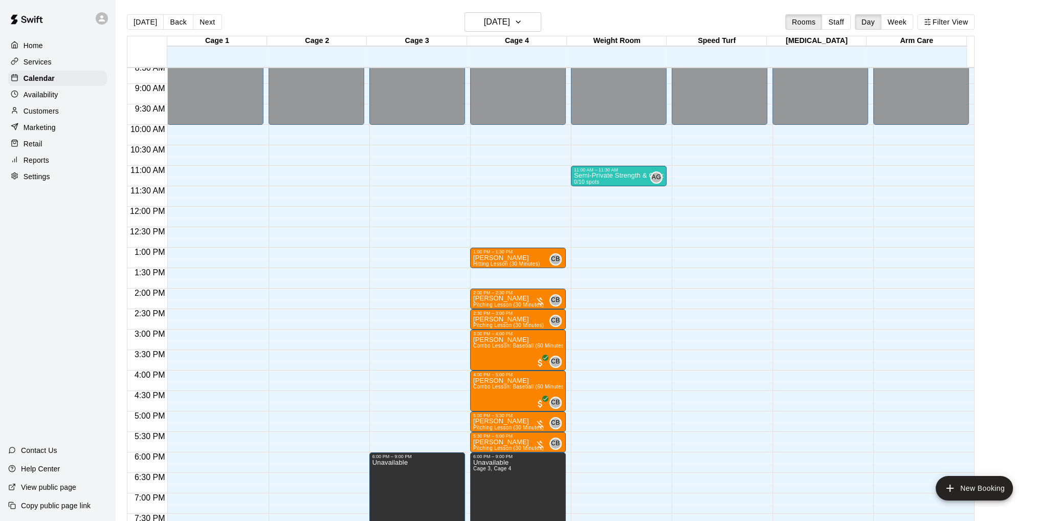
scroll to position [347, 0]
